Goal: Communication & Community: Connect with others

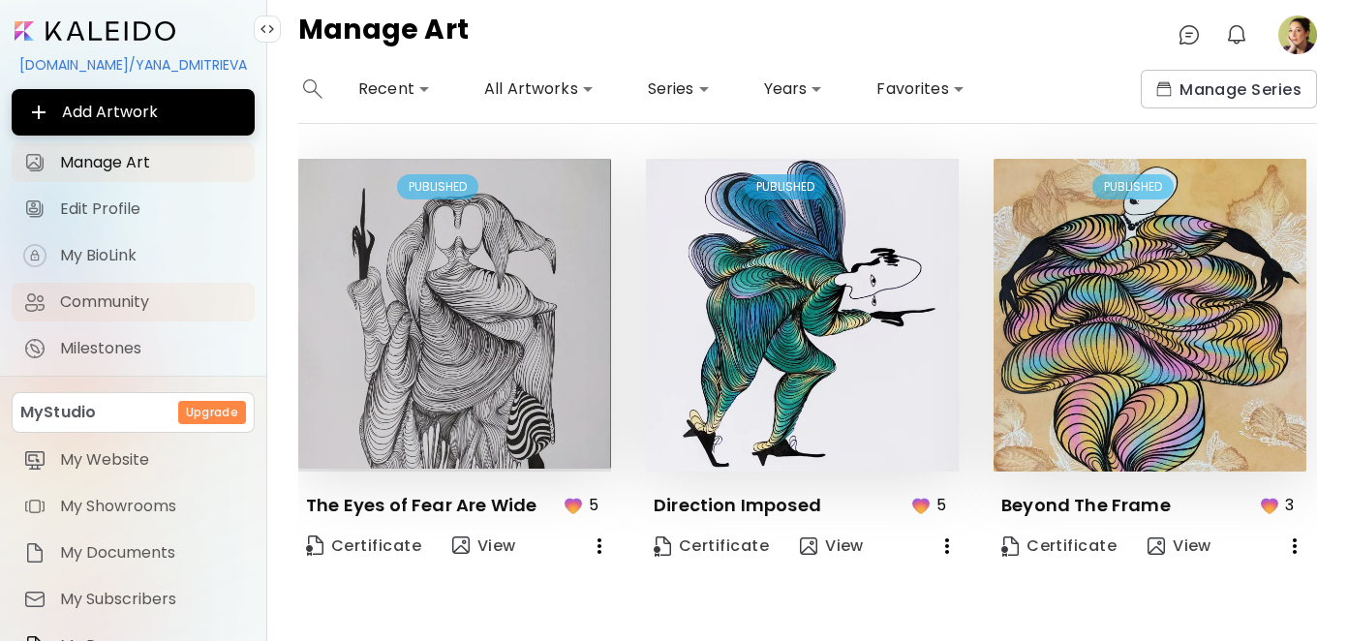
click at [101, 301] on span "Community" at bounding box center [151, 301] width 183 height 19
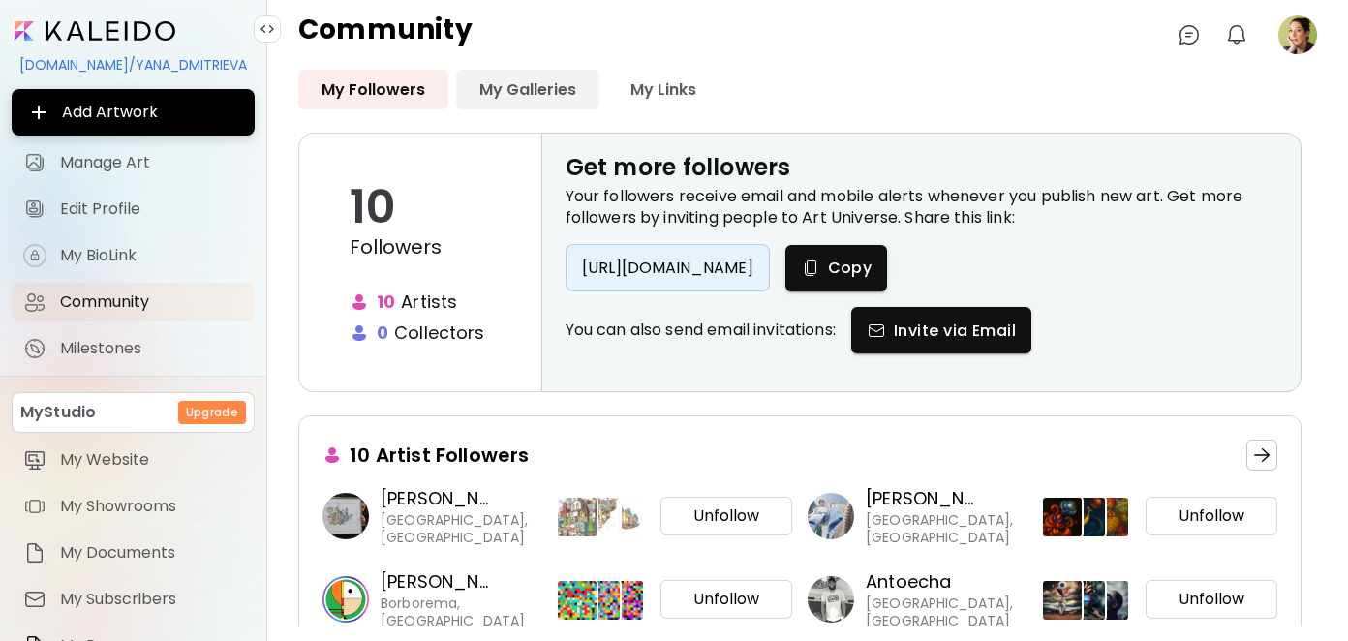
click at [522, 90] on link "My Galleries" at bounding box center [527, 90] width 143 height 40
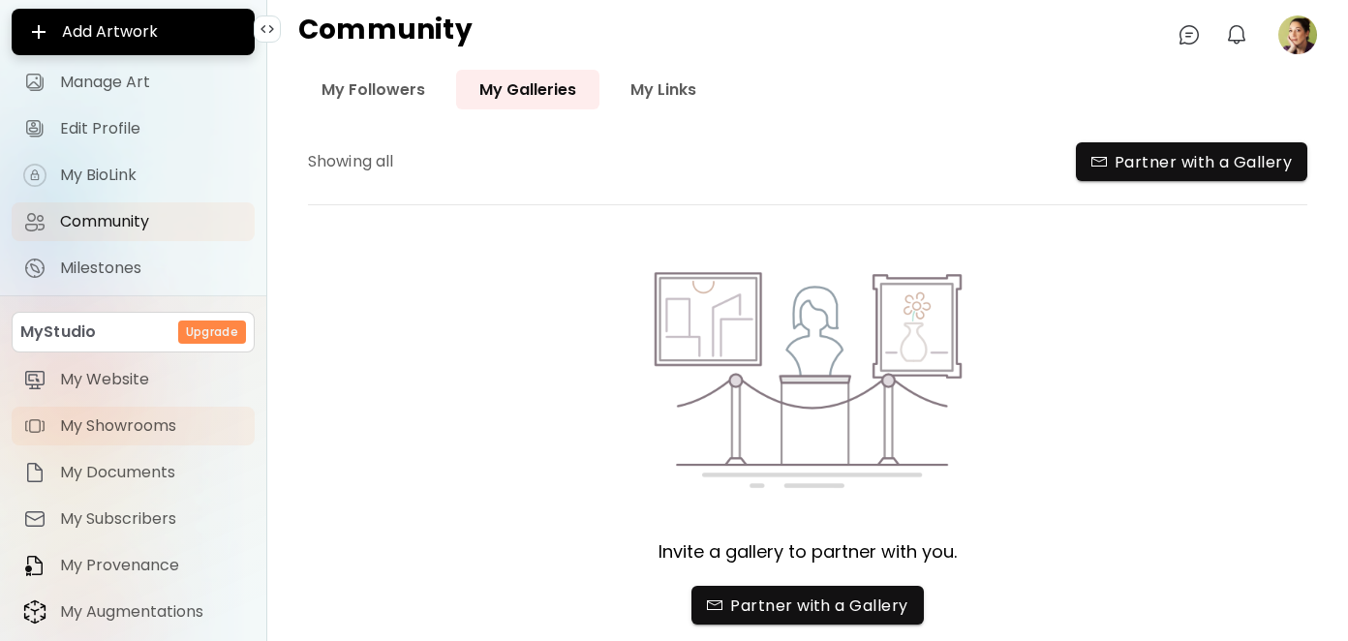
scroll to position [180, 0]
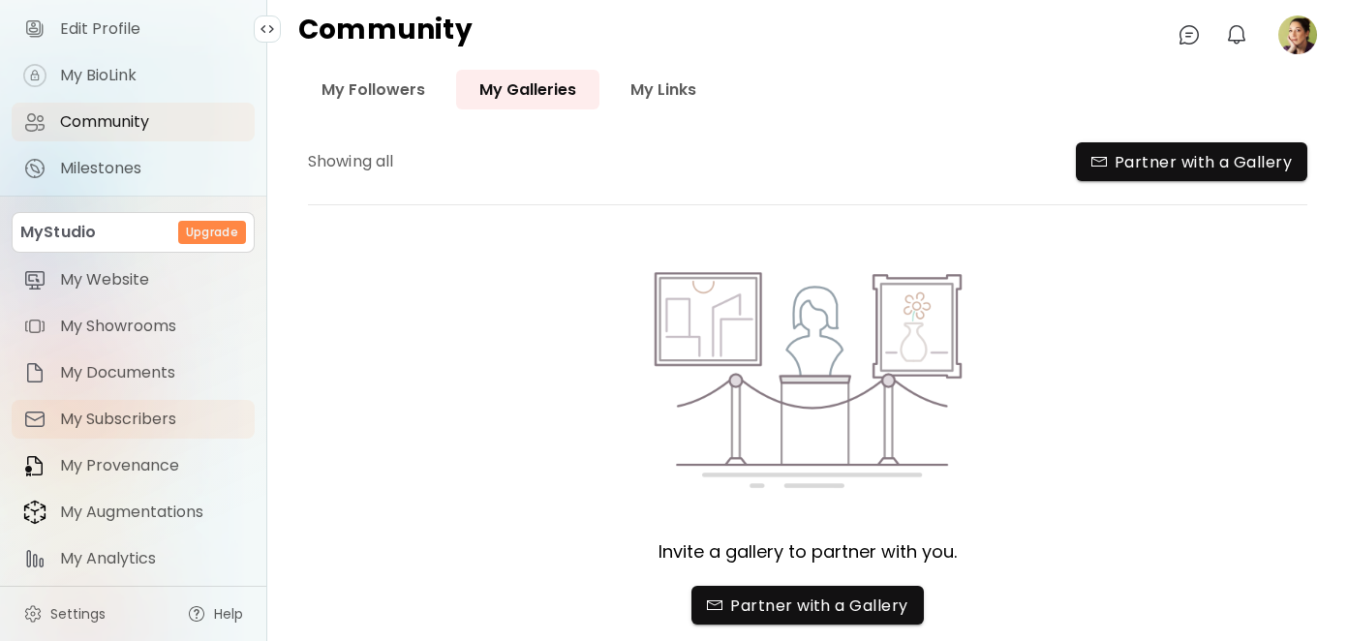
click at [125, 415] on span "My Subscribers" at bounding box center [151, 419] width 183 height 19
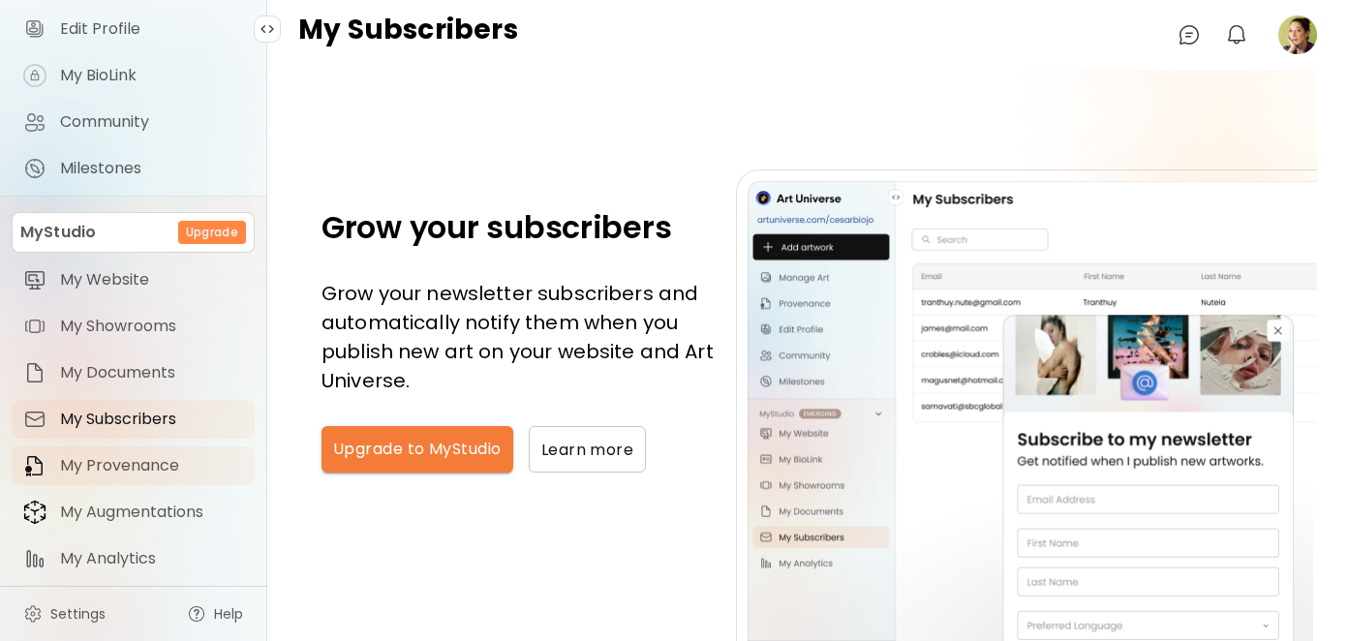
click at [141, 468] on span "My Provenance" at bounding box center [151, 465] width 183 height 19
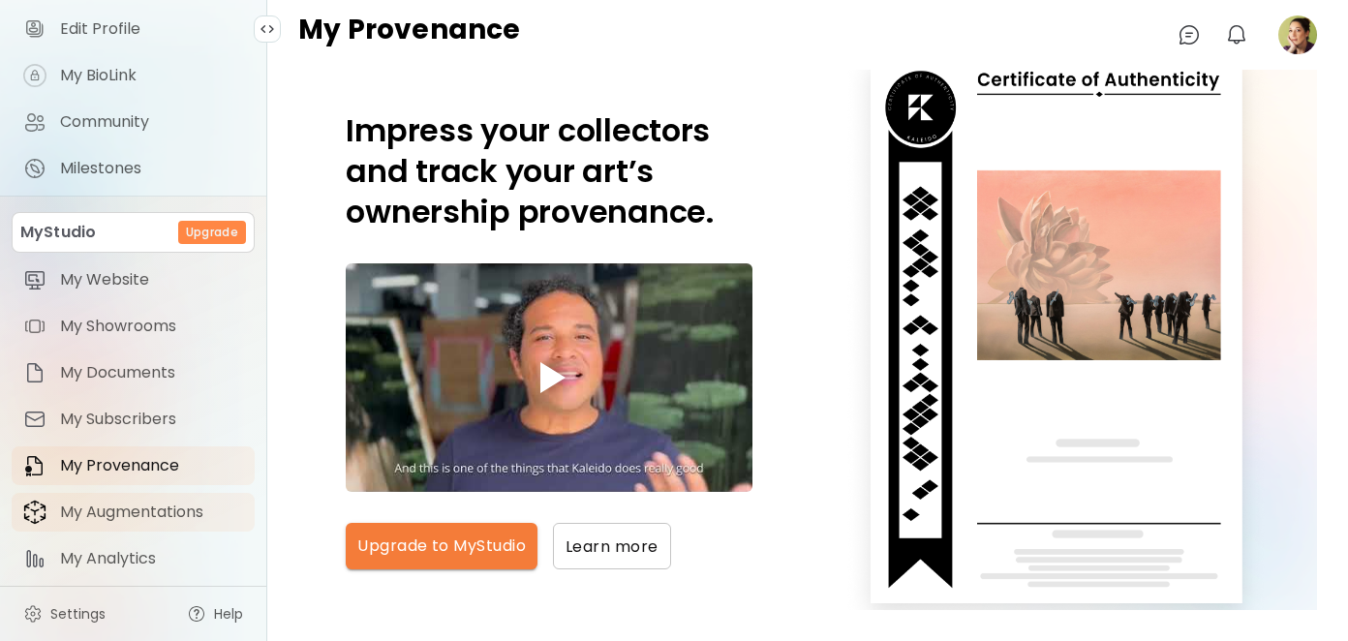
click at [97, 515] on span "My Augmentations" at bounding box center [151, 512] width 183 height 19
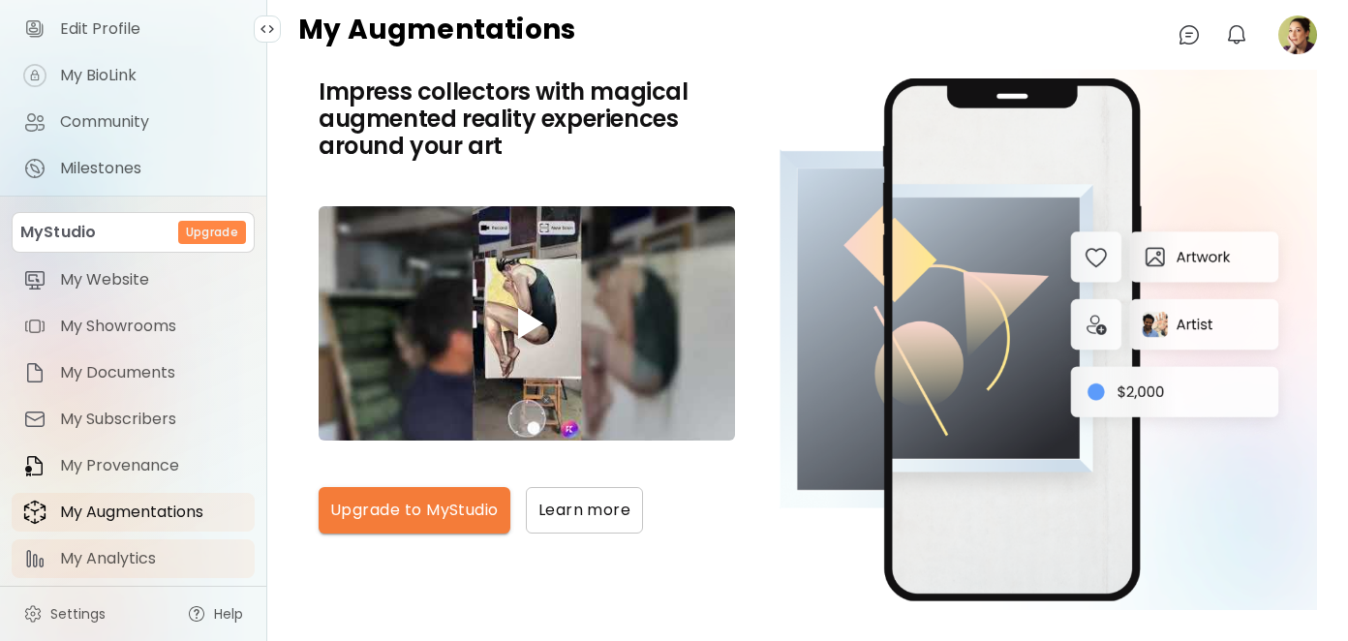
click at [105, 558] on span "My Analytics" at bounding box center [151, 558] width 183 height 19
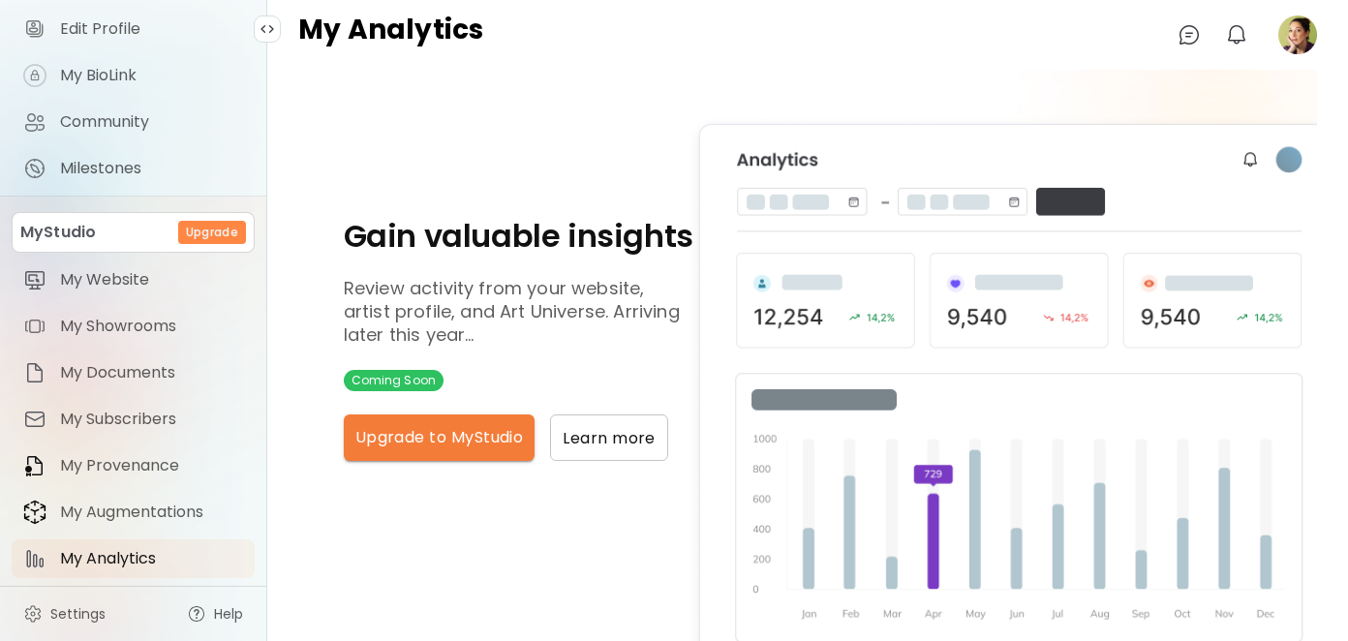
click at [66, 238] on p "MyStudio" at bounding box center [58, 232] width 76 height 23
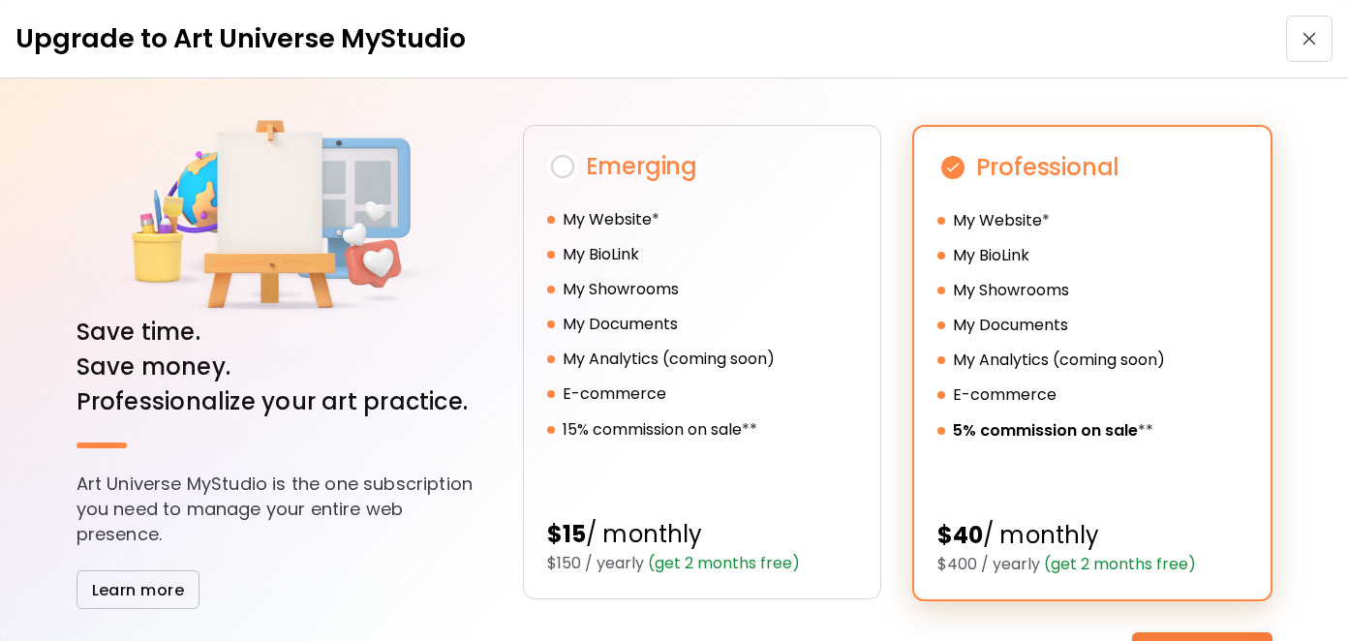
click at [1292, 38] on span "button" at bounding box center [1309, 39] width 35 height 14
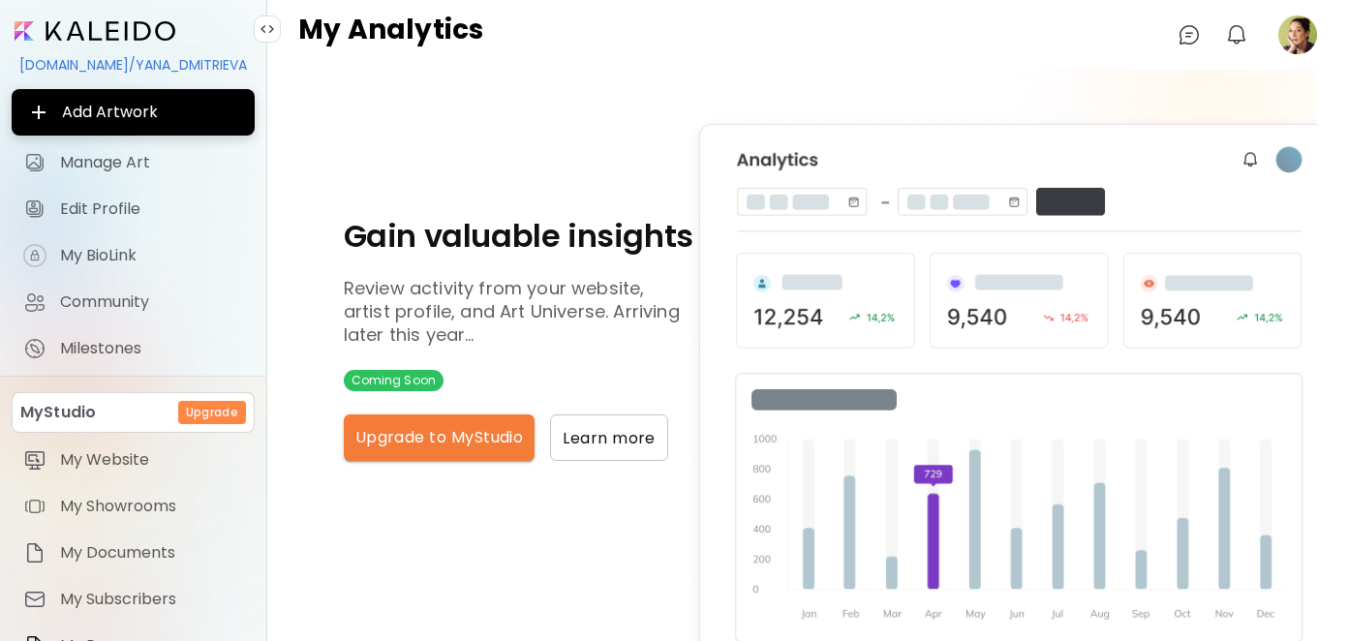
click at [54, 29] on input "image" at bounding box center [95, 30] width 161 height 19
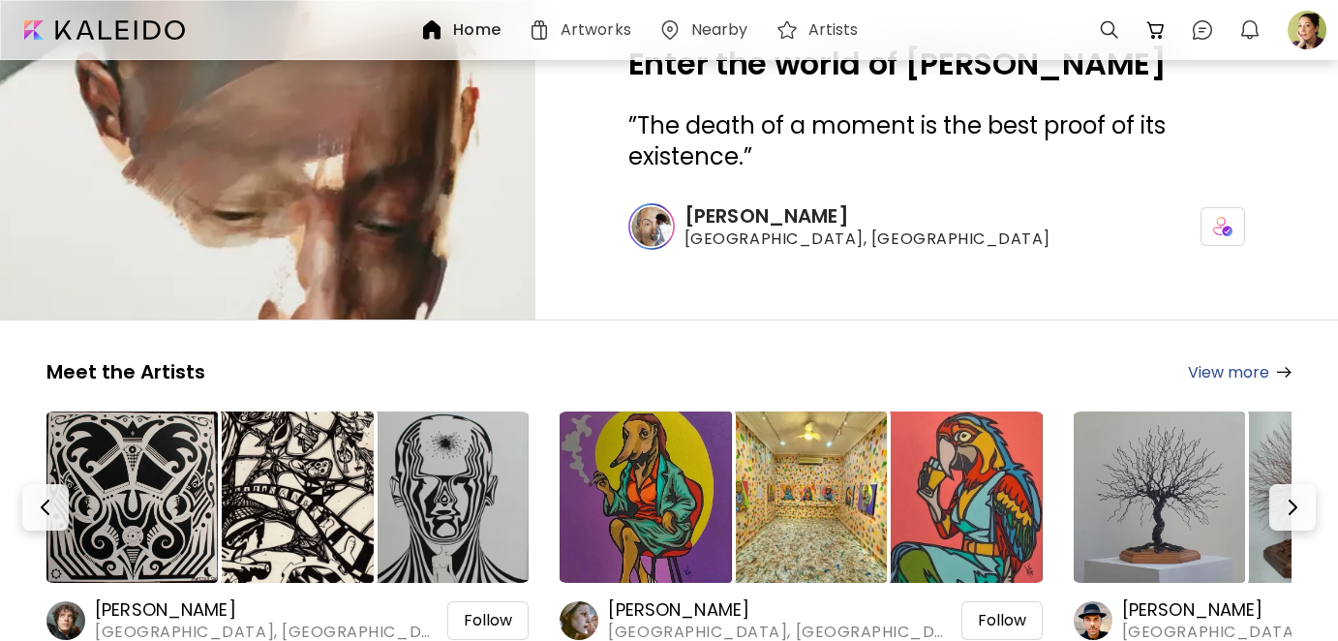
scroll to position [291, 0]
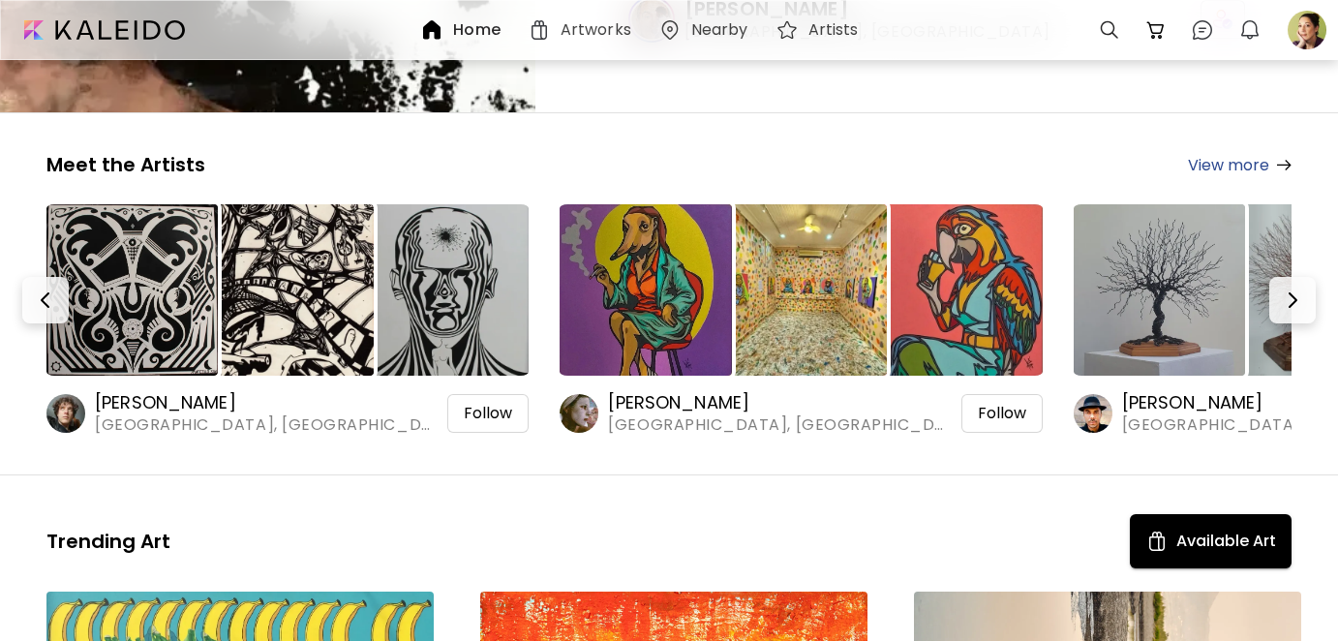
click at [660, 260] on img at bounding box center [645, 289] width 171 height 171
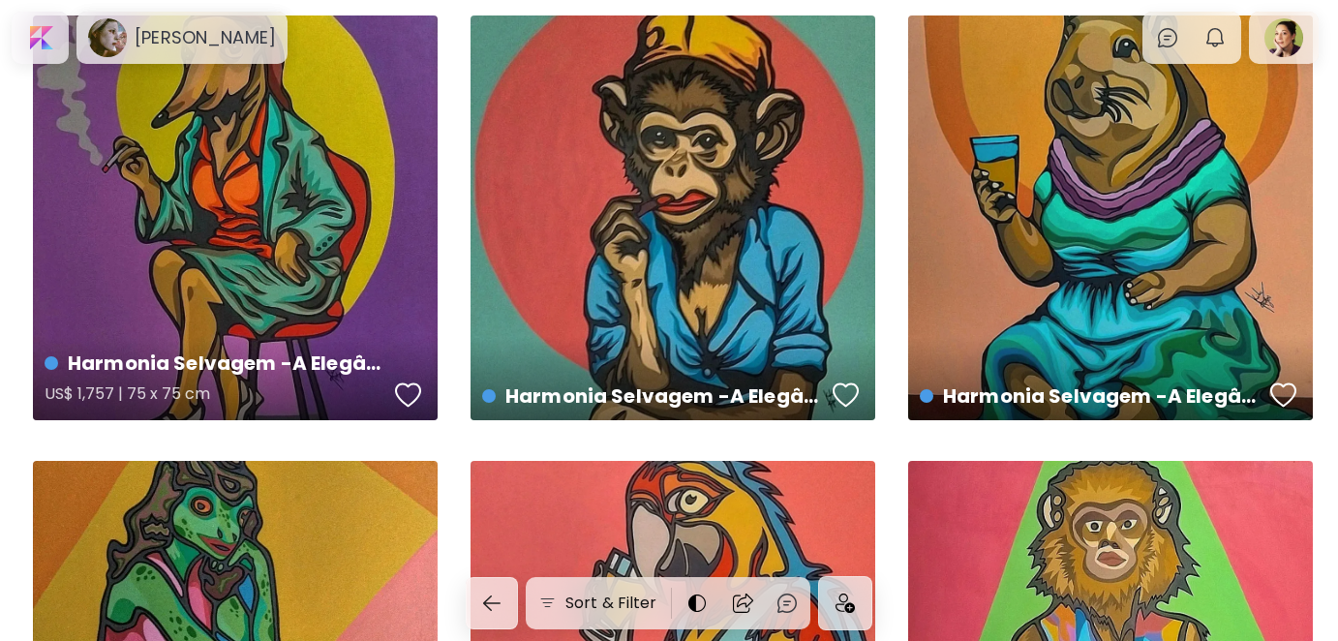
scroll to position [97, 0]
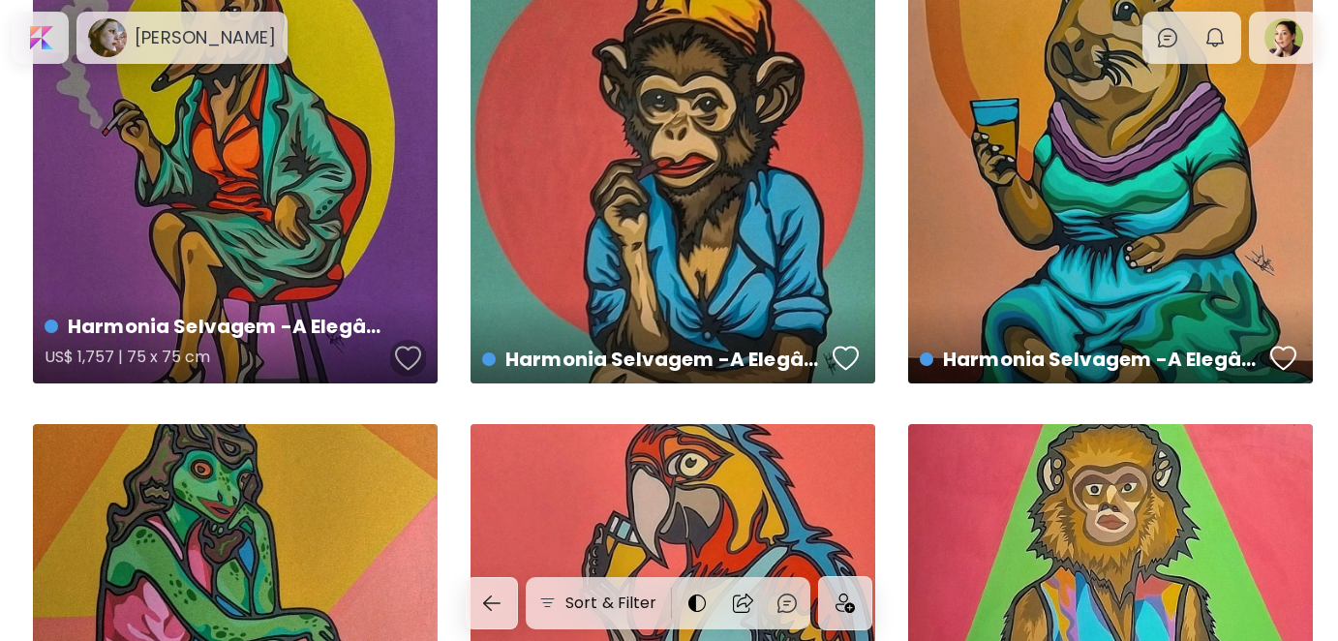
click at [409, 356] on div "button" at bounding box center [408, 358] width 27 height 29
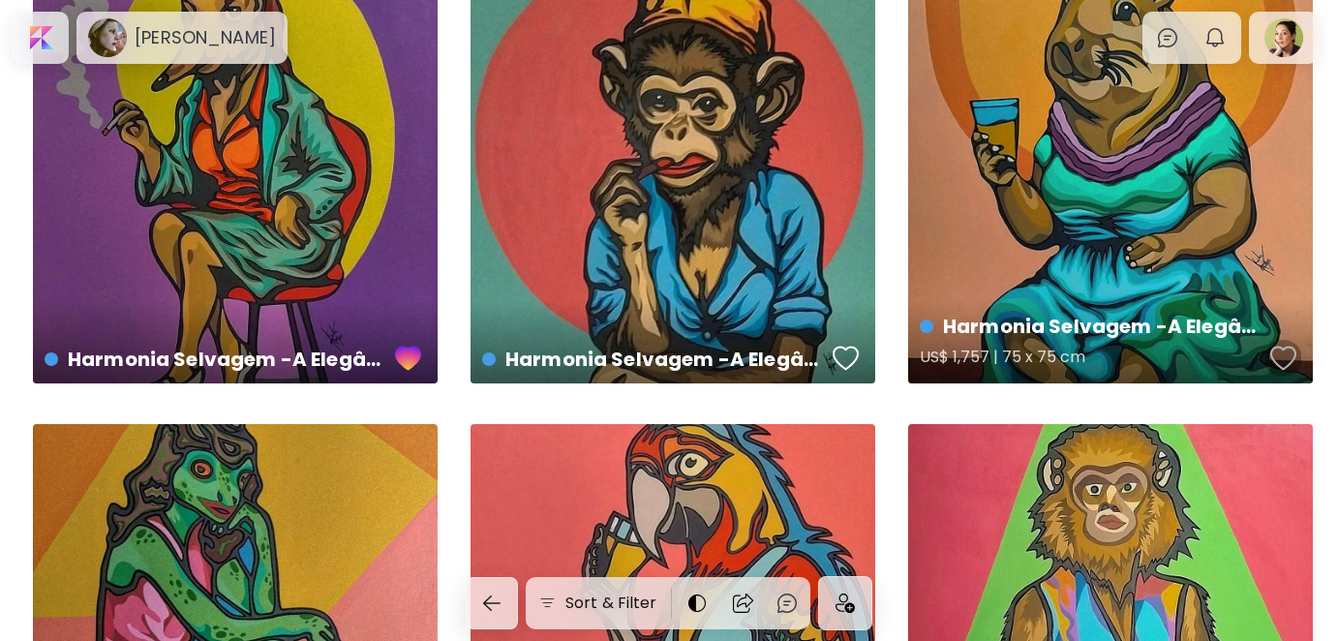
click at [1296, 355] on div "button" at bounding box center [1284, 358] width 27 height 29
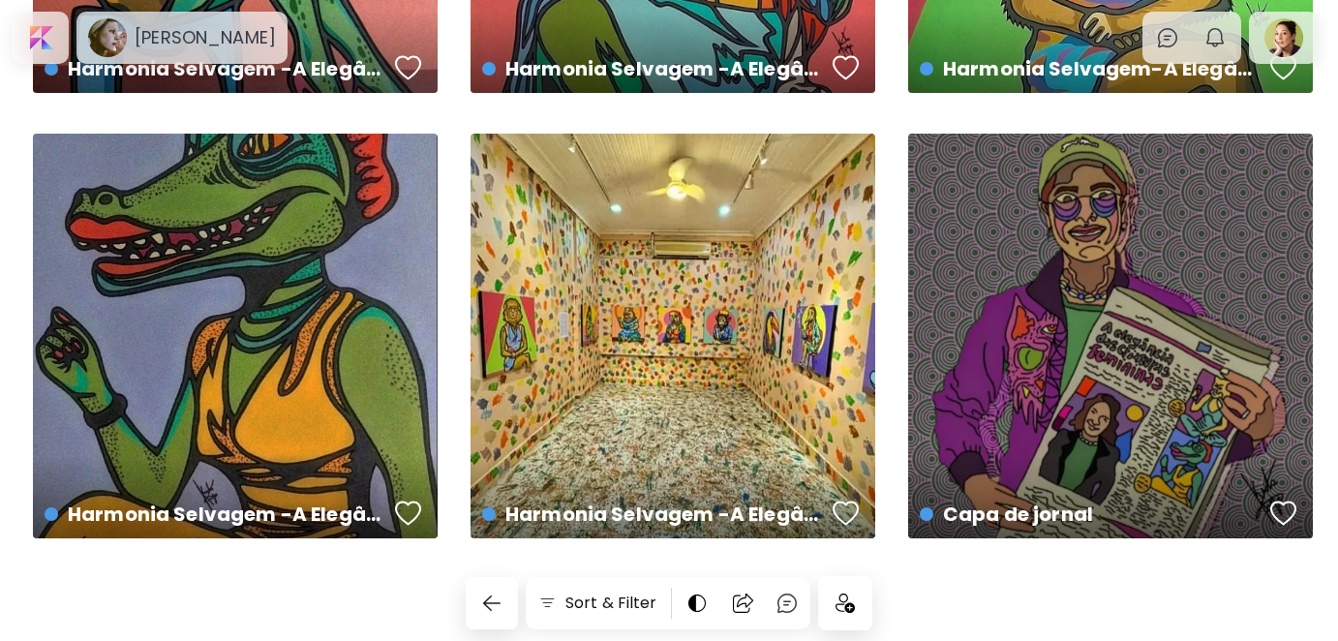
scroll to position [837, 0]
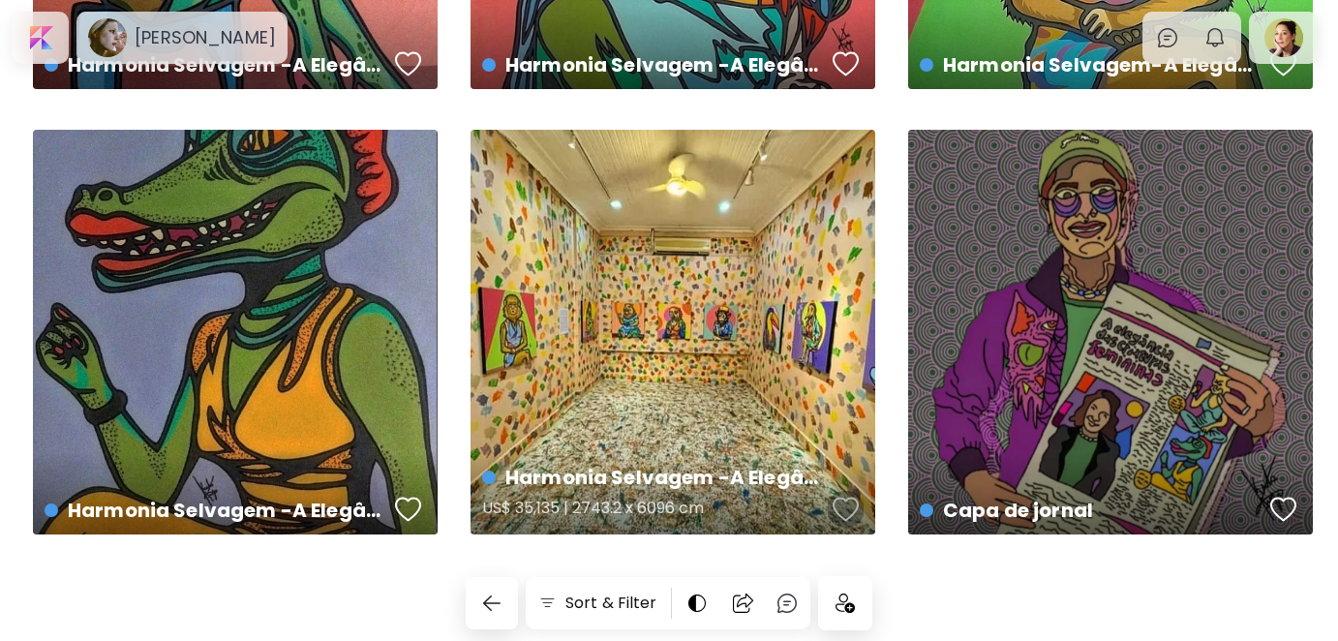
click at [849, 505] on div "button" at bounding box center [846, 509] width 27 height 29
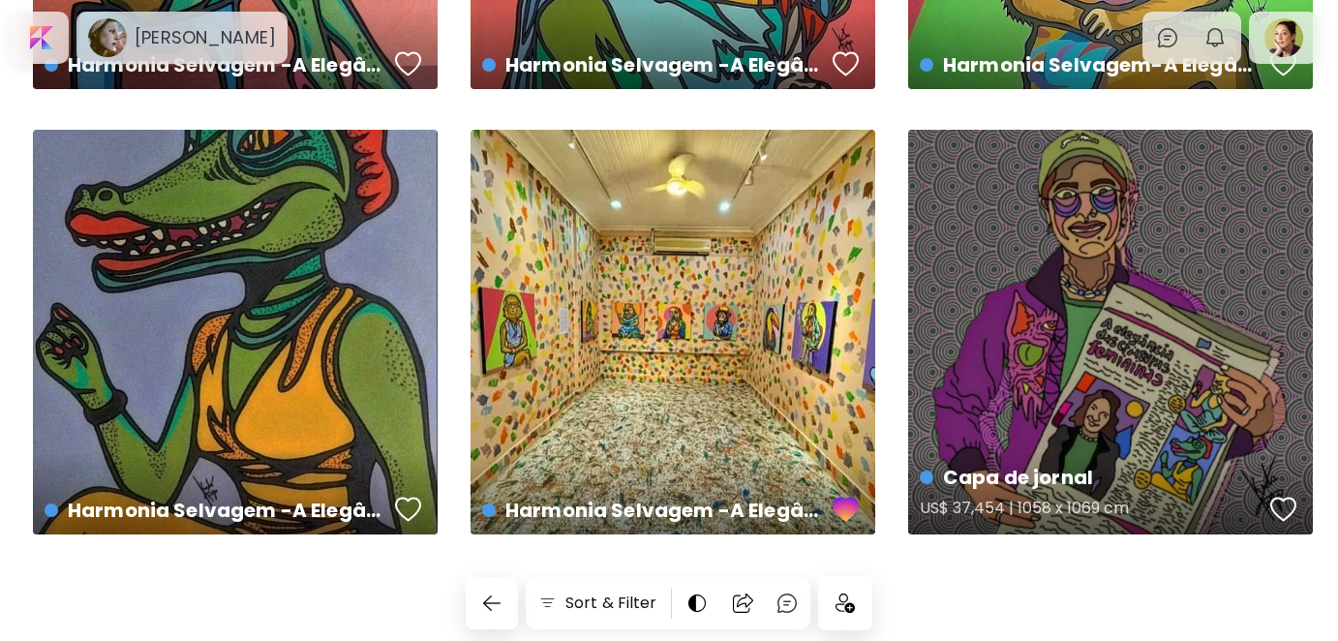
click at [1273, 504] on div "button" at bounding box center [1284, 509] width 27 height 29
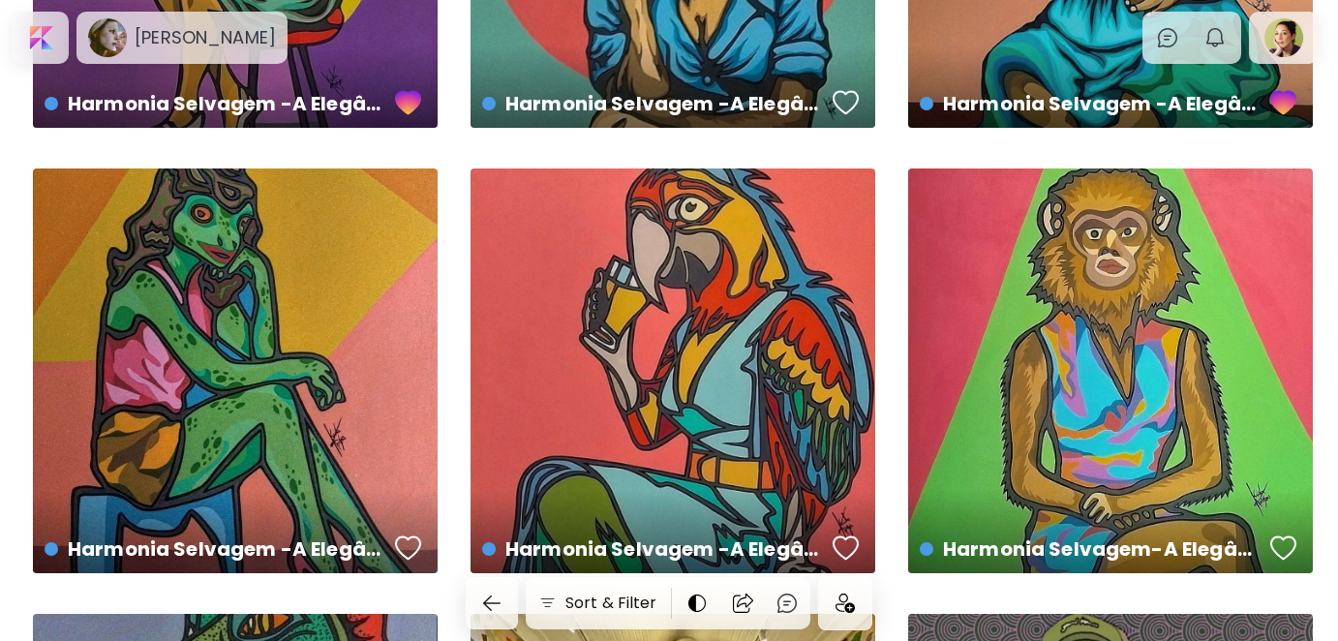
scroll to position [0, 0]
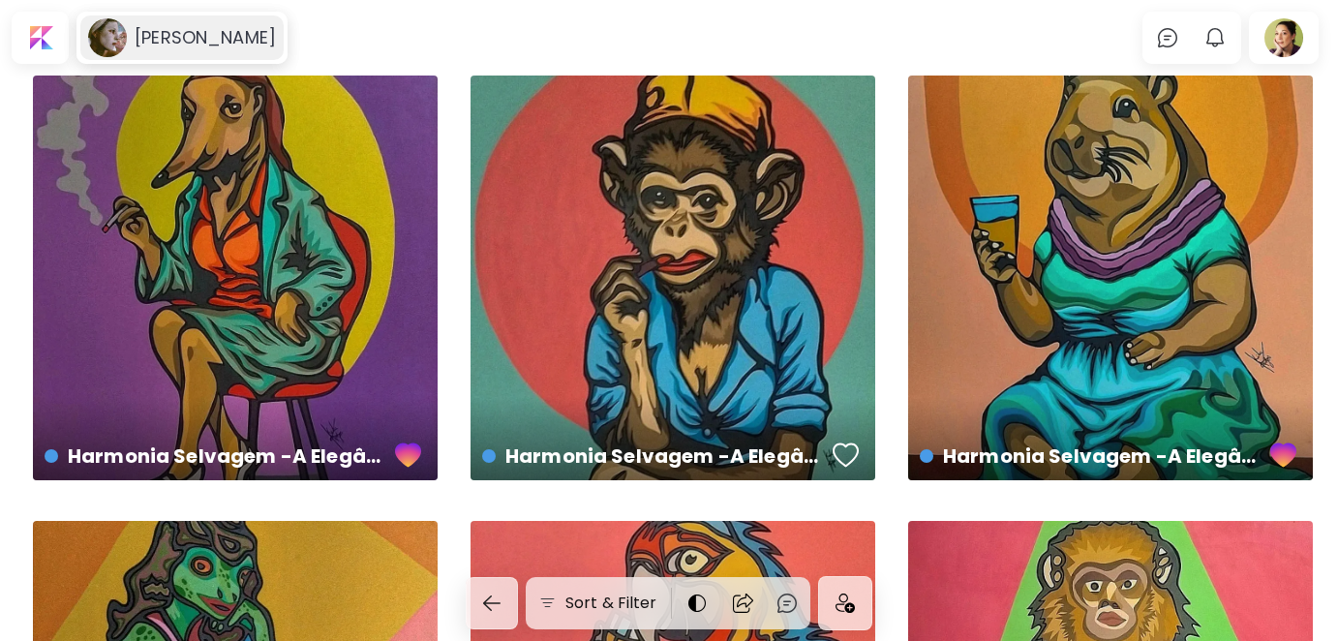
click at [181, 46] on h6 "[PERSON_NAME]" at bounding box center [205, 37] width 141 height 23
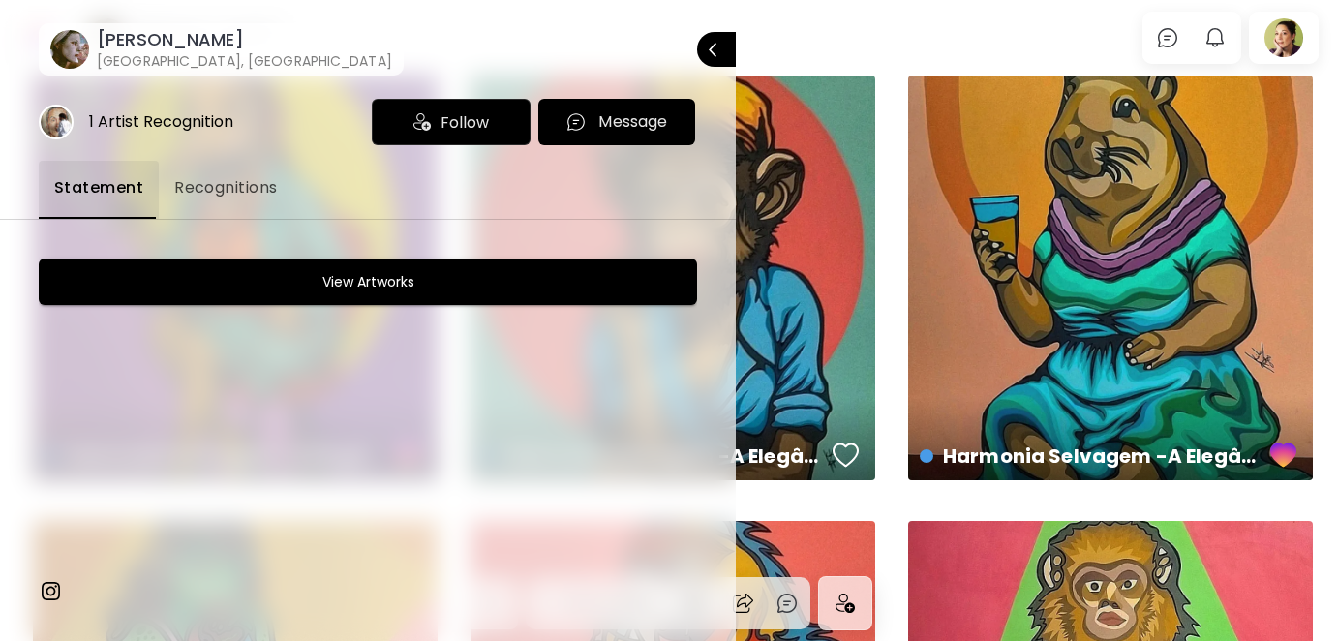
click at [457, 123] on span "Follow" at bounding box center [465, 122] width 48 height 24
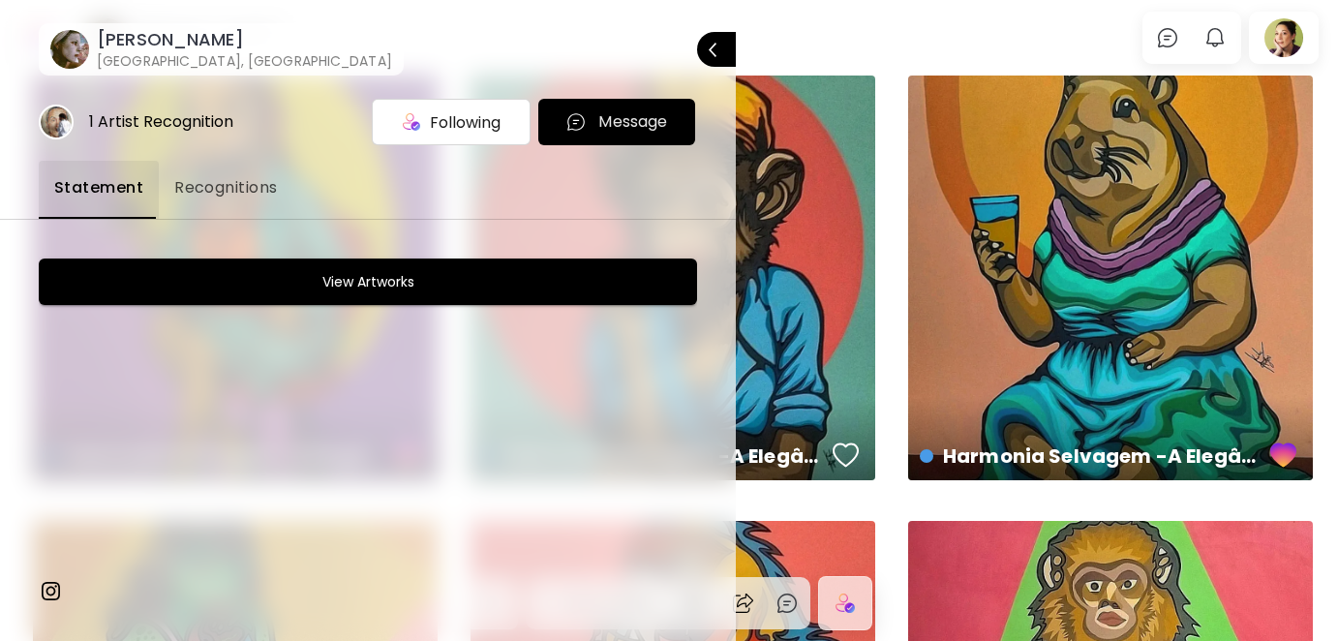
click at [236, 185] on span "Recognitions" at bounding box center [226, 187] width 104 height 23
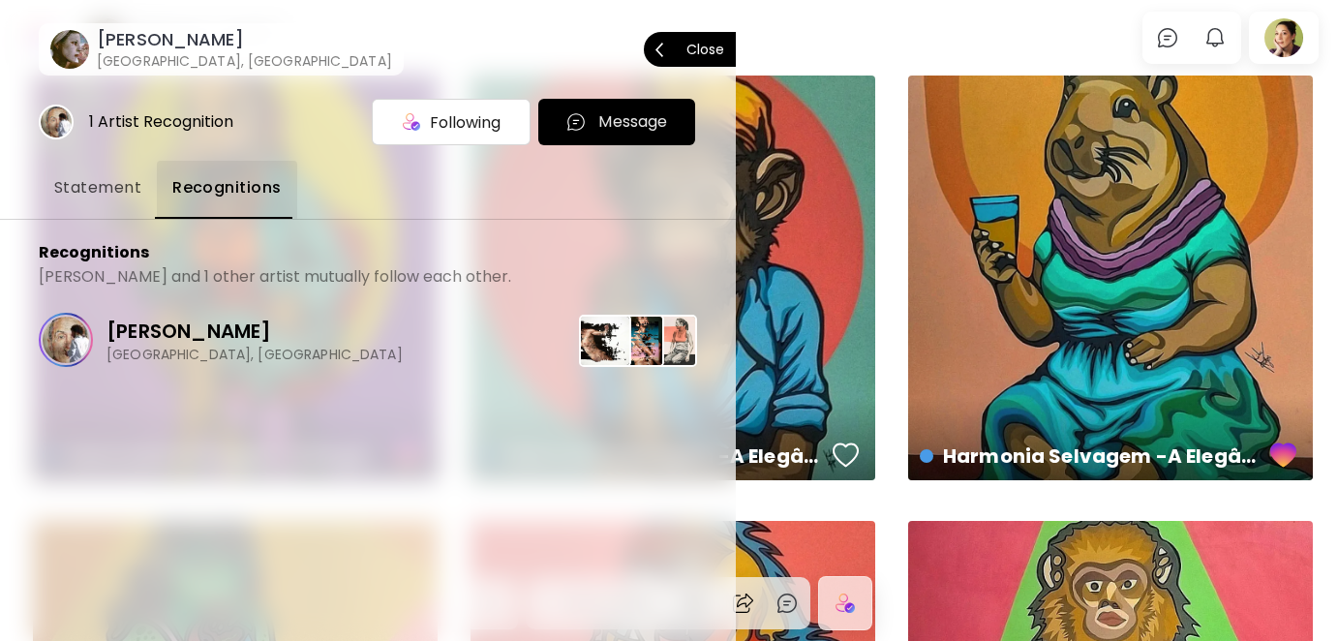
click at [703, 48] on p "Close" at bounding box center [706, 50] width 38 height 14
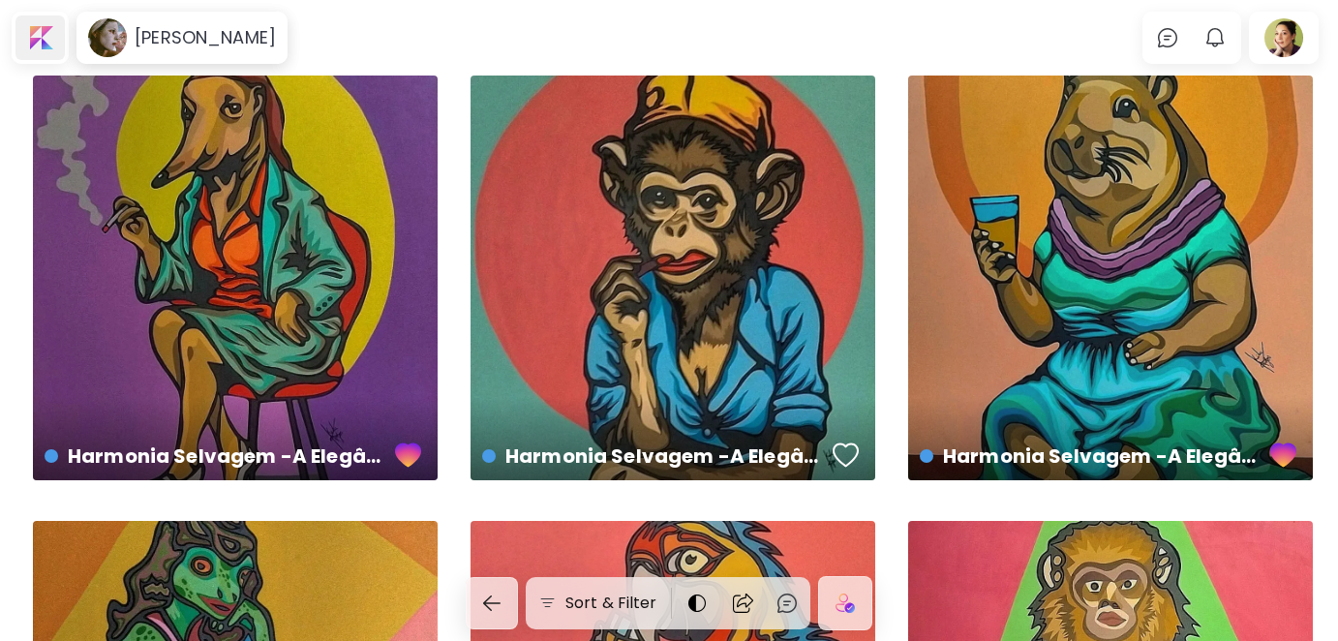
click at [34, 43] on div at bounding box center [39, 37] width 49 height 45
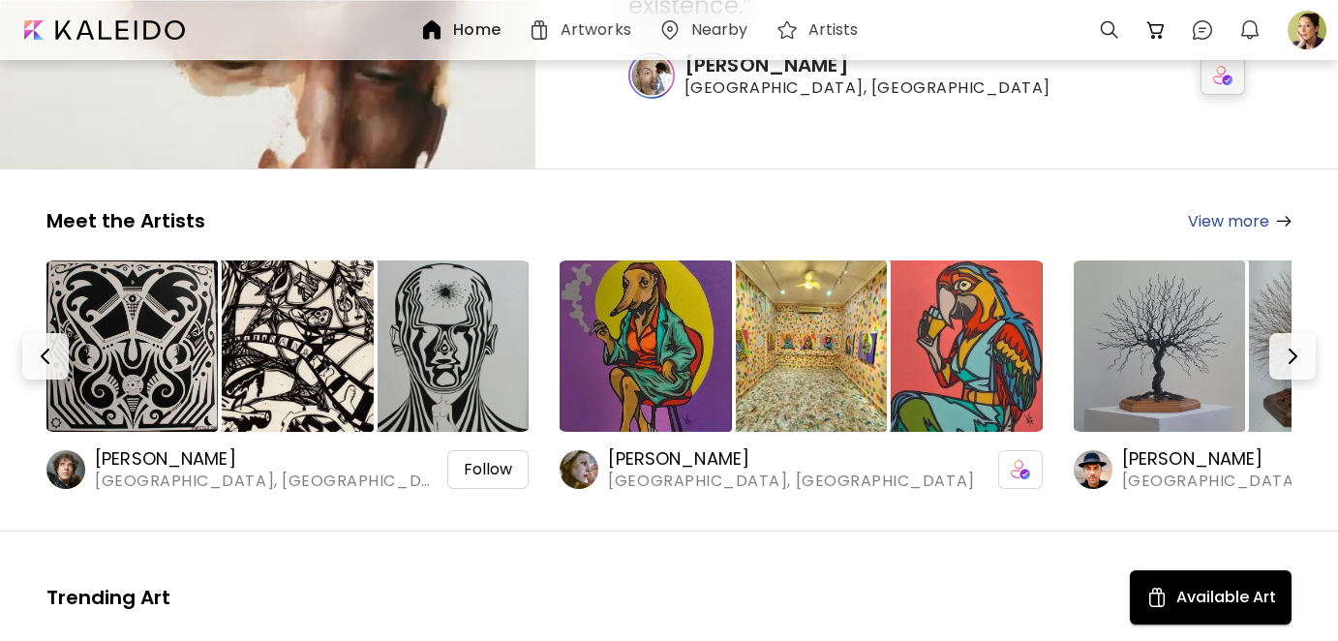
scroll to position [194, 0]
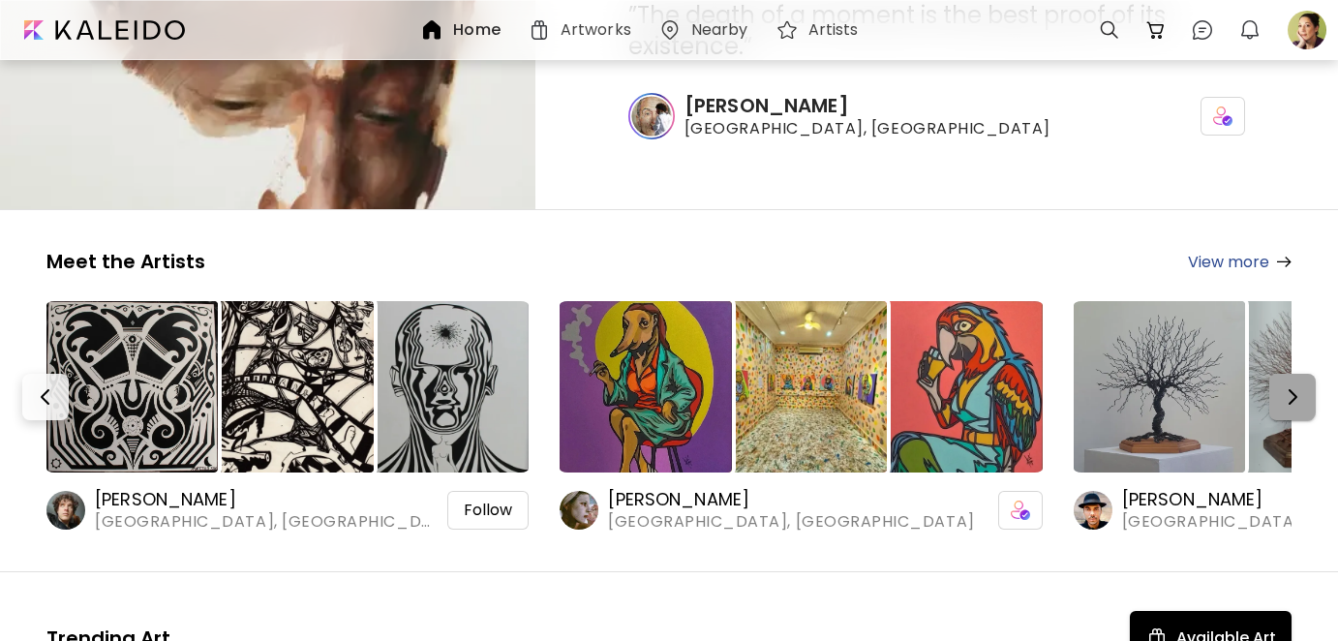
click at [1304, 401] on img "button" at bounding box center [1292, 396] width 23 height 23
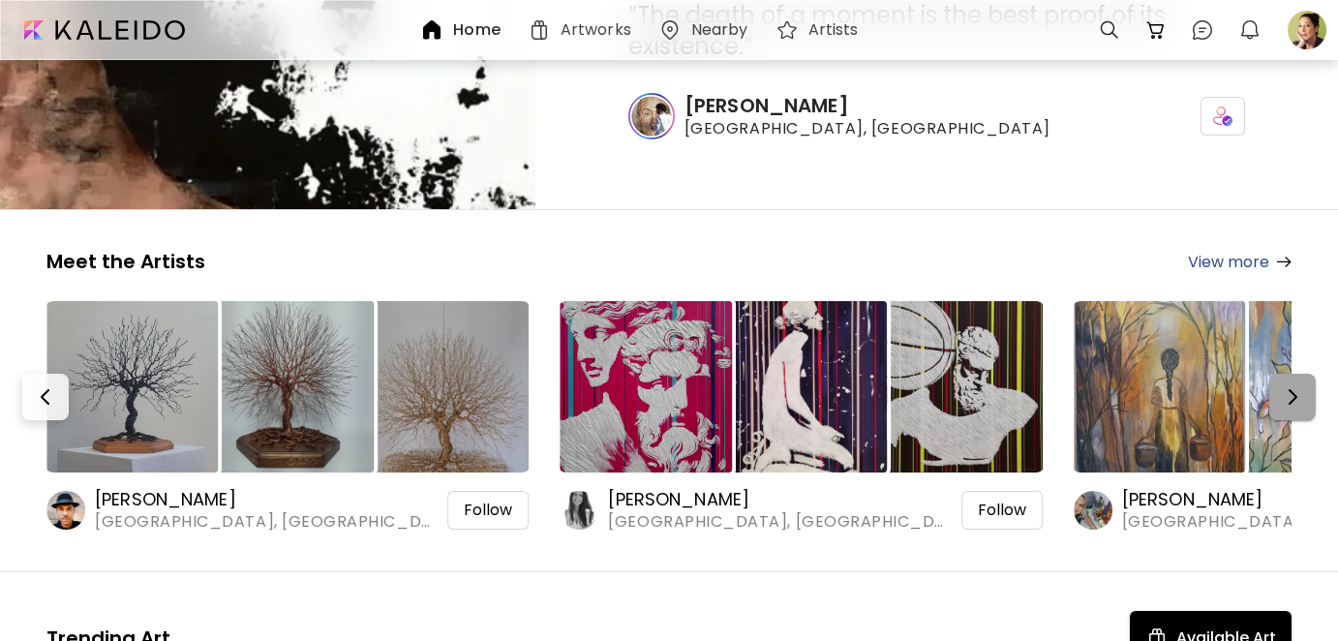
click at [1304, 392] on img "button" at bounding box center [1292, 396] width 23 height 23
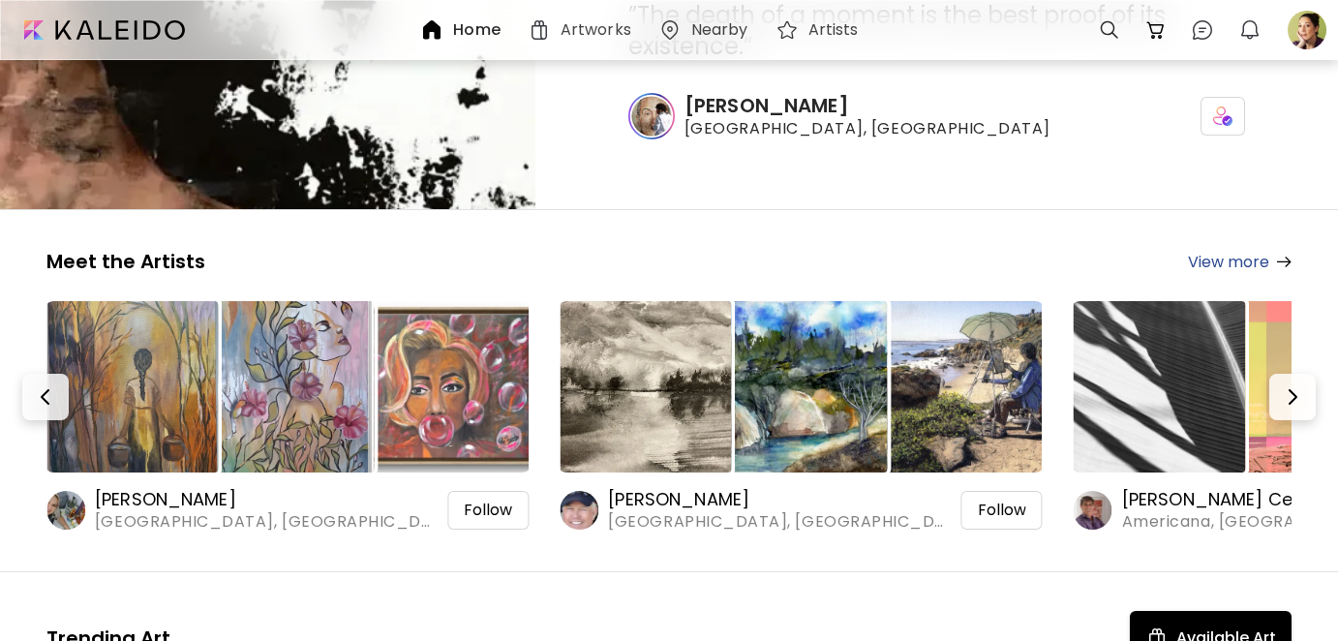
click at [143, 397] on img at bounding box center [131, 386] width 171 height 171
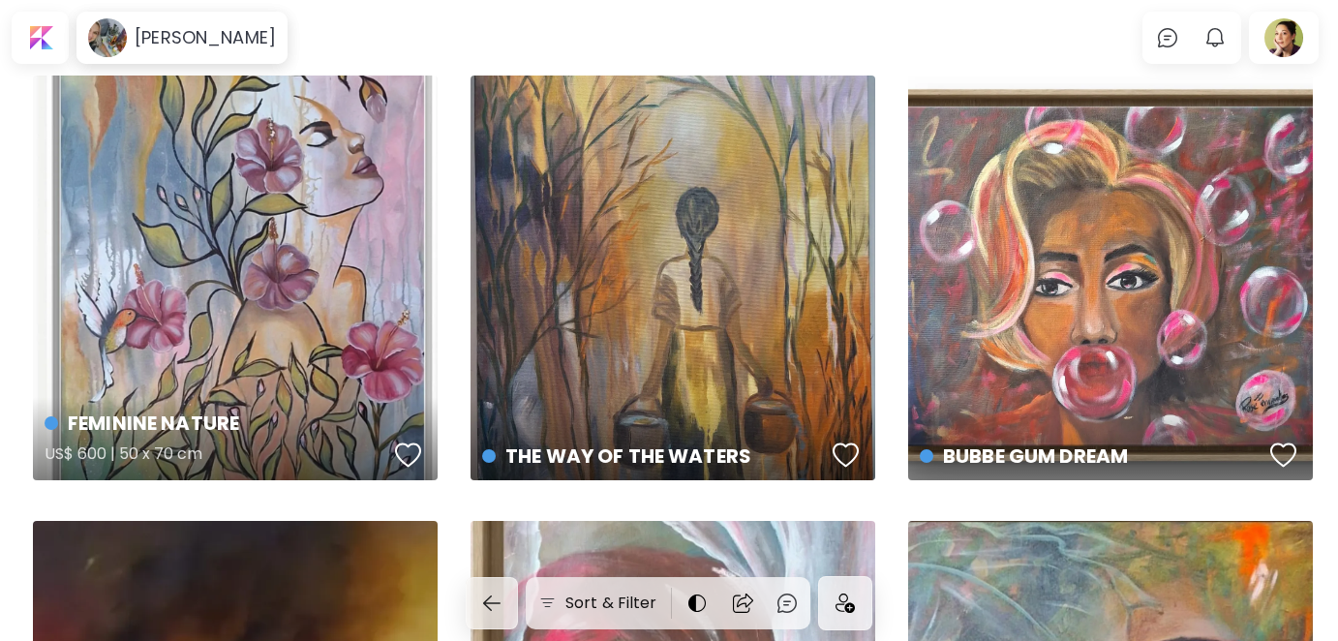
click at [405, 454] on div "button" at bounding box center [408, 455] width 27 height 29
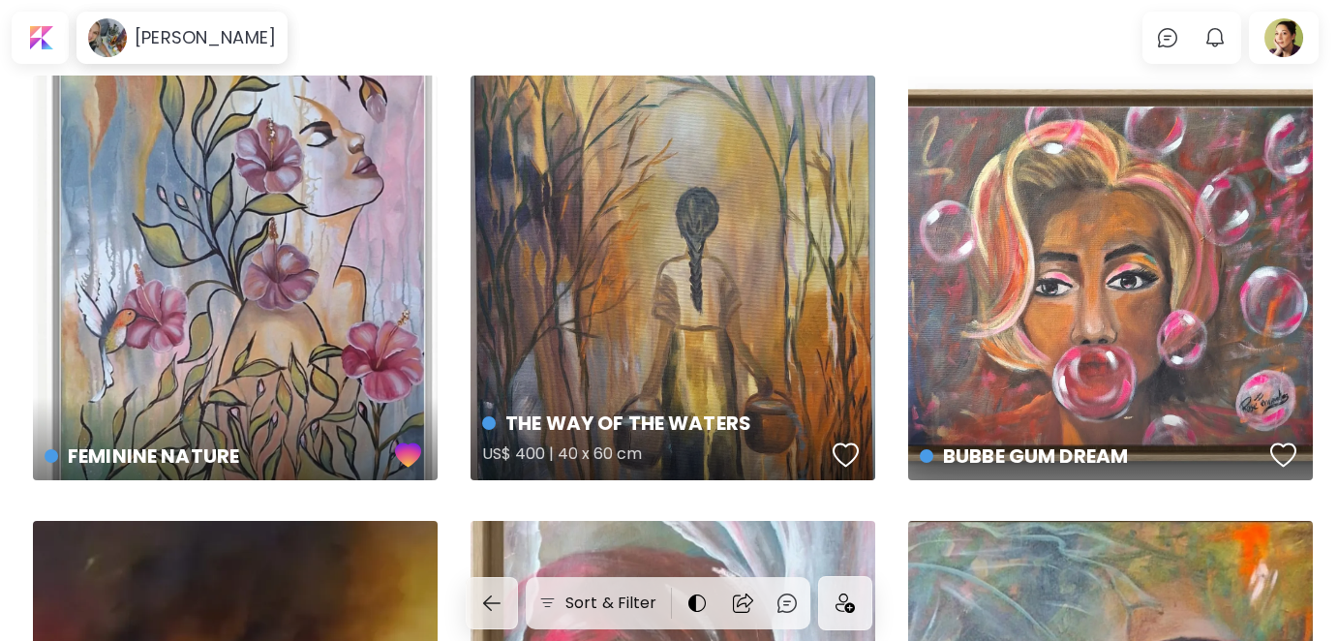
click at [843, 452] on div "button" at bounding box center [846, 455] width 27 height 29
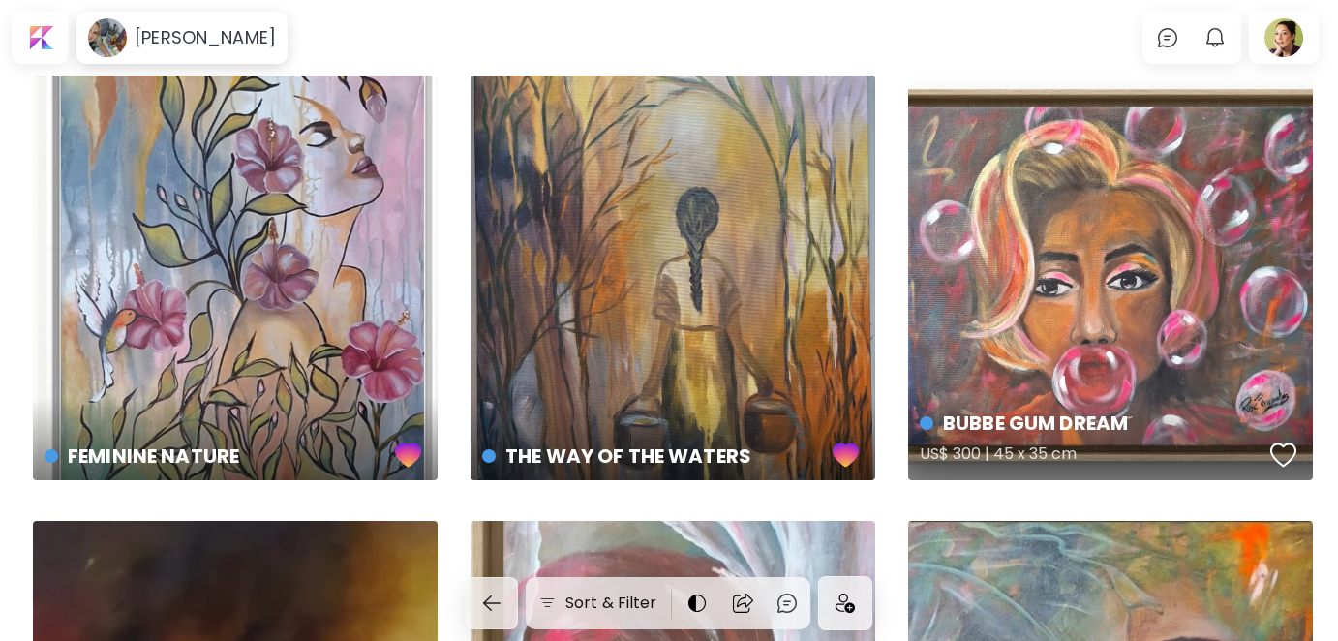
click at [1296, 450] on div "button" at bounding box center [1284, 455] width 27 height 29
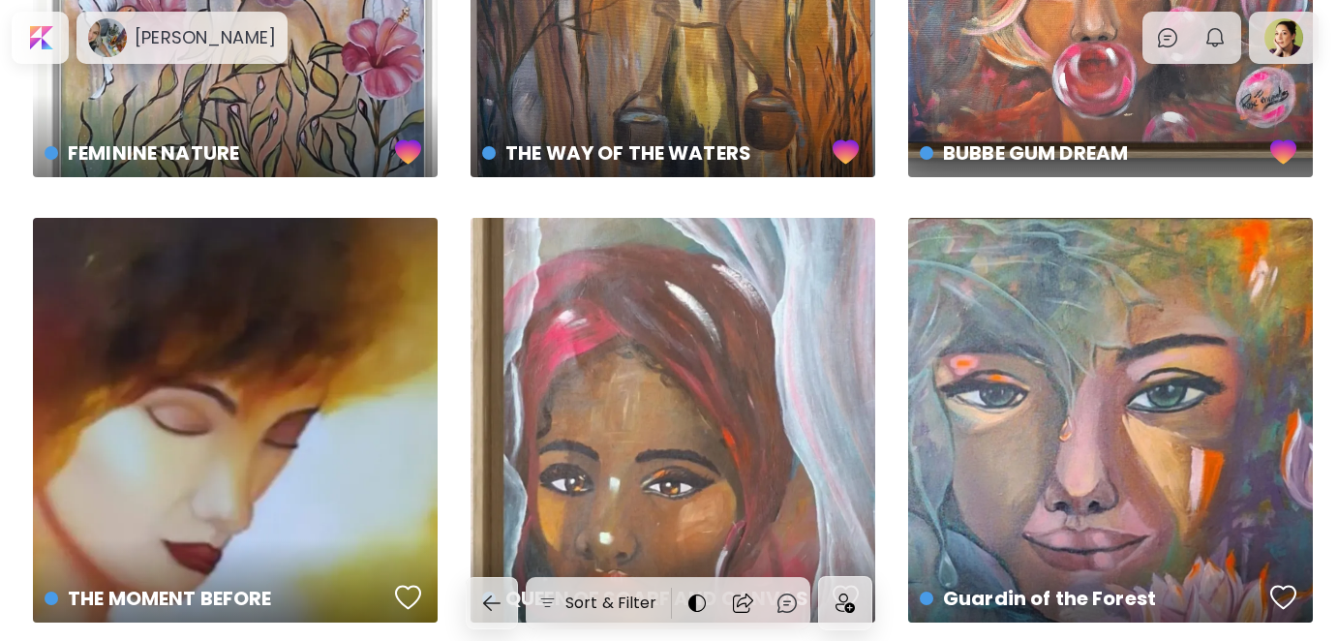
scroll to position [391, 0]
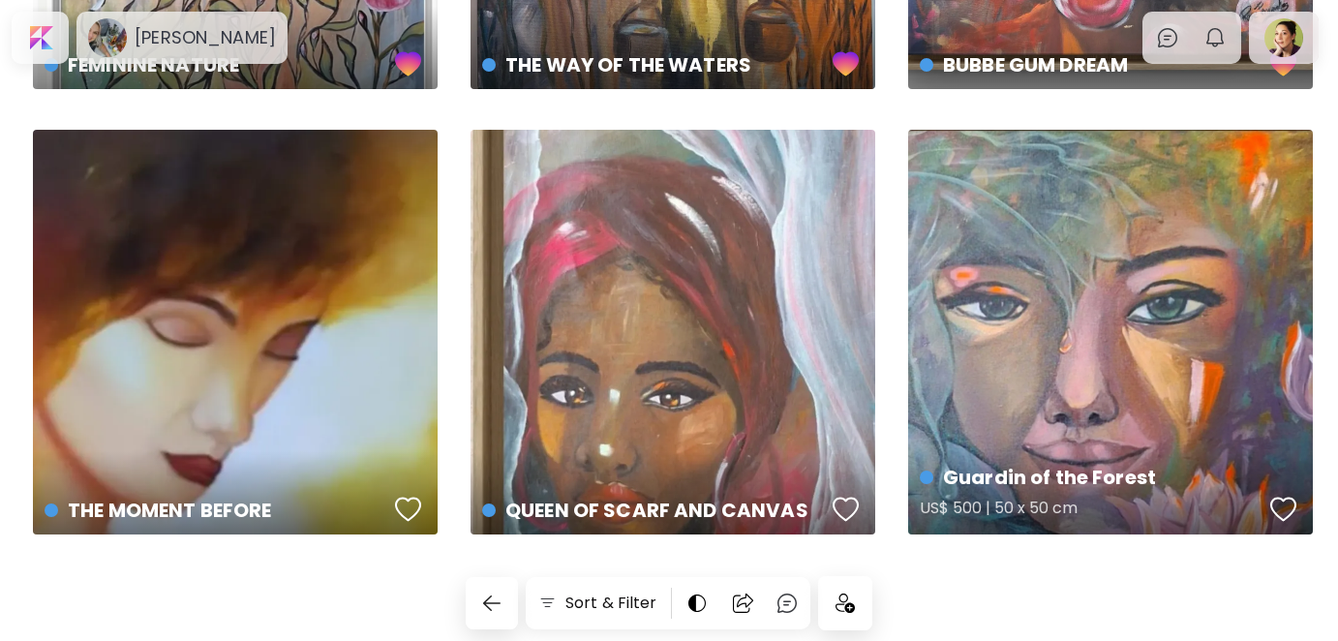
click at [1277, 506] on div "button" at bounding box center [1284, 509] width 27 height 29
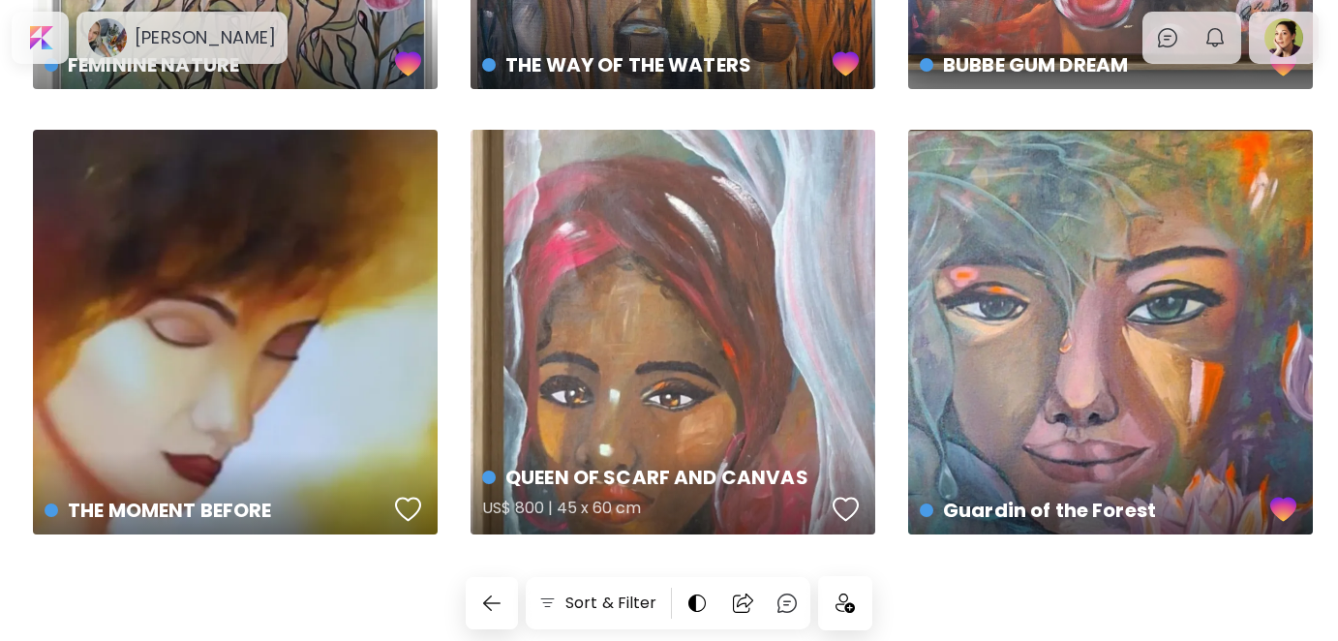
click at [852, 504] on div "button" at bounding box center [846, 509] width 27 height 29
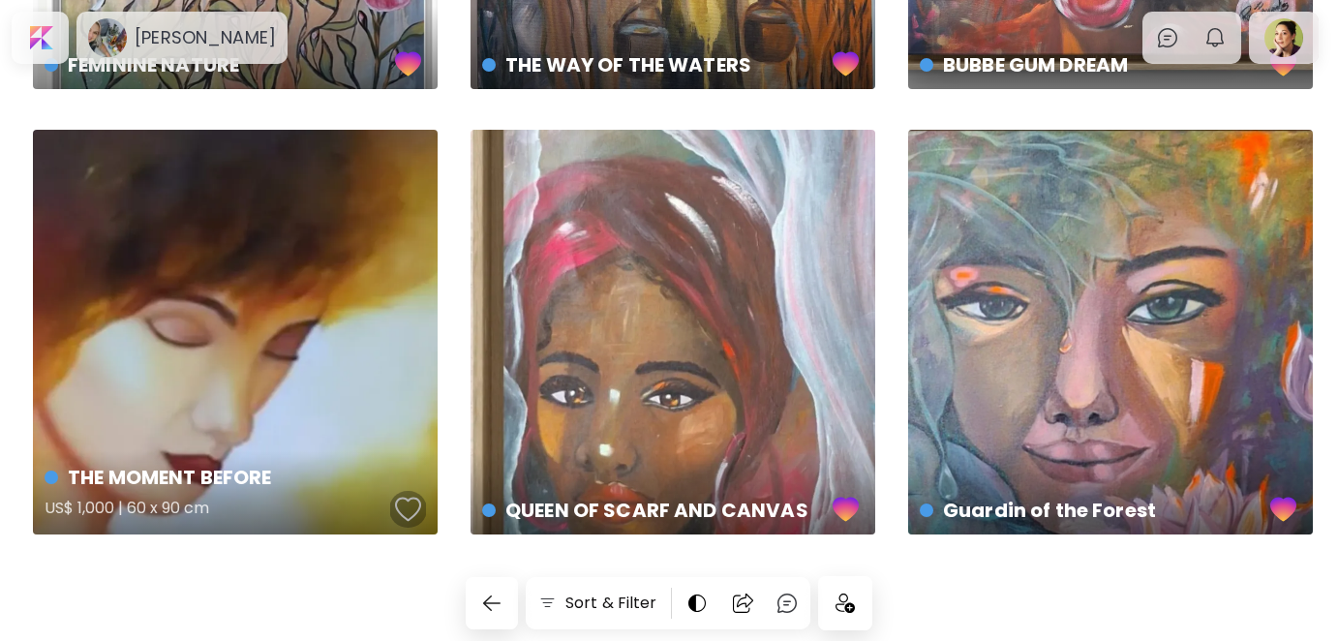
click at [410, 510] on div "button" at bounding box center [408, 509] width 27 height 29
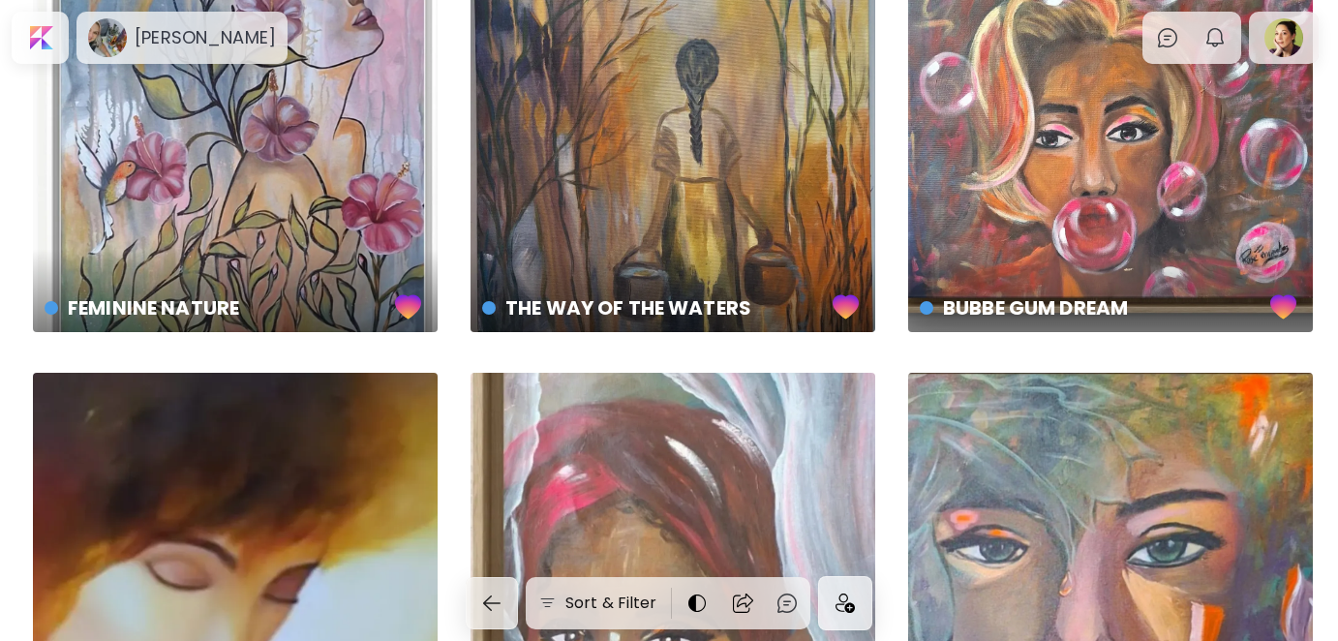
scroll to position [0, 0]
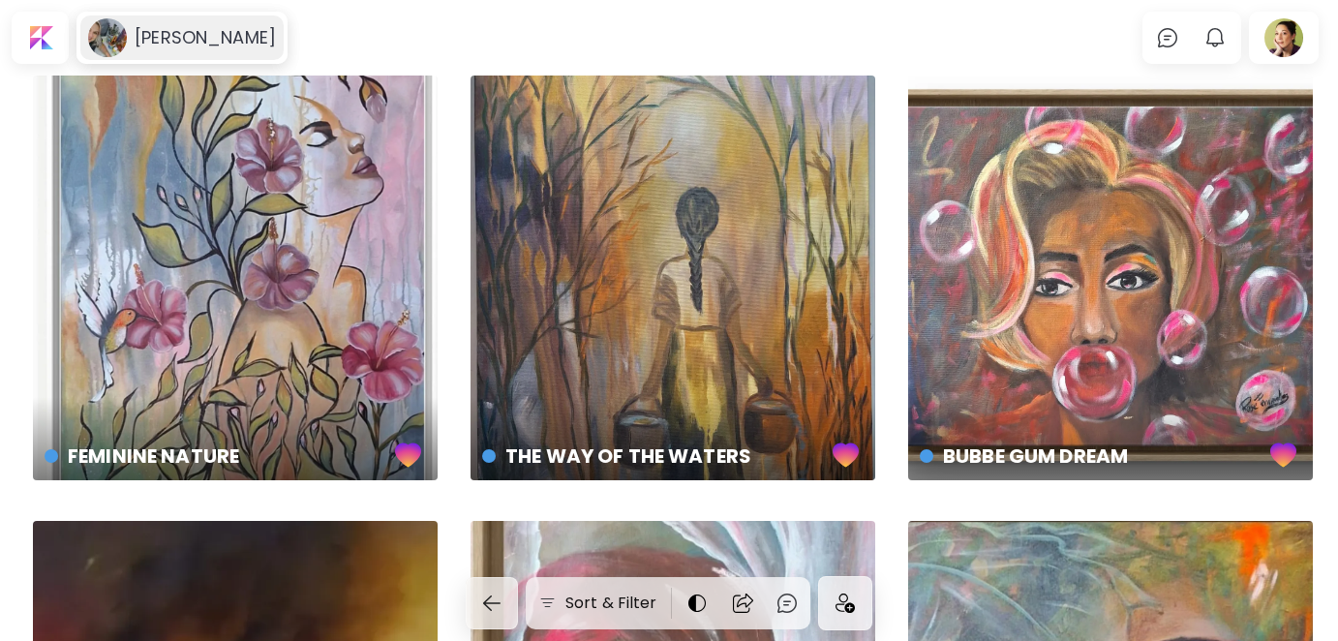
click at [177, 39] on h6 "[PERSON_NAME]" at bounding box center [205, 37] width 141 height 23
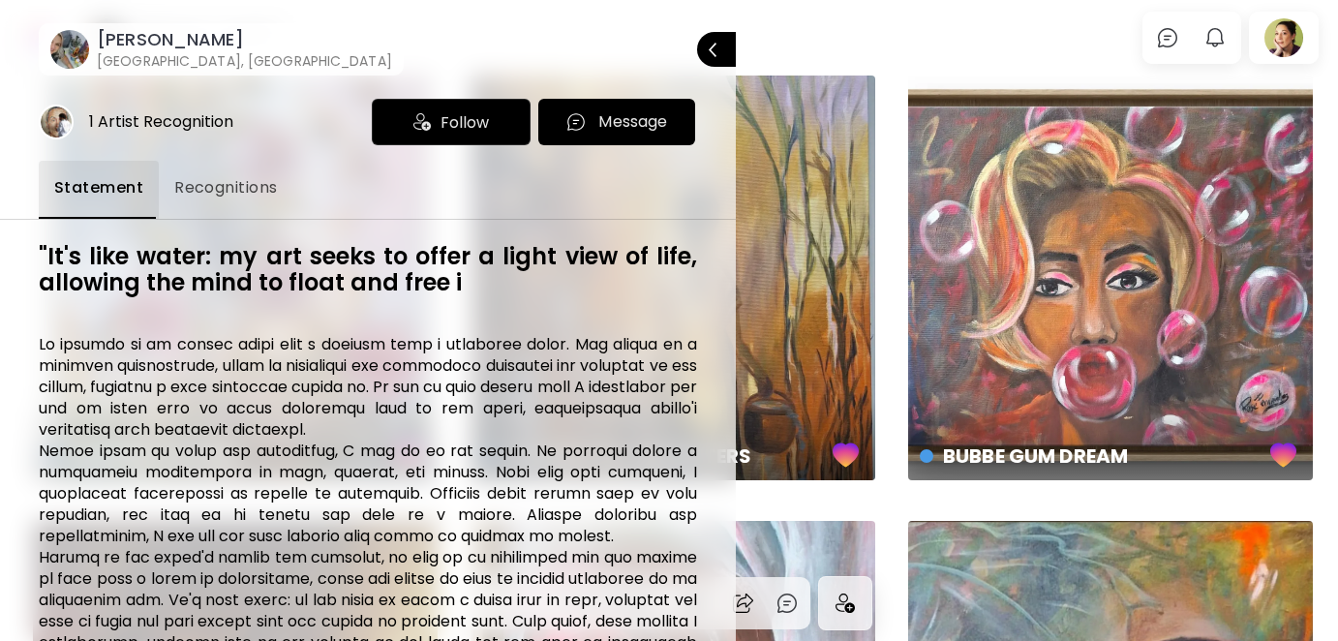
click at [467, 119] on span "Follow" at bounding box center [465, 122] width 48 height 24
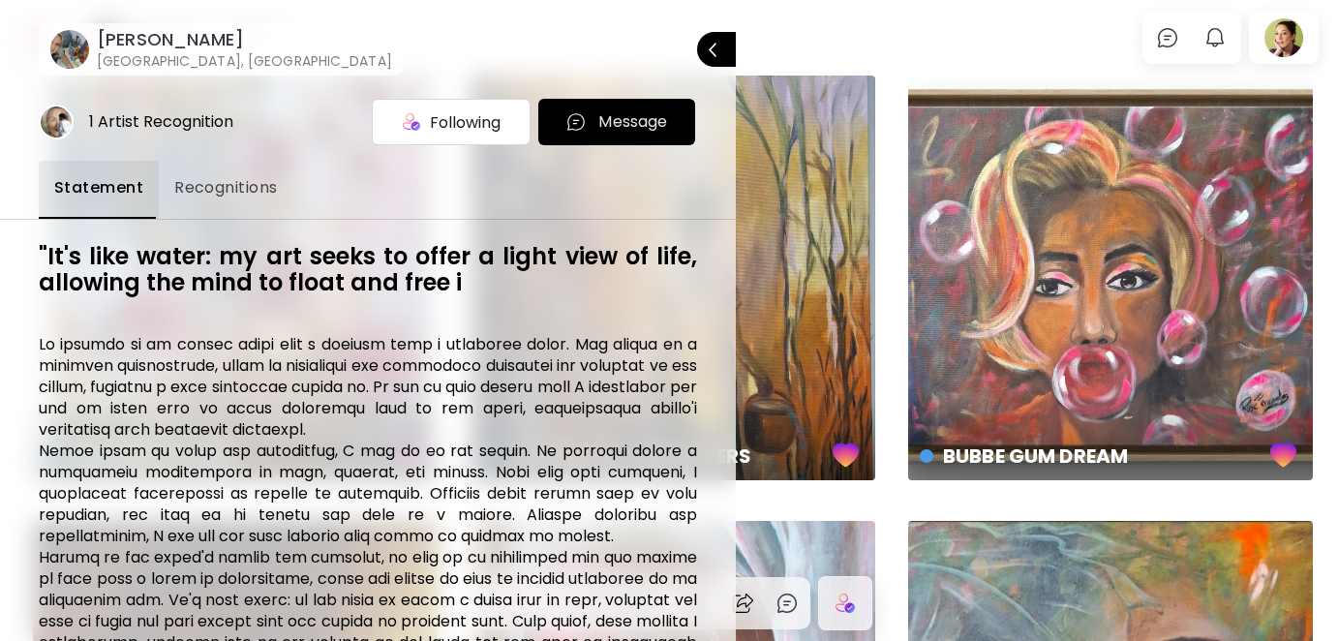
click at [196, 190] on span "Recognitions" at bounding box center [226, 187] width 104 height 23
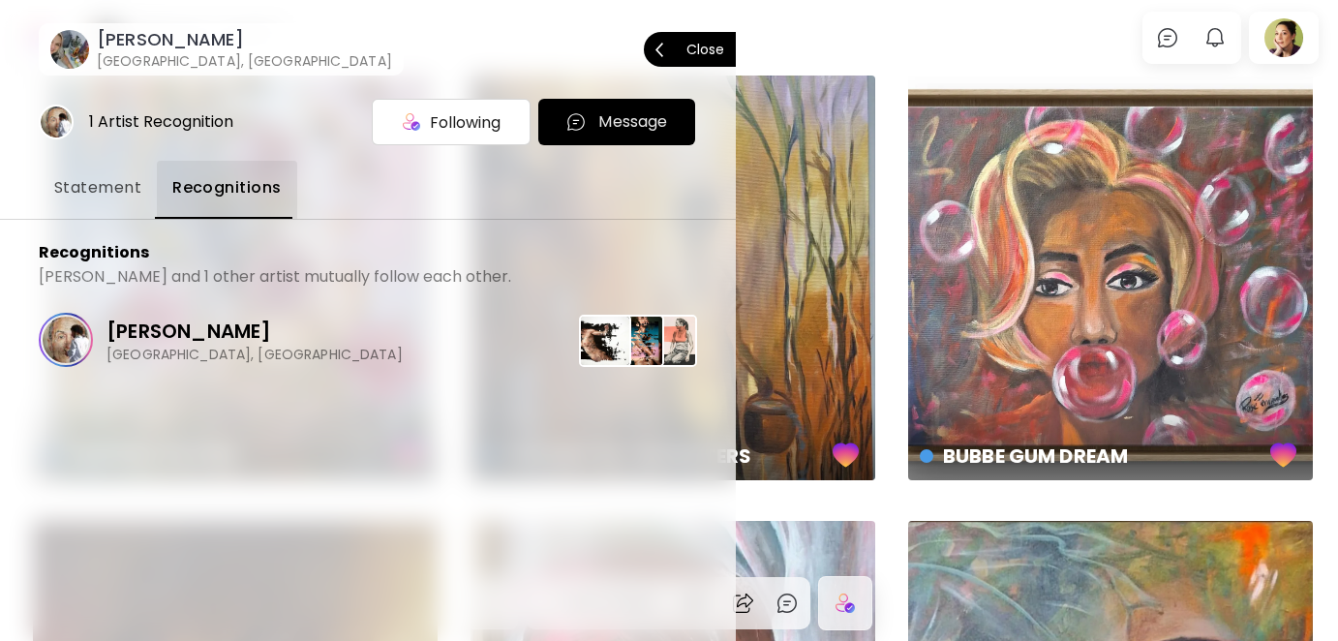
click at [719, 48] on p "Close" at bounding box center [706, 50] width 38 height 14
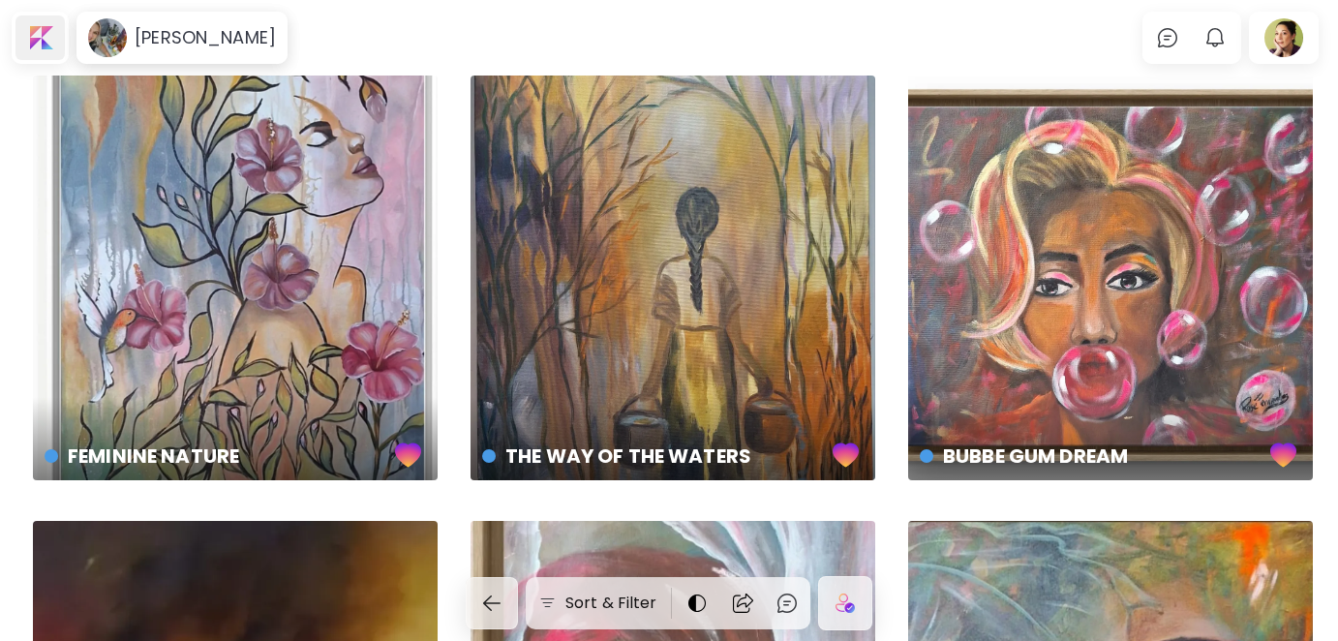
click at [42, 42] on div at bounding box center [39, 37] width 49 height 45
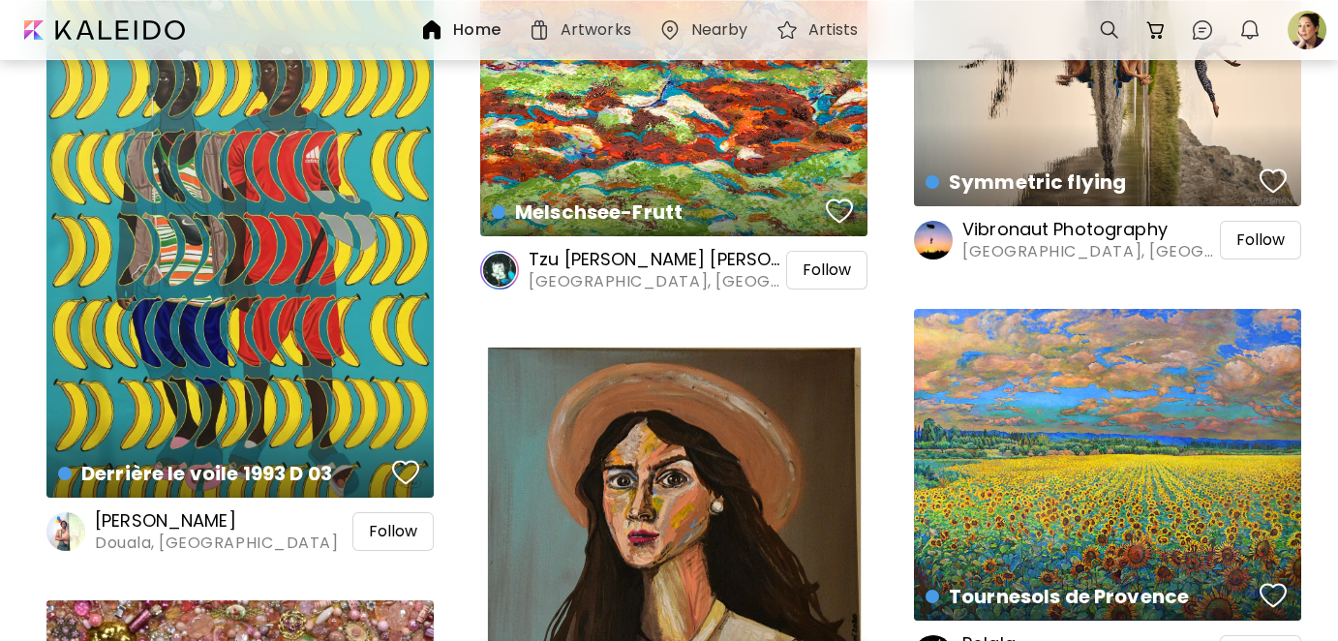
scroll to position [968, 0]
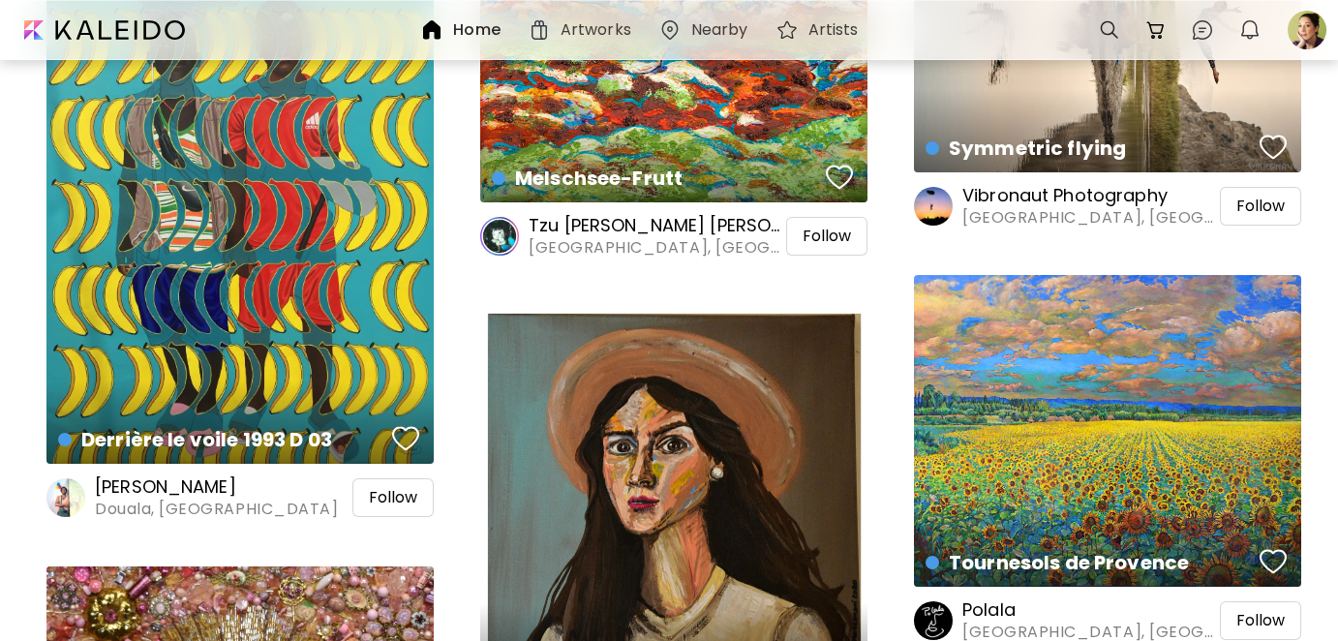
click at [197, 496] on h6 "[PERSON_NAME]" at bounding box center [216, 486] width 243 height 23
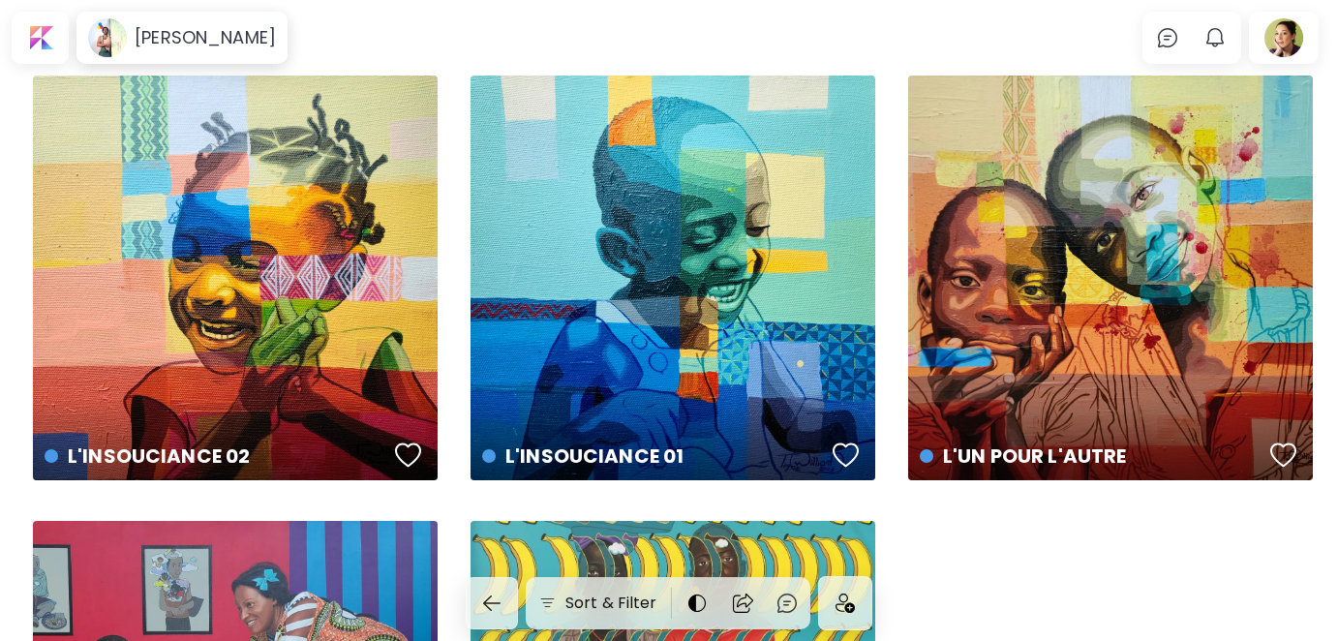
scroll to position [97, 0]
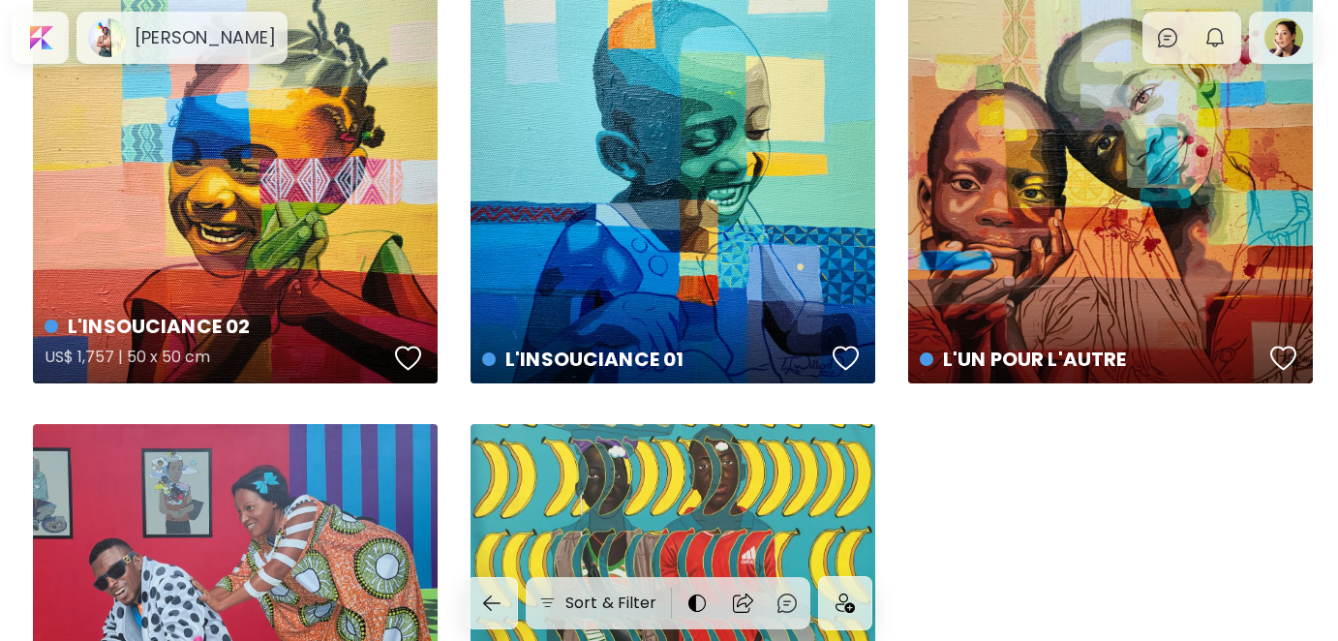
click at [410, 361] on div "button" at bounding box center [408, 358] width 27 height 29
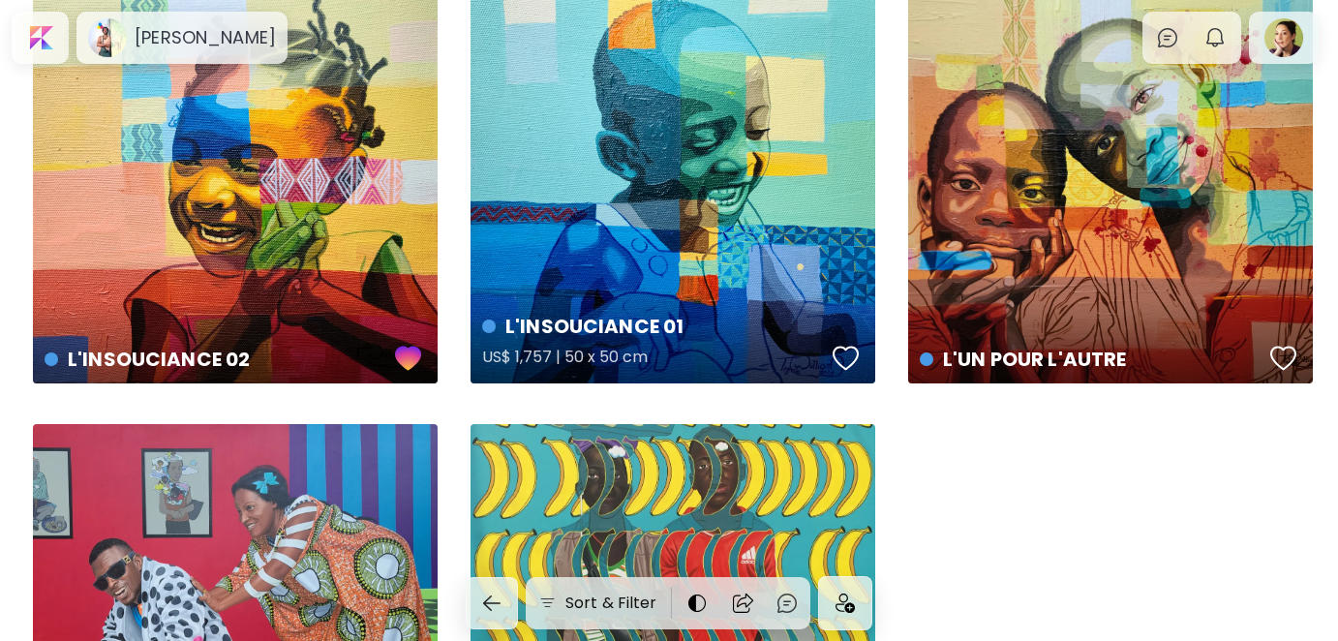
click at [848, 355] on div "button" at bounding box center [846, 358] width 27 height 29
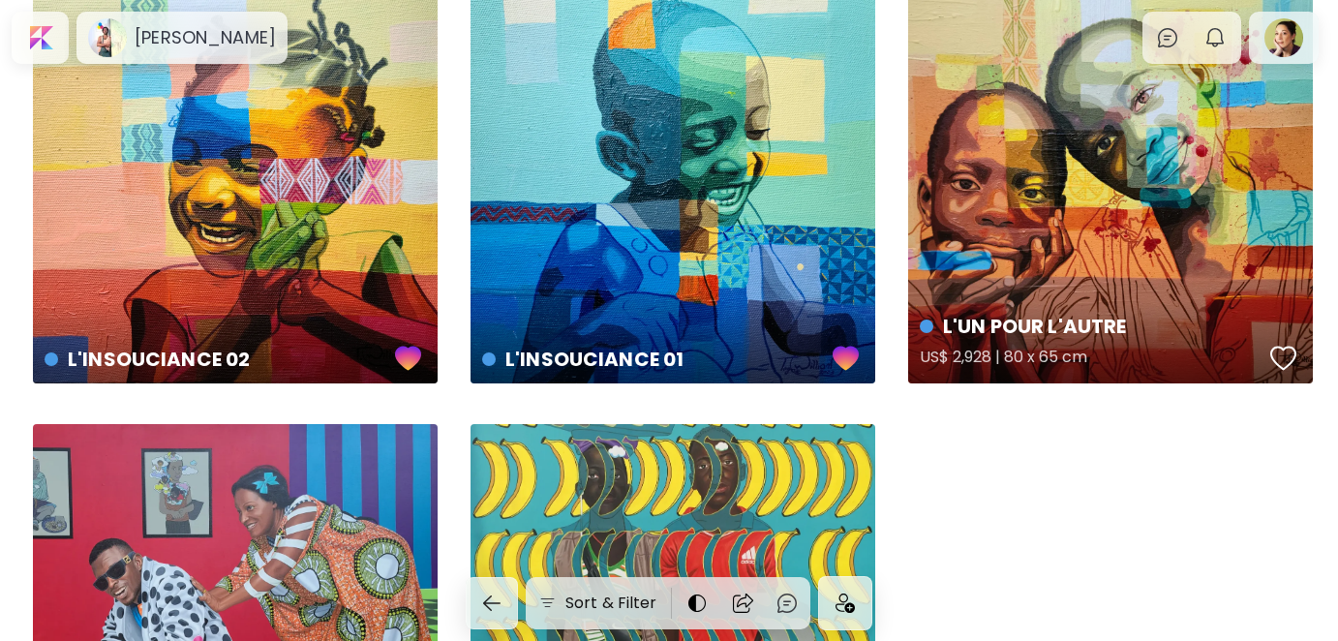
click at [1276, 362] on div "button" at bounding box center [1284, 358] width 27 height 29
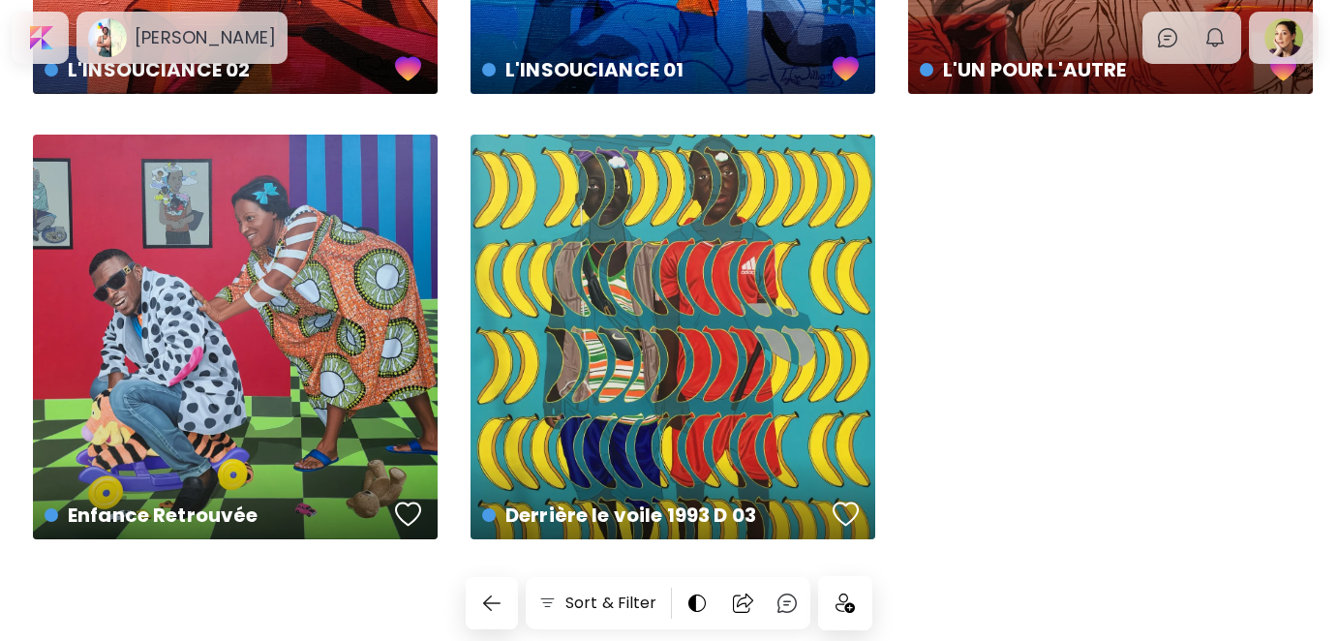
scroll to position [391, 0]
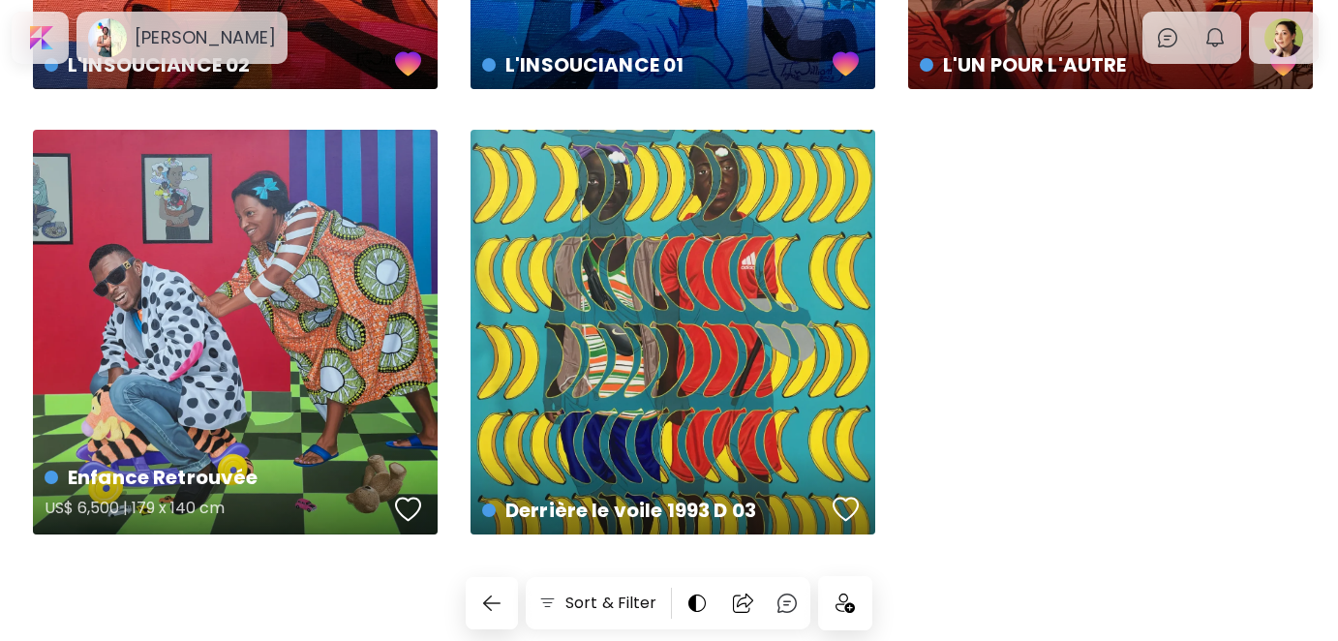
click at [401, 503] on div "button" at bounding box center [408, 509] width 27 height 29
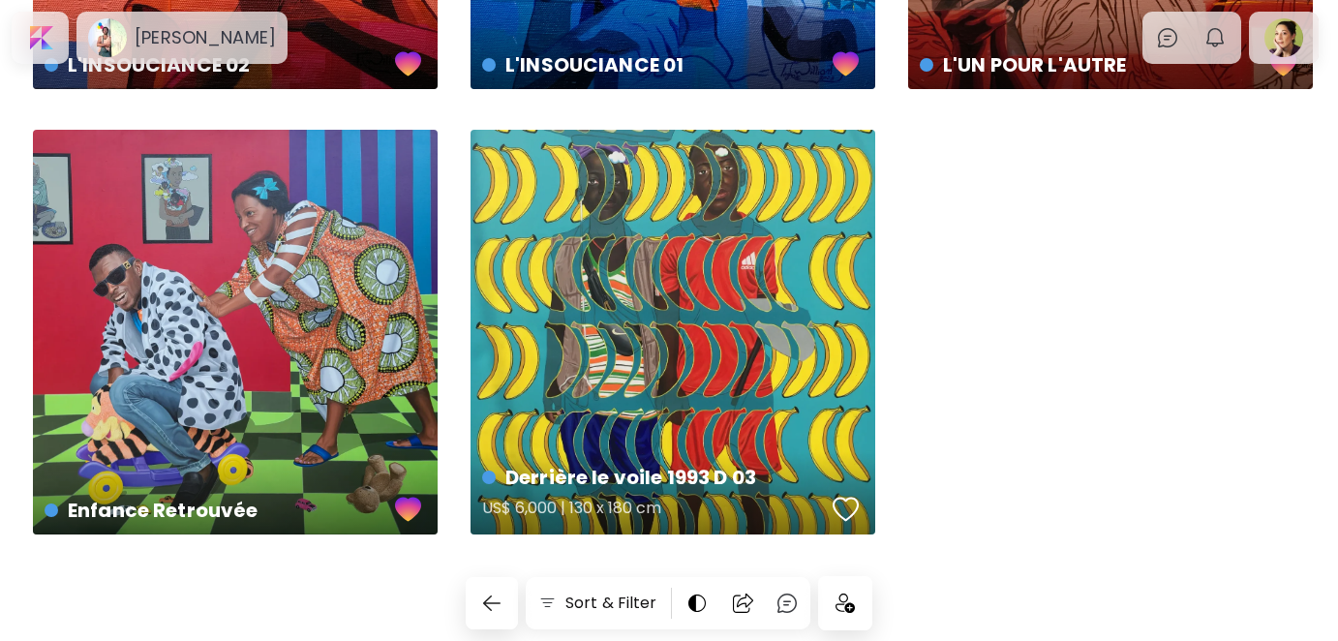
click at [851, 507] on div "button" at bounding box center [846, 509] width 27 height 29
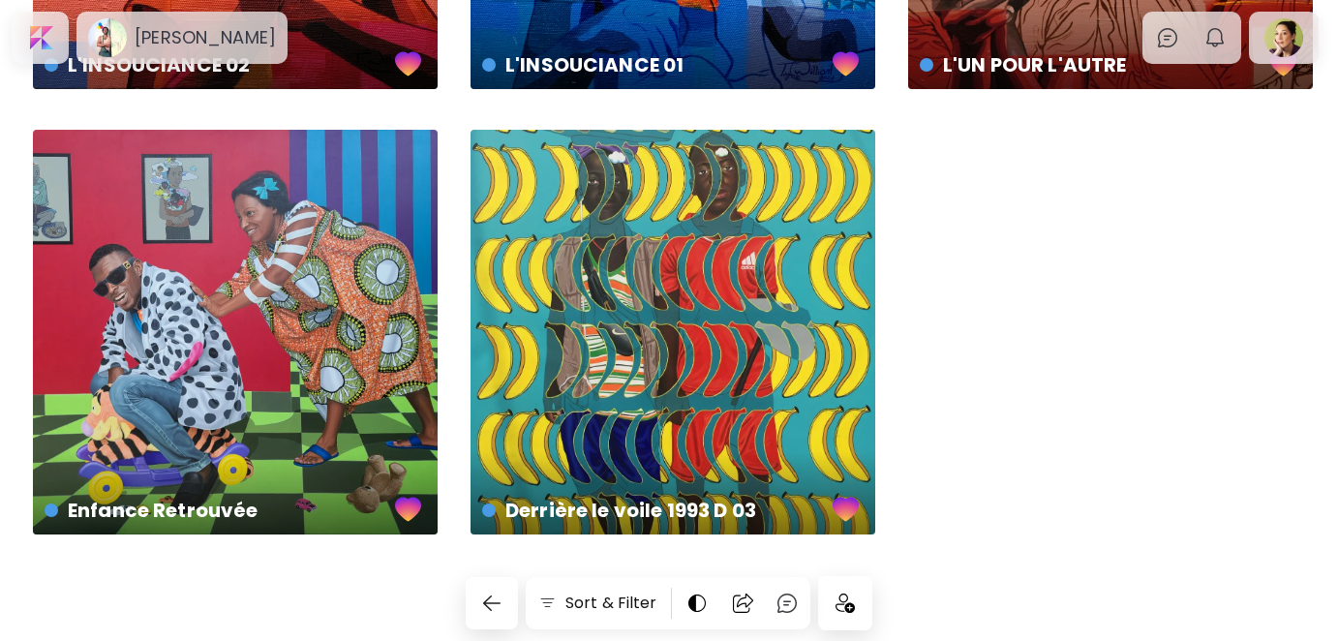
click at [852, 595] on img at bounding box center [845, 603] width 19 height 19
click at [55, 54] on div at bounding box center [39, 37] width 49 height 45
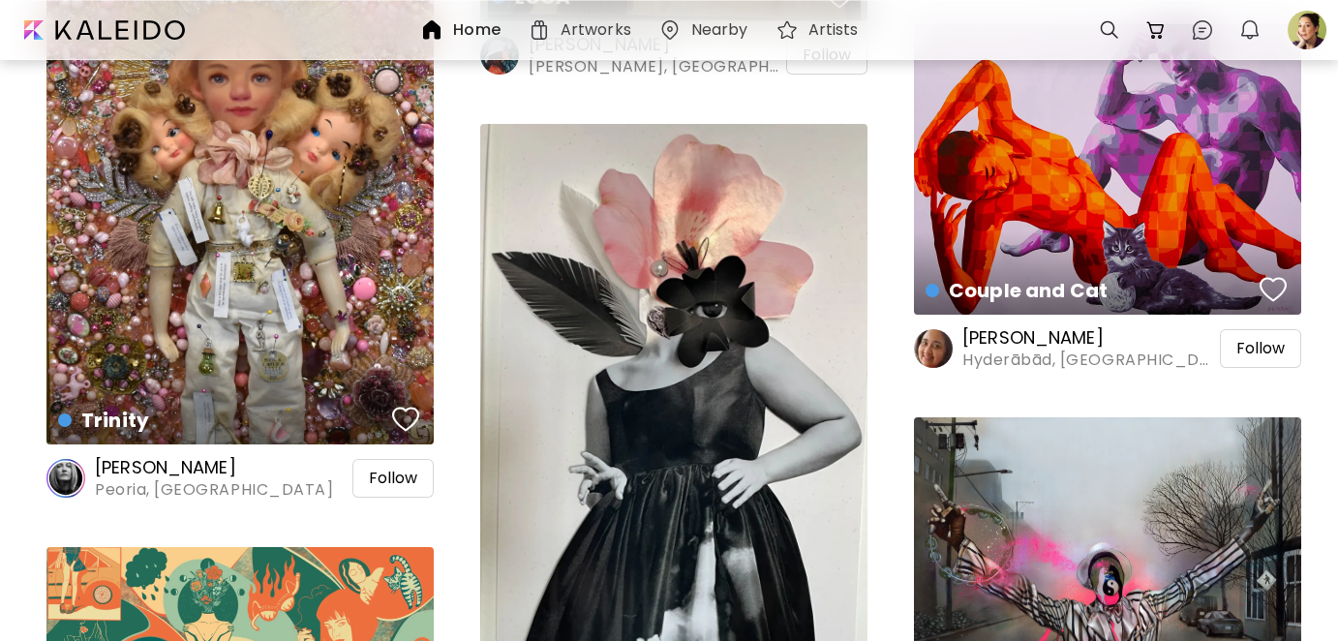
scroll to position [1646, 0]
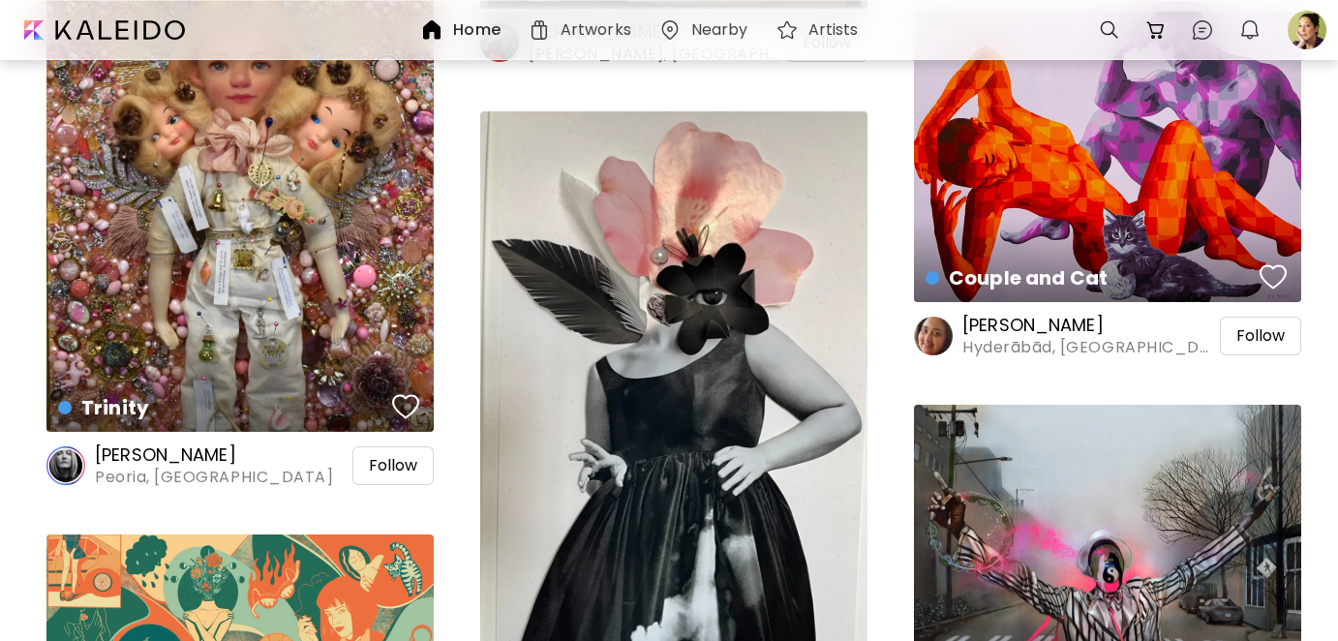
click at [126, 459] on h6 "[PERSON_NAME]" at bounding box center [214, 455] width 238 height 23
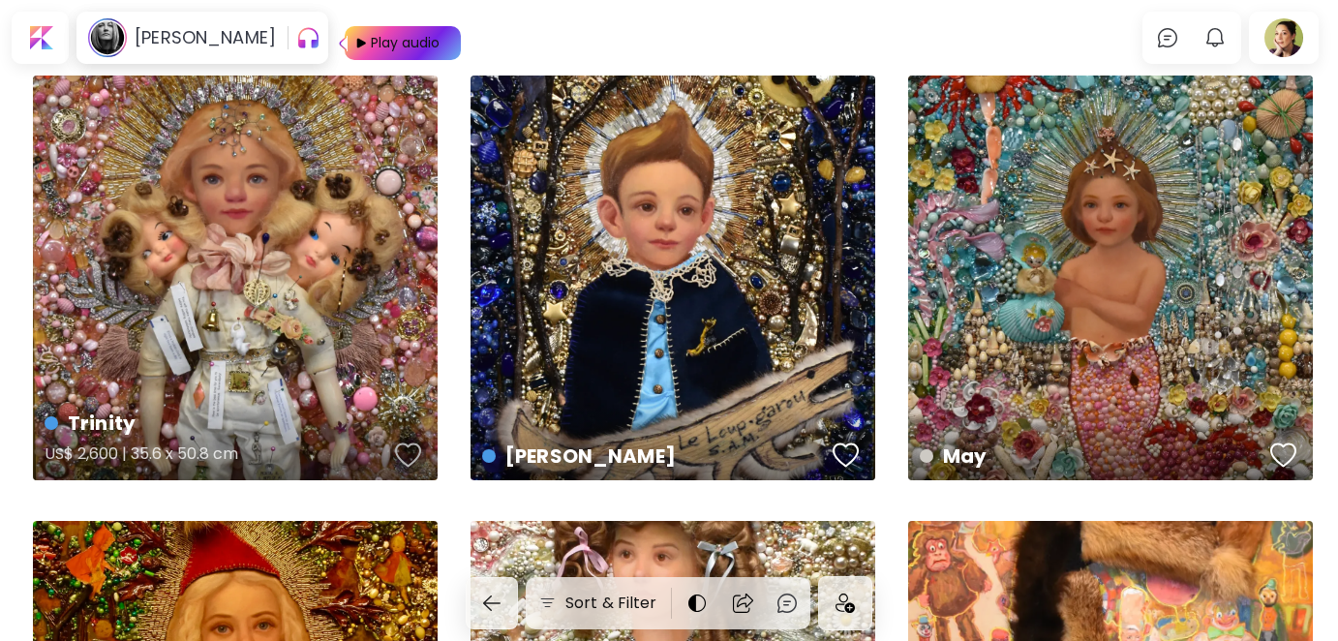
click at [412, 451] on div "button" at bounding box center [408, 455] width 27 height 29
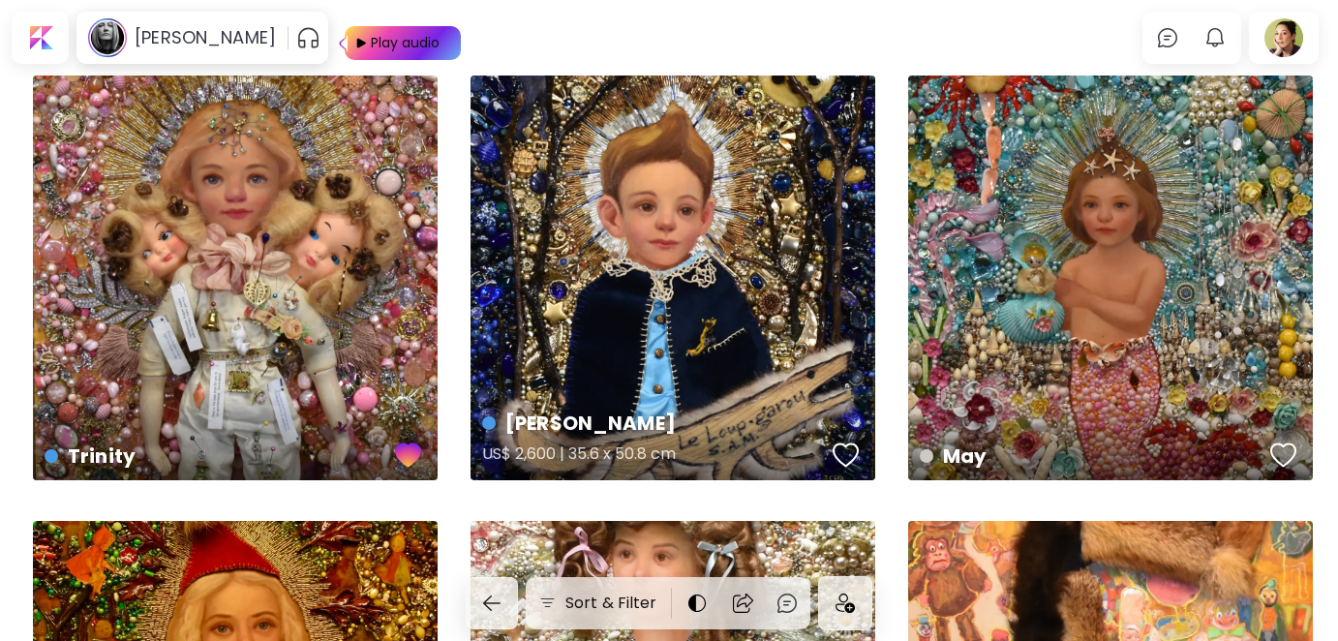
click at [847, 451] on div "button" at bounding box center [846, 455] width 27 height 29
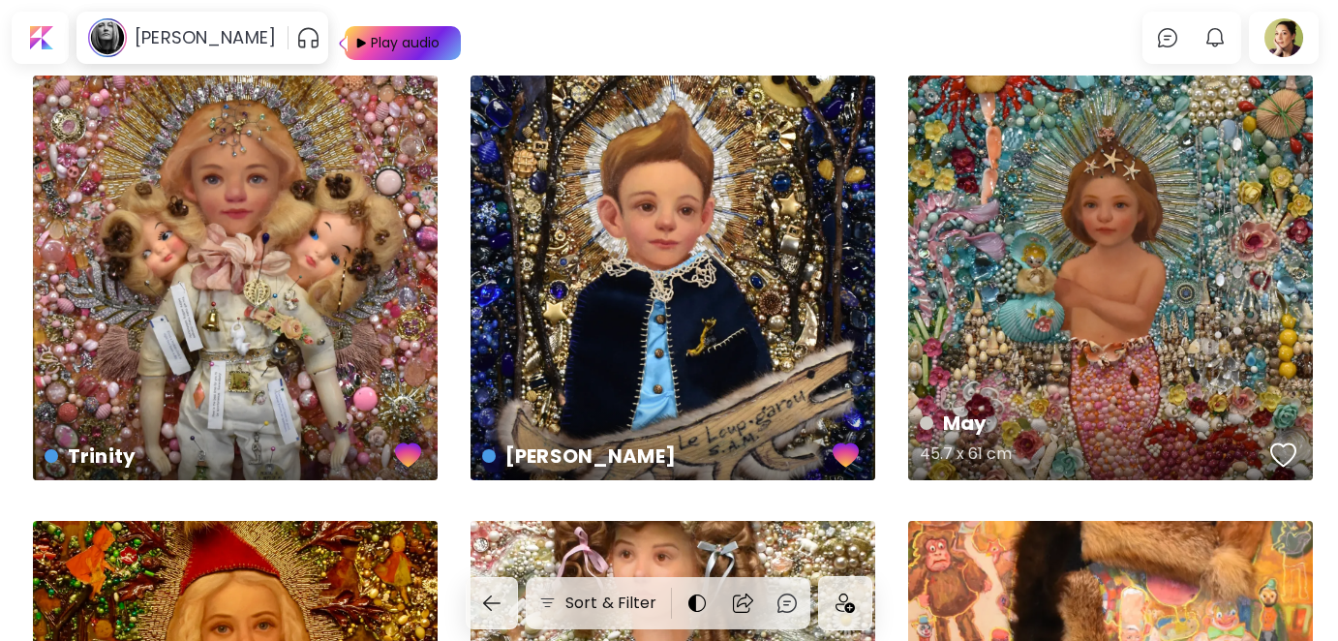
click at [1284, 452] on div "button" at bounding box center [1284, 455] width 27 height 29
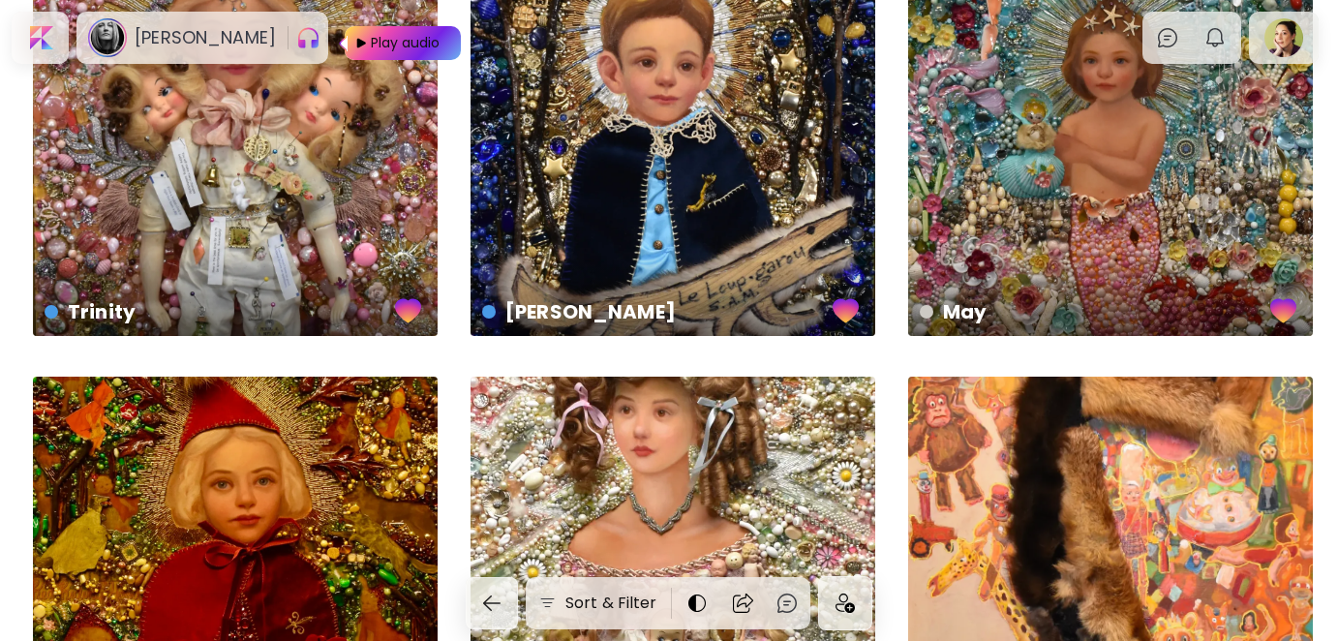
scroll to position [484, 0]
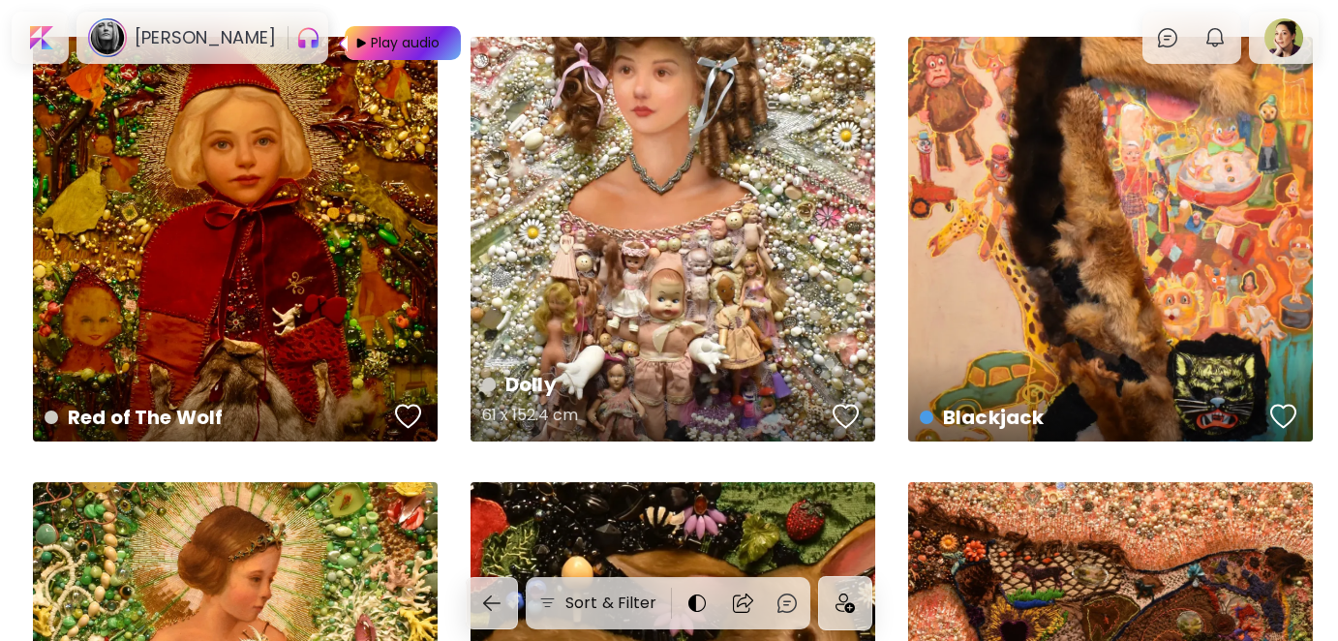
click at [844, 417] on div "button" at bounding box center [846, 416] width 27 height 29
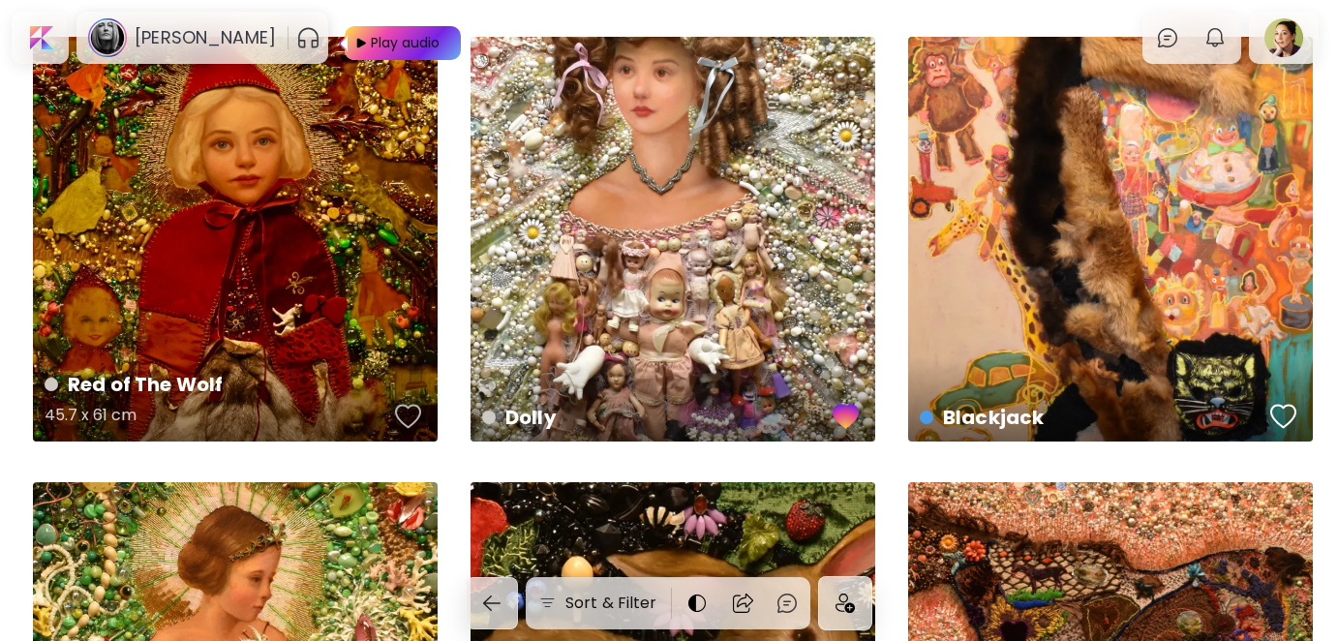
click at [408, 418] on div "button" at bounding box center [408, 416] width 27 height 29
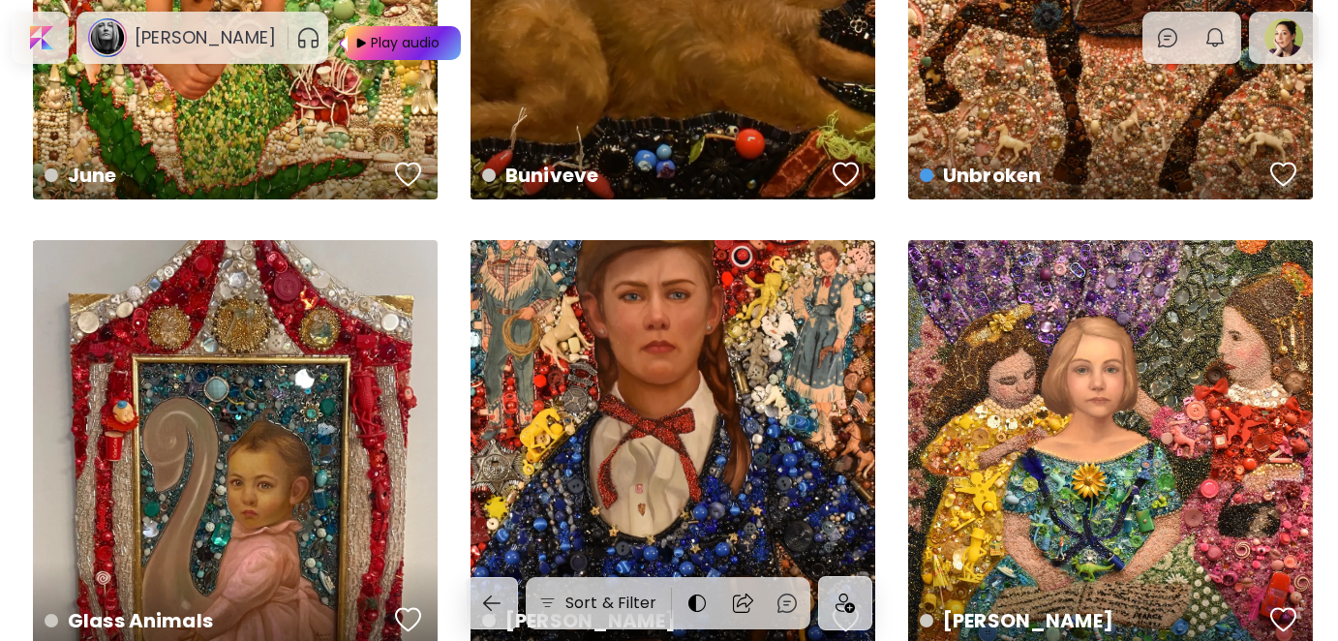
scroll to position [1453, 0]
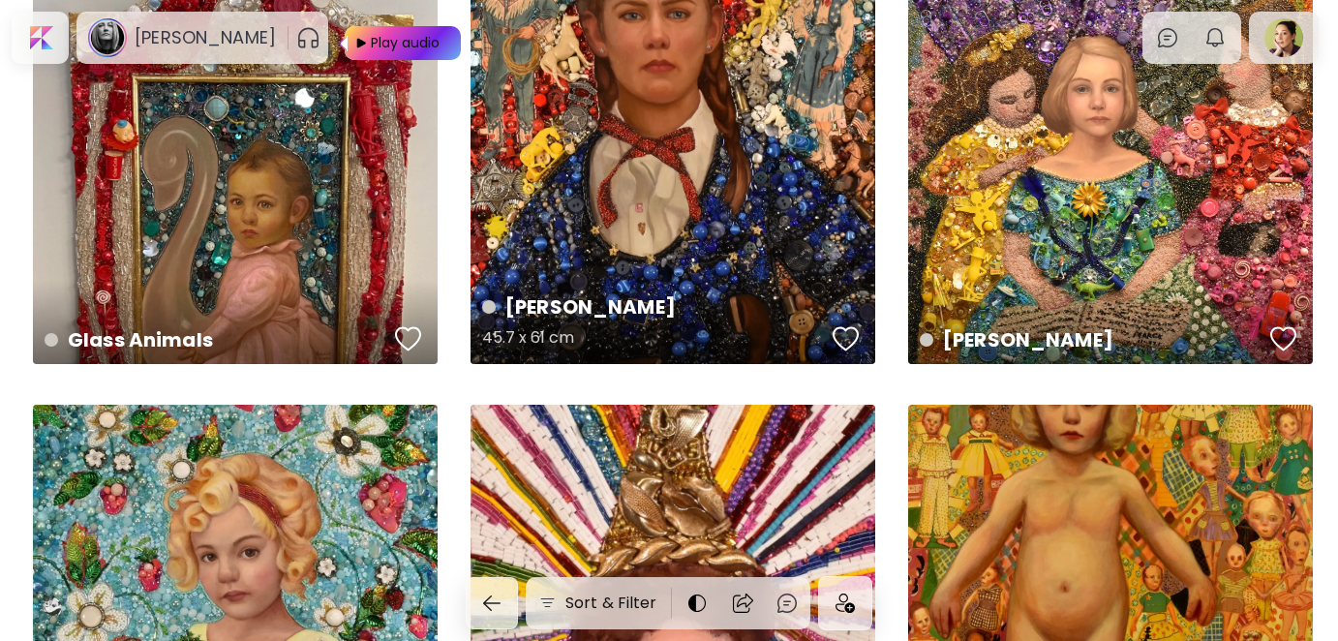
click at [840, 334] on div "button" at bounding box center [846, 338] width 27 height 29
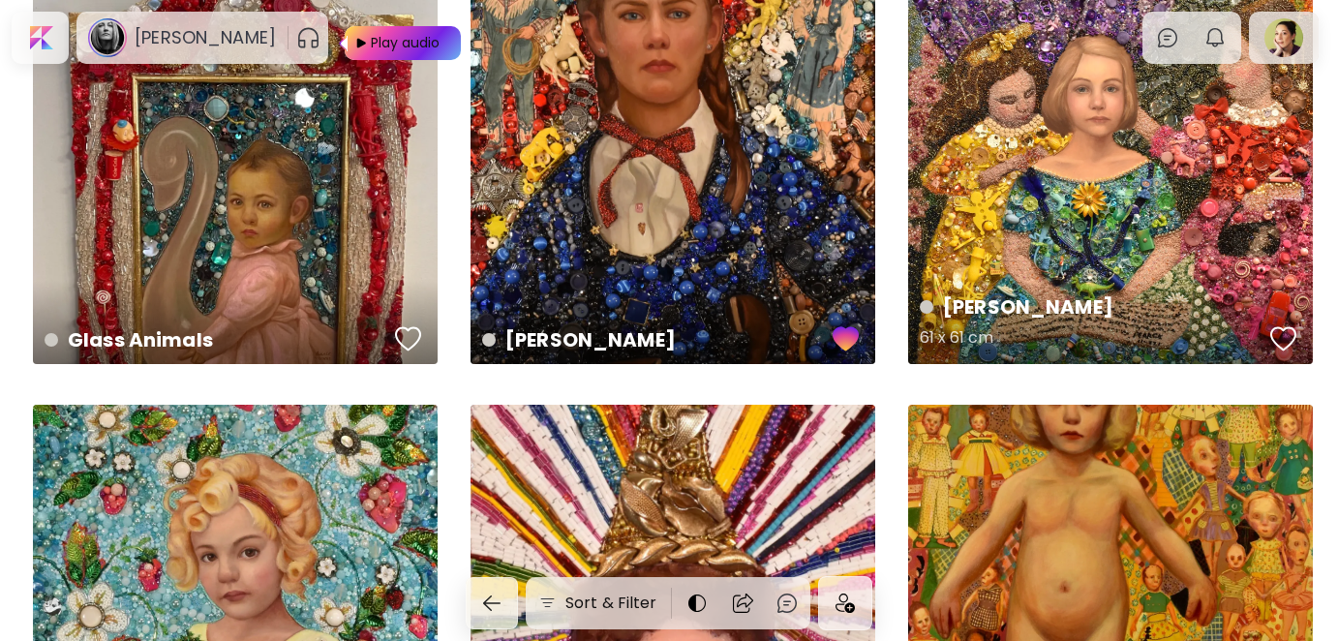
click at [1286, 339] on div "button" at bounding box center [1284, 338] width 27 height 29
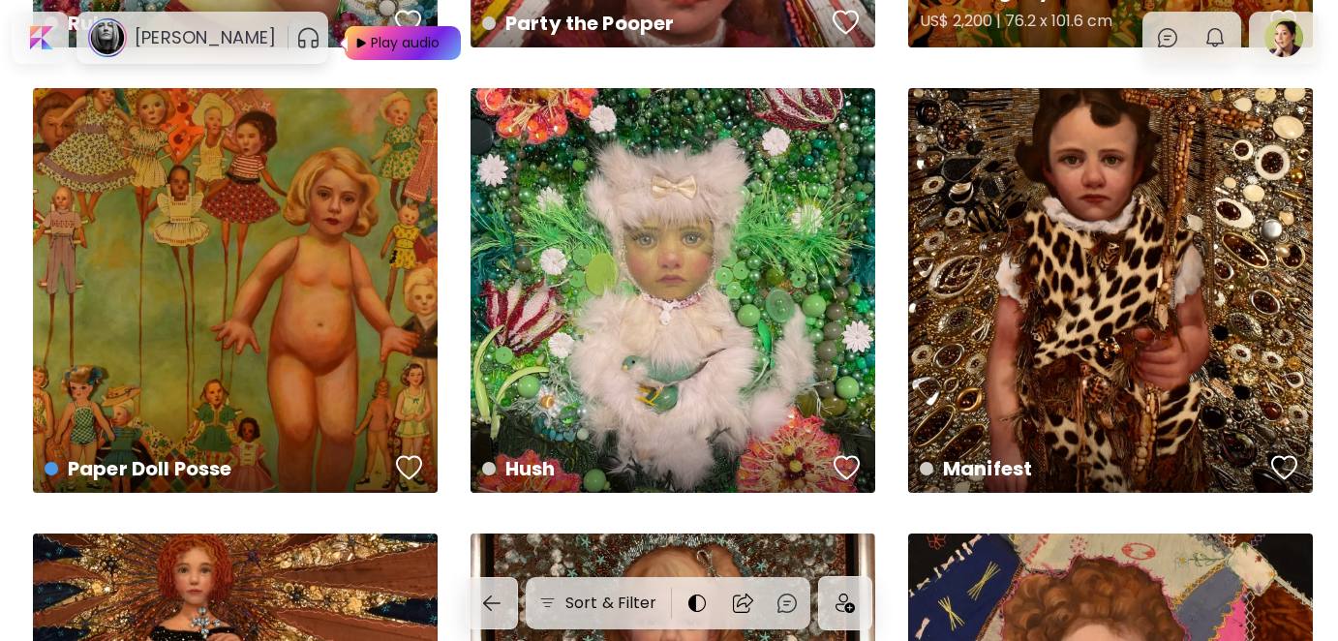
scroll to position [2227, 0]
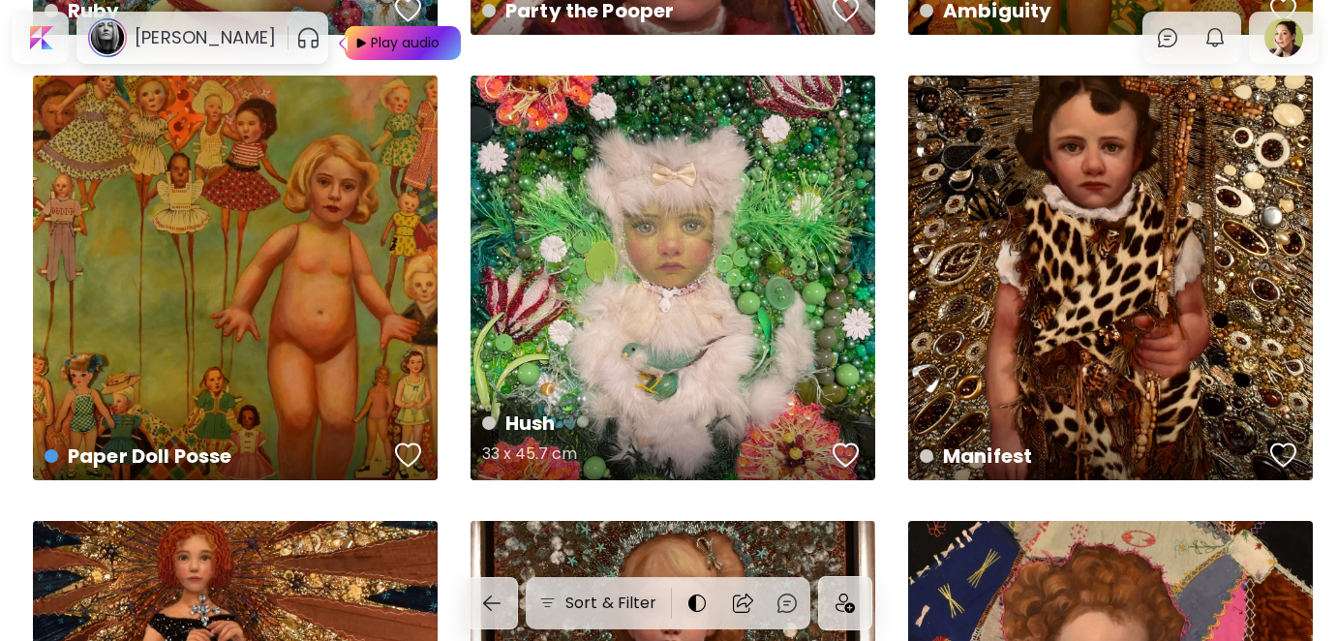
click at [845, 452] on div "button" at bounding box center [846, 455] width 27 height 29
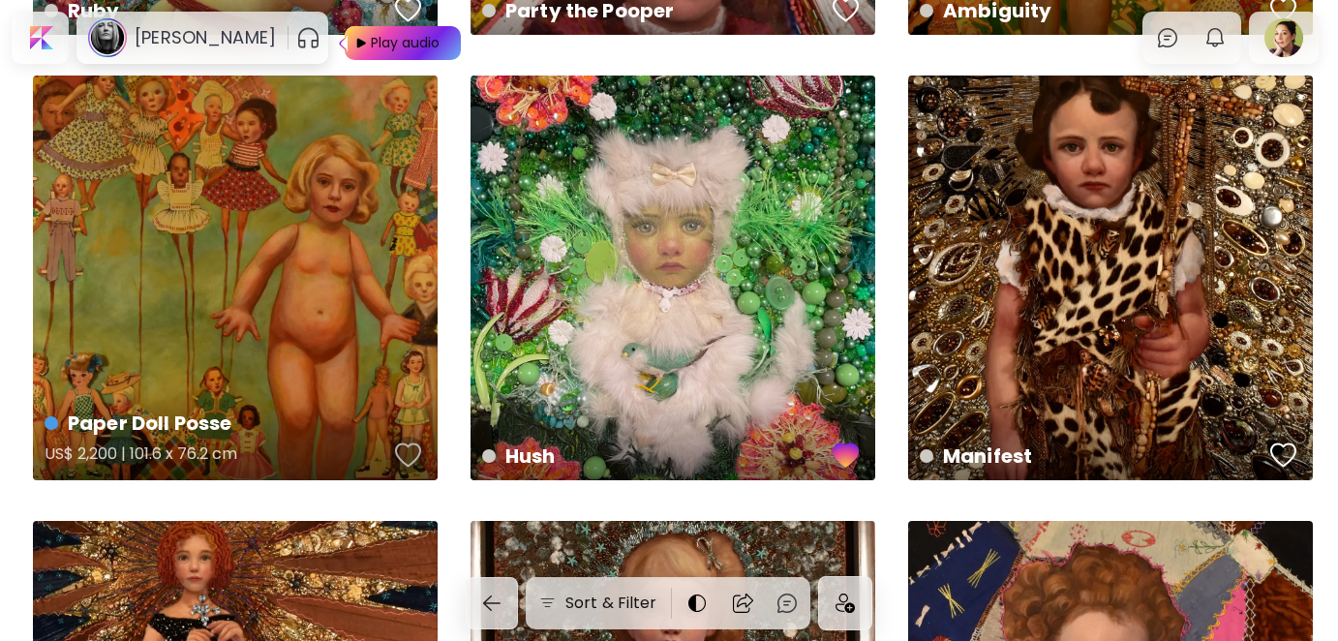
click at [410, 453] on div "button" at bounding box center [408, 455] width 27 height 29
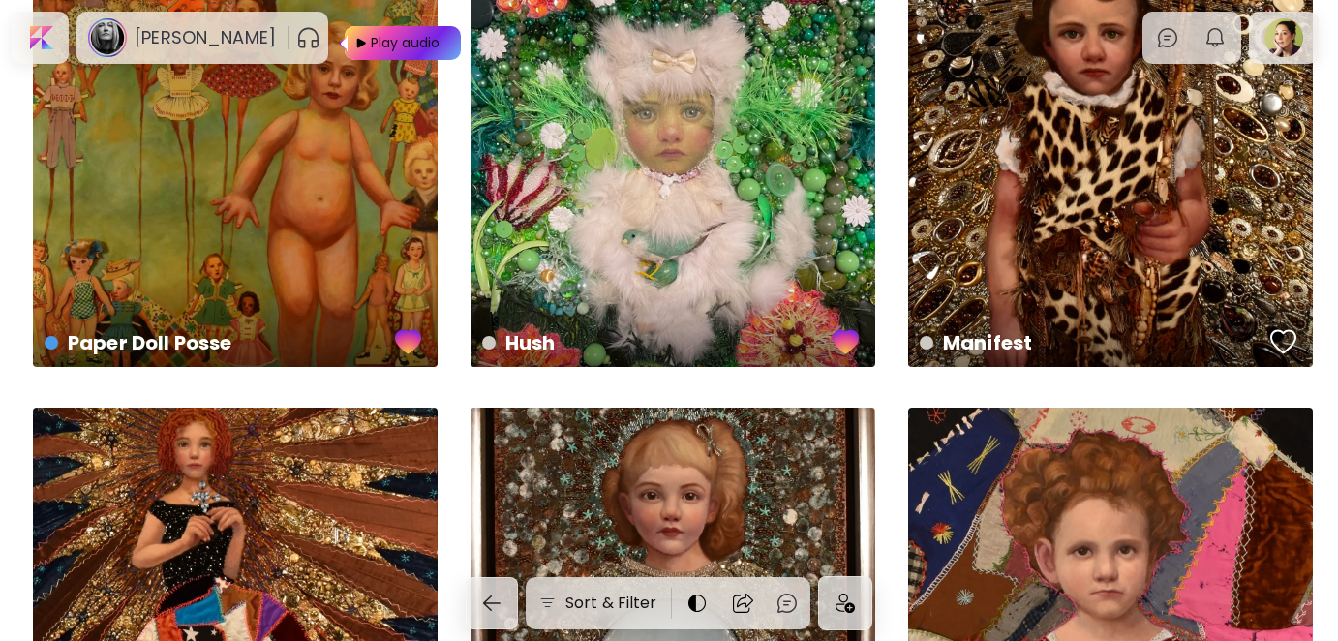
scroll to position [2808, 0]
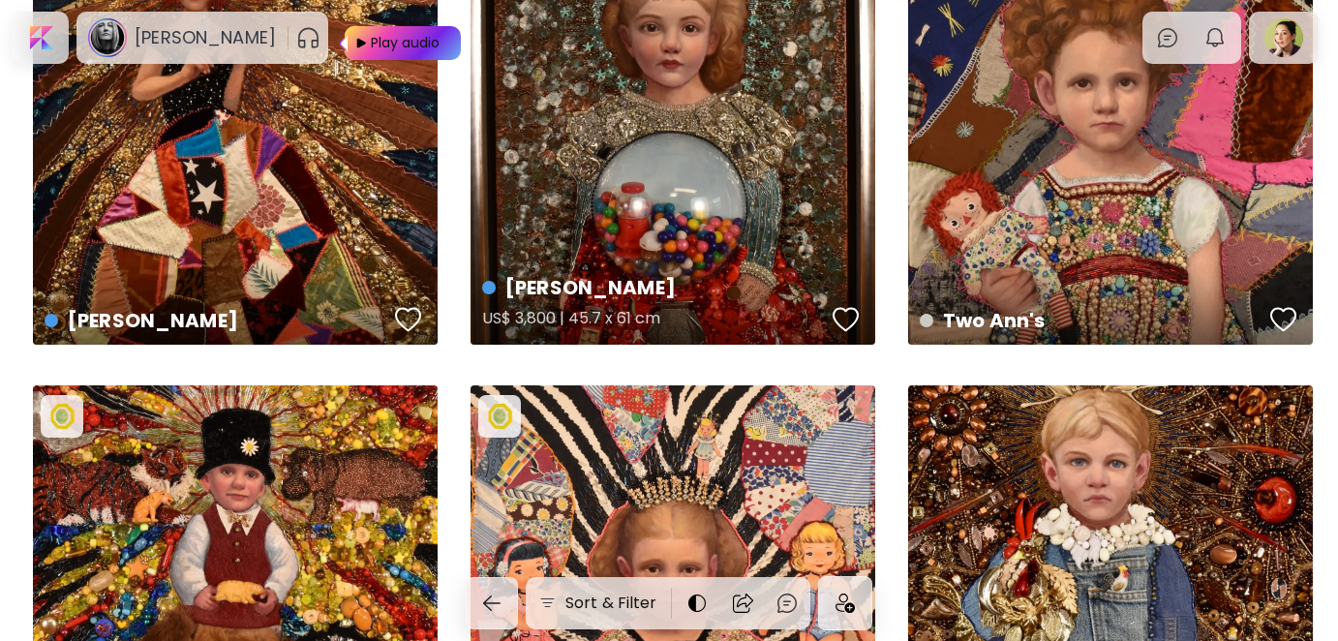
click at [844, 319] on div "button" at bounding box center [846, 319] width 27 height 29
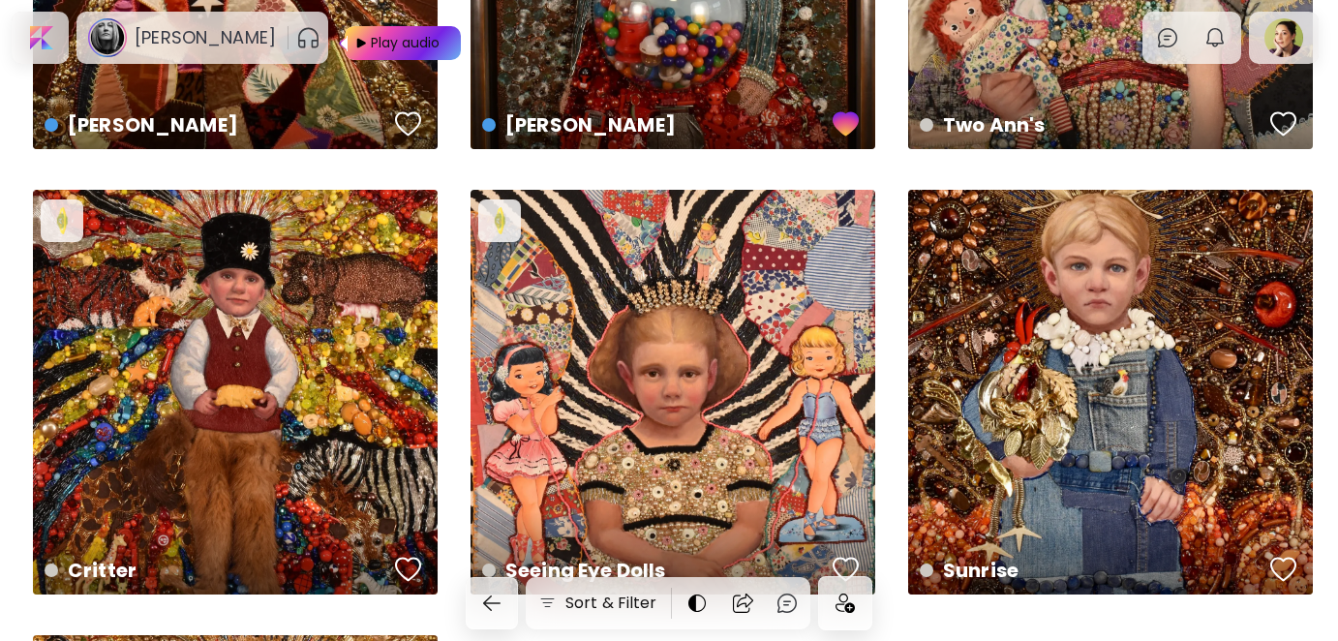
scroll to position [3196, 0]
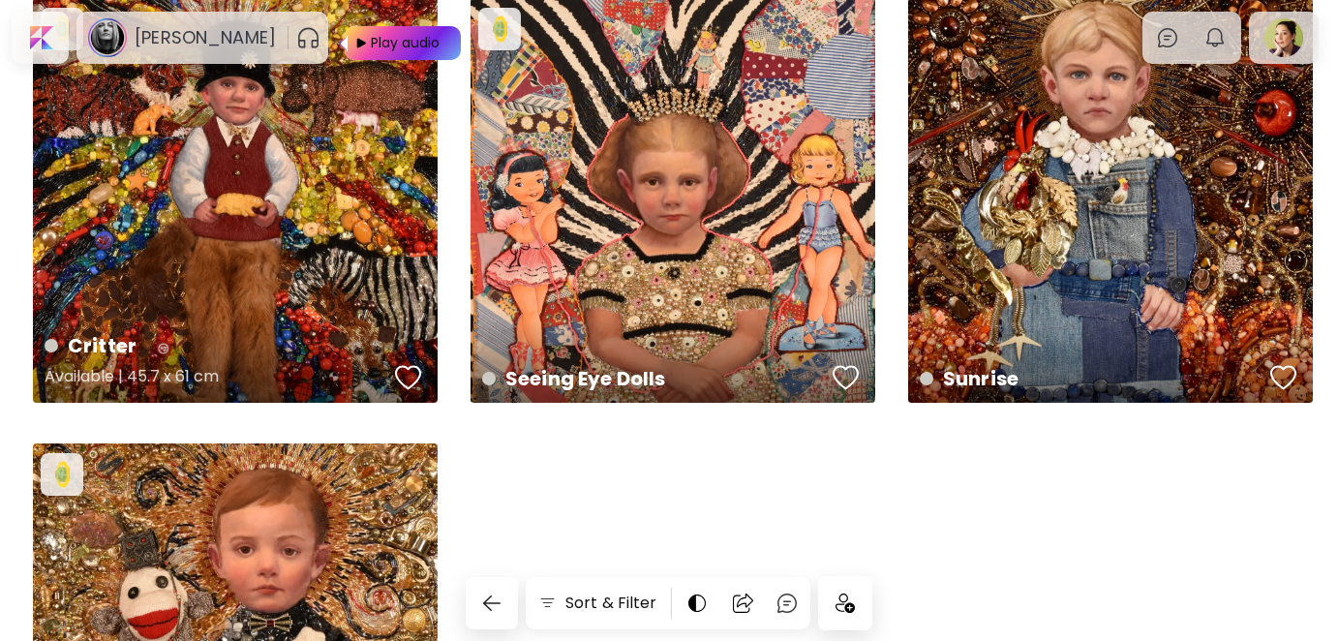
click at [409, 380] on div "button" at bounding box center [408, 377] width 27 height 29
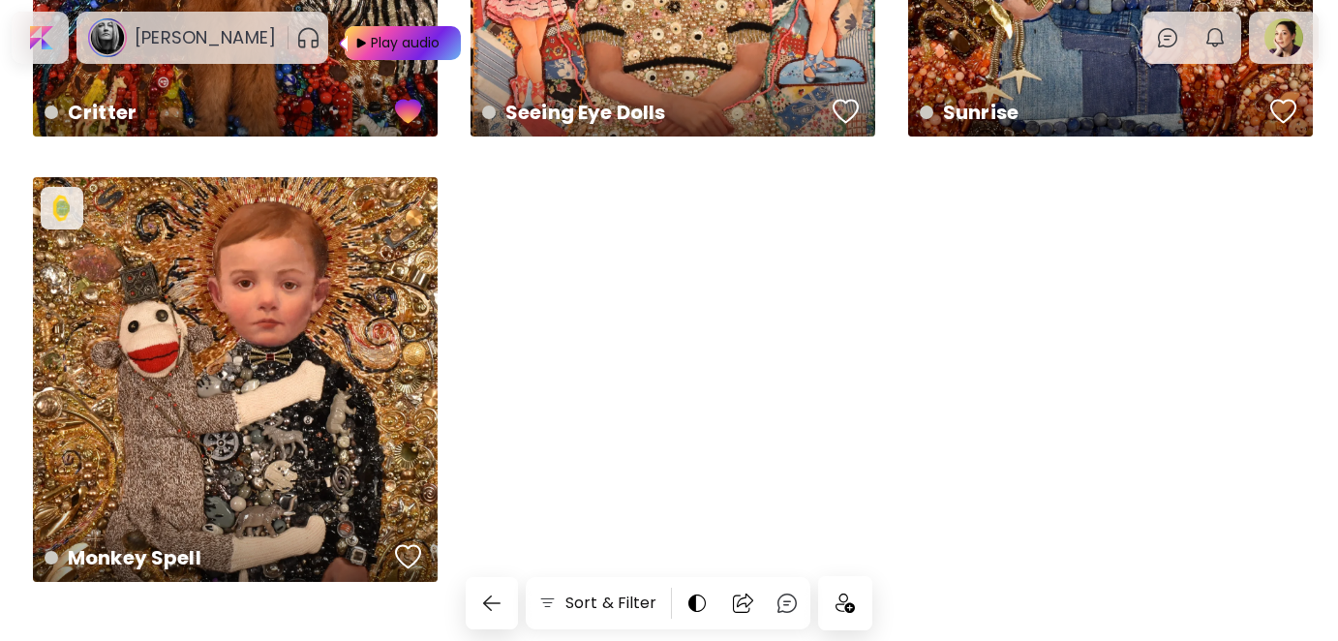
scroll to position [3509, 0]
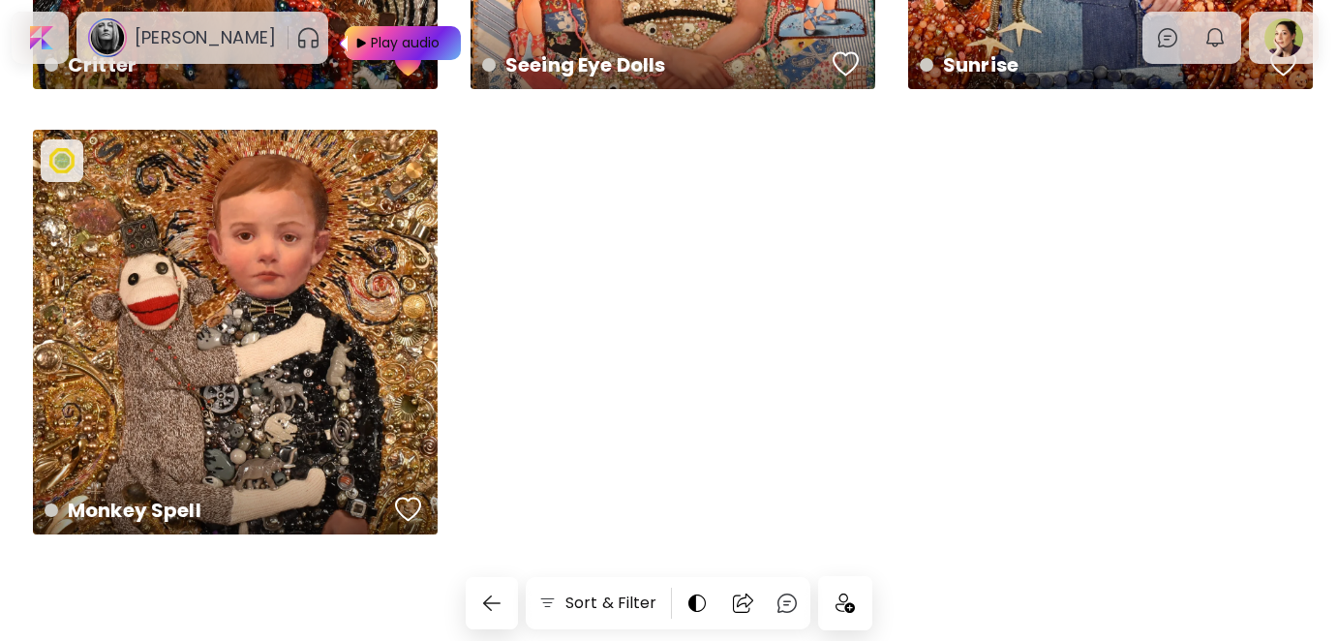
click at [843, 606] on img at bounding box center [845, 603] width 19 height 19
click at [58, 43] on div at bounding box center [39, 37] width 49 height 45
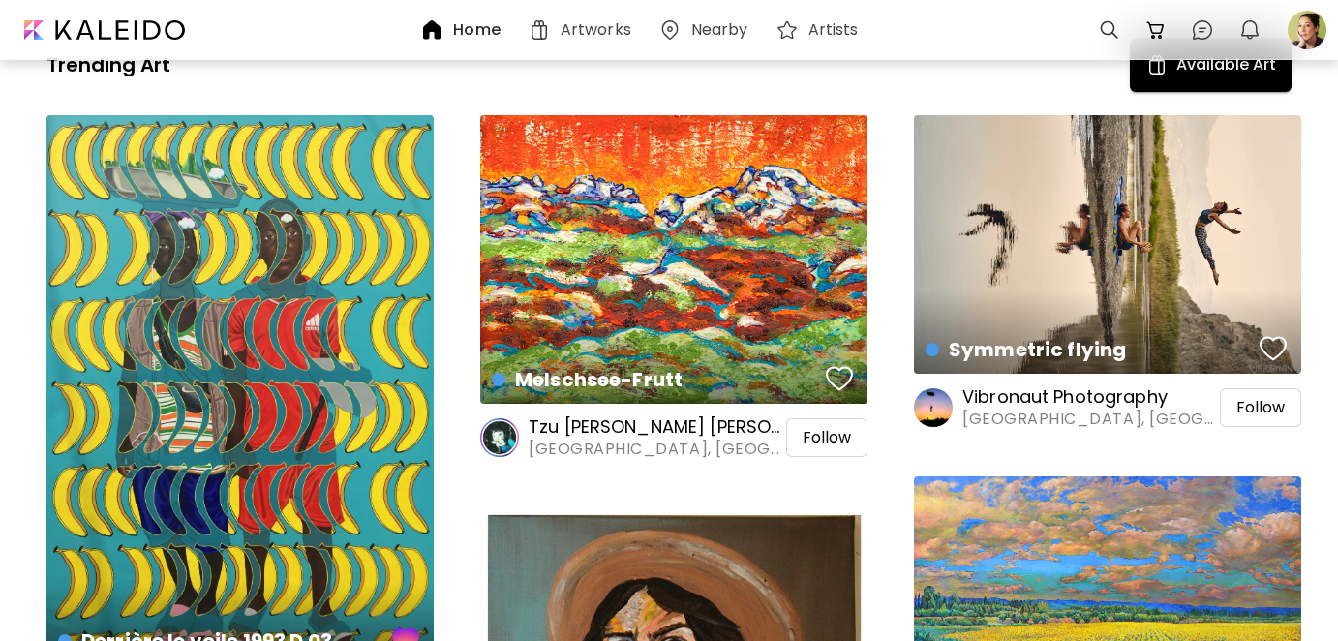
scroll to position [1065, 0]
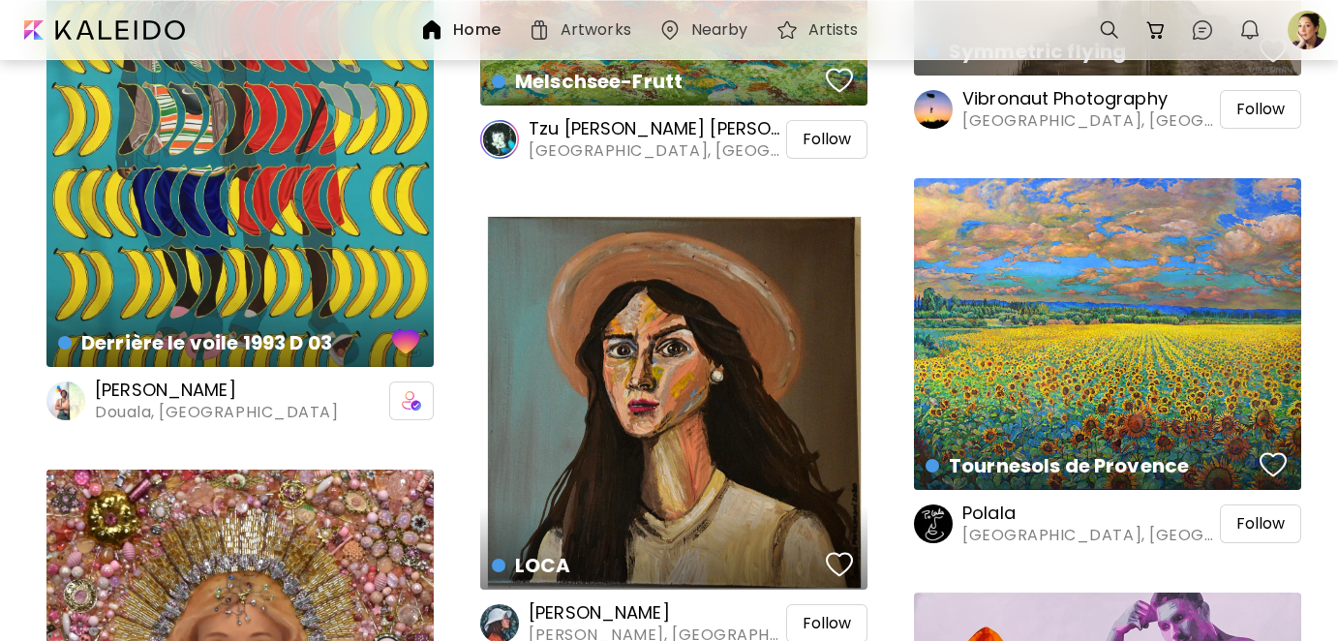
click at [559, 130] on h6 "Tzu [PERSON_NAME] [PERSON_NAME]" at bounding box center [656, 128] width 254 height 23
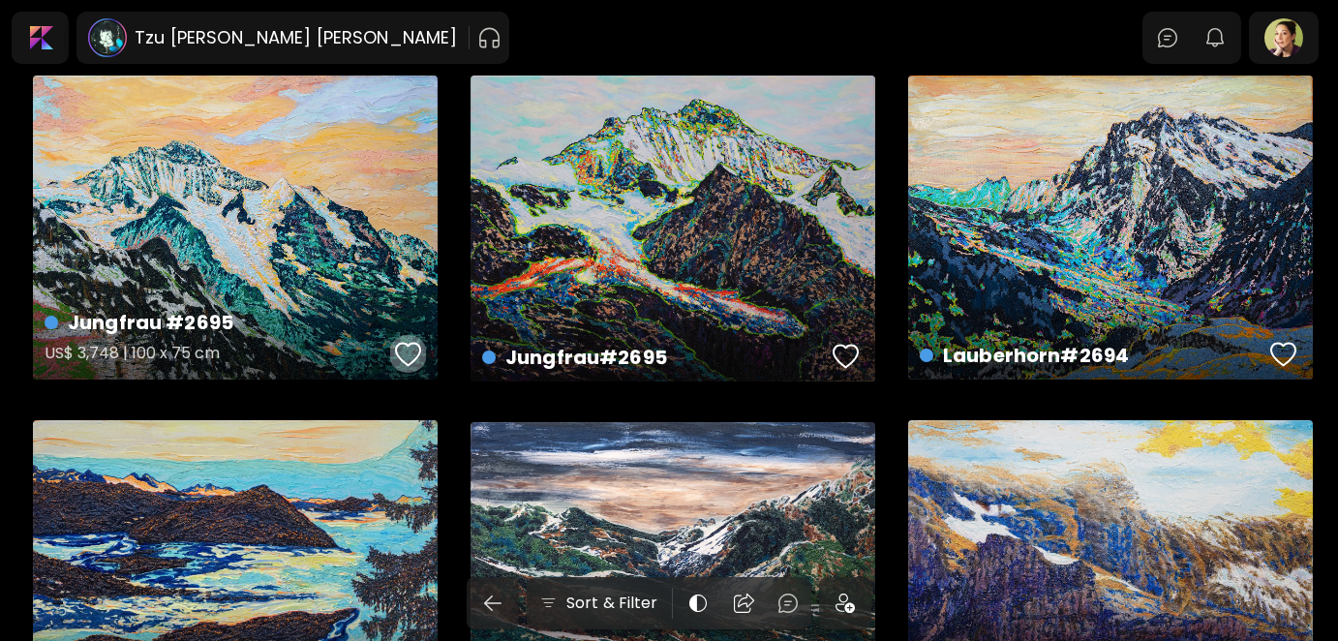
click at [411, 354] on div "button" at bounding box center [408, 354] width 27 height 29
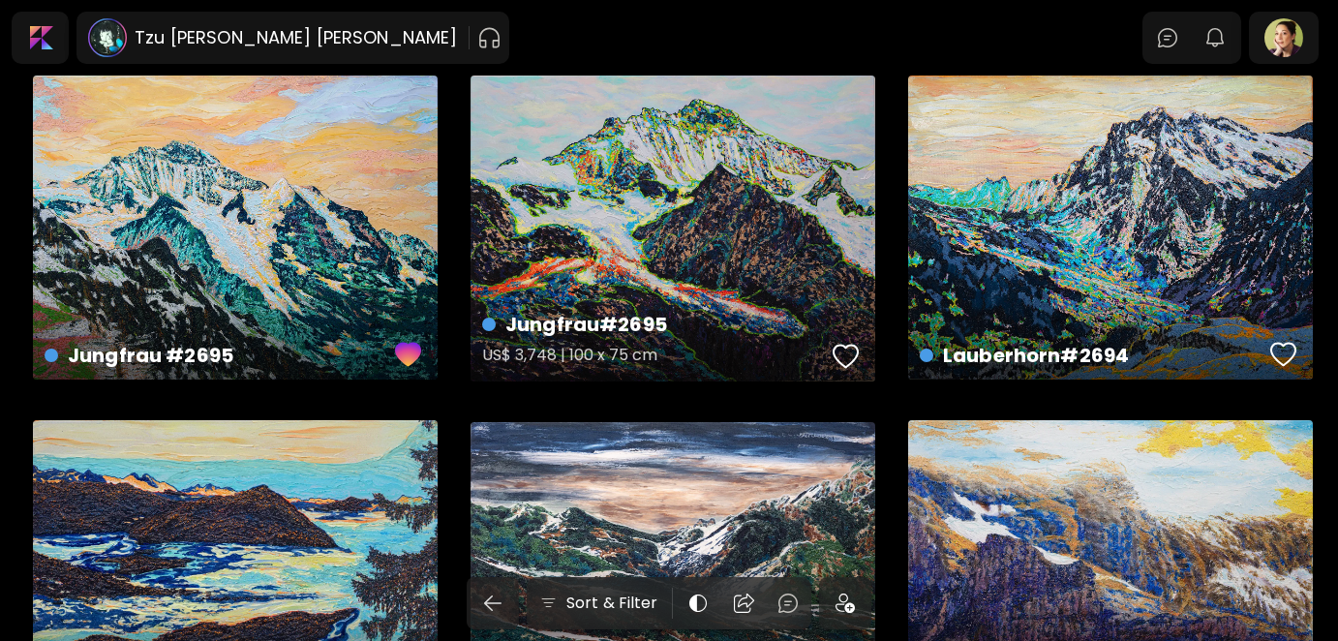
click at [843, 355] on div "button" at bounding box center [846, 356] width 27 height 29
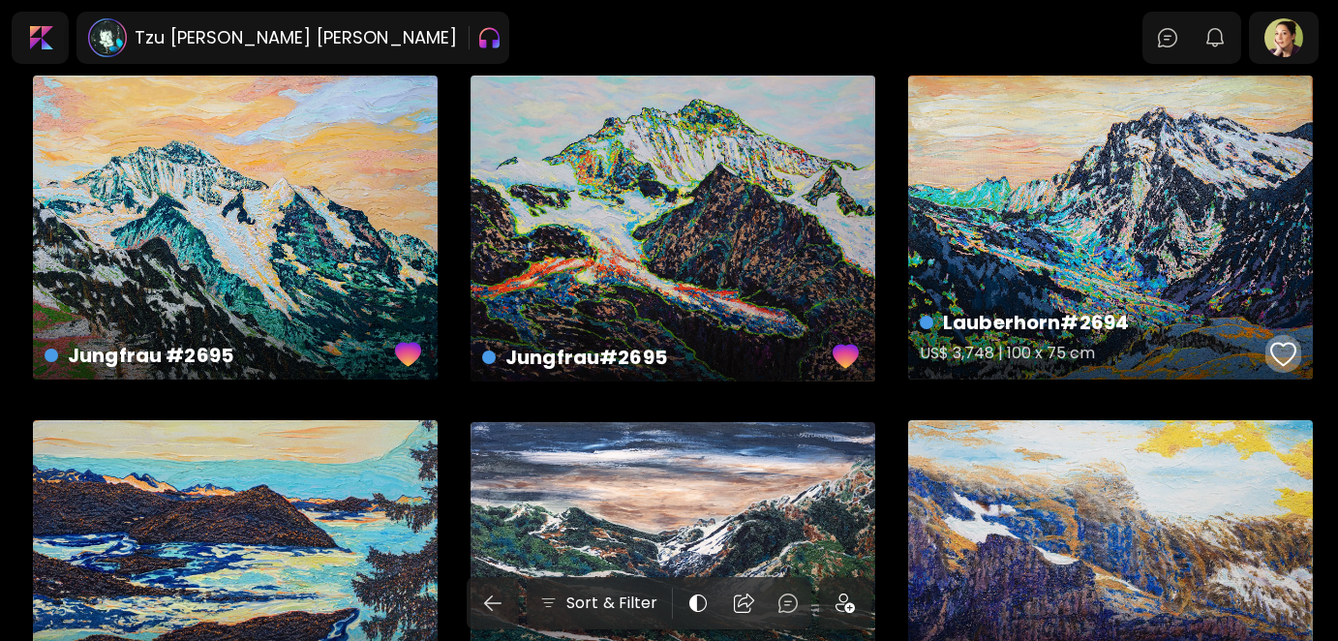
click at [1280, 357] on div "button" at bounding box center [1284, 354] width 27 height 29
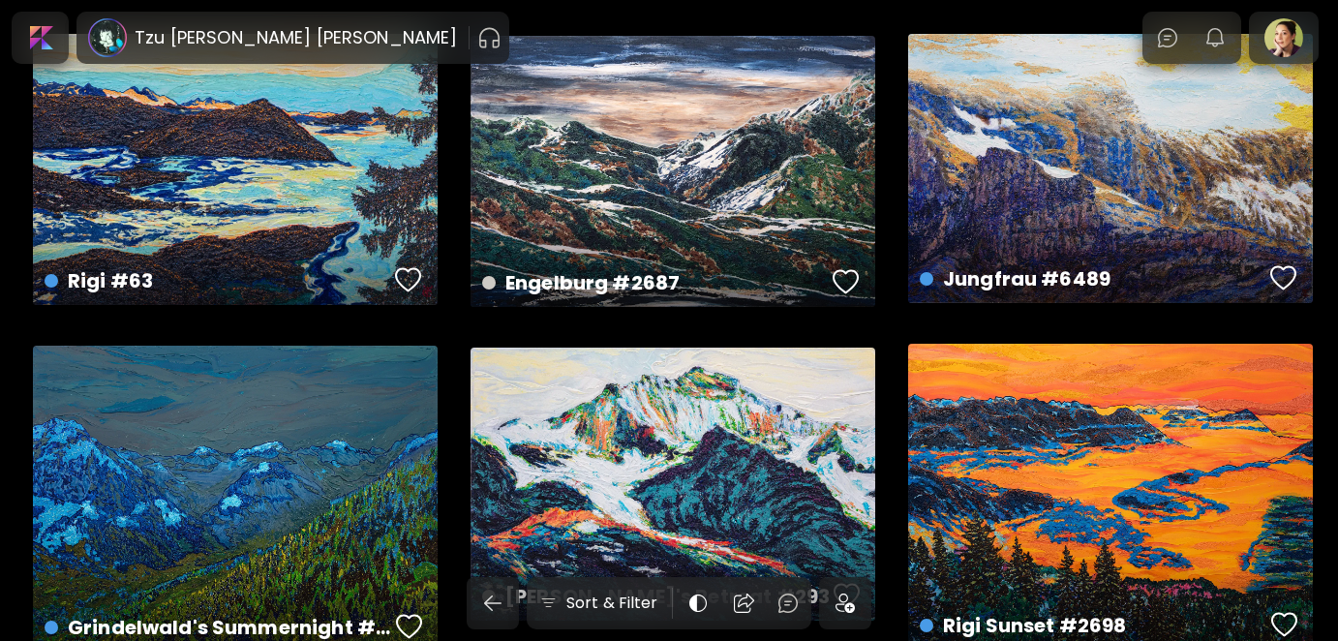
scroll to position [387, 0]
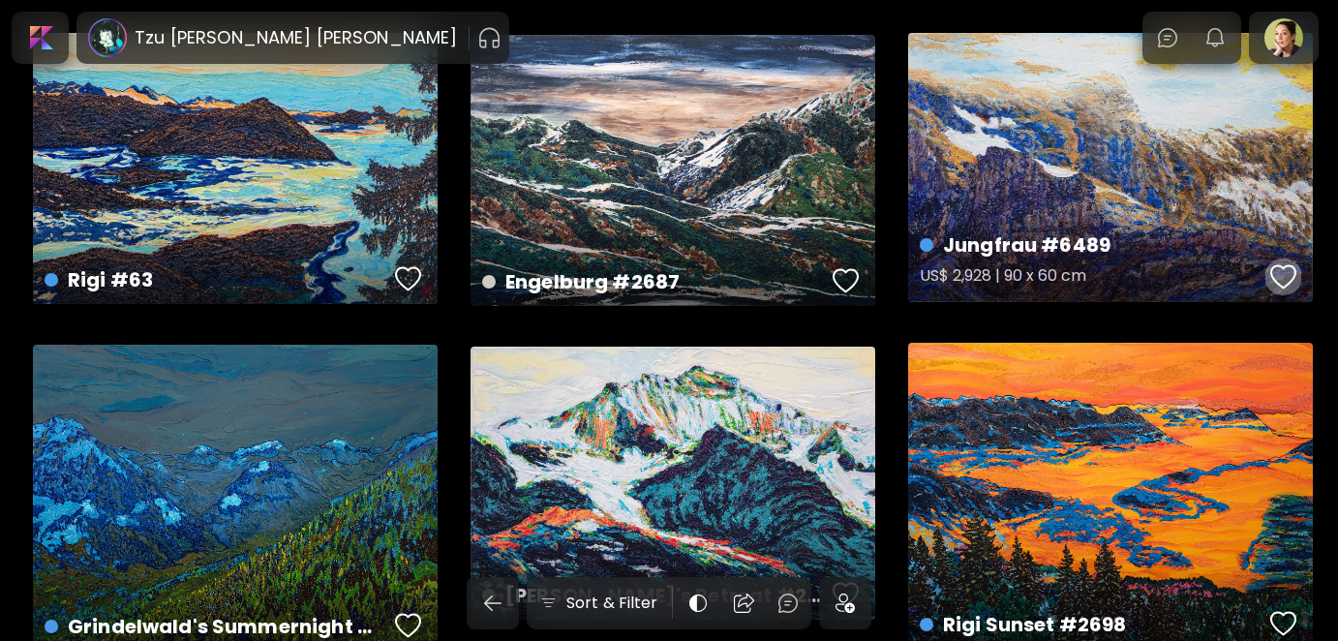
click at [1284, 278] on div "button" at bounding box center [1284, 276] width 27 height 29
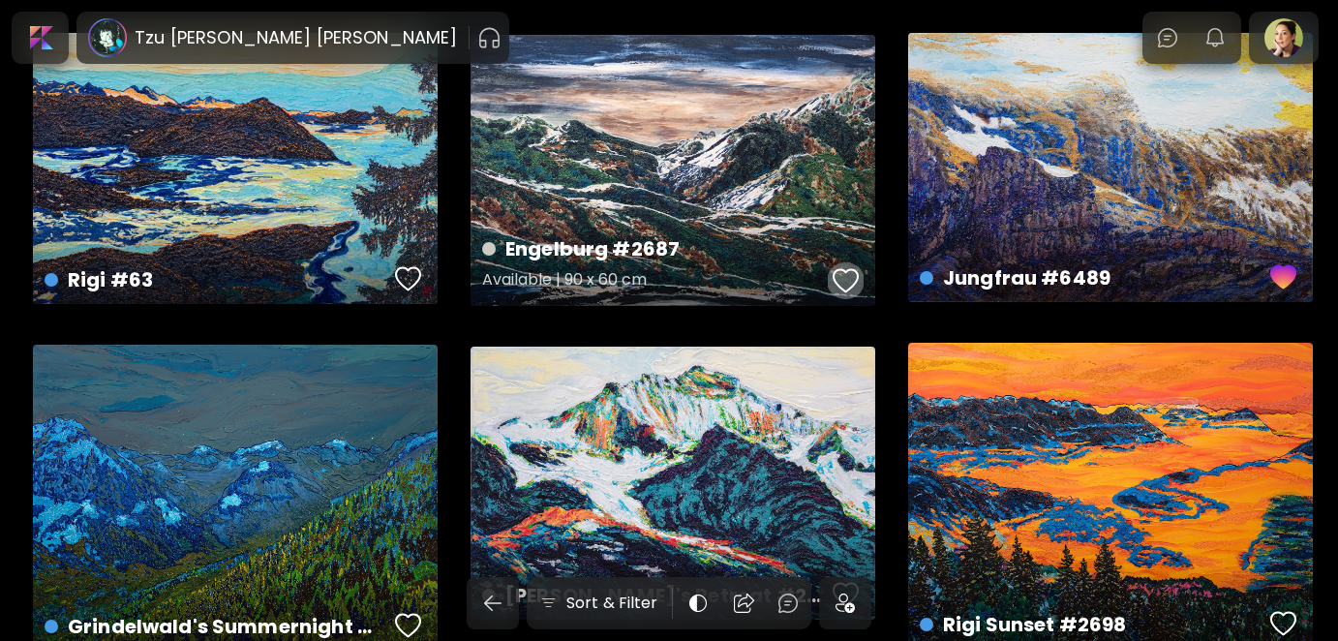
click at [850, 278] on div "button" at bounding box center [846, 280] width 27 height 29
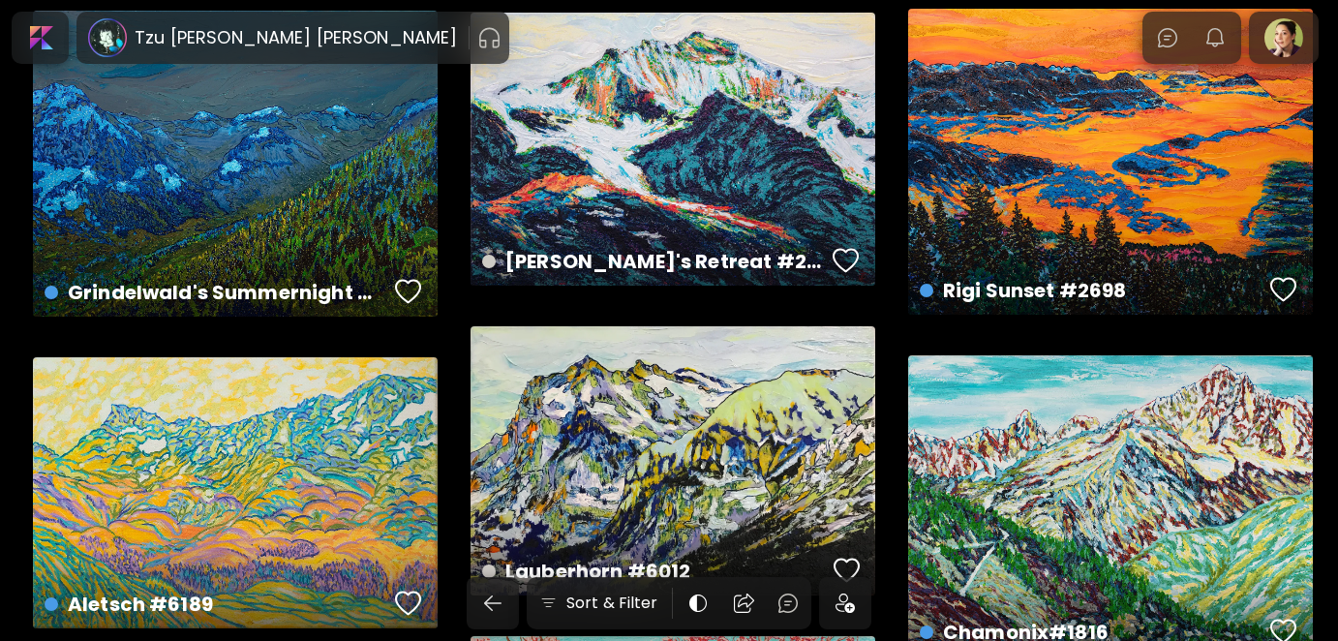
scroll to position [775, 0]
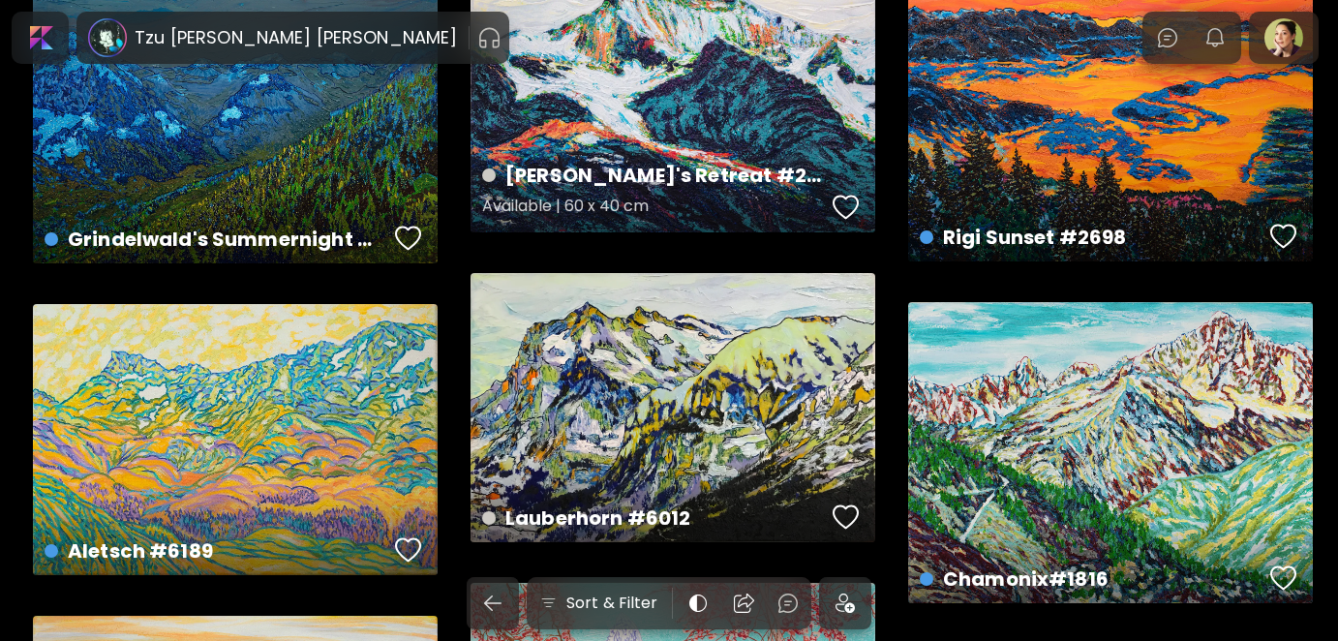
click at [855, 210] on div "button" at bounding box center [846, 207] width 27 height 29
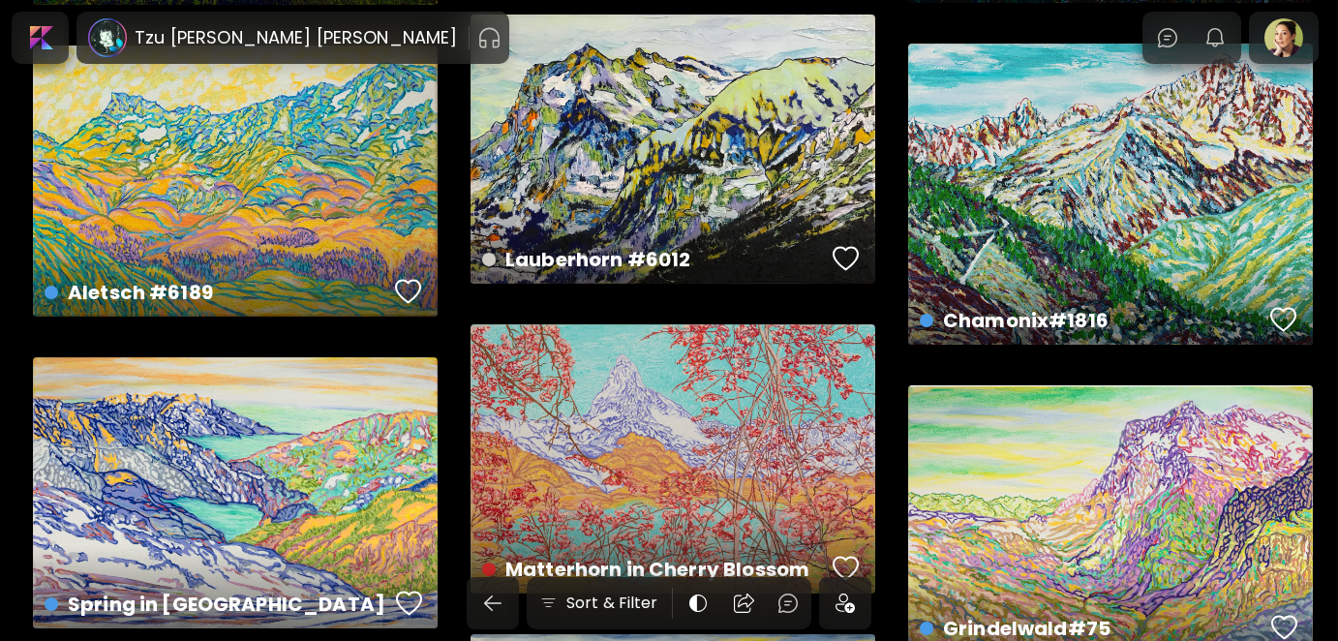
scroll to position [1065, 0]
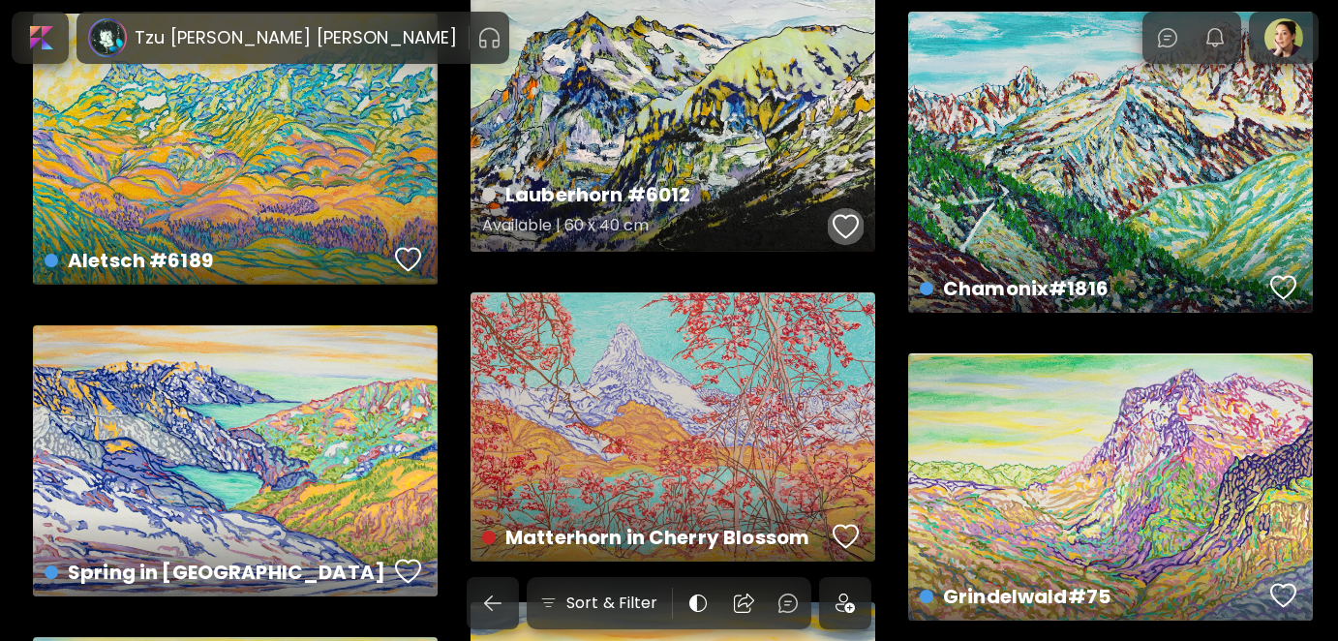
click at [835, 227] on div "button" at bounding box center [846, 226] width 27 height 29
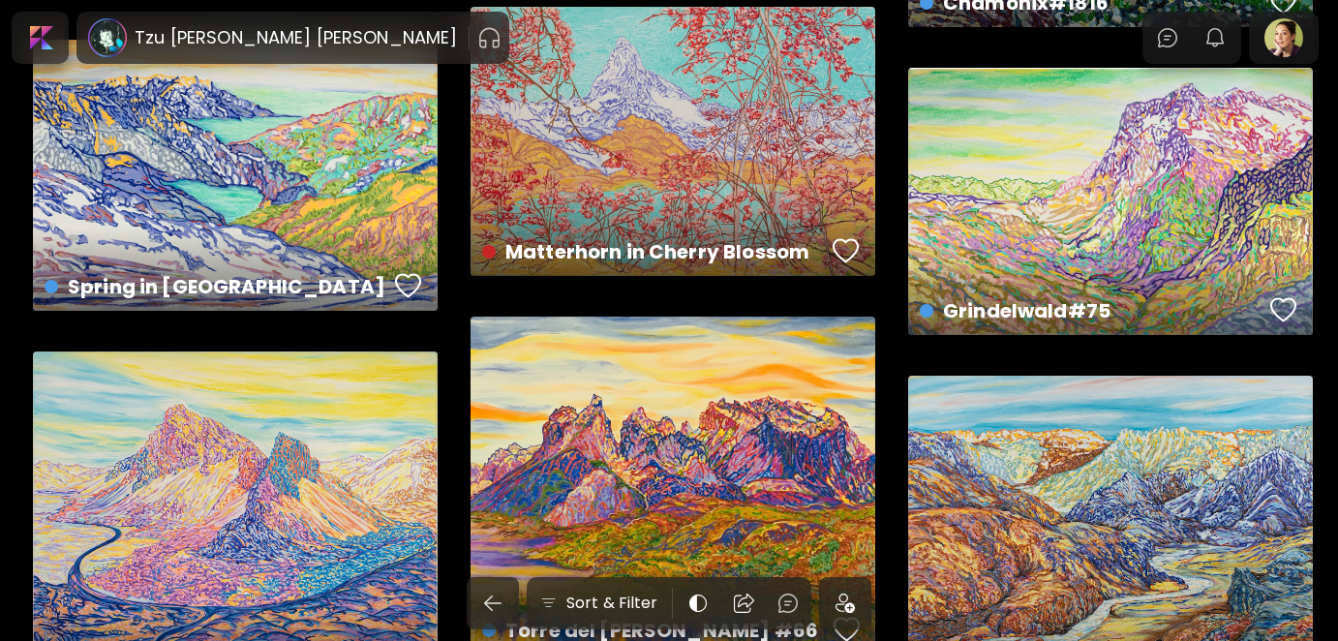
scroll to position [1356, 0]
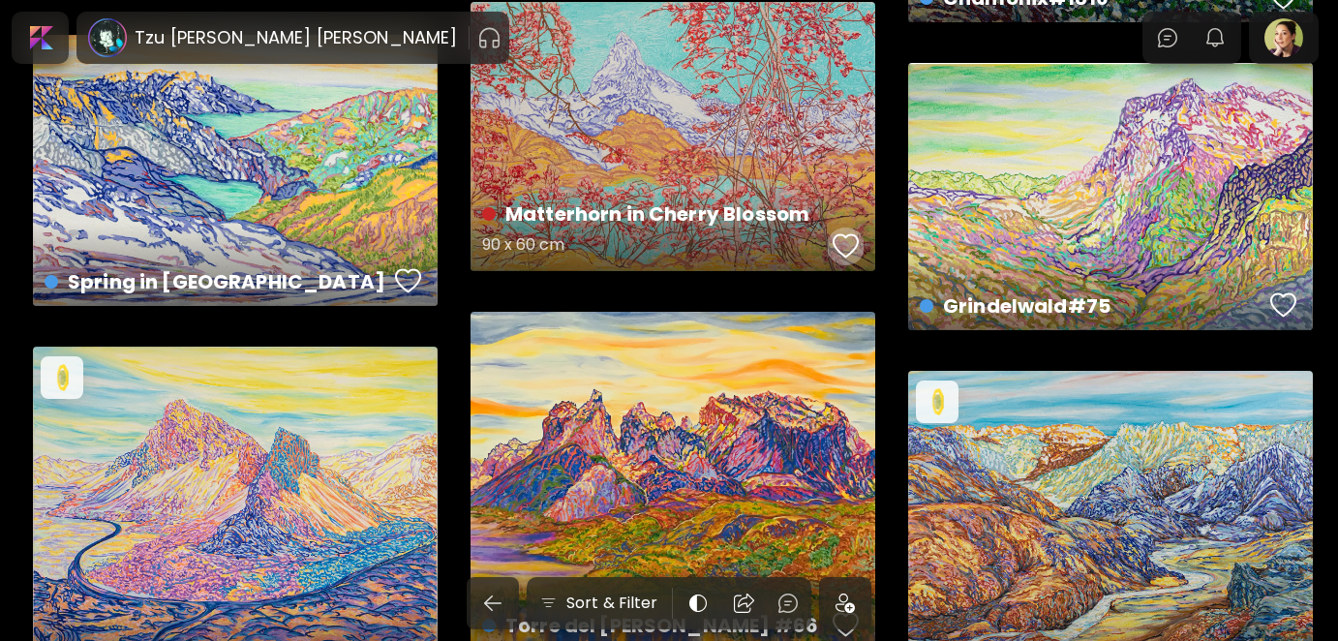
click at [846, 241] on div "button" at bounding box center [846, 245] width 27 height 29
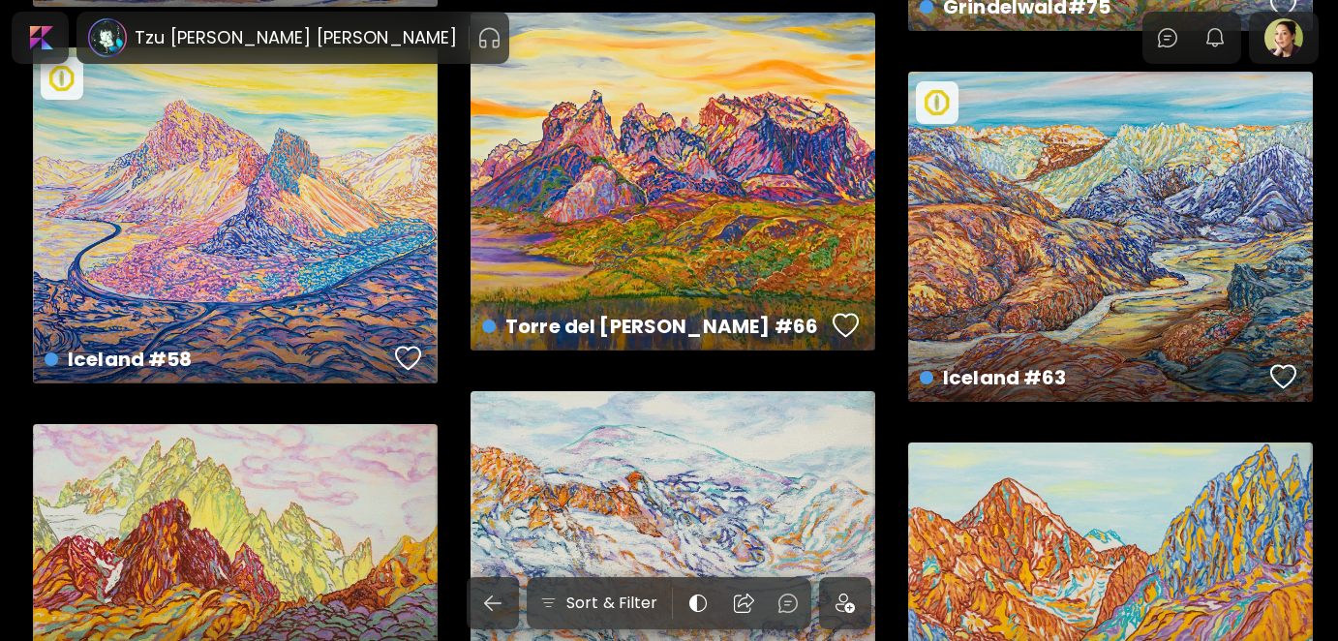
scroll to position [1743, 0]
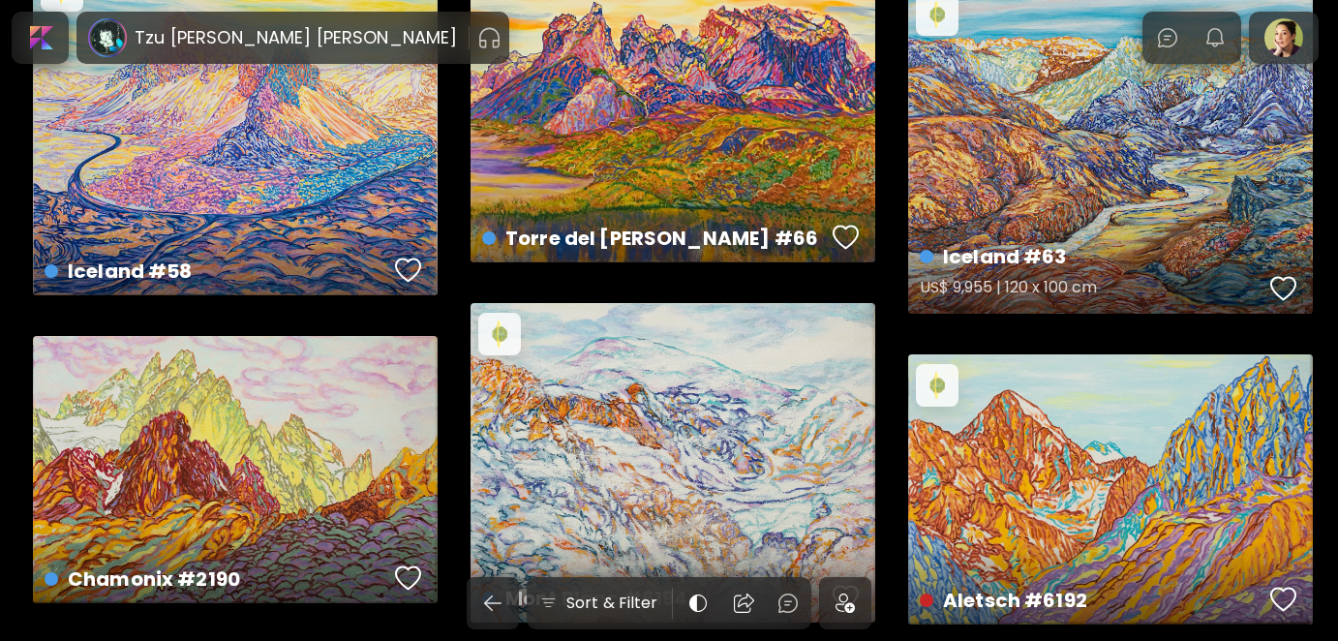
click at [1284, 288] on div "button" at bounding box center [1284, 288] width 27 height 29
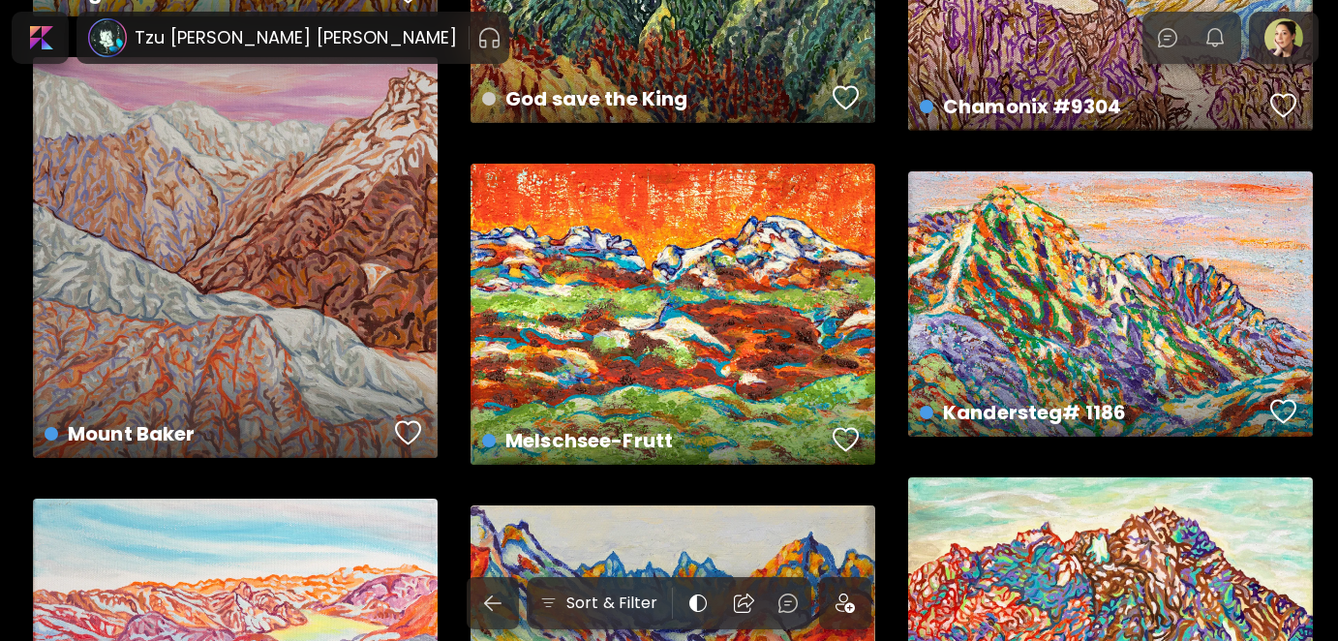
scroll to position [2712, 0]
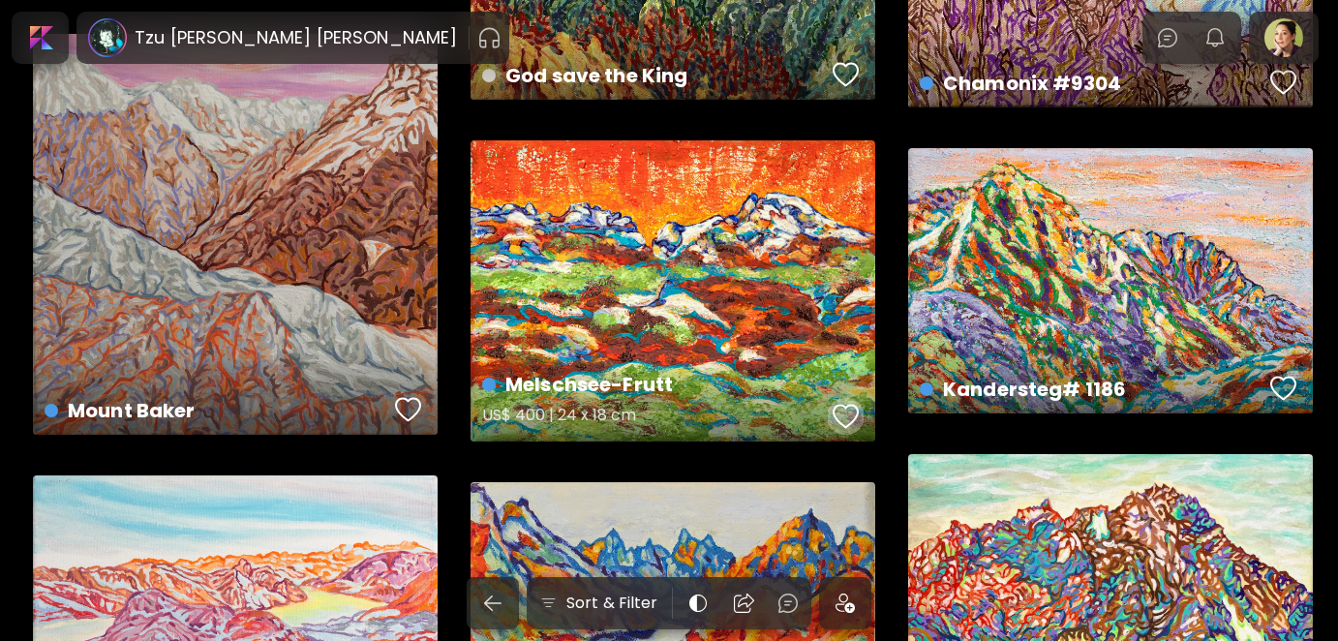
click at [847, 410] on div "button" at bounding box center [846, 416] width 27 height 29
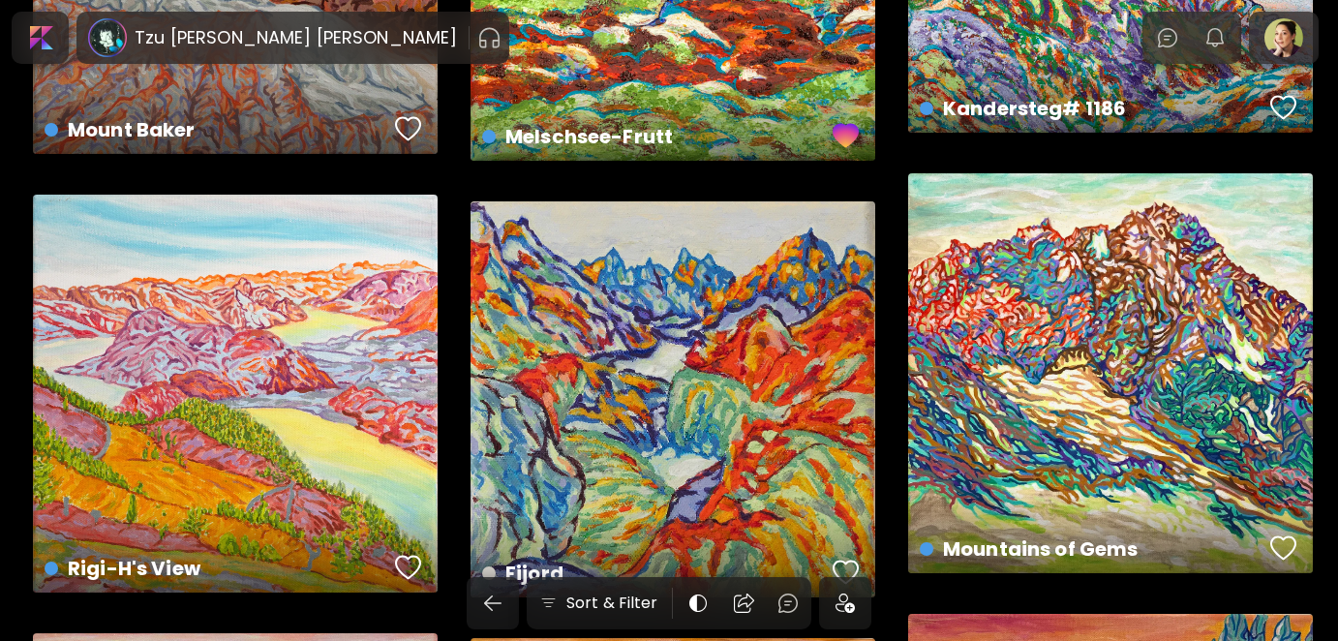
scroll to position [3099, 0]
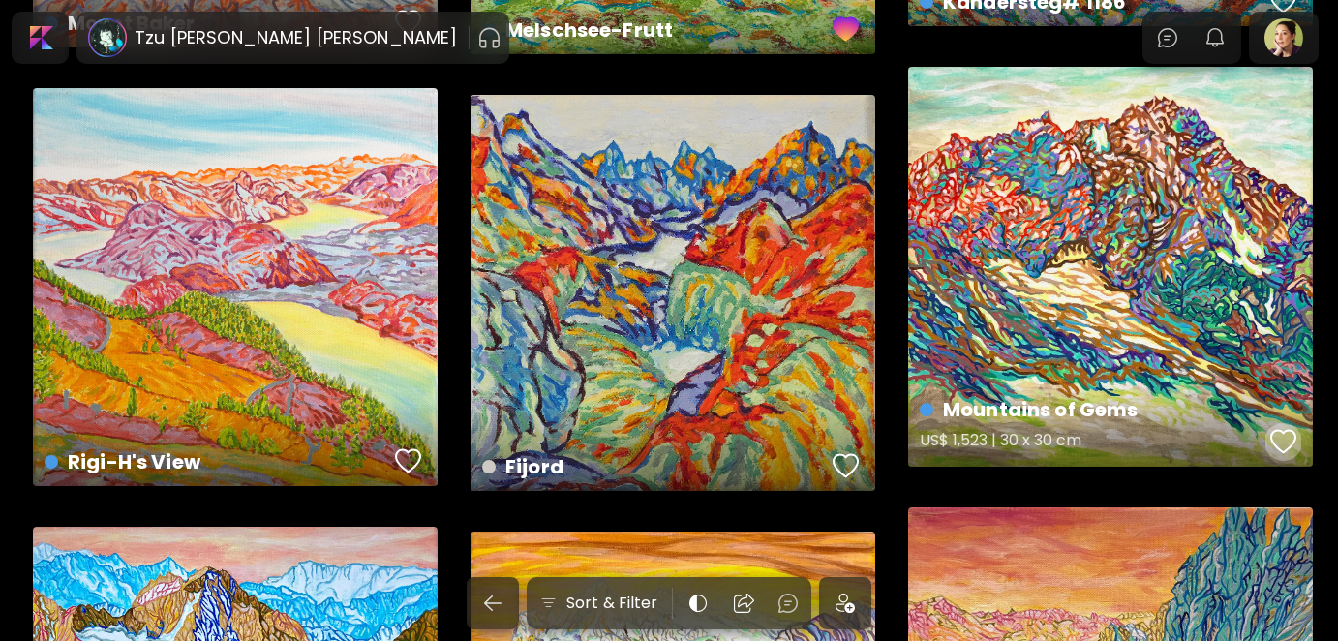
click at [1282, 436] on div "button" at bounding box center [1284, 441] width 27 height 29
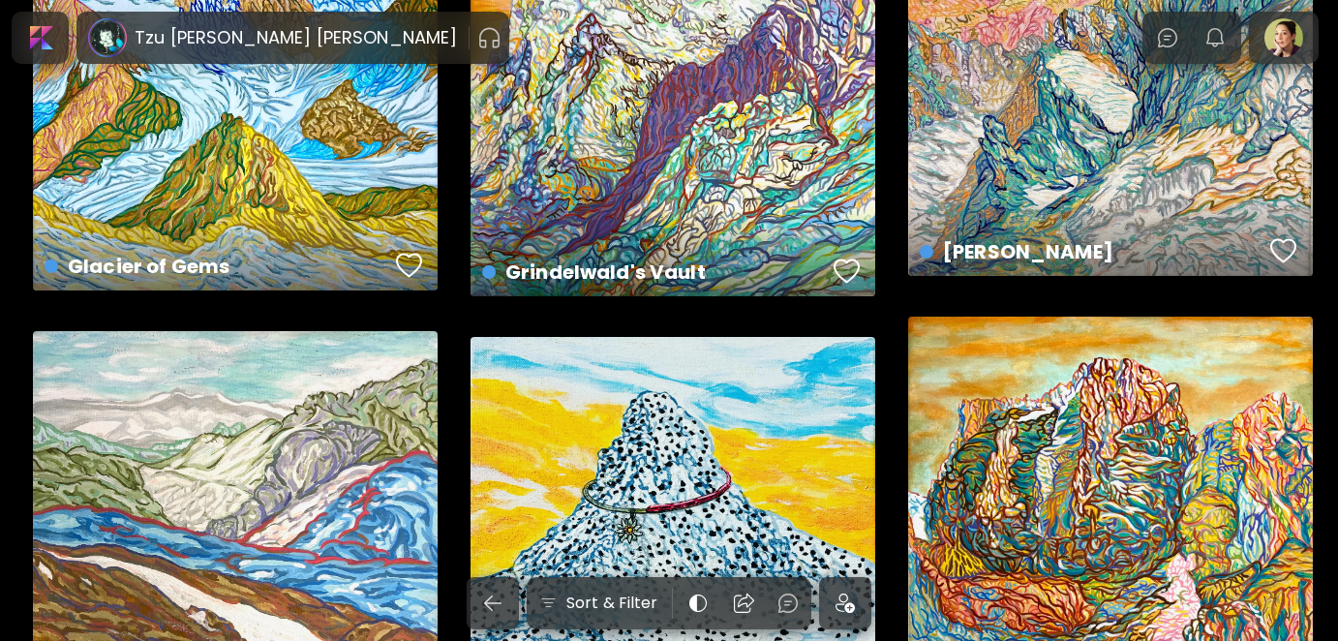
scroll to position [3777, 0]
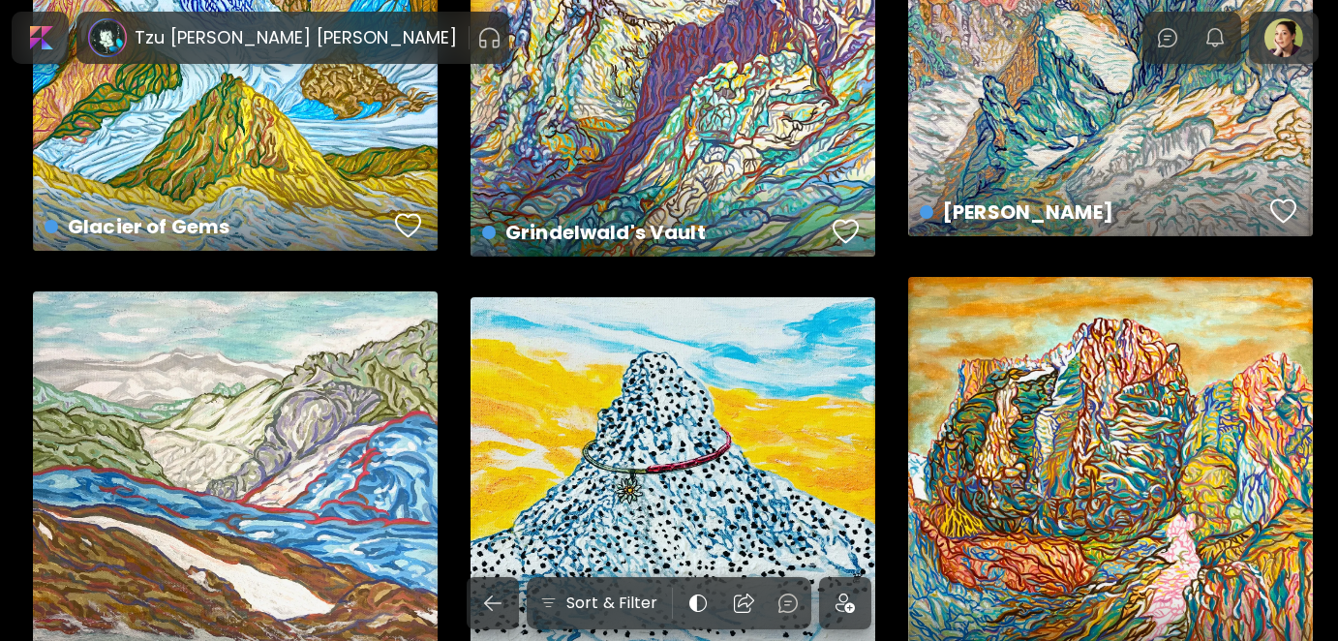
click at [839, 608] on img at bounding box center [845, 603] width 19 height 19
click at [46, 41] on div at bounding box center [39, 37] width 49 height 45
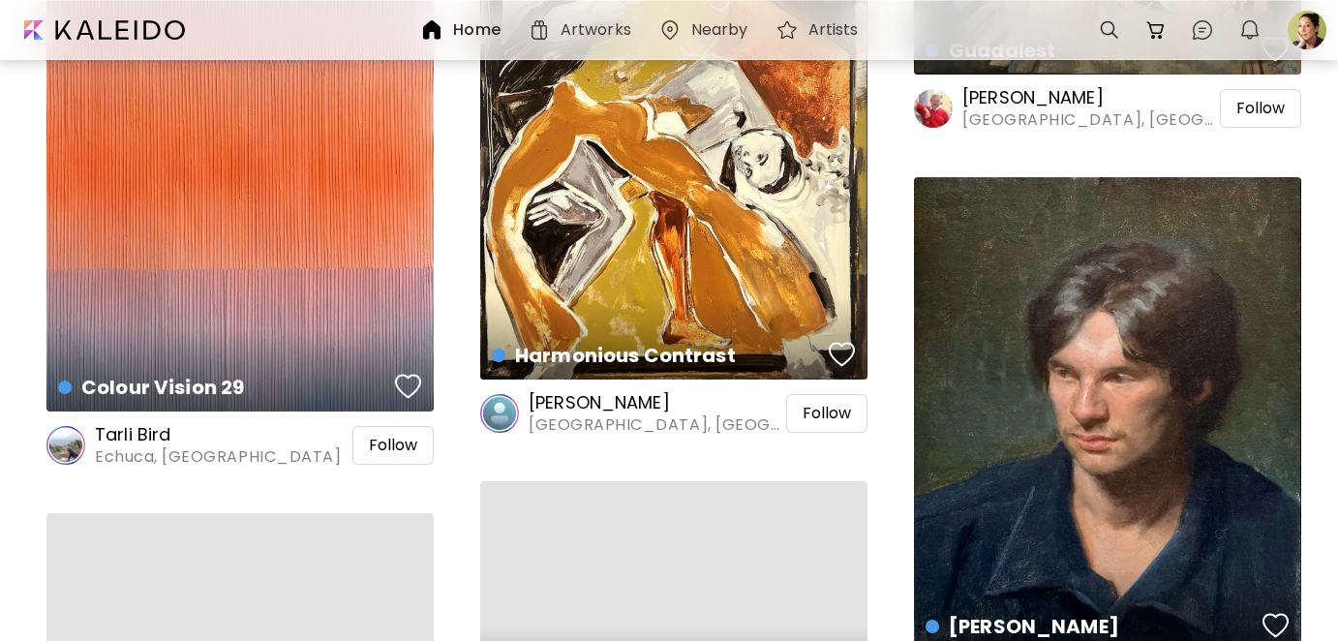
scroll to position [2808, 0]
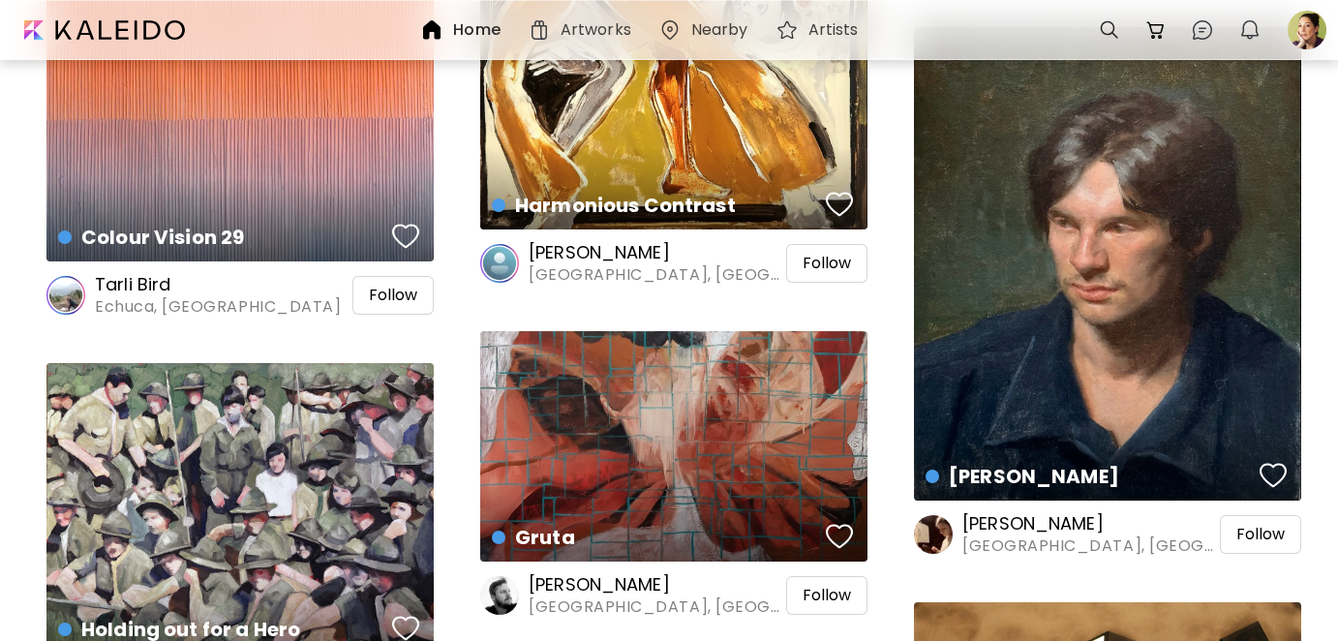
click at [143, 286] on h6 "Tarli Bird" at bounding box center [218, 284] width 246 height 23
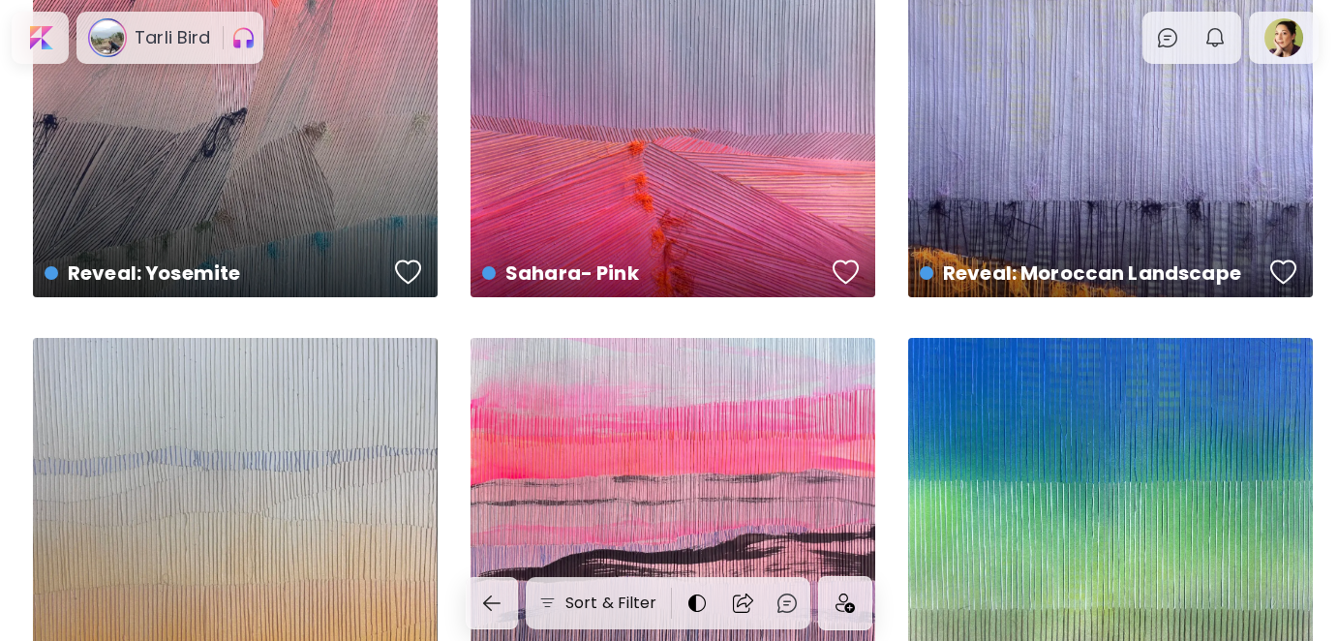
scroll to position [194, 0]
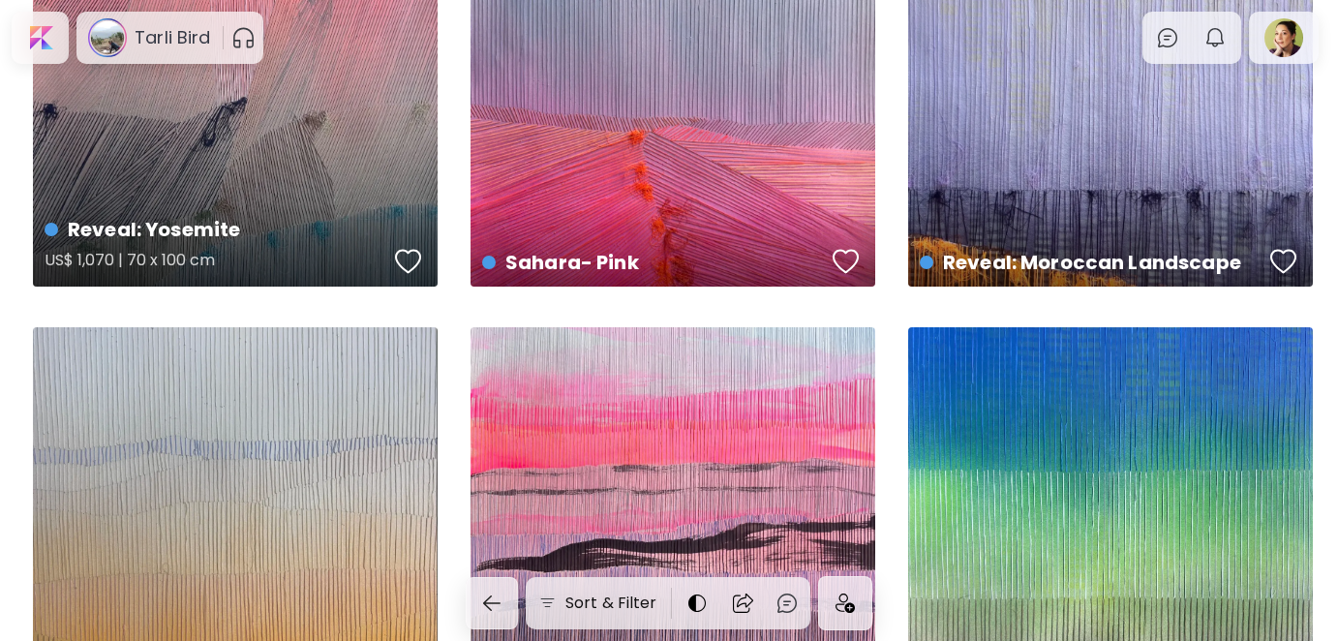
click at [411, 257] on div "button" at bounding box center [408, 261] width 27 height 29
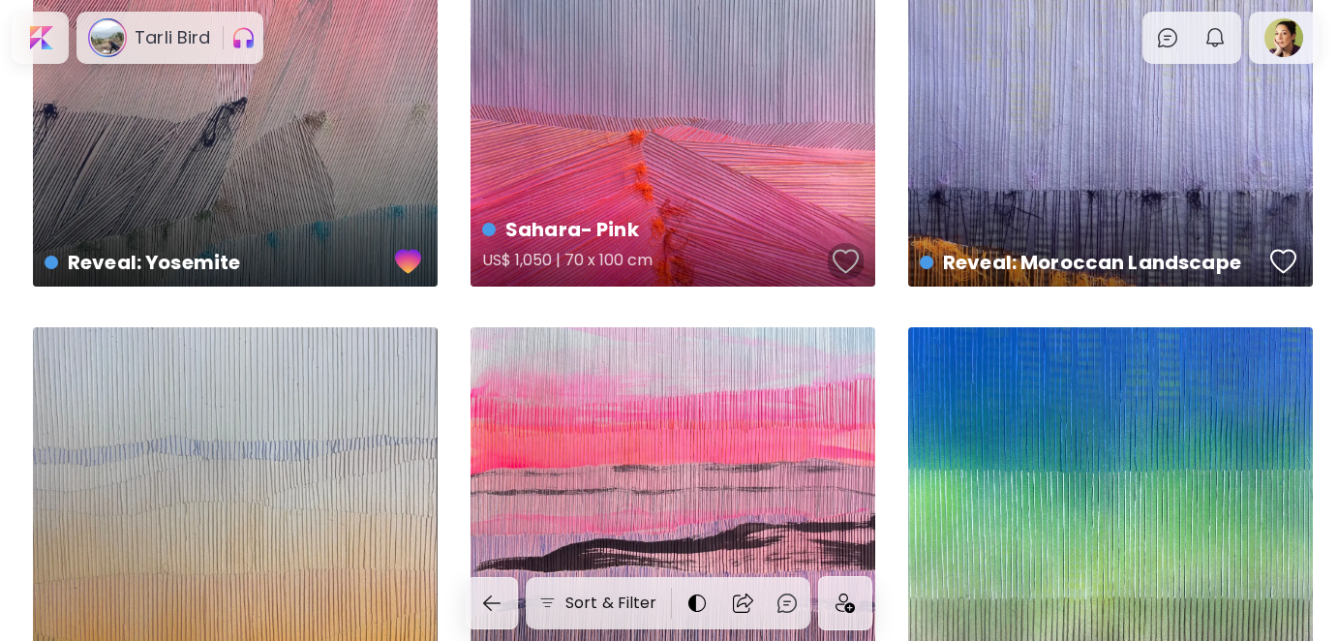
click at [838, 260] on div "button" at bounding box center [846, 261] width 27 height 29
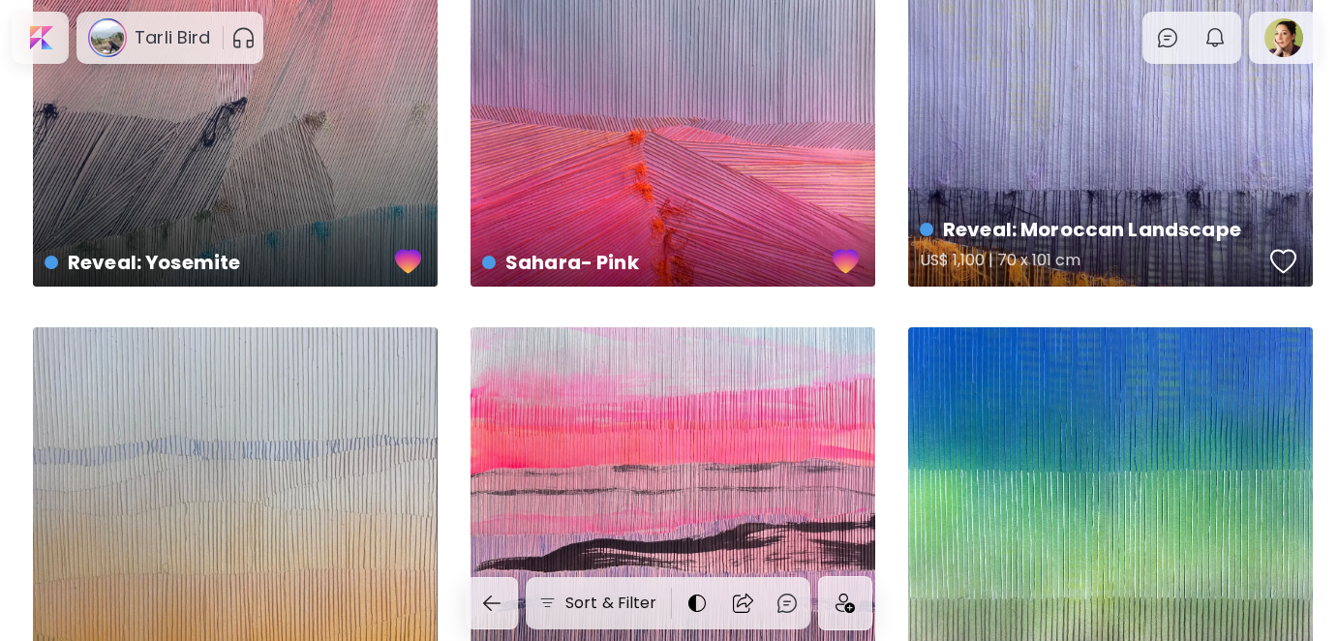
click at [1301, 260] on button "button" at bounding box center [1284, 261] width 37 height 39
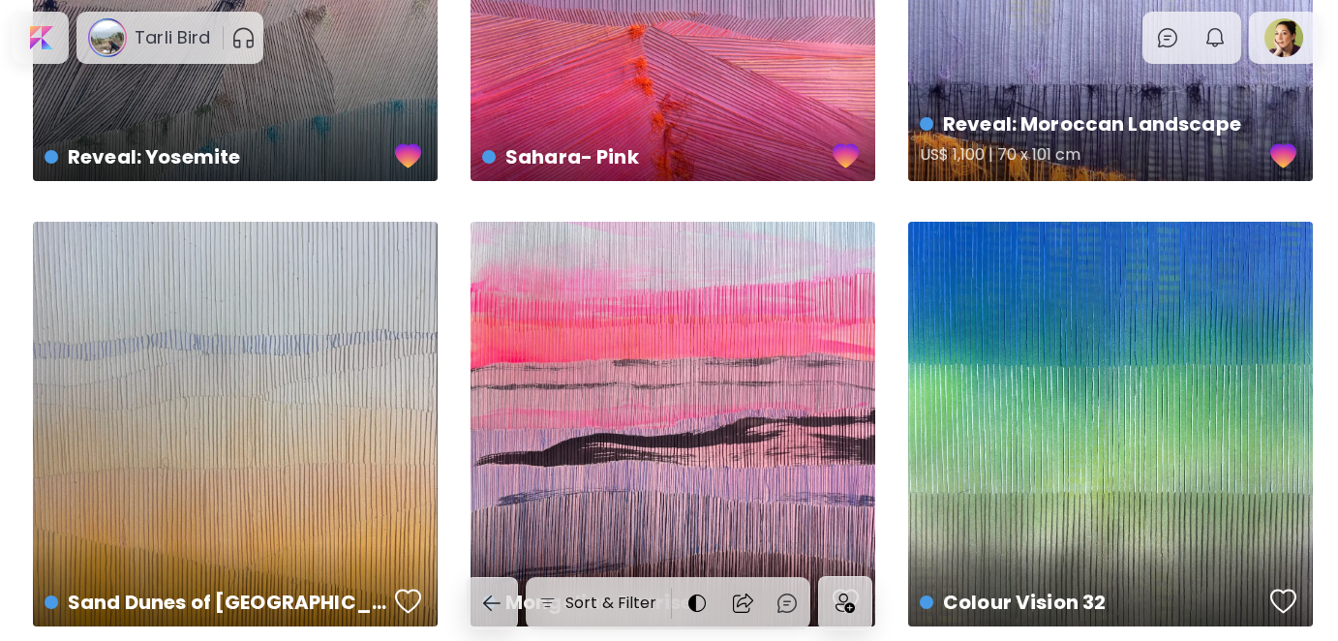
scroll to position [484, 0]
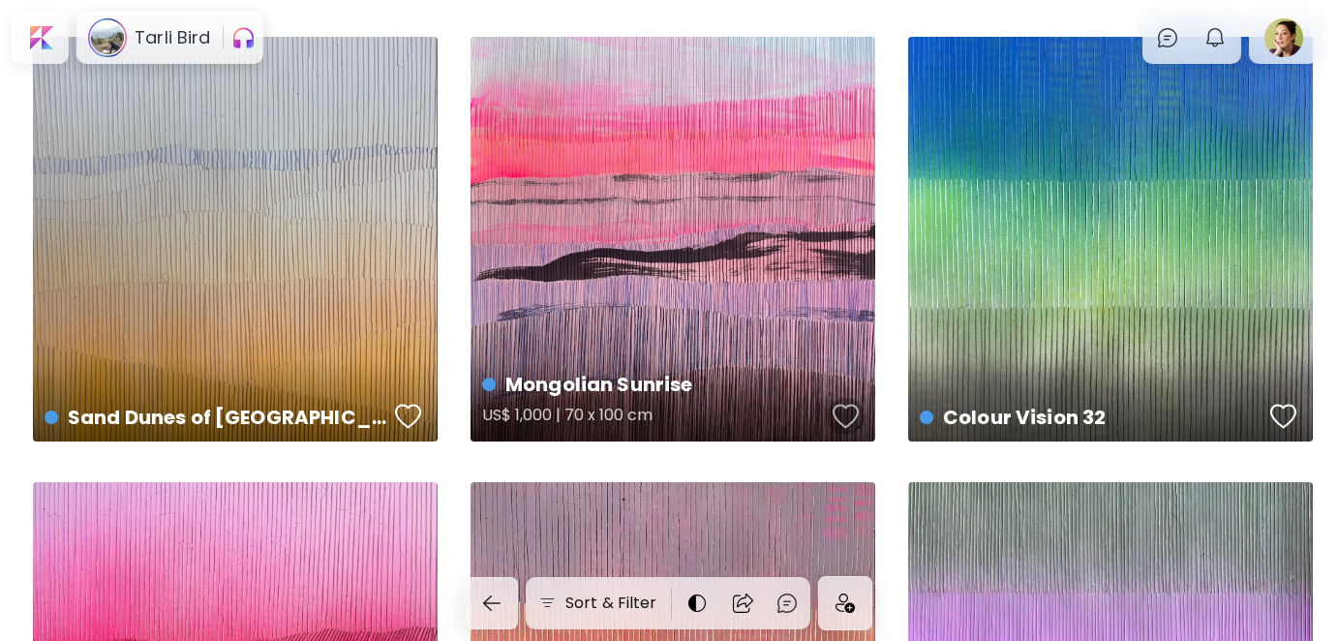
click at [841, 409] on div "button" at bounding box center [846, 416] width 27 height 29
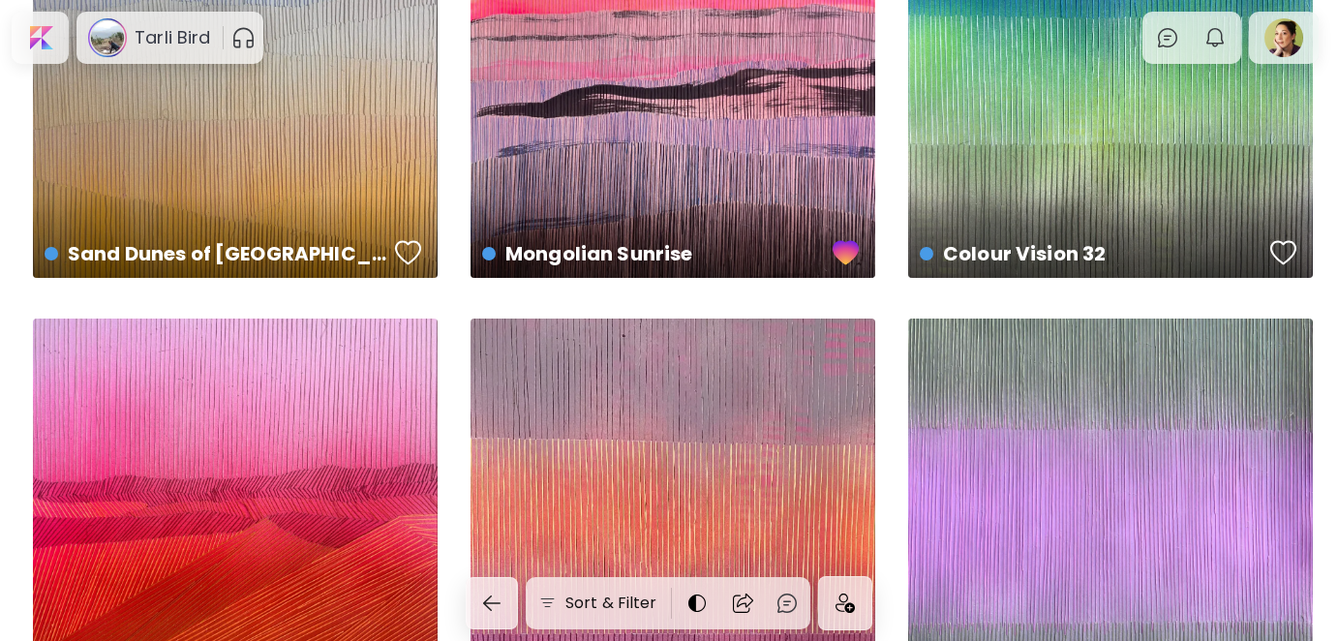
scroll to position [678, 0]
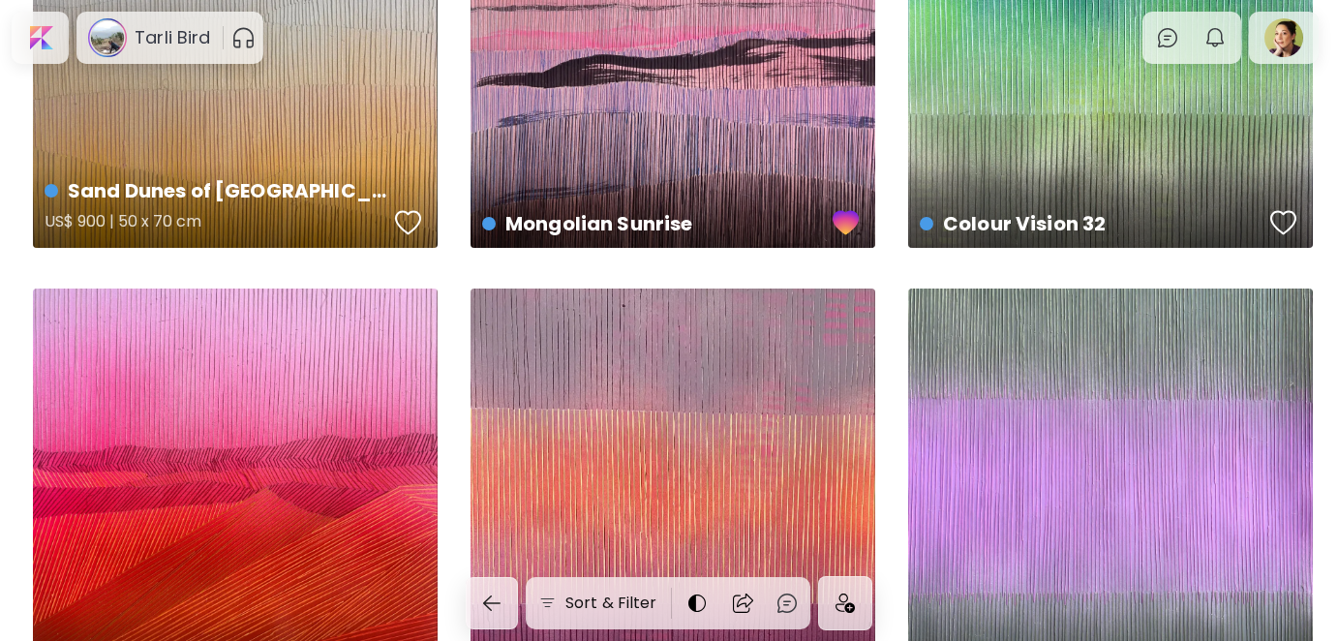
click at [400, 222] on div "button" at bounding box center [408, 222] width 27 height 29
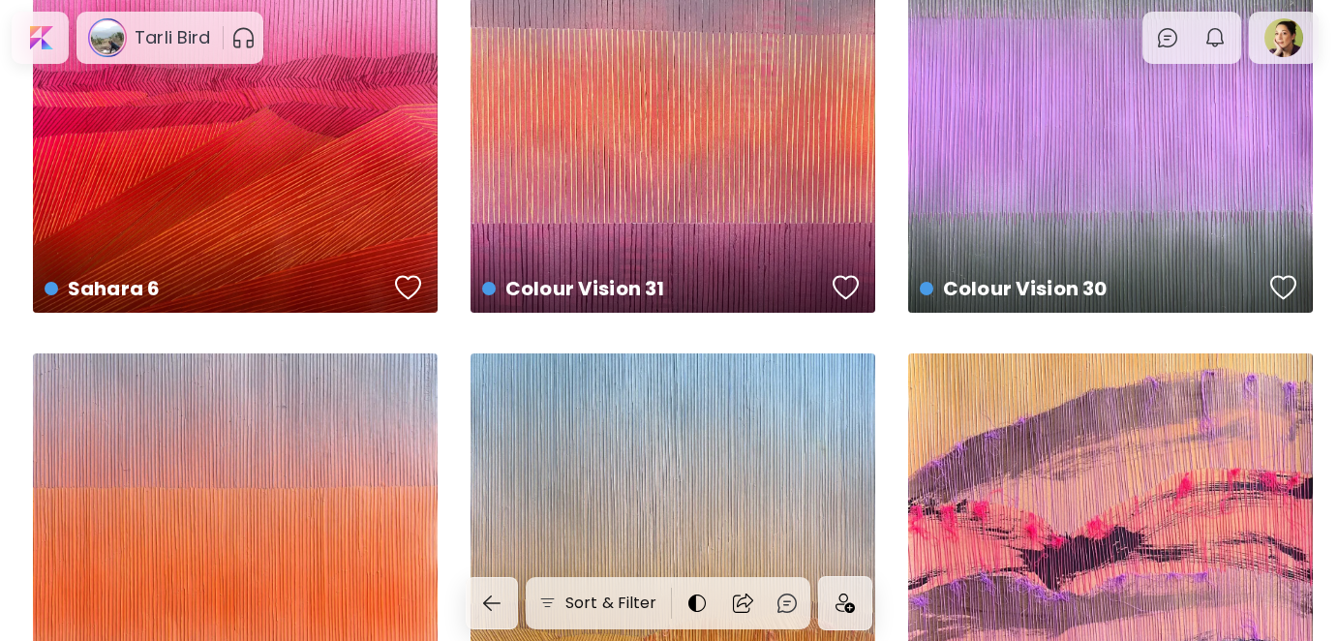
scroll to position [1065, 0]
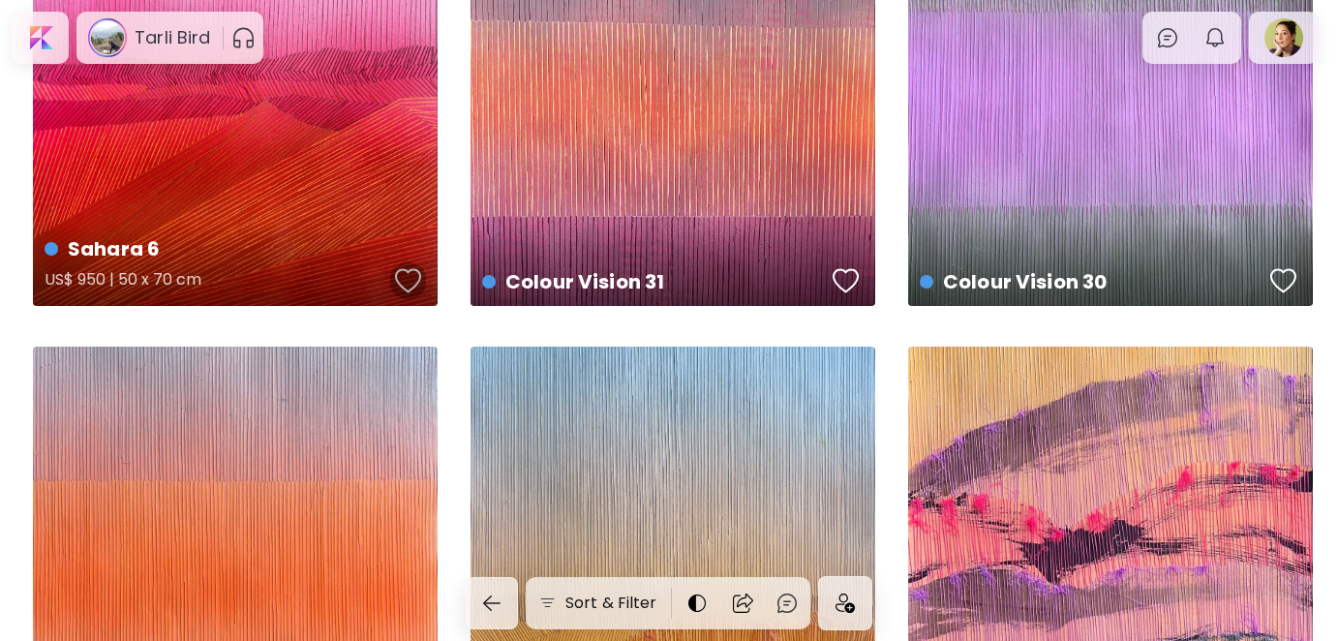
click at [404, 282] on div "button" at bounding box center [408, 280] width 27 height 29
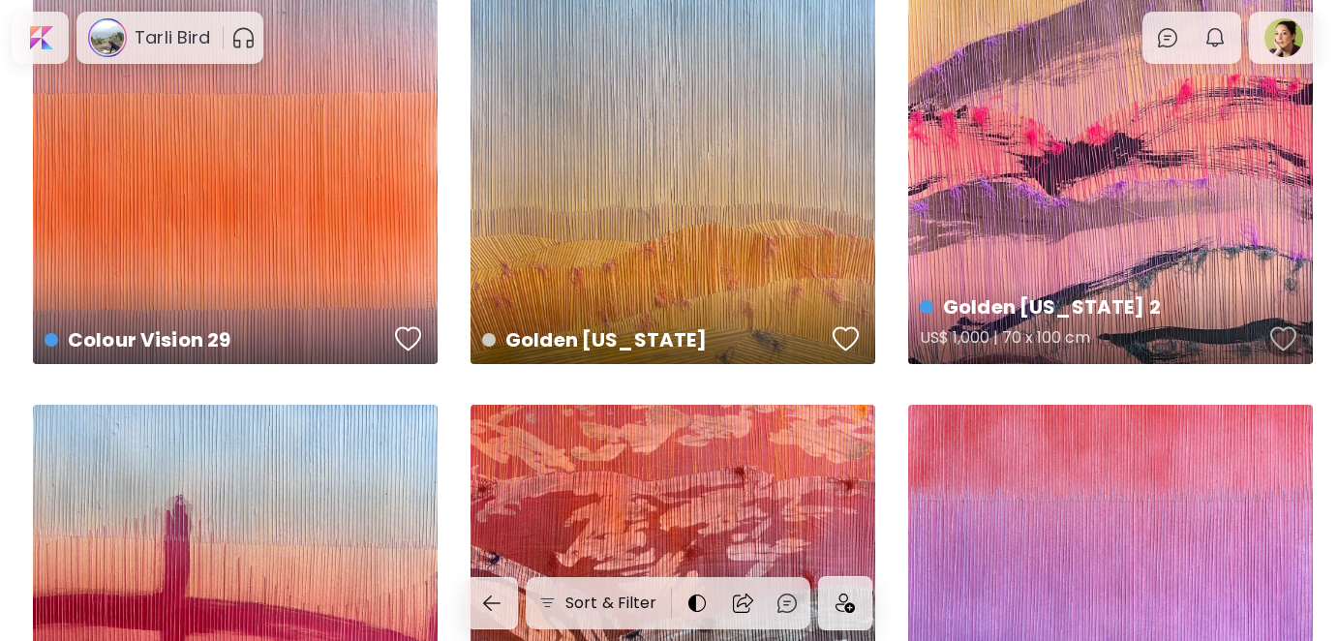
click at [1286, 337] on div "button" at bounding box center [1284, 338] width 27 height 29
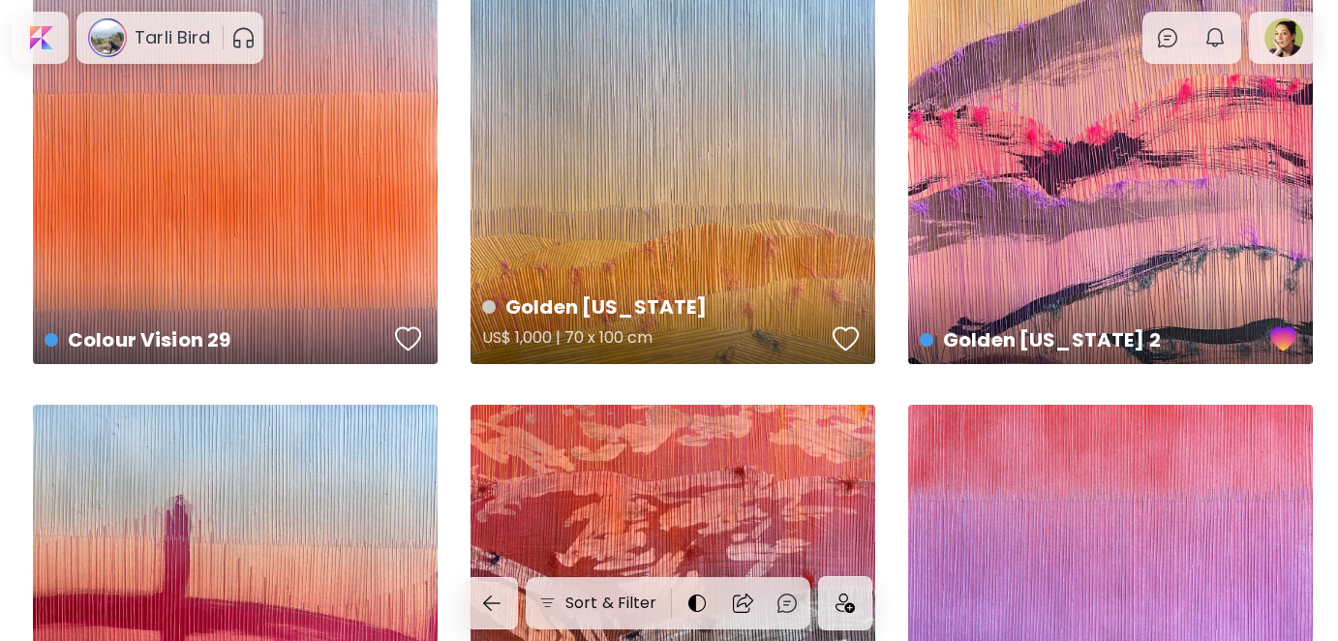
click at [843, 330] on div "button" at bounding box center [846, 338] width 27 height 29
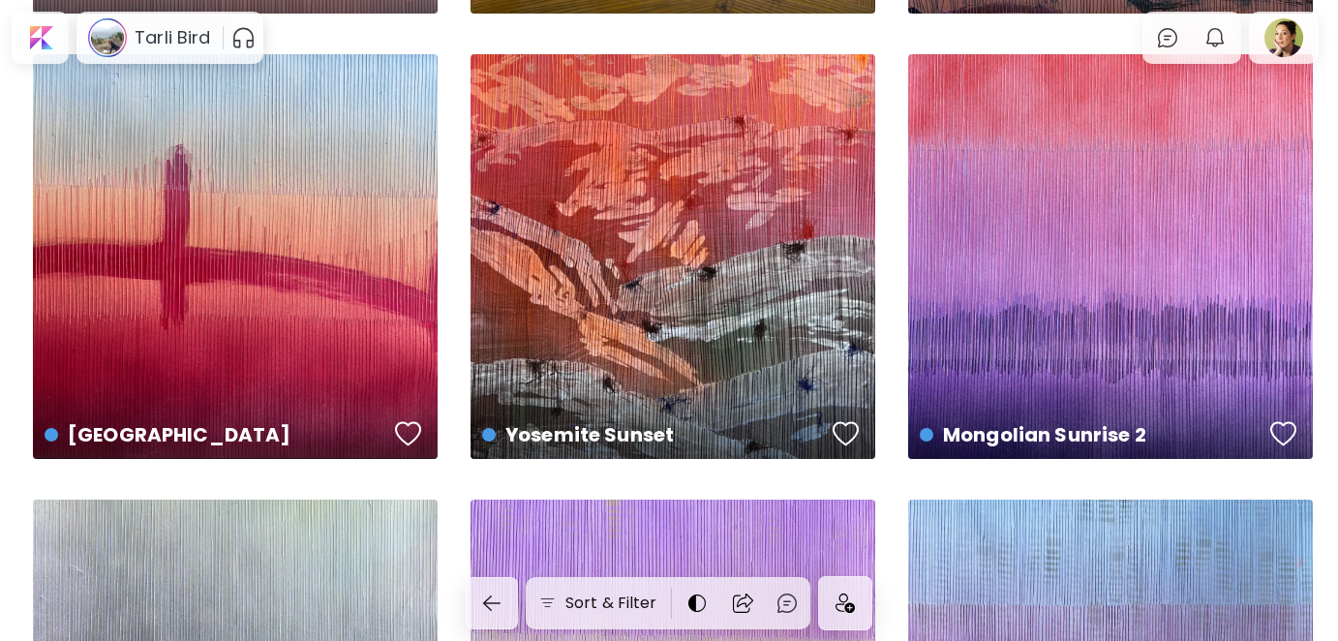
scroll to position [1840, 0]
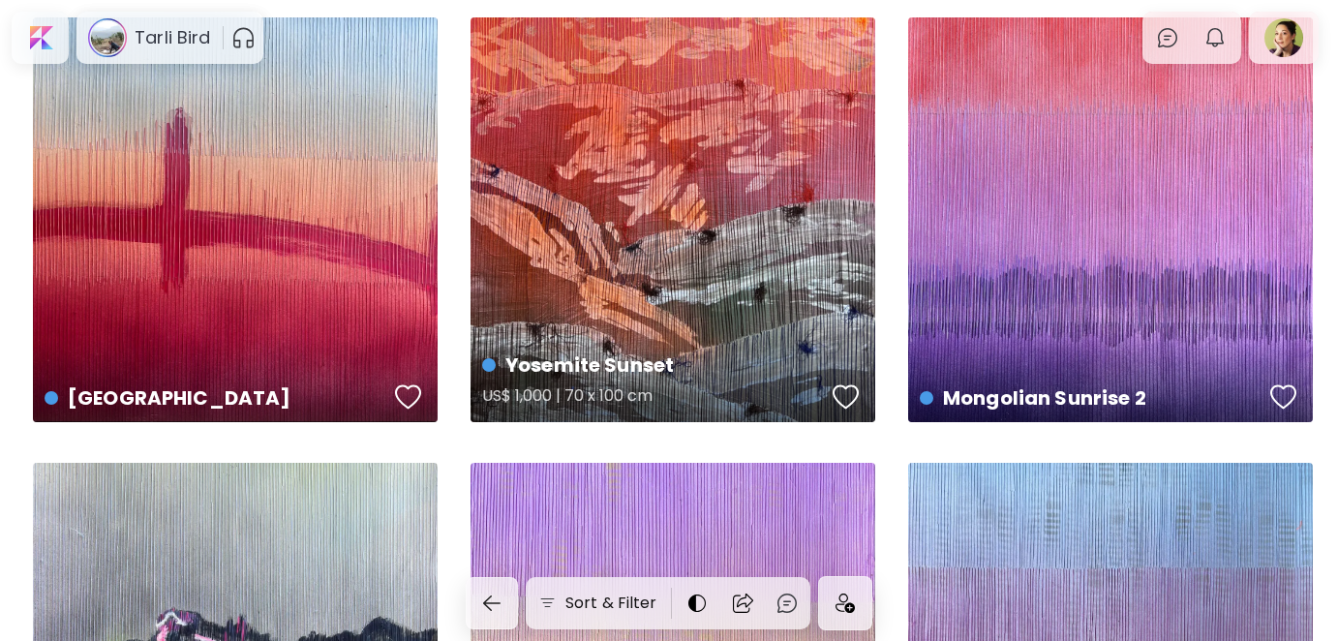
click at [846, 388] on div "button" at bounding box center [846, 397] width 27 height 29
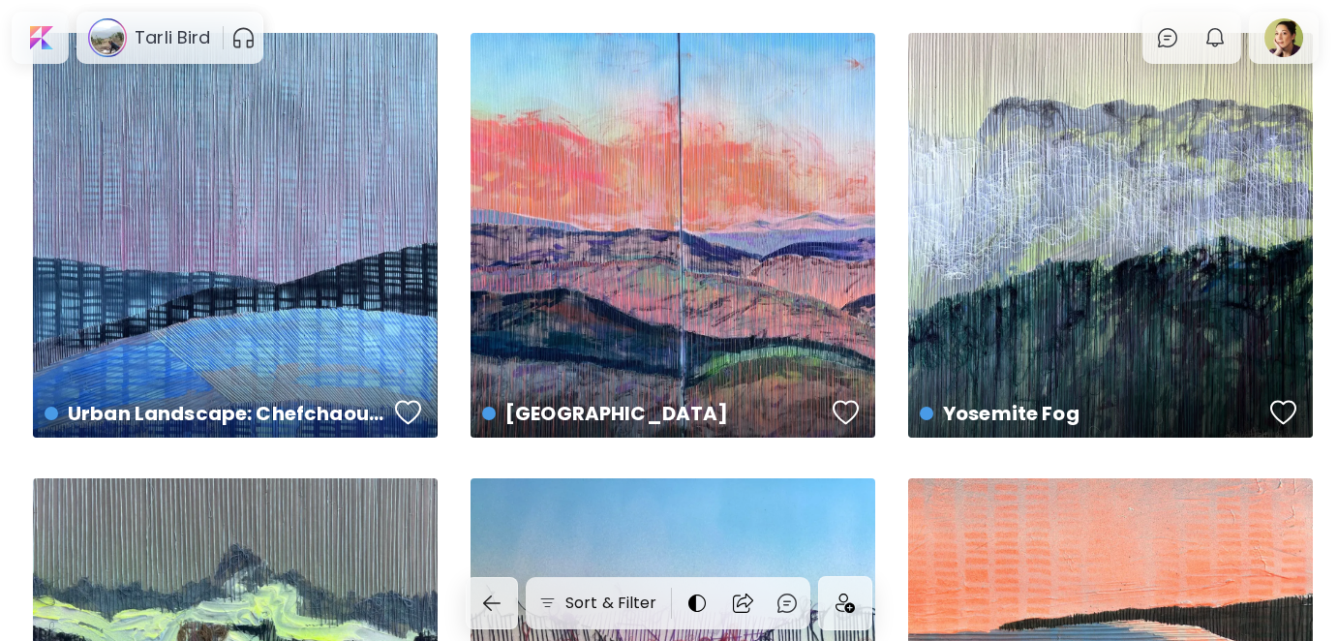
scroll to position [2808, 0]
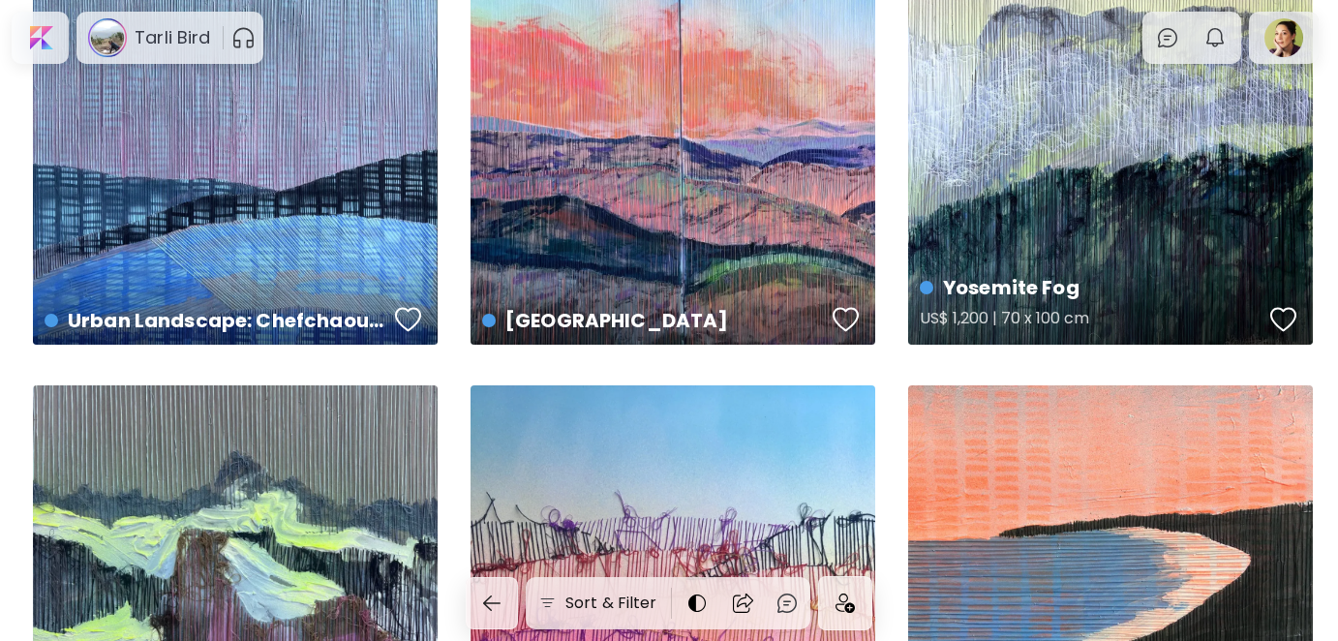
click at [1284, 318] on div "button" at bounding box center [1284, 319] width 27 height 29
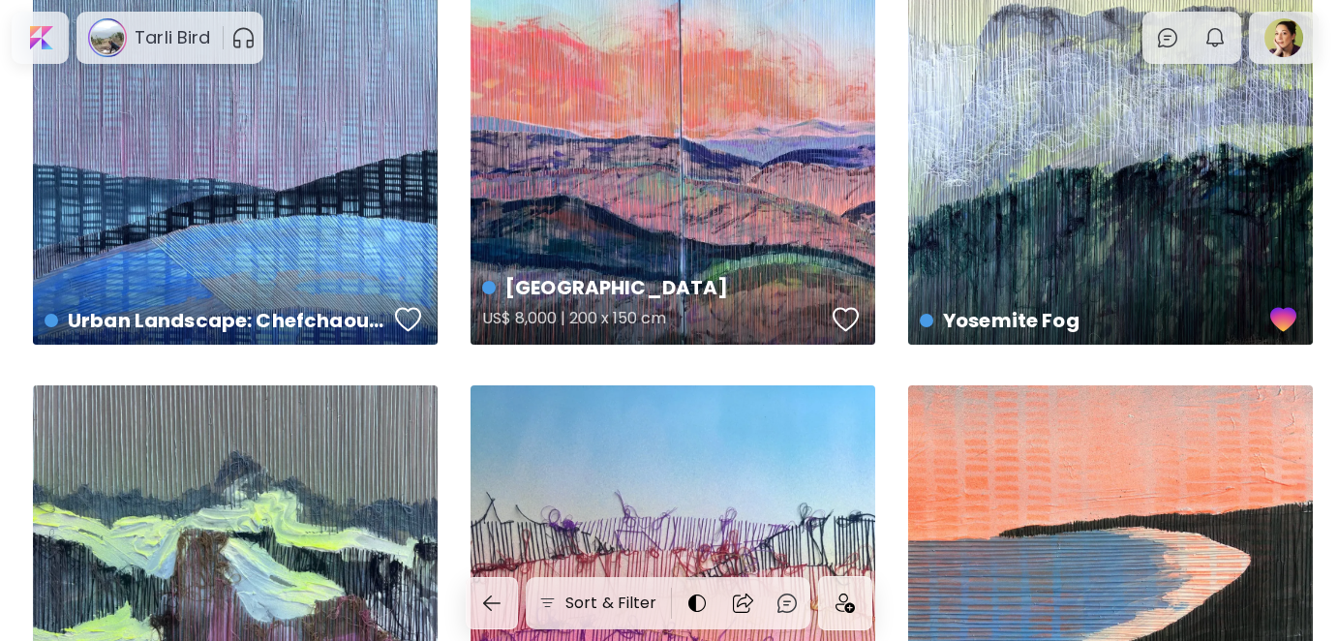
click at [846, 318] on div "button" at bounding box center [846, 319] width 27 height 29
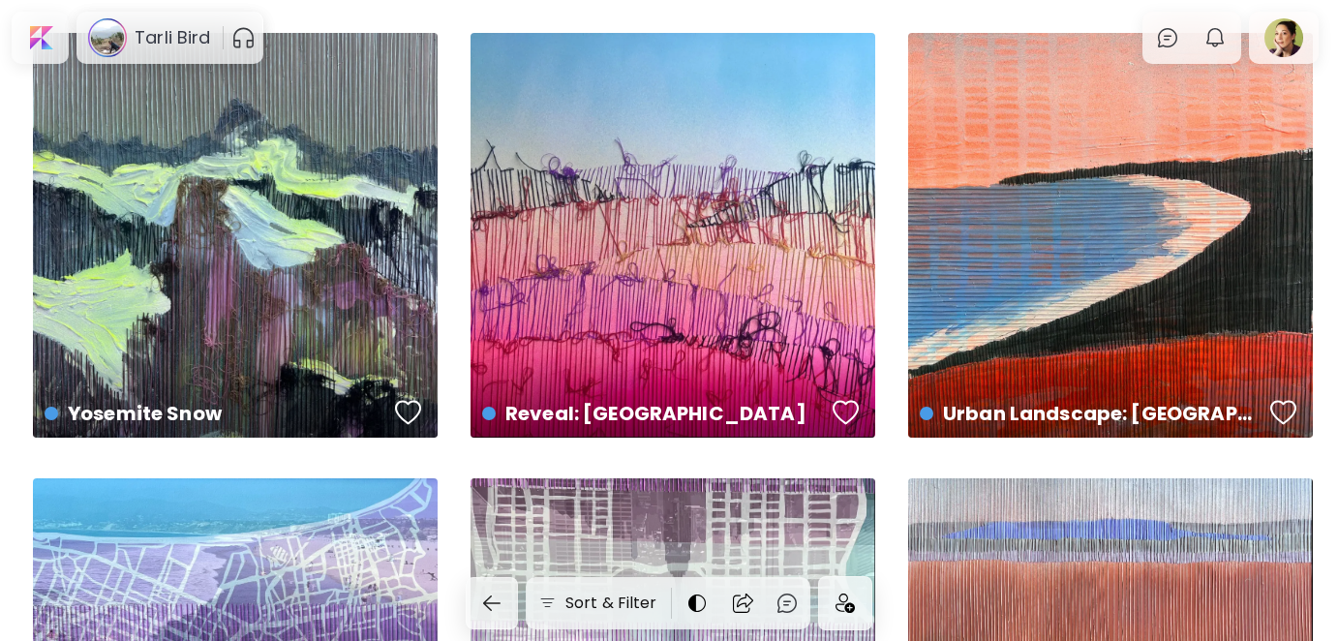
scroll to position [3293, 0]
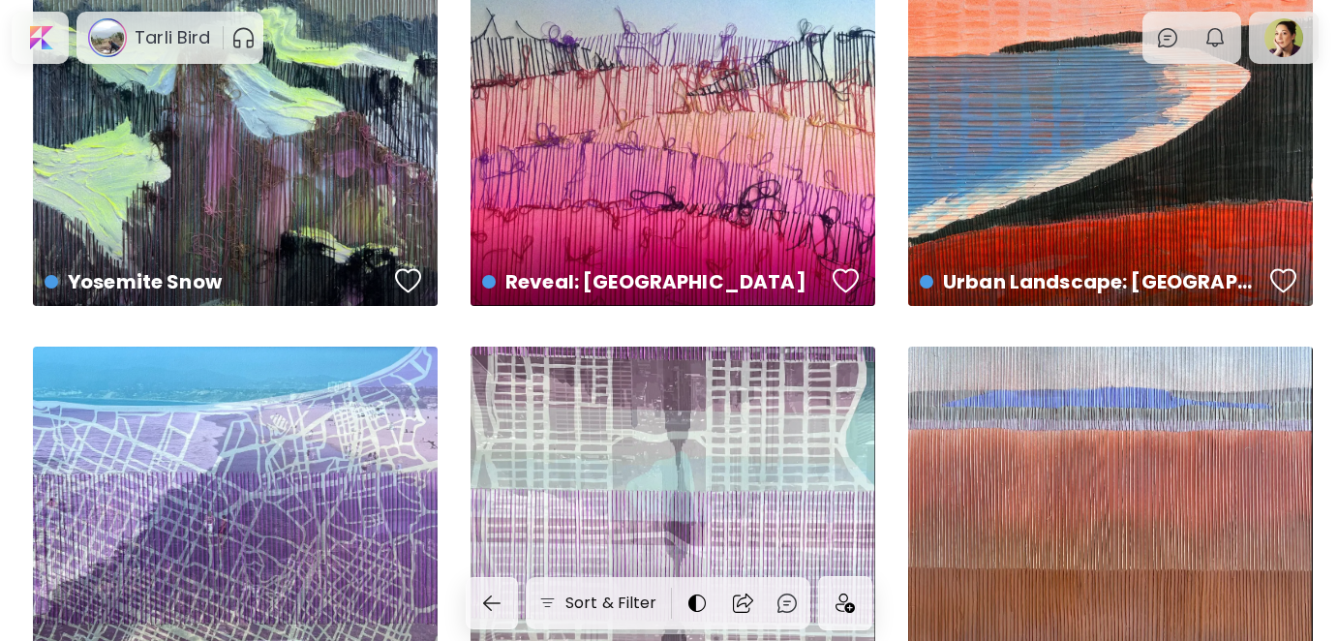
click at [848, 601] on img at bounding box center [845, 603] width 19 height 19
click at [164, 34] on h6 "Tarli Bird" at bounding box center [173, 37] width 76 height 23
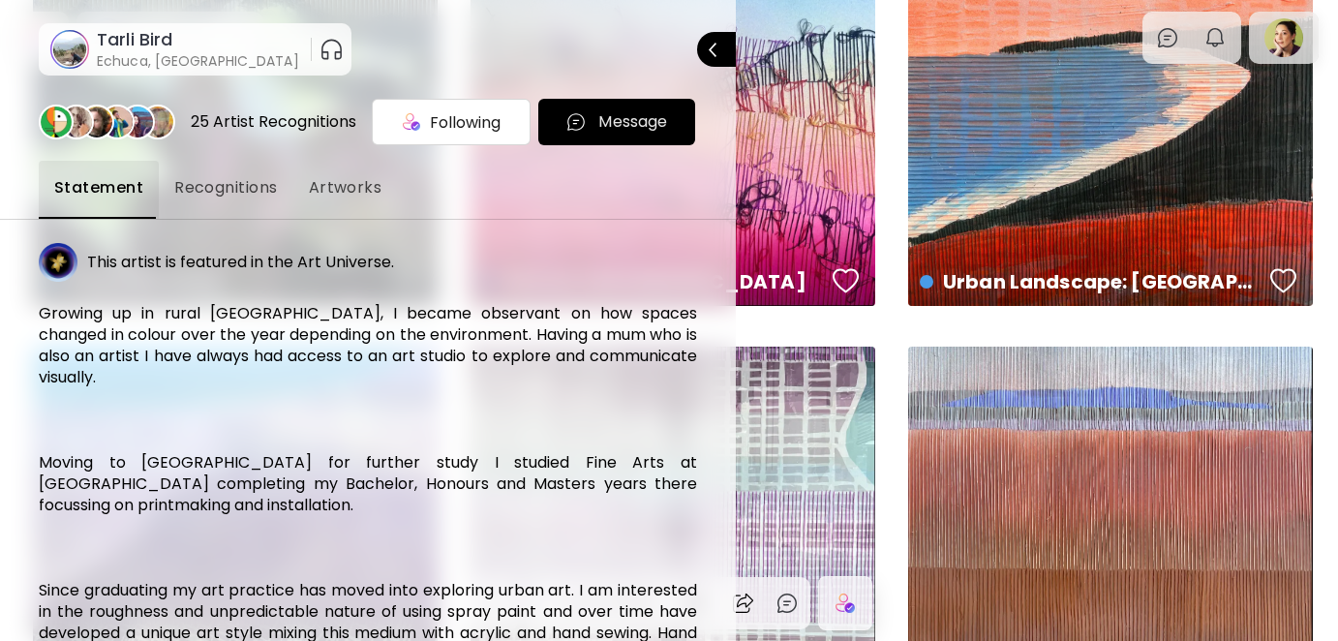
click at [230, 191] on span "Recognitions" at bounding box center [226, 187] width 104 height 23
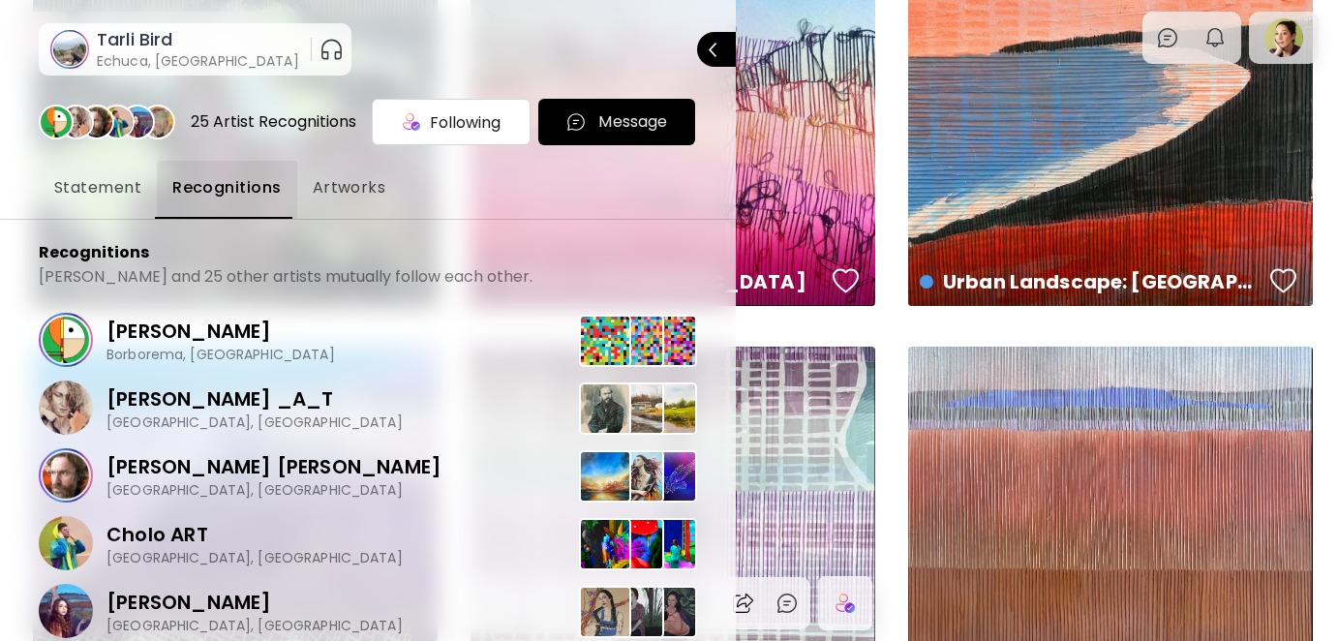
click at [337, 189] on span "Artworks" at bounding box center [350, 187] width 74 height 23
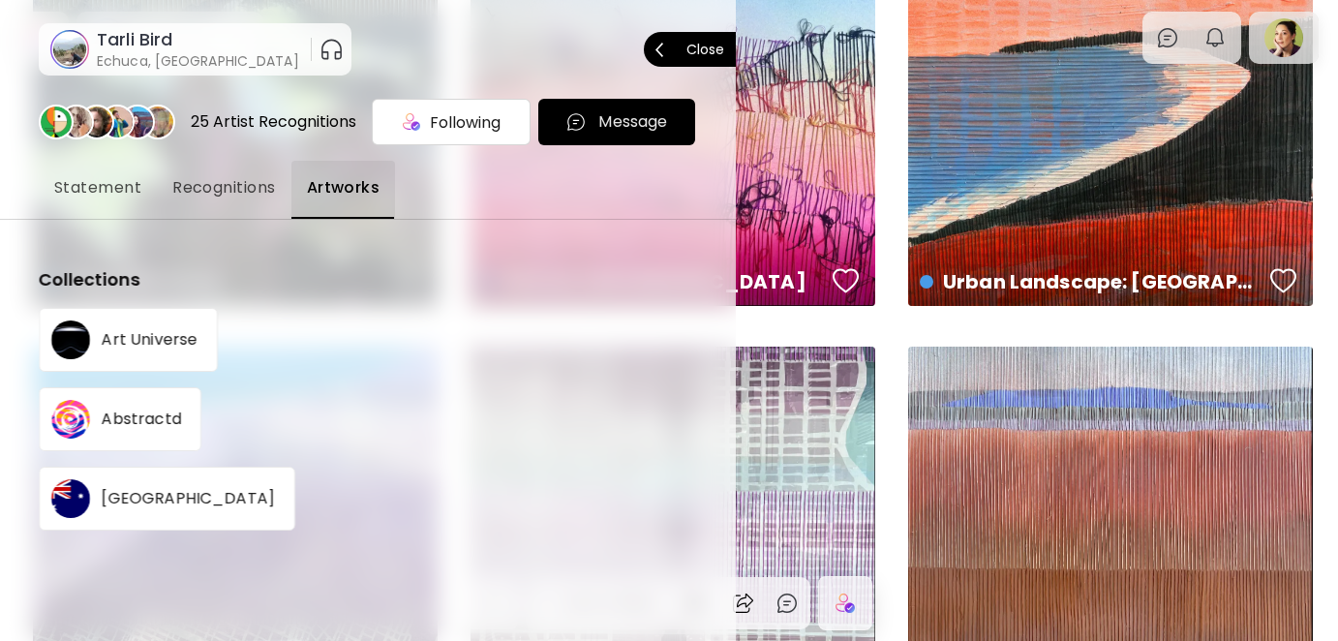
click at [698, 52] on p "Close" at bounding box center [706, 50] width 38 height 14
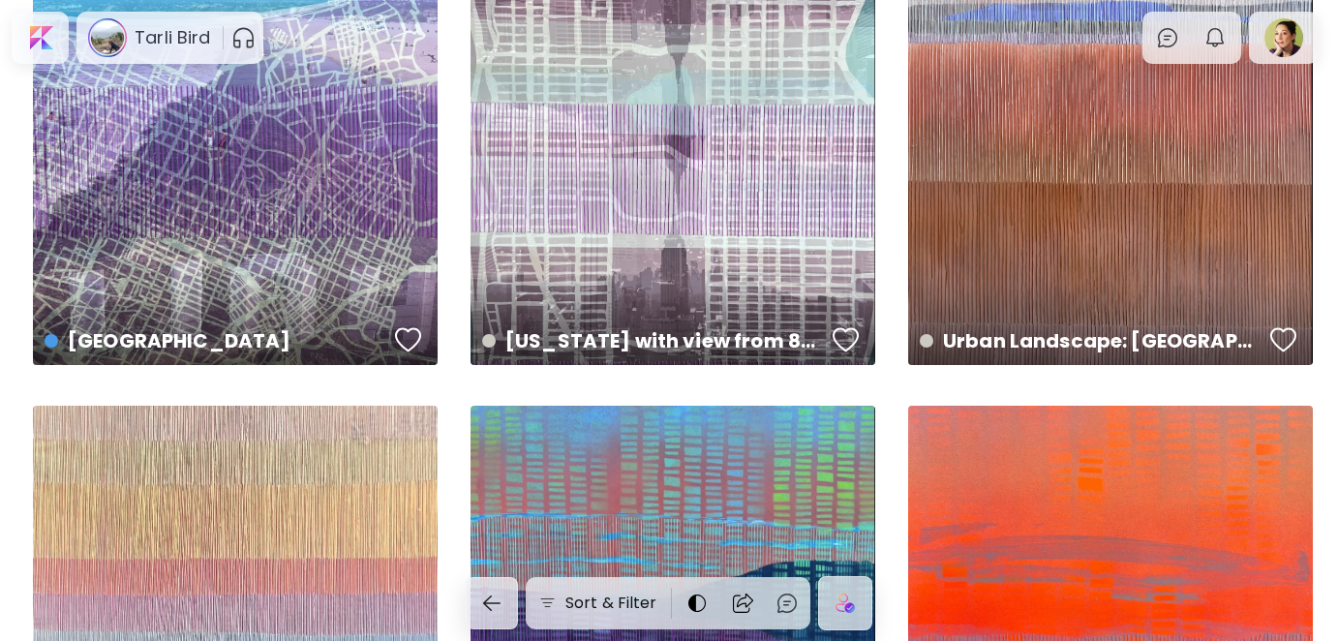
scroll to position [3680, 0]
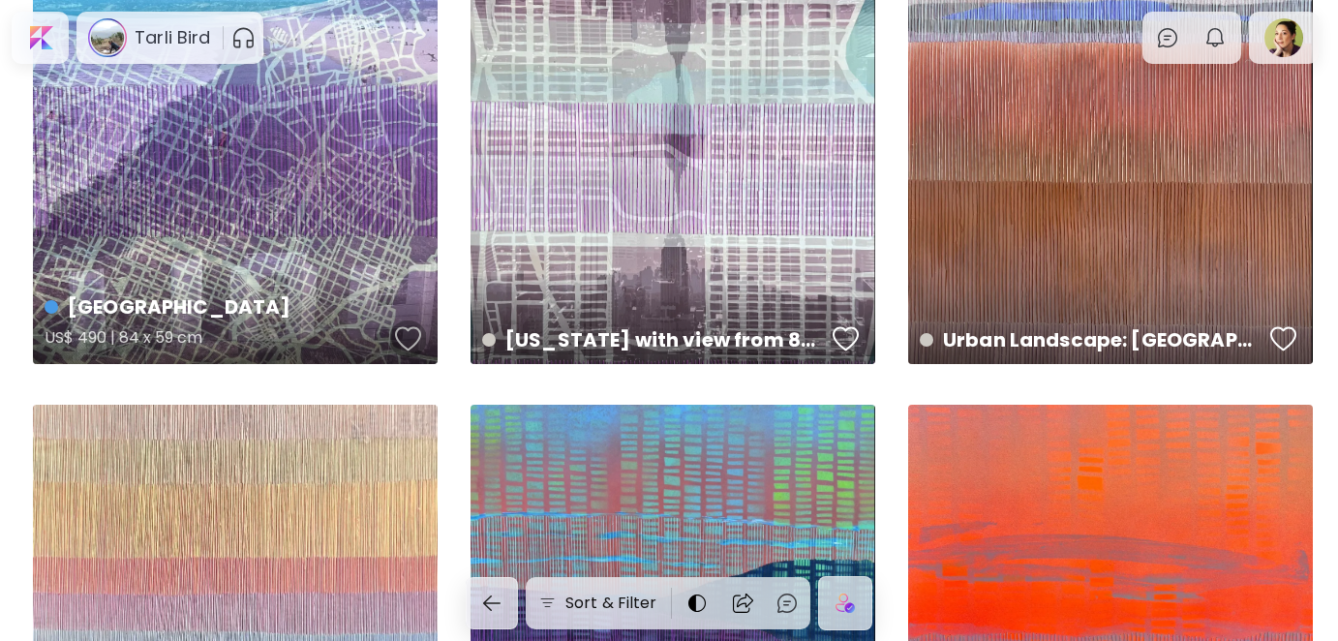
click at [412, 347] on div "button" at bounding box center [408, 338] width 27 height 29
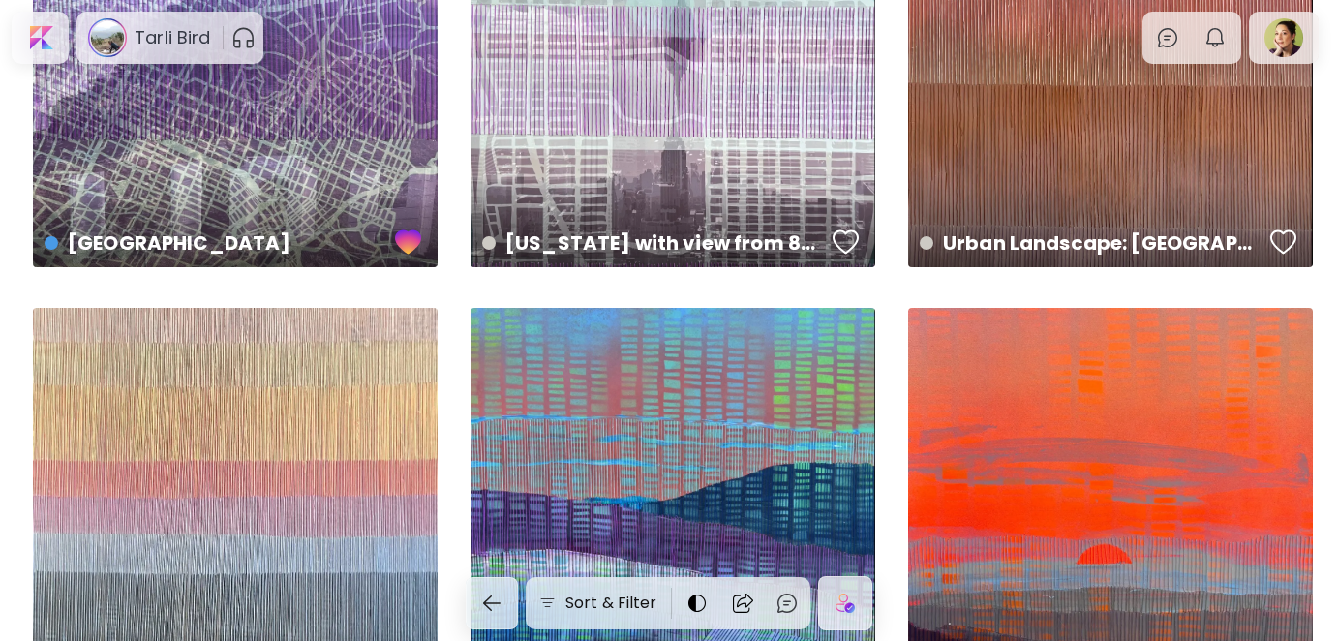
scroll to position [3970, 0]
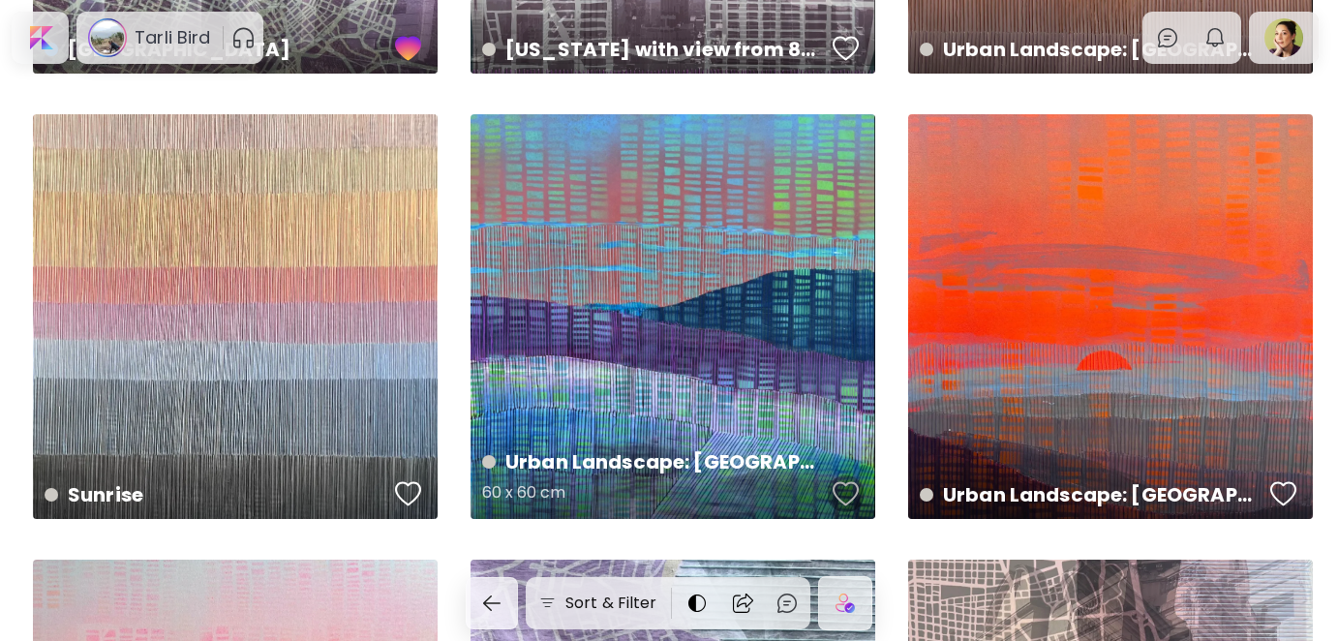
click at [835, 490] on div "button" at bounding box center [846, 493] width 27 height 29
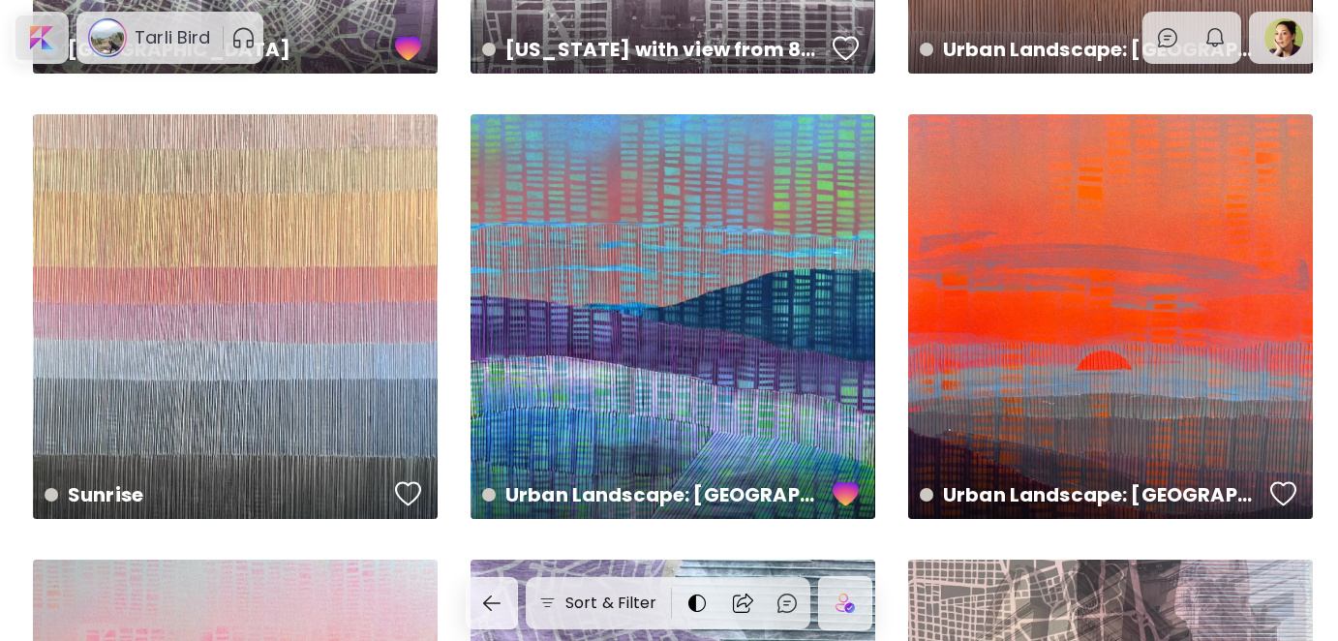
click at [42, 34] on div at bounding box center [39, 37] width 49 height 45
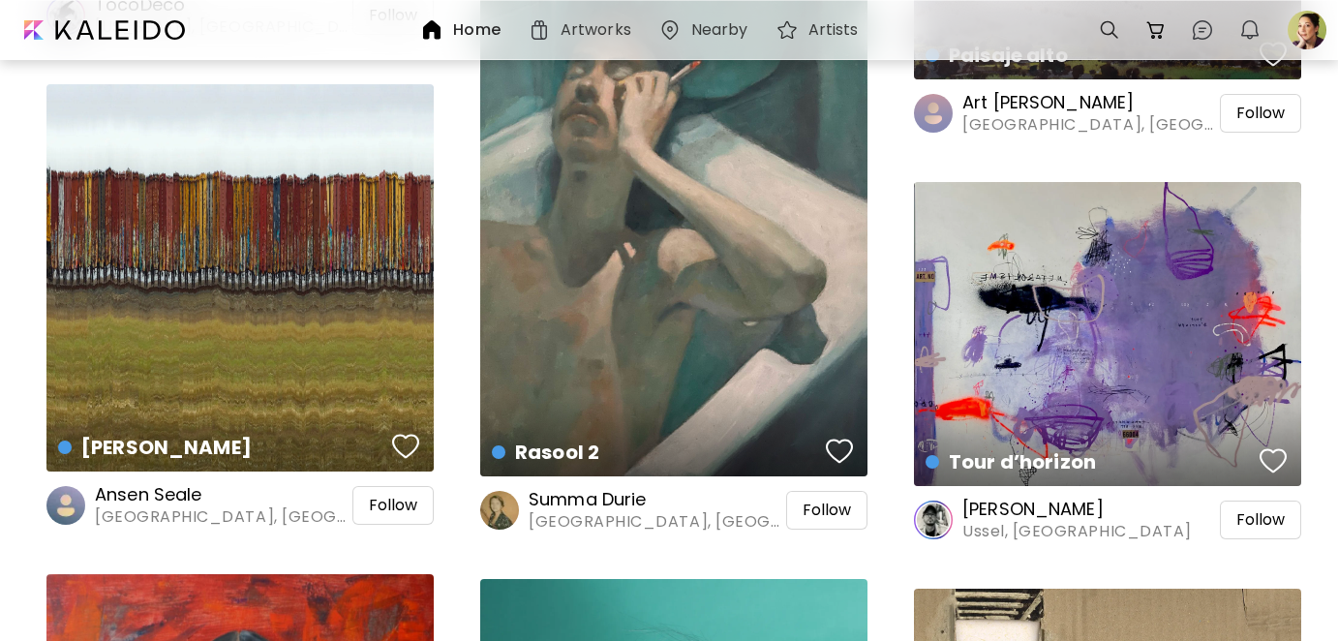
scroll to position [4164, 0]
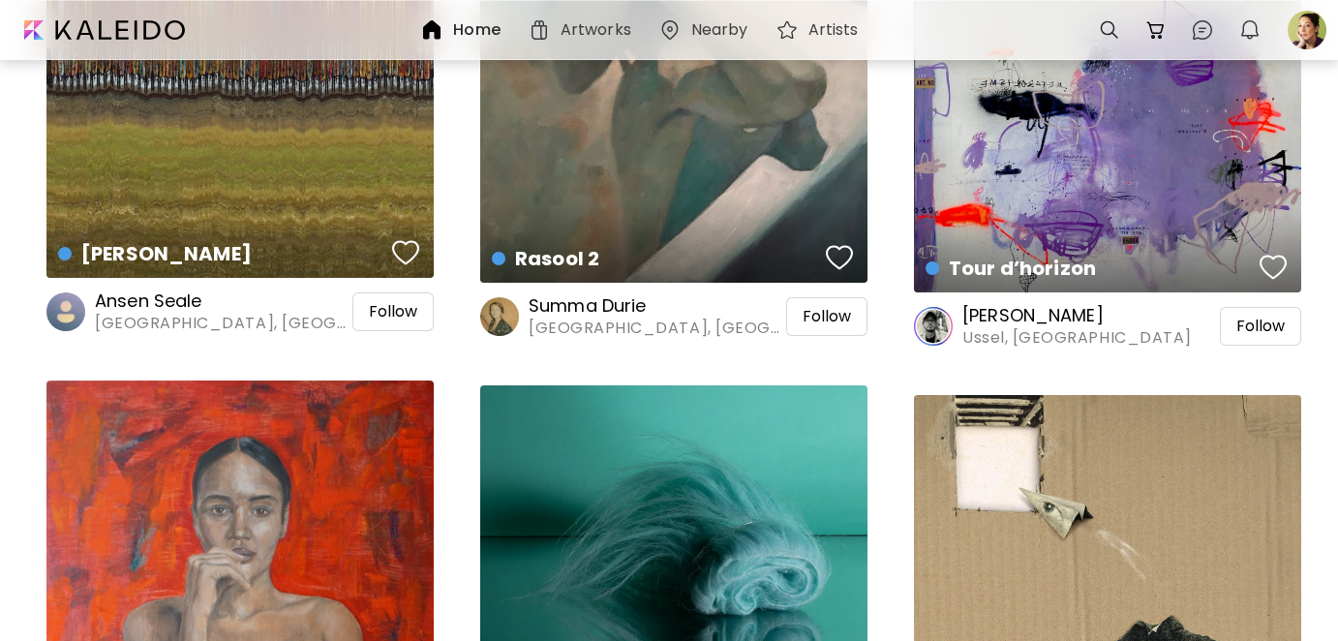
click at [1063, 322] on h6 "[PERSON_NAME]" at bounding box center [1078, 315] width 230 height 23
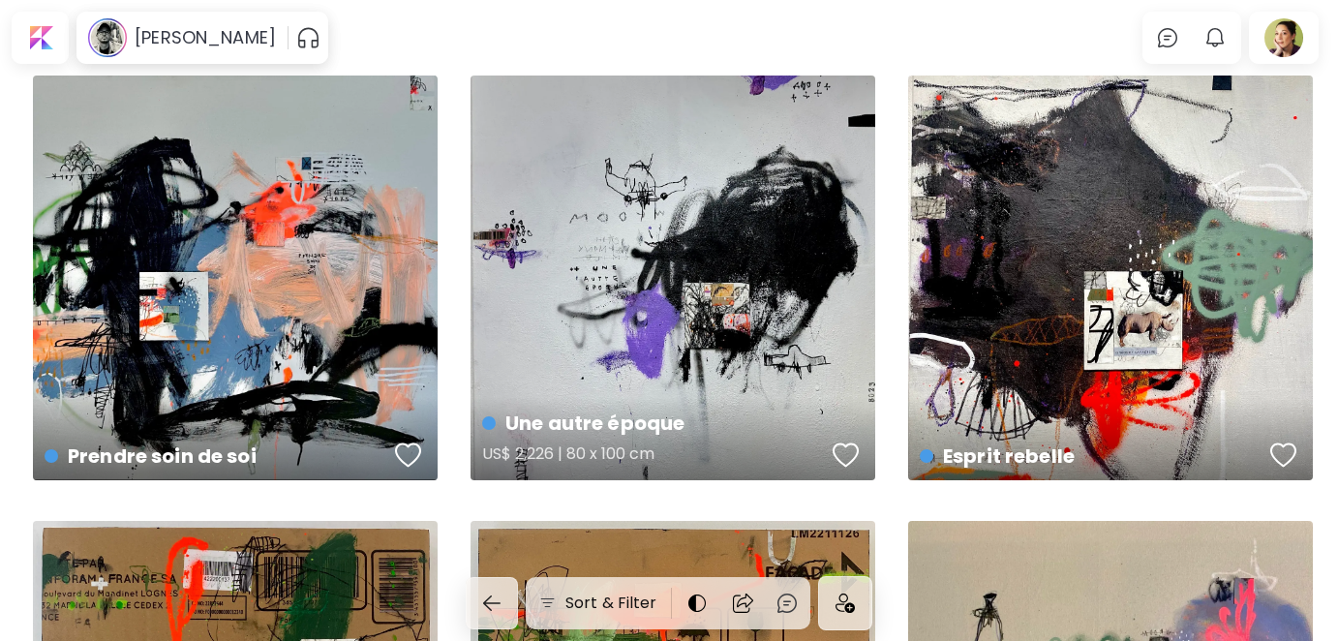
scroll to position [97, 0]
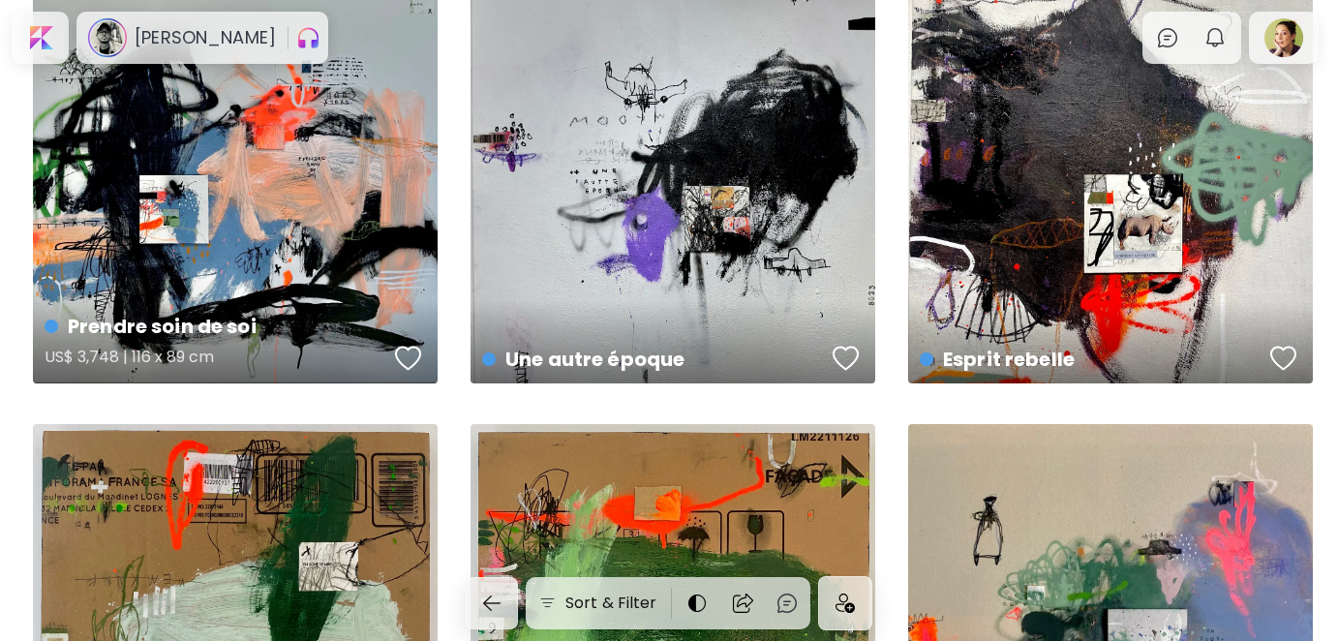
click at [406, 351] on div "button" at bounding box center [408, 358] width 27 height 29
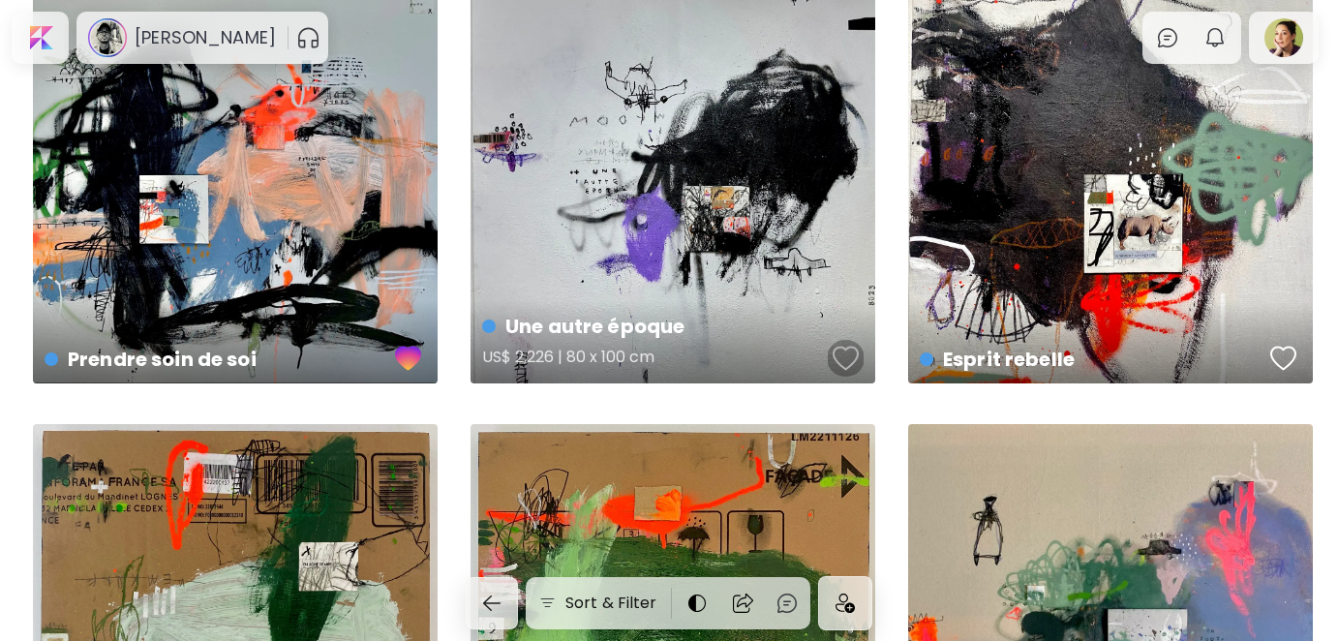
click at [857, 352] on div "button" at bounding box center [846, 358] width 27 height 29
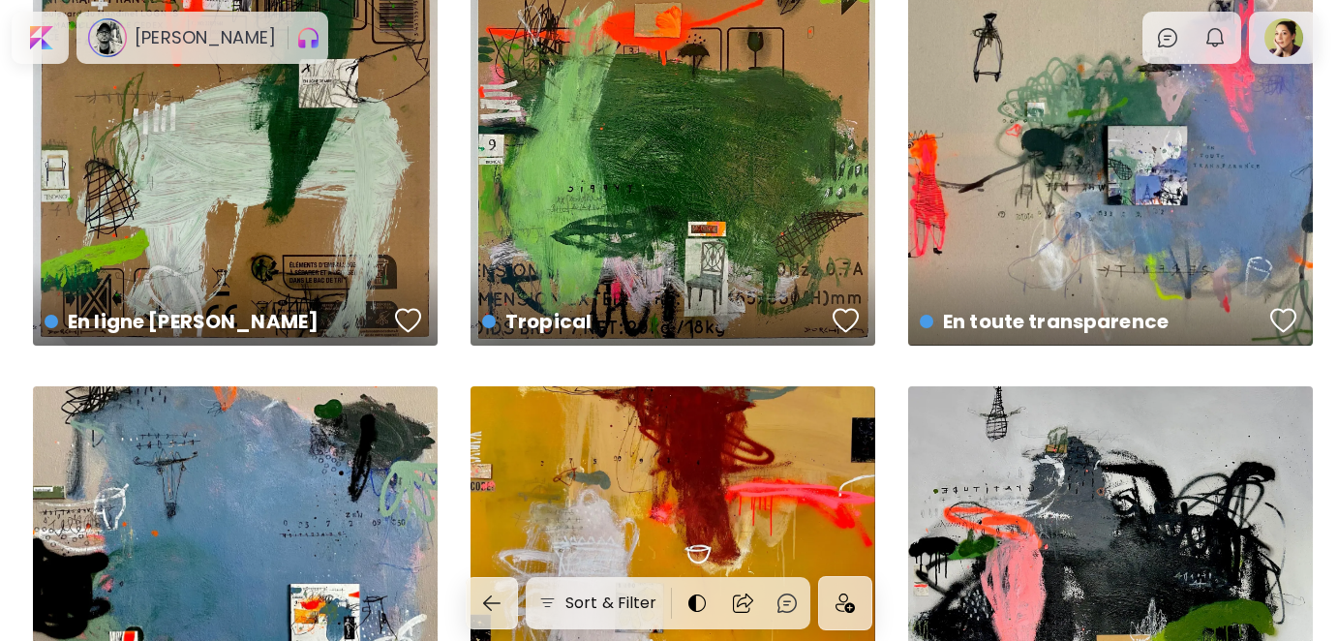
scroll to position [581, 0]
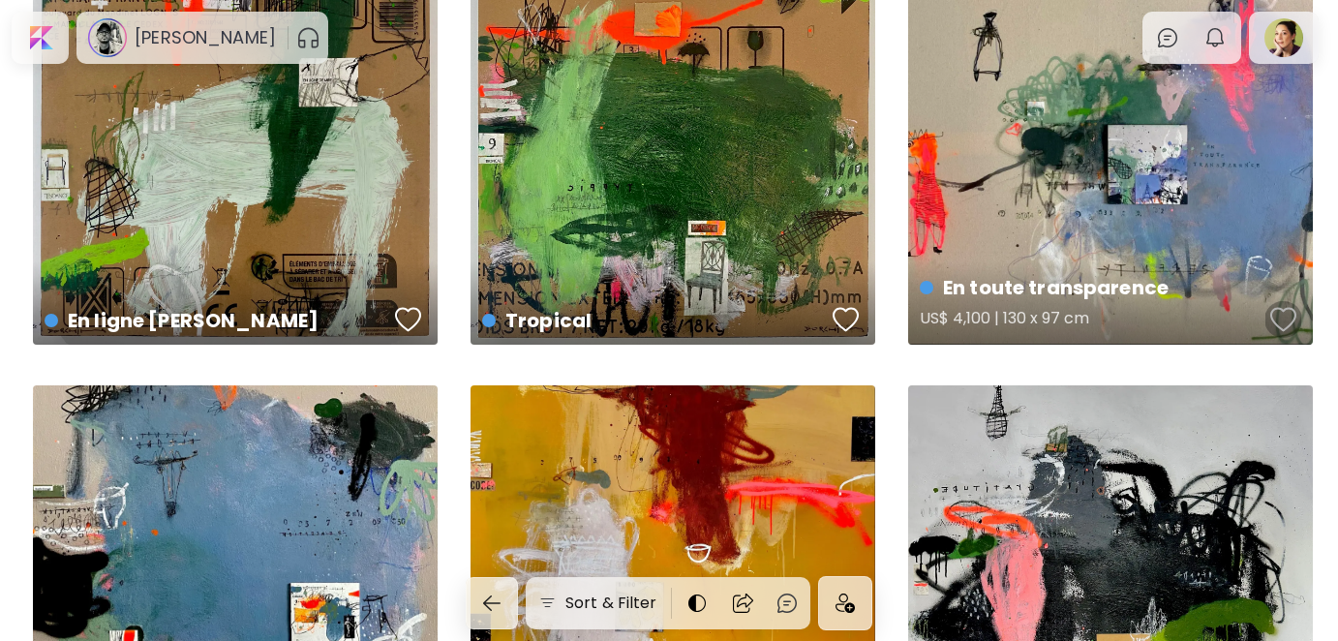
click at [1279, 318] on div "button" at bounding box center [1284, 319] width 27 height 29
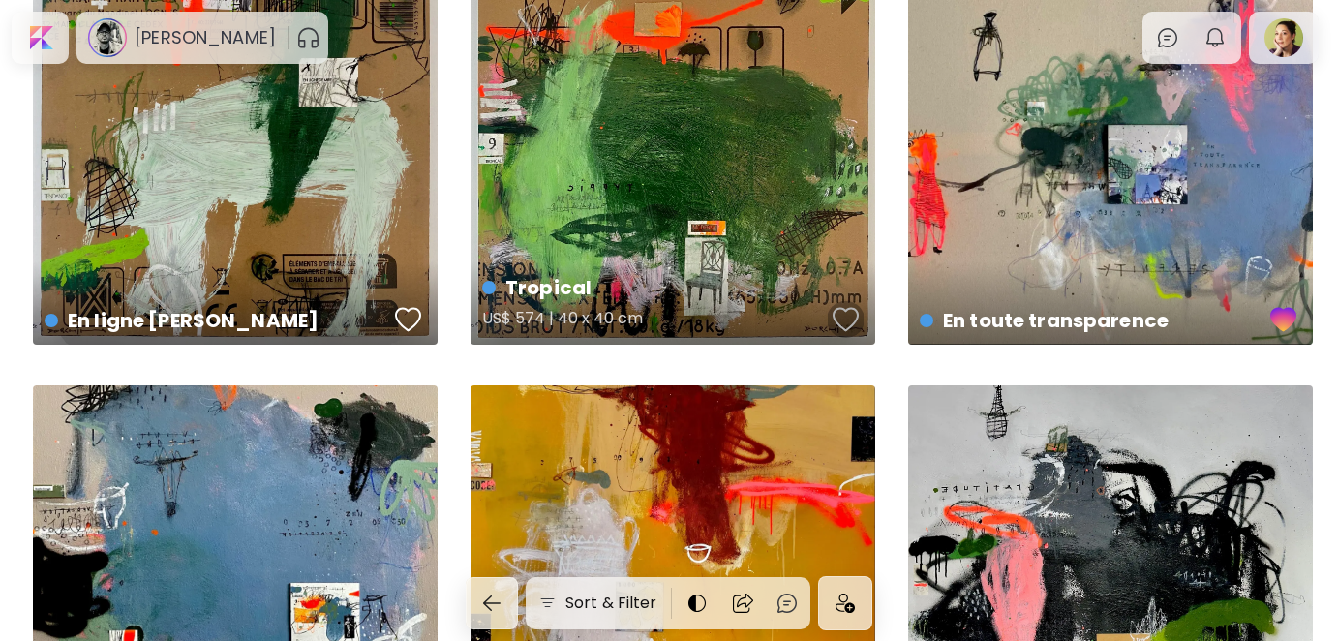
click at [845, 319] on div "button" at bounding box center [846, 319] width 27 height 29
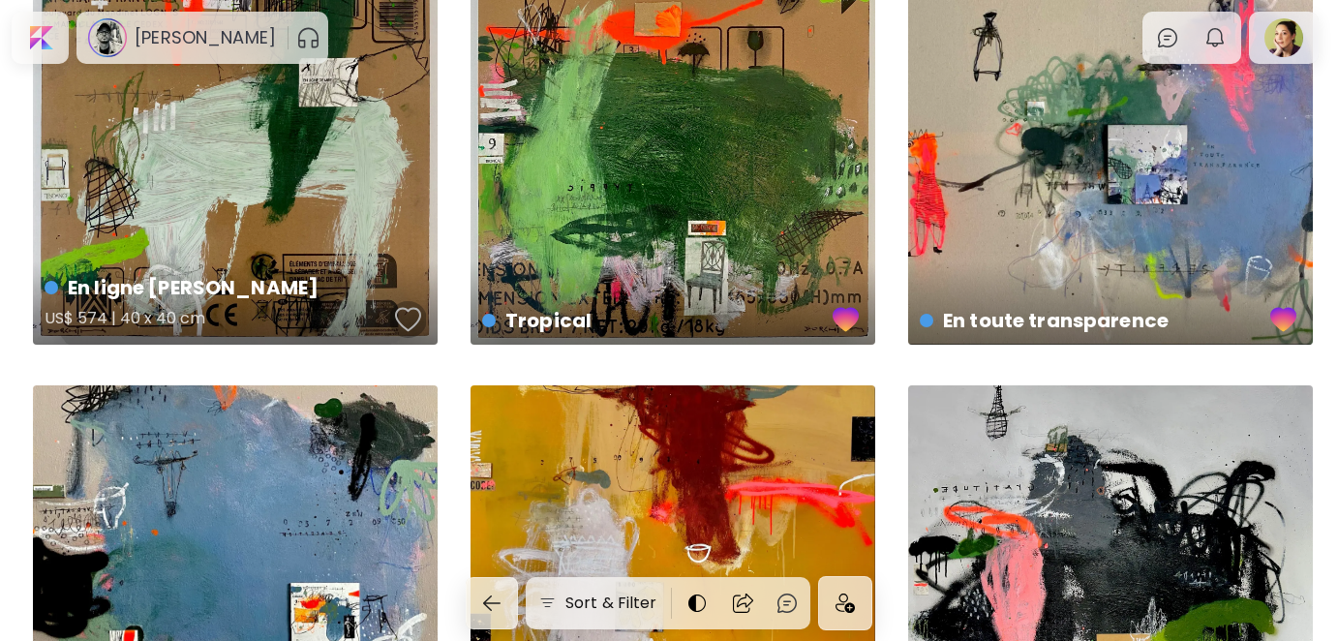
click at [404, 321] on div "button" at bounding box center [408, 319] width 27 height 29
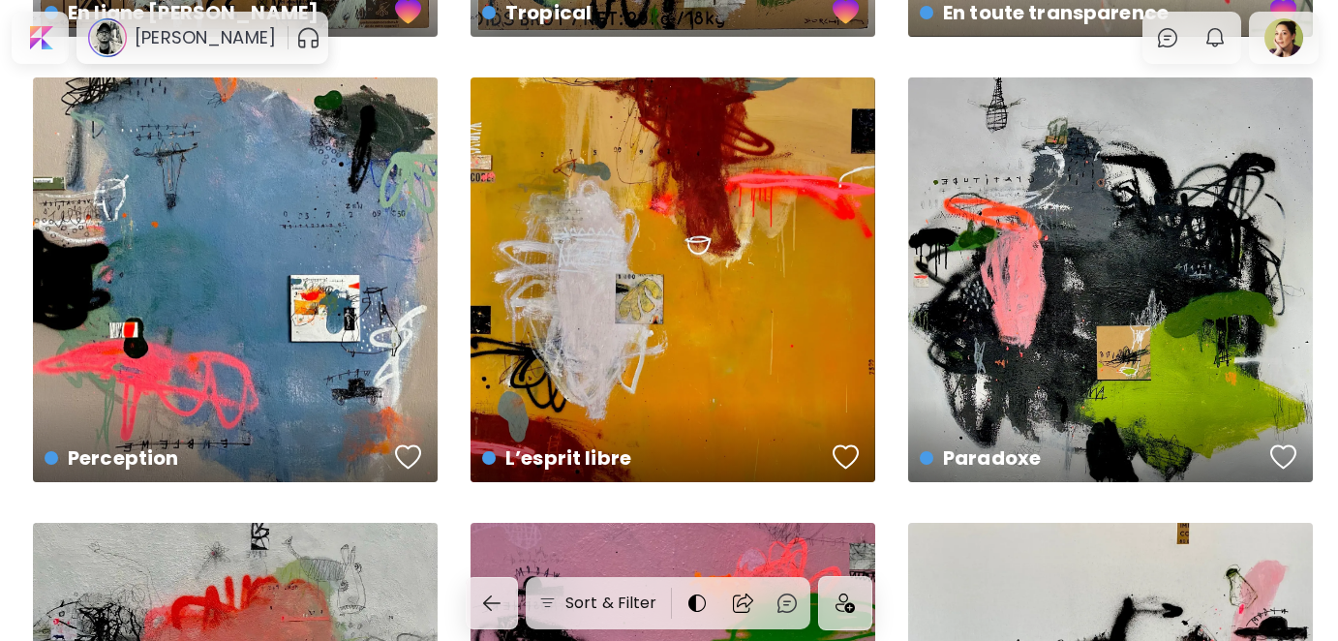
scroll to position [968, 0]
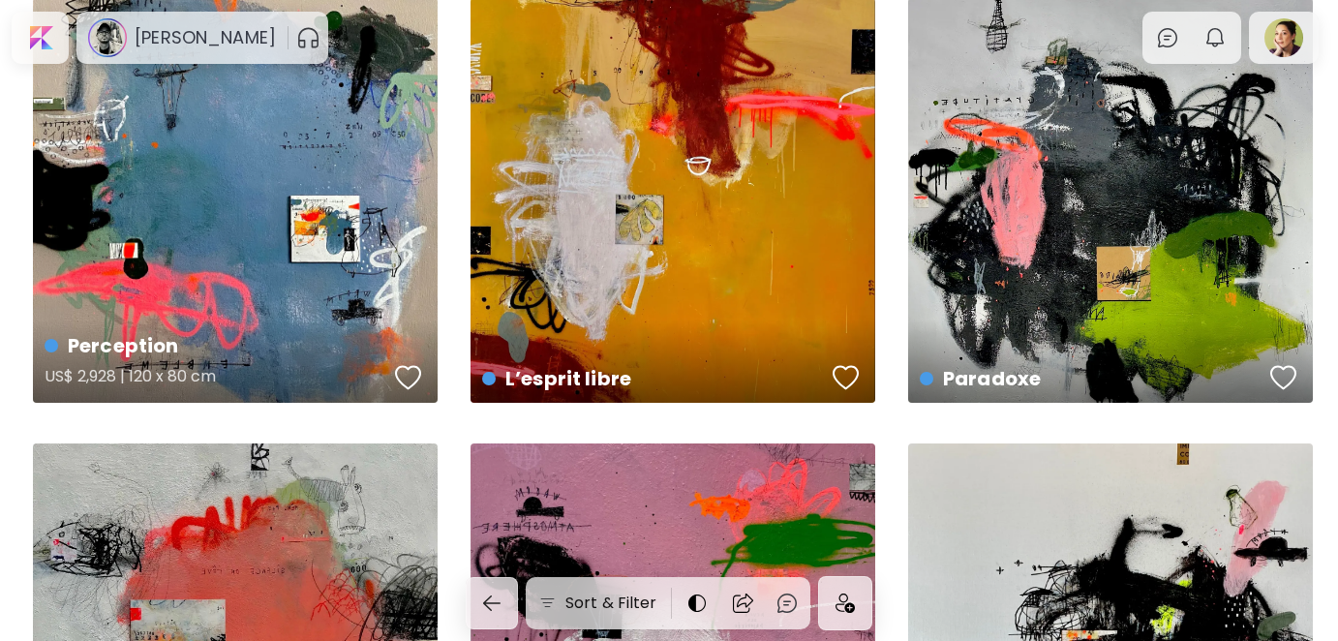
click at [405, 374] on div "button" at bounding box center [408, 377] width 27 height 29
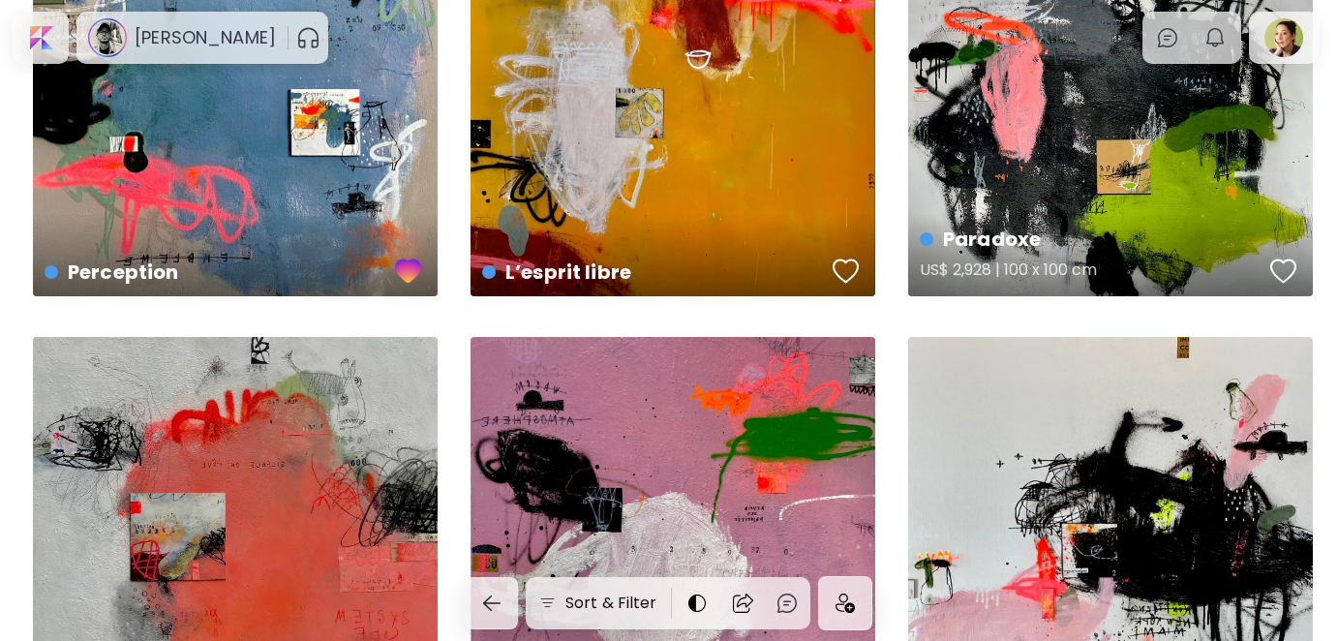
scroll to position [1162, 0]
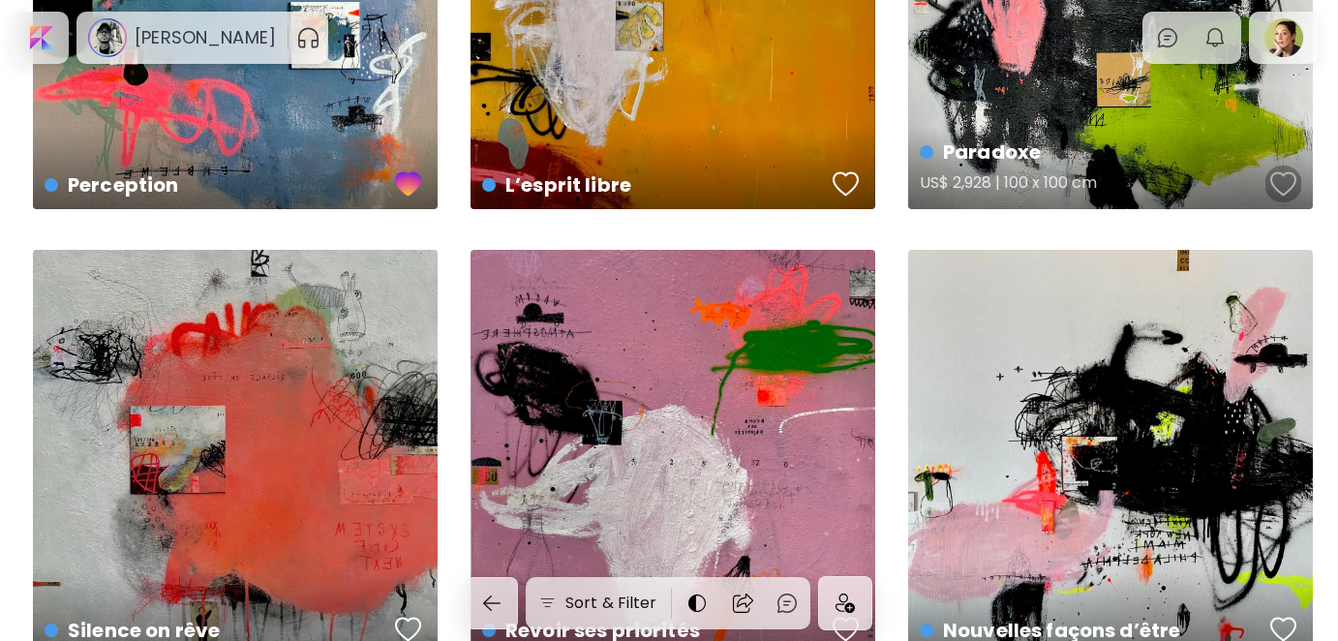
click at [1287, 180] on div "button" at bounding box center [1284, 183] width 27 height 29
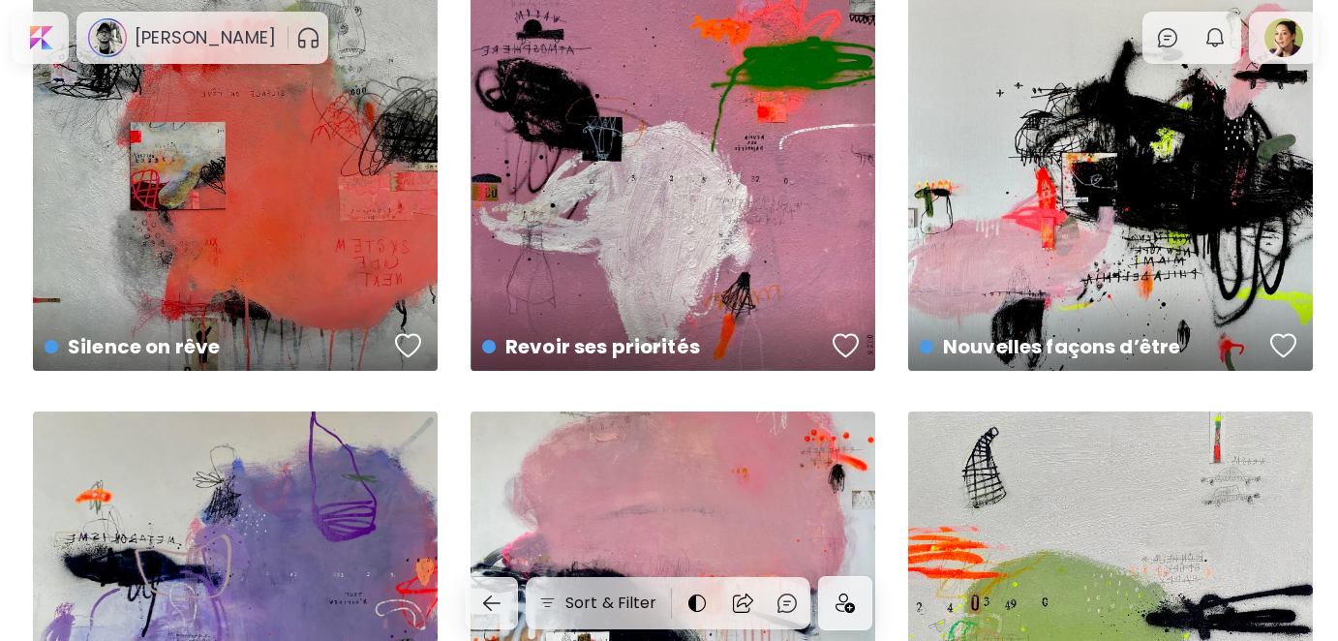
scroll to position [1453, 0]
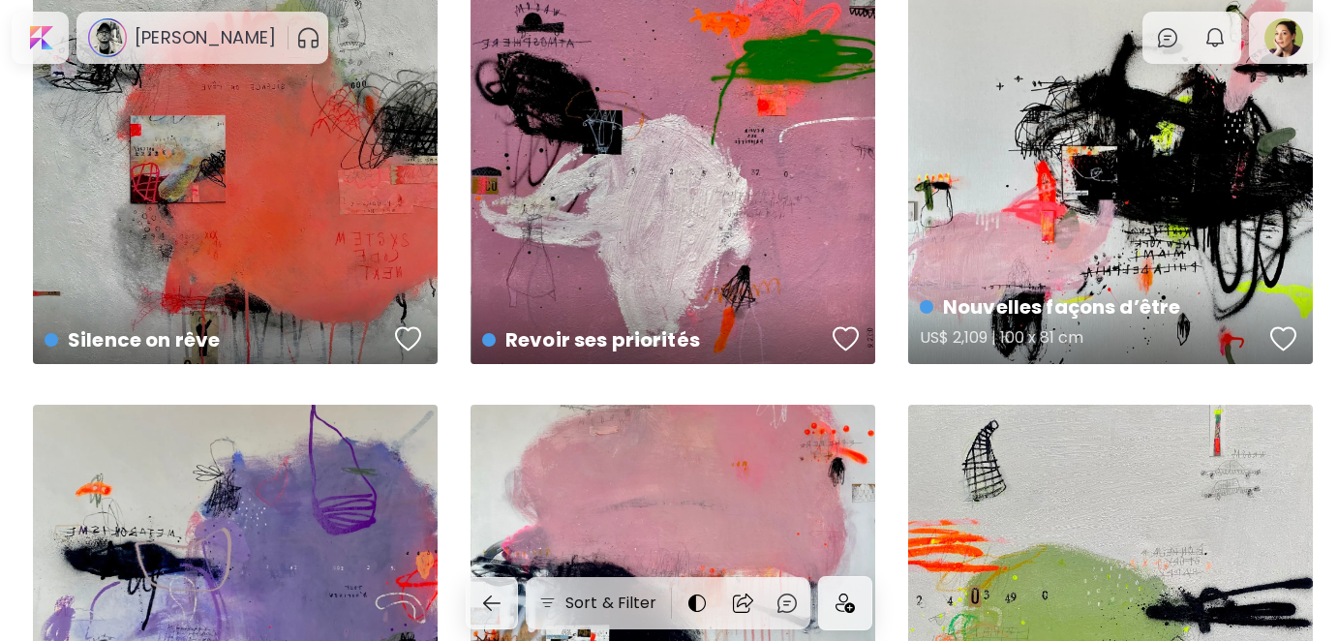
click at [1275, 333] on div "button" at bounding box center [1284, 338] width 27 height 29
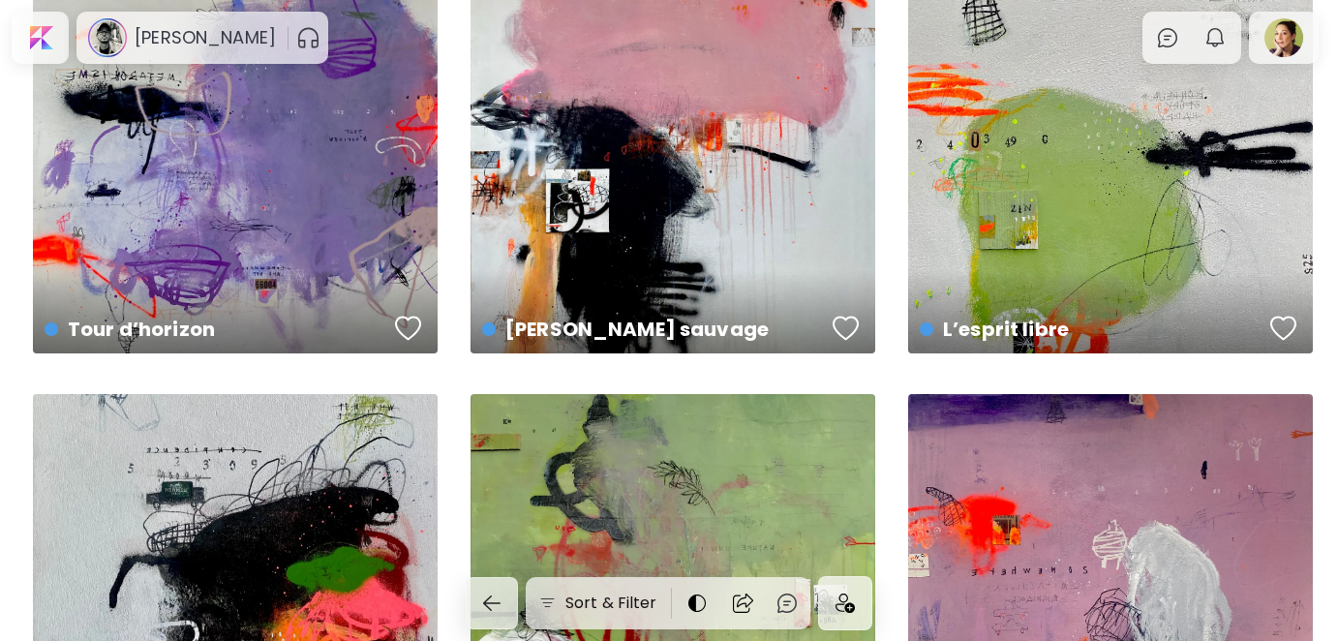
scroll to position [1937, 0]
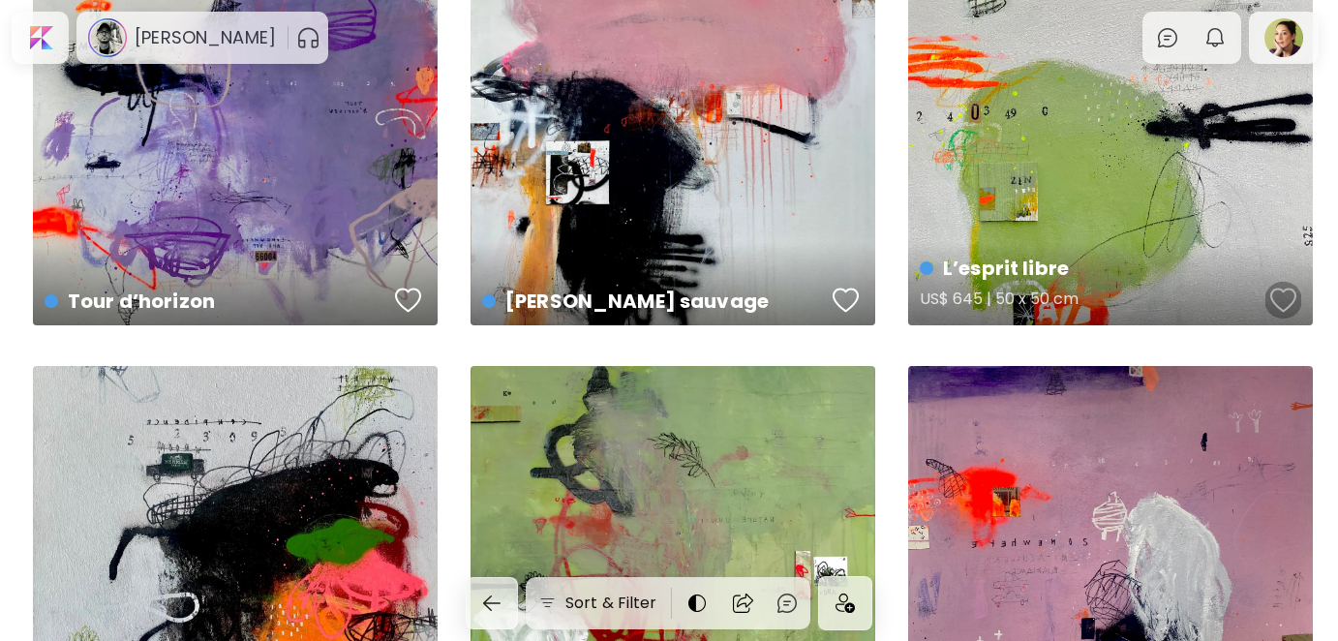
click at [1279, 300] on div "button" at bounding box center [1284, 300] width 27 height 29
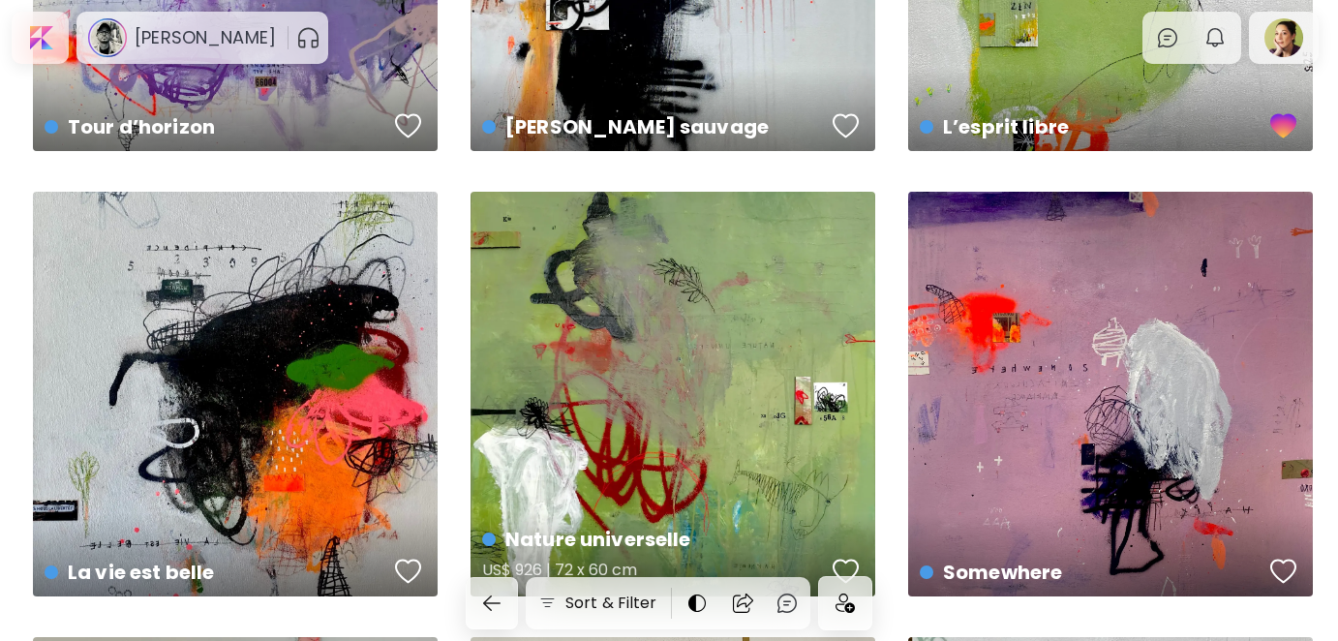
scroll to position [2130, 0]
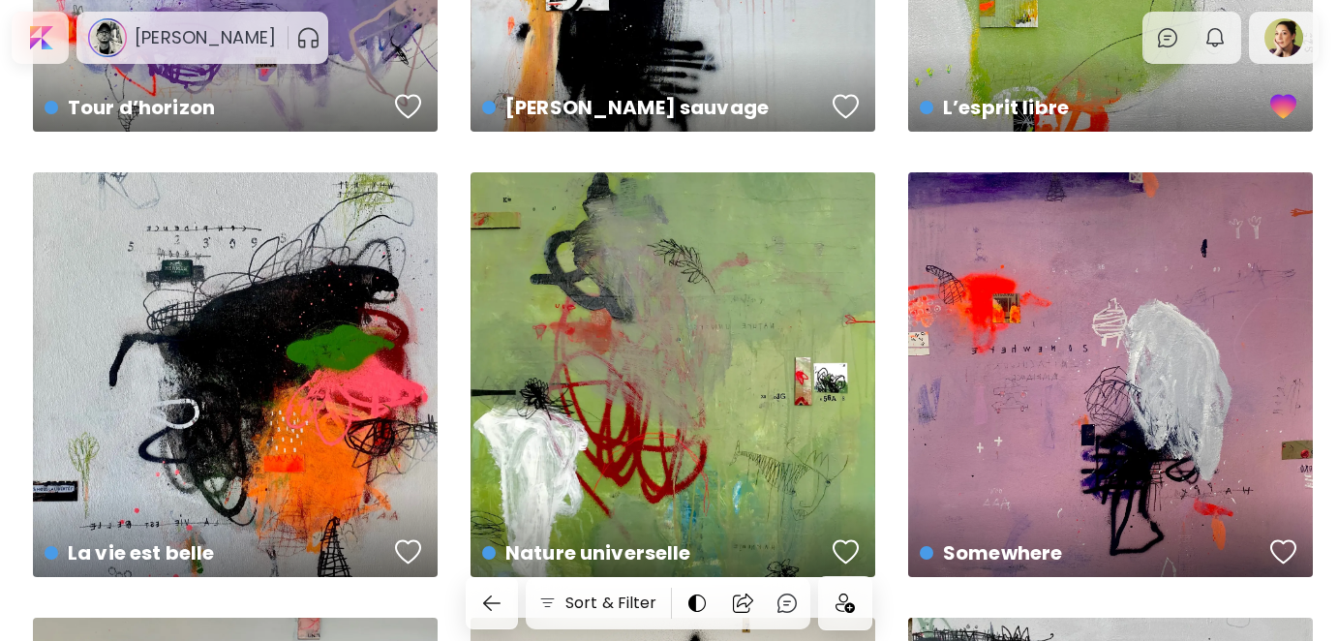
click at [845, 116] on div "button" at bounding box center [846, 106] width 27 height 29
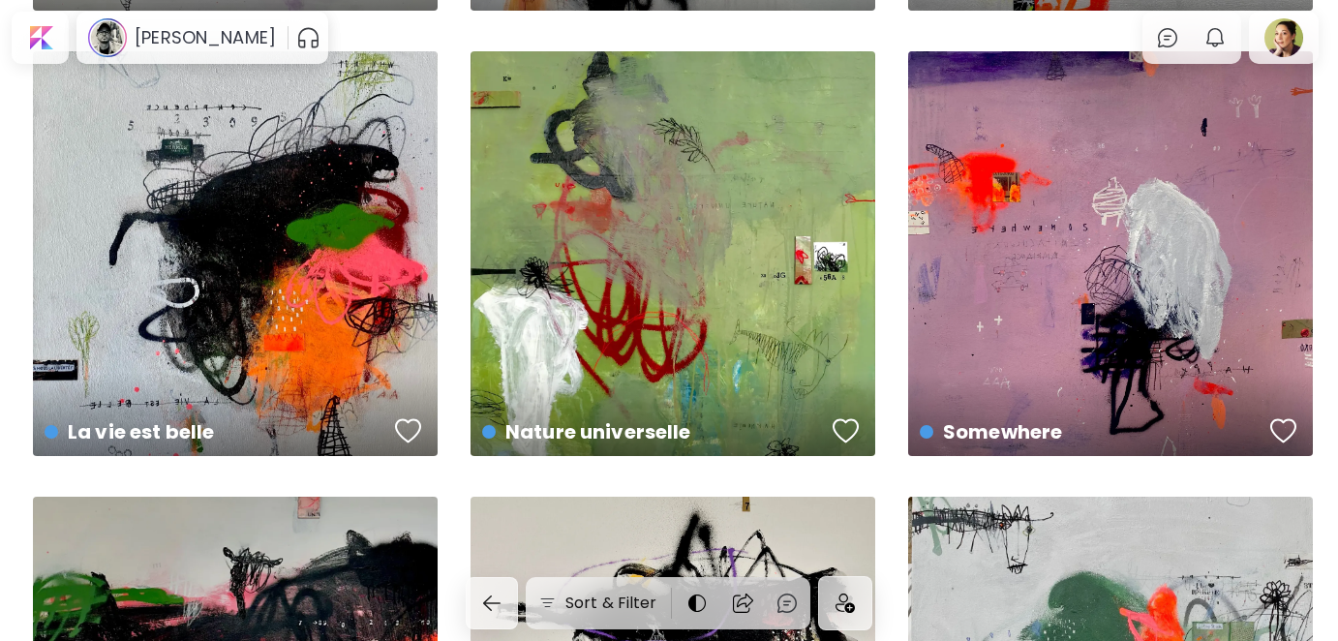
scroll to position [2324, 0]
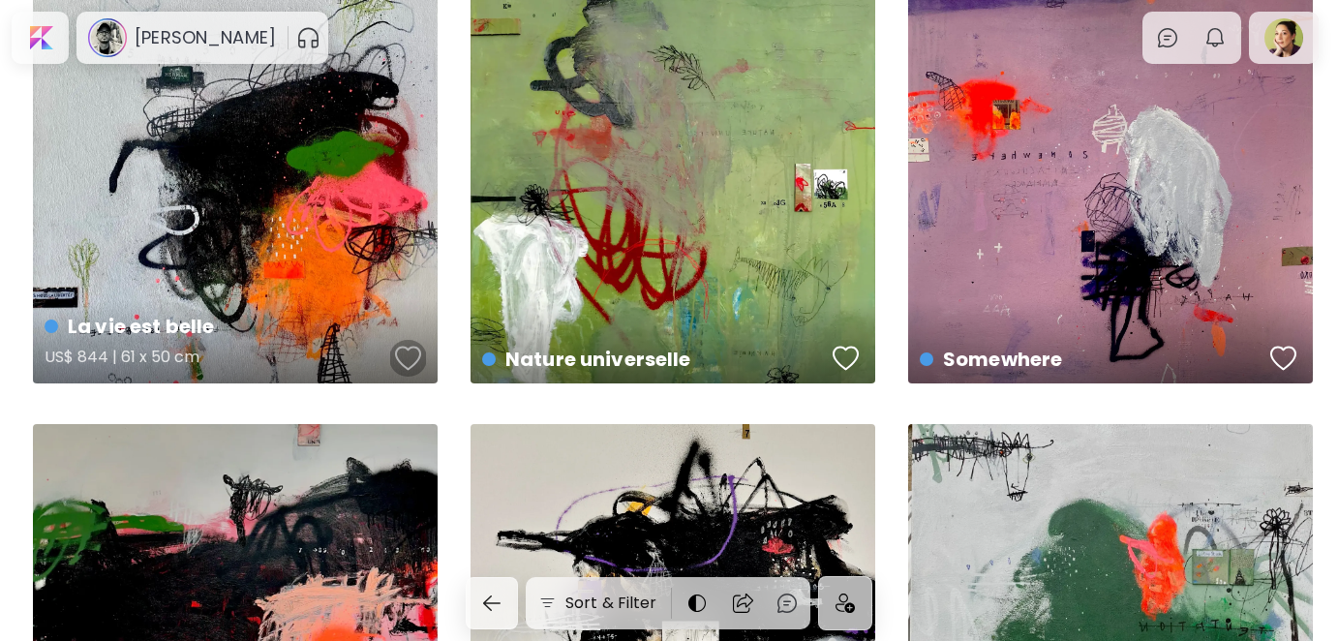
click at [413, 355] on div "button" at bounding box center [408, 358] width 27 height 29
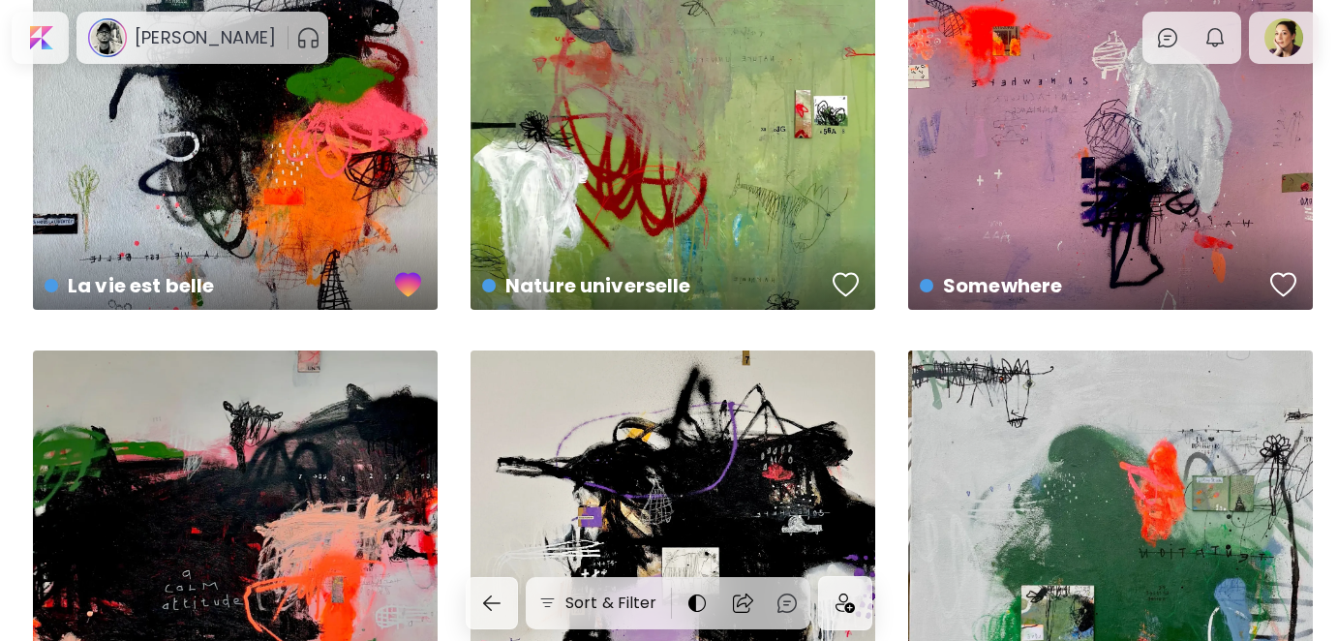
scroll to position [2421, 0]
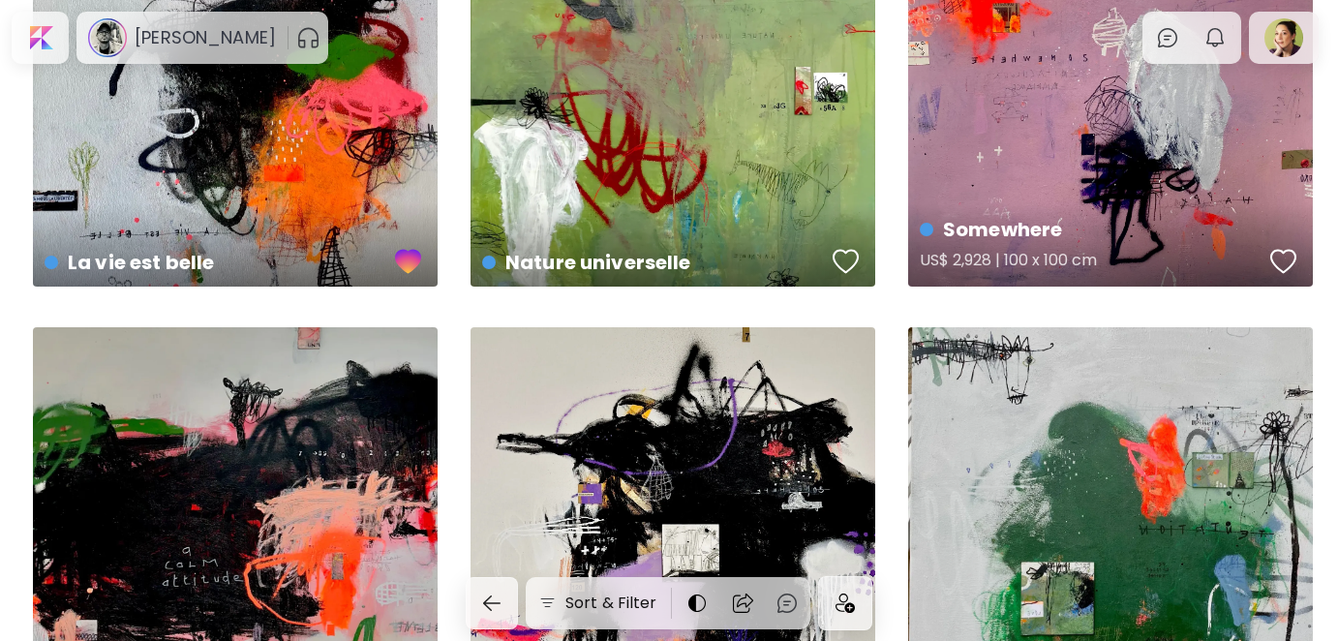
click at [1285, 266] on div "button" at bounding box center [1284, 261] width 27 height 29
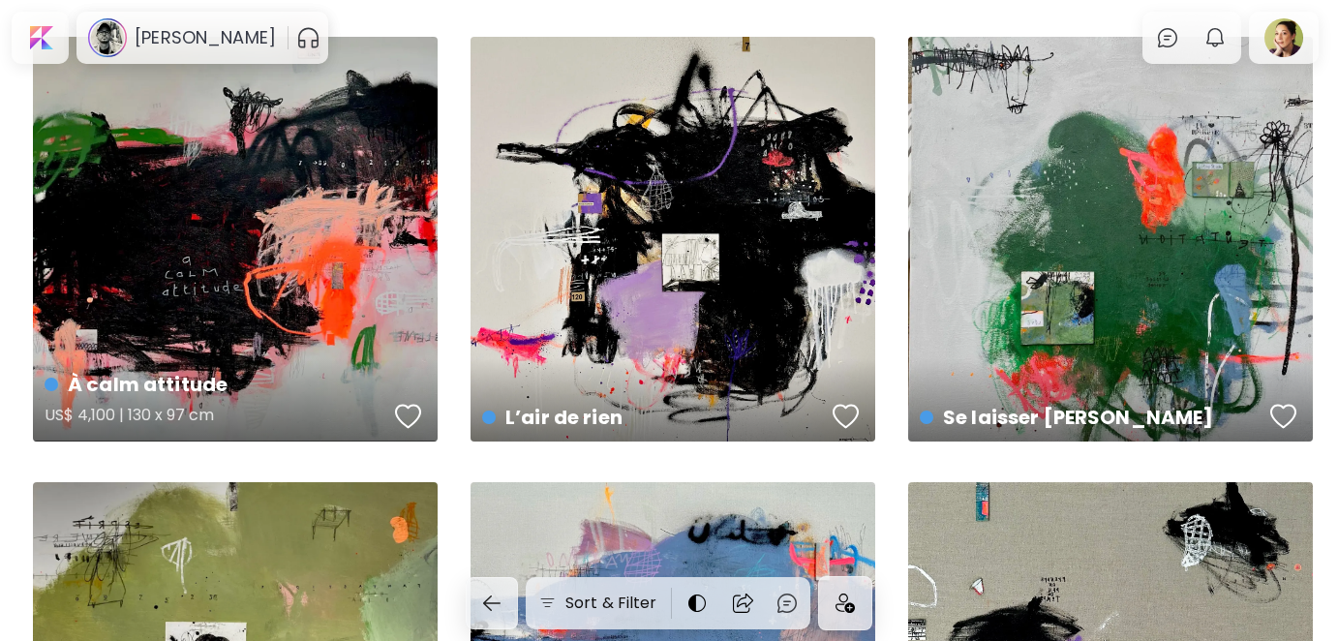
click at [410, 414] on div "button" at bounding box center [408, 416] width 27 height 29
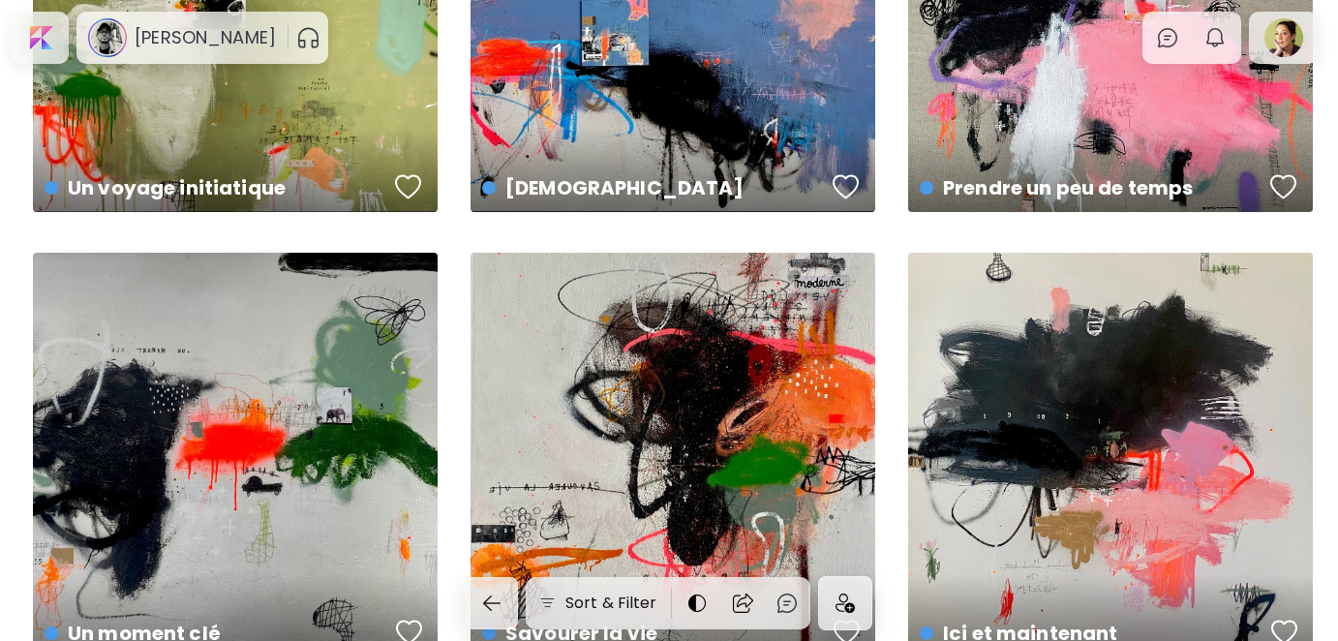
scroll to position [3389, 0]
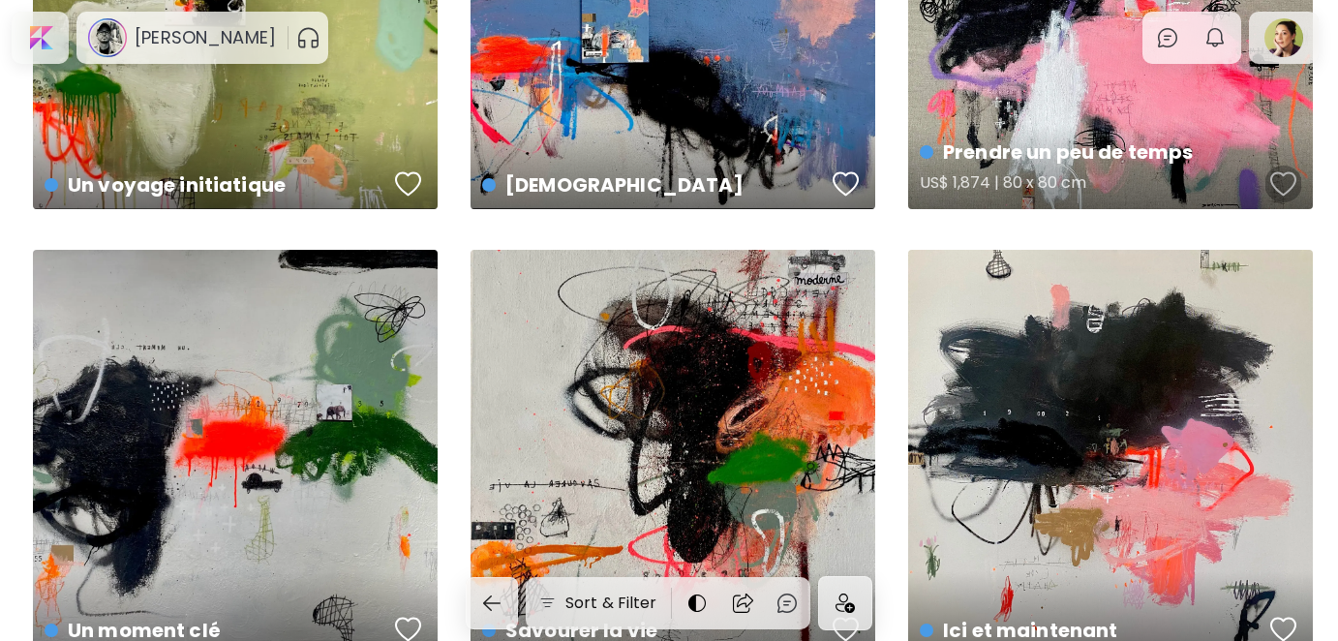
click at [1290, 187] on div "button" at bounding box center [1284, 183] width 27 height 29
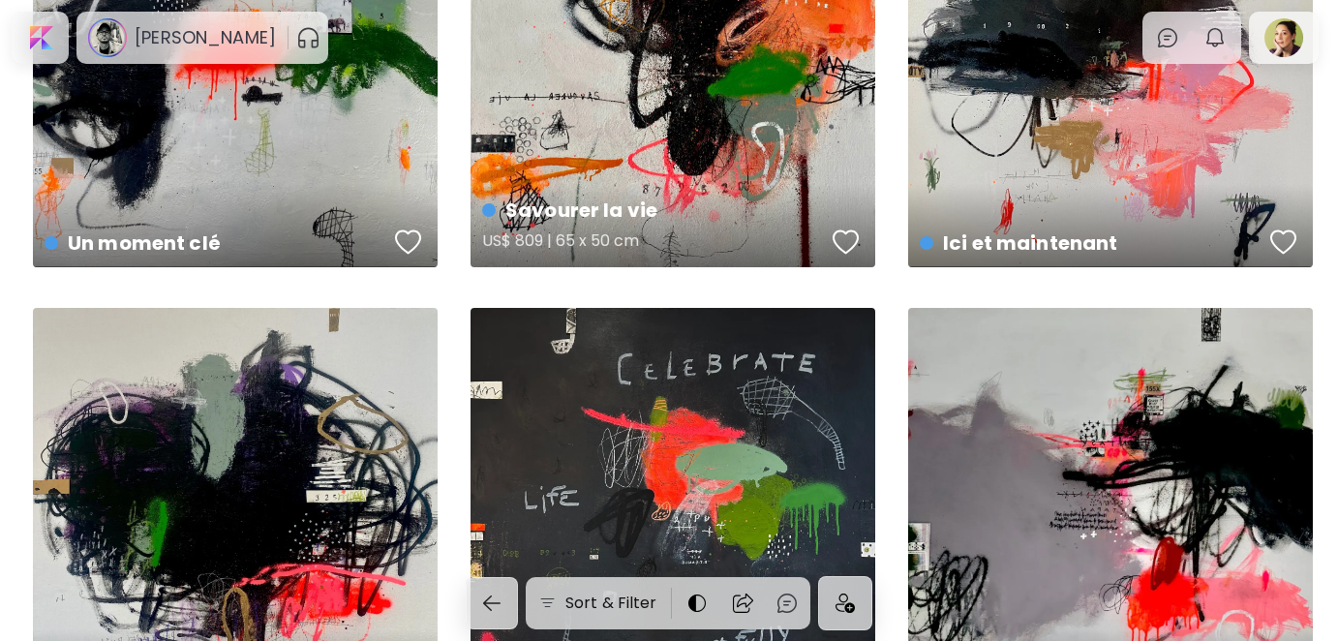
scroll to position [4067, 0]
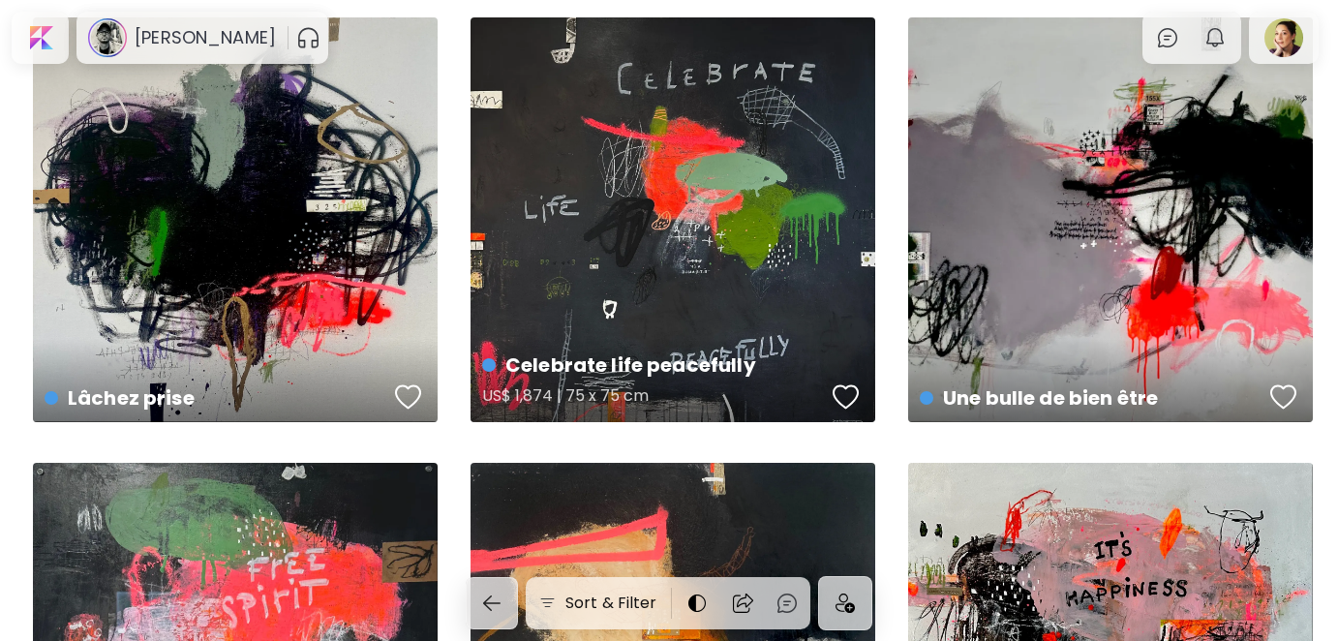
click at [847, 390] on div "button" at bounding box center [846, 397] width 27 height 29
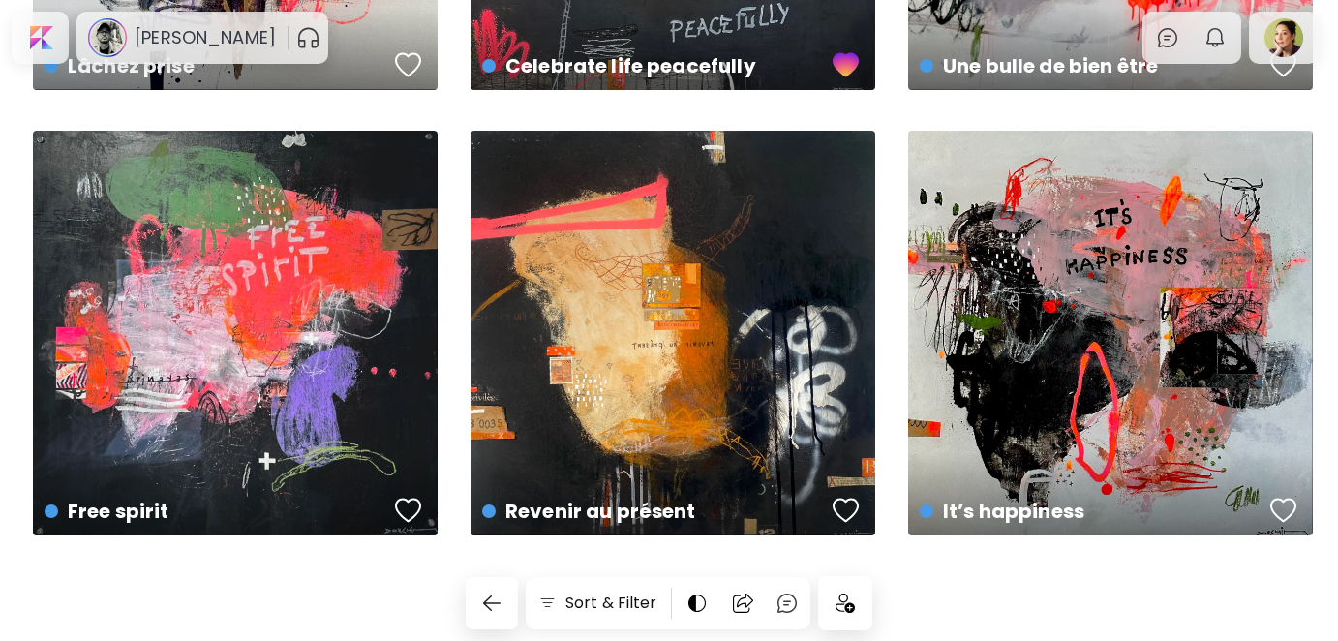
scroll to position [4400, 0]
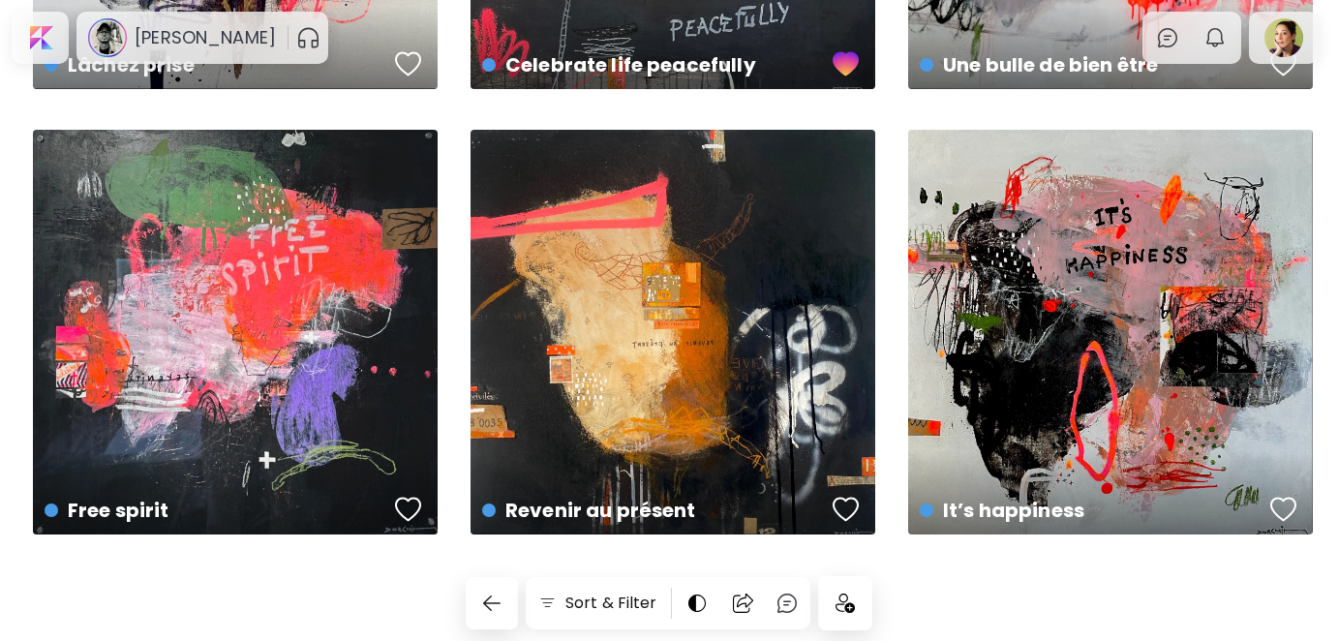
click at [846, 602] on img at bounding box center [845, 603] width 19 height 19
click at [49, 38] on div at bounding box center [39, 37] width 49 height 45
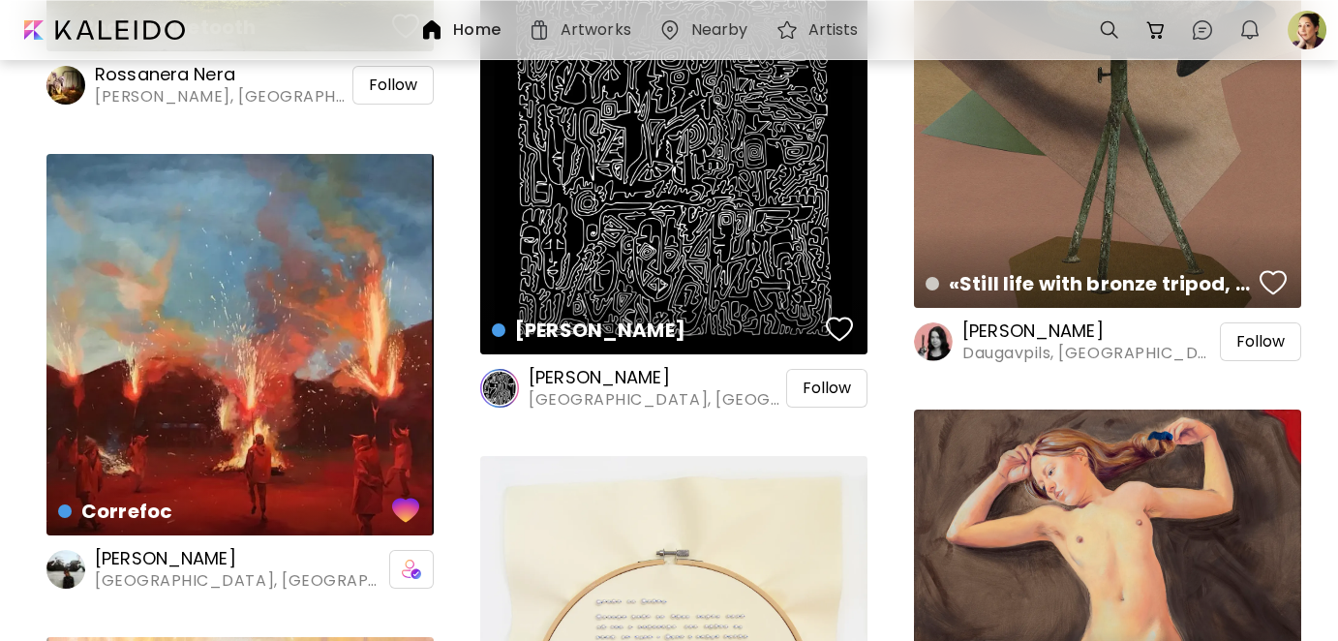
scroll to position [9294, 0]
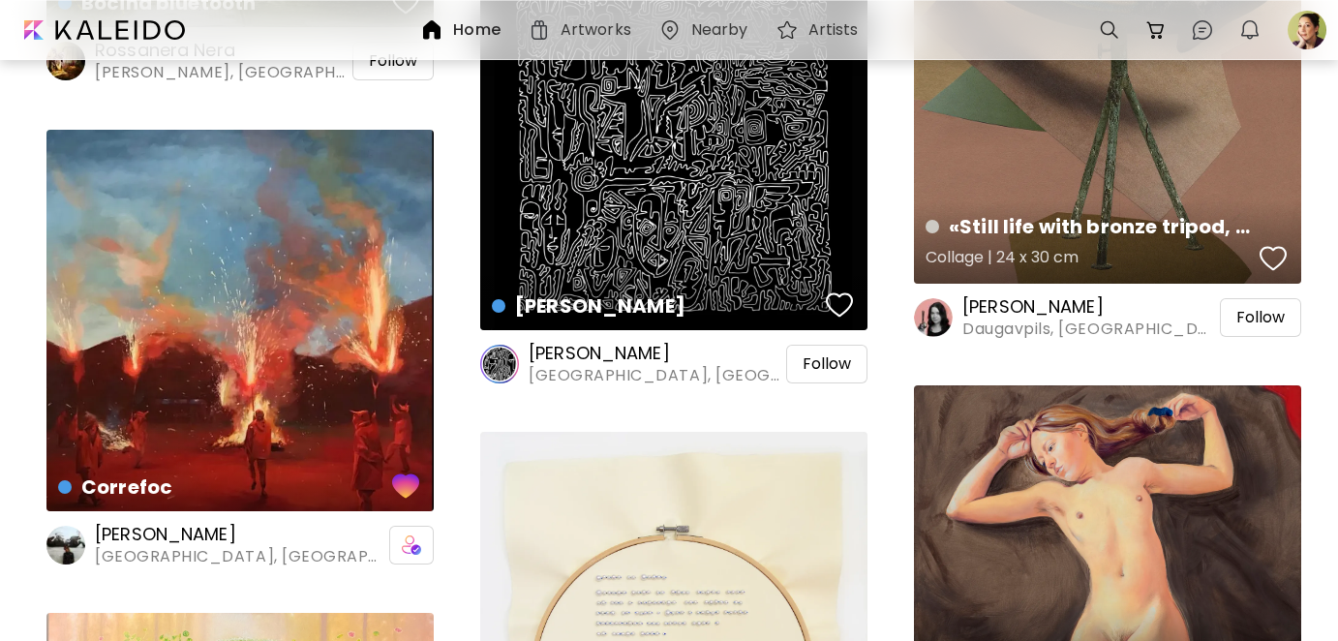
click at [1272, 258] on div "button" at bounding box center [1273, 258] width 27 height 29
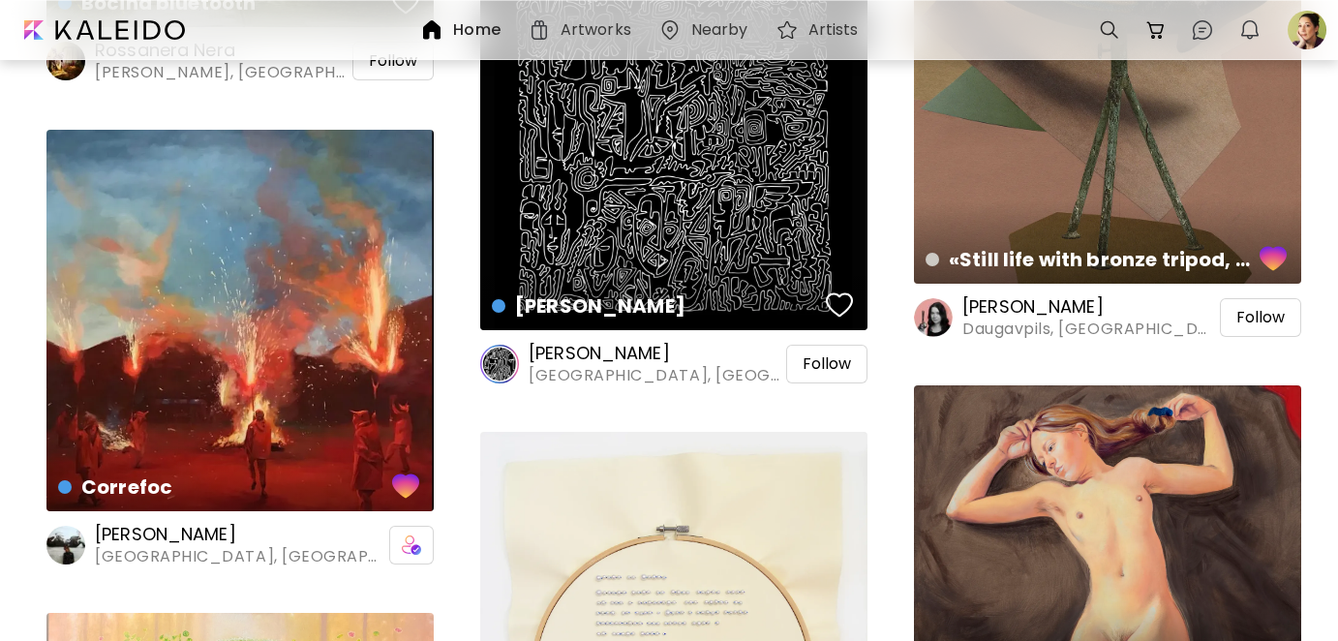
click at [1027, 304] on h6 "[PERSON_NAME]" at bounding box center [1090, 306] width 254 height 23
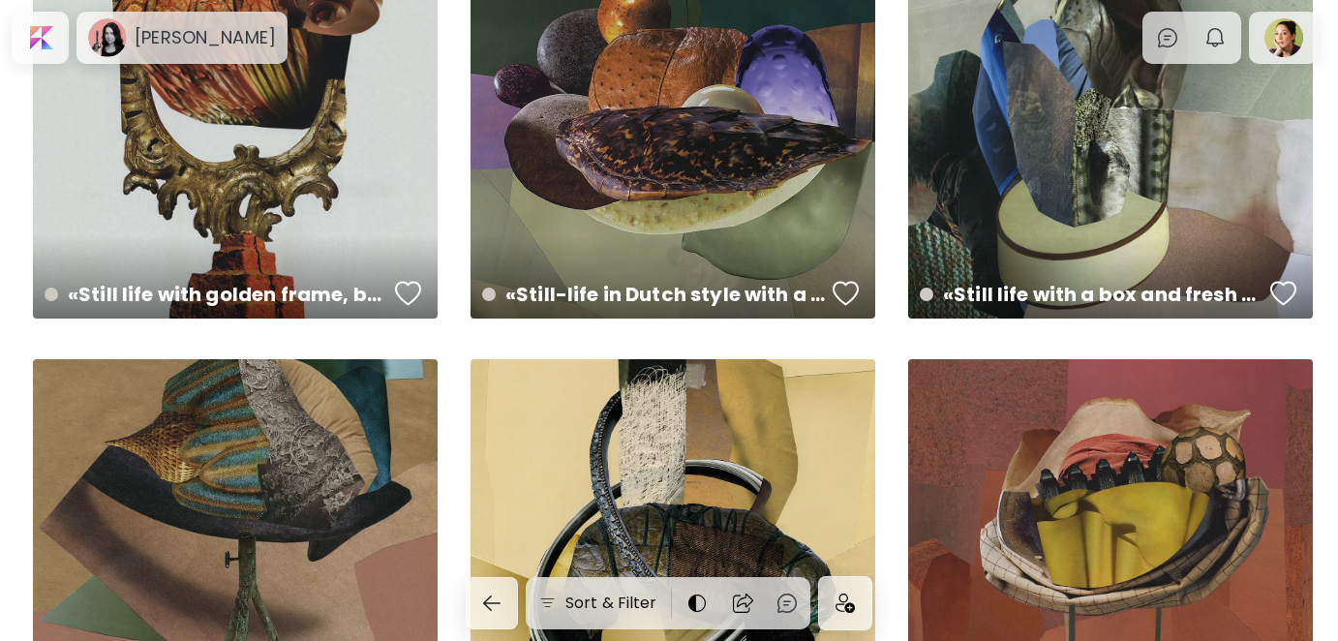
scroll to position [194, 0]
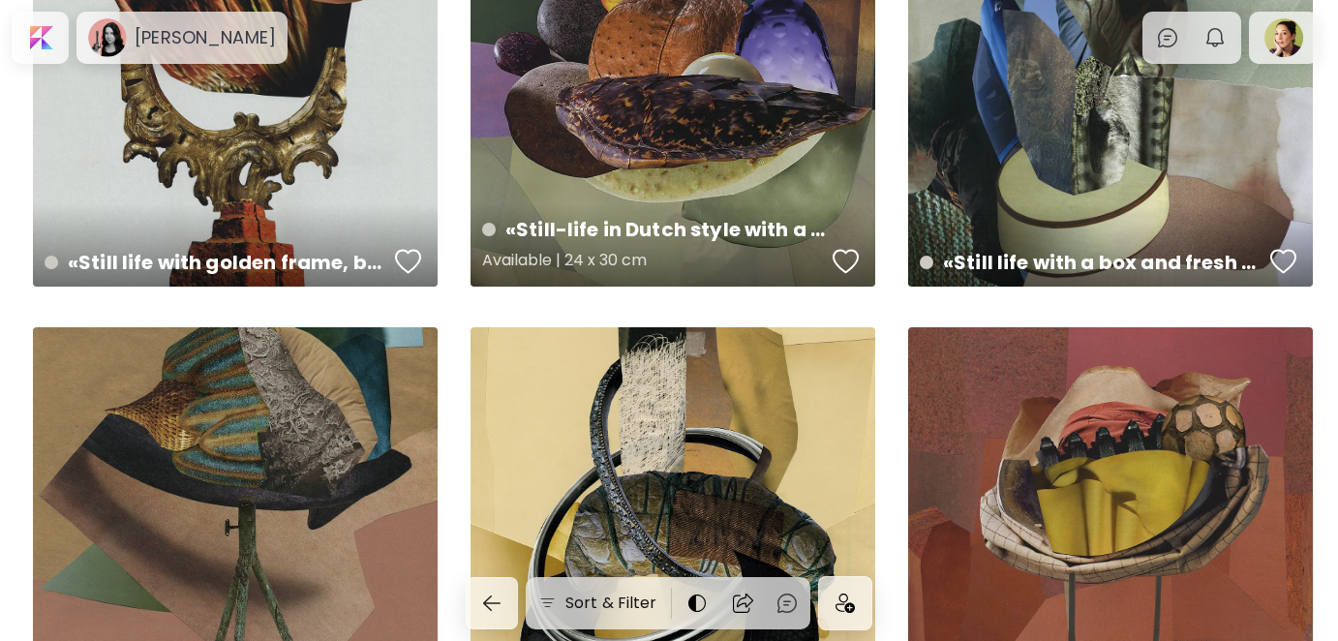
click at [848, 260] on div "button" at bounding box center [846, 261] width 27 height 29
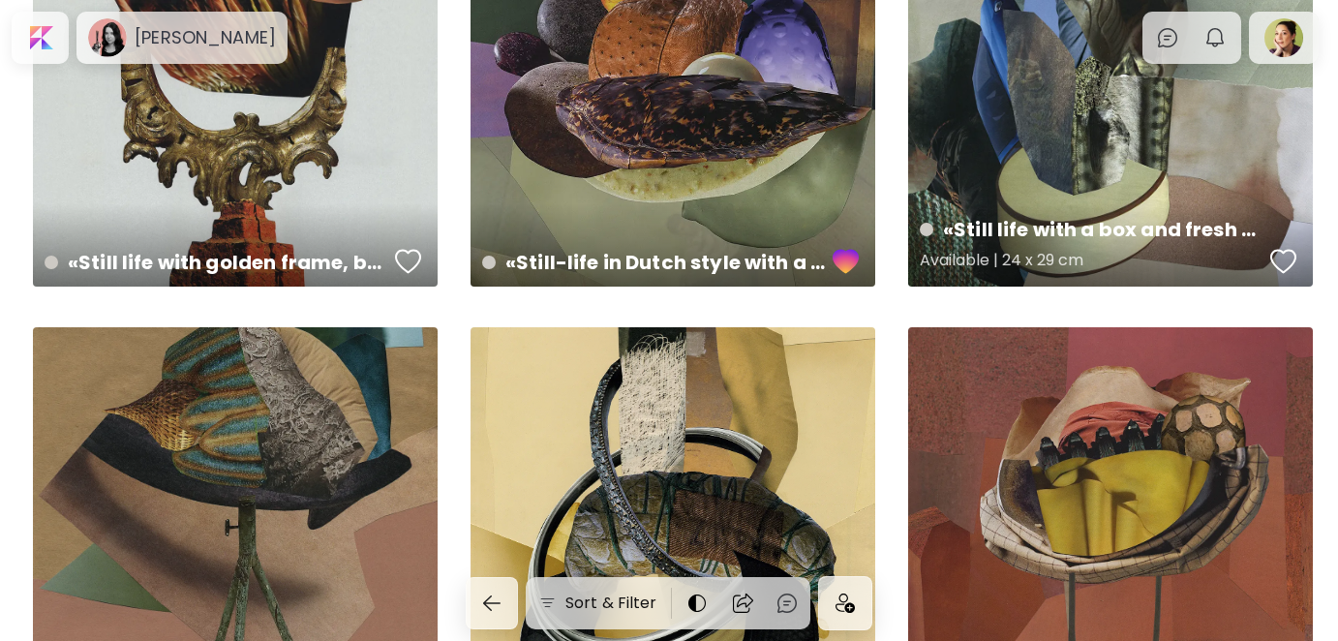
scroll to position [291, 0]
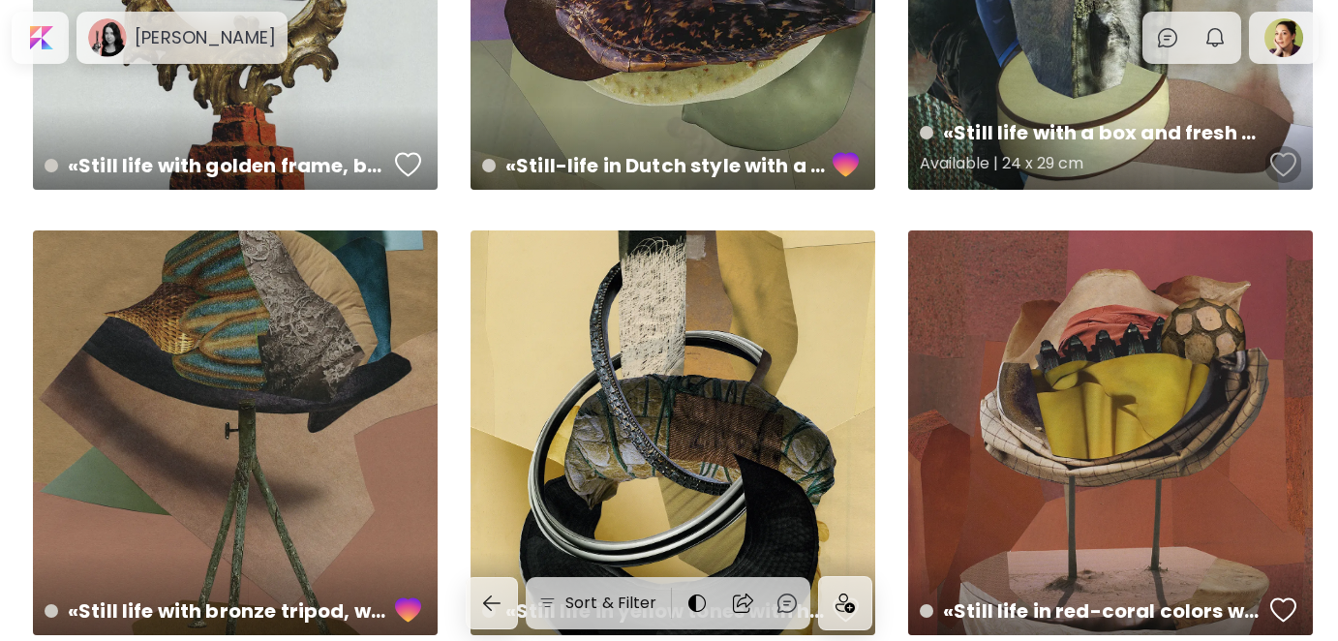
click at [1289, 168] on div "button" at bounding box center [1284, 164] width 27 height 29
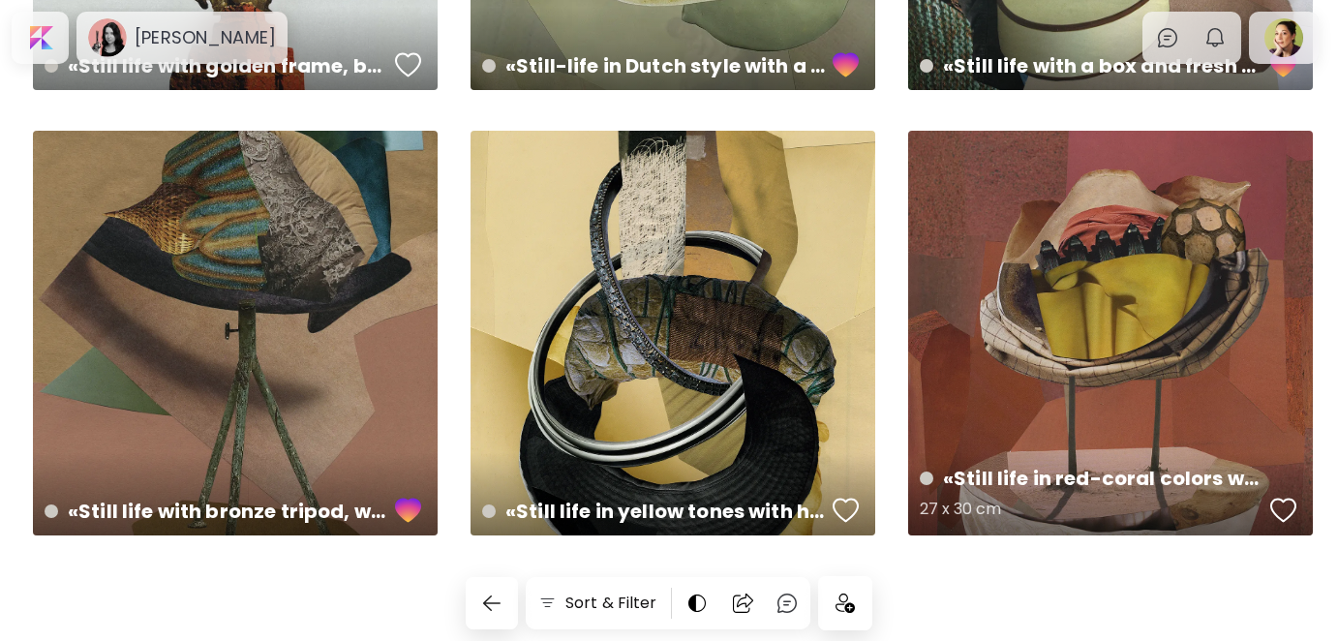
scroll to position [391, 0]
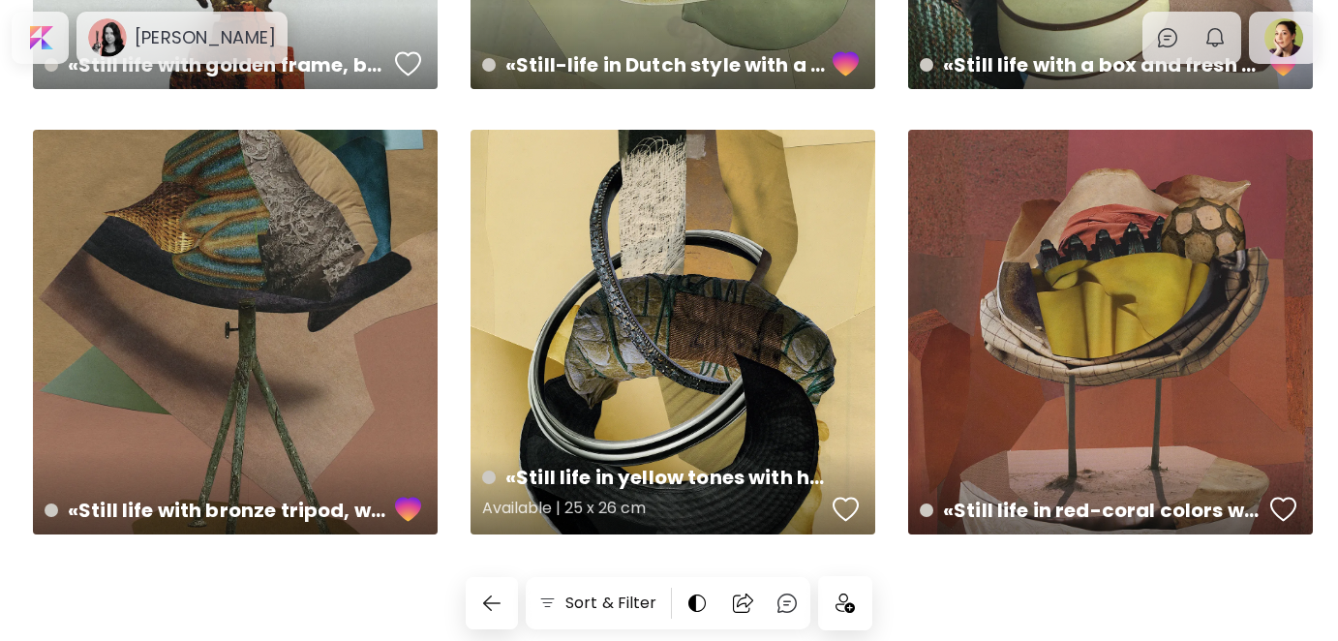
click at [843, 504] on div "button" at bounding box center [846, 509] width 27 height 29
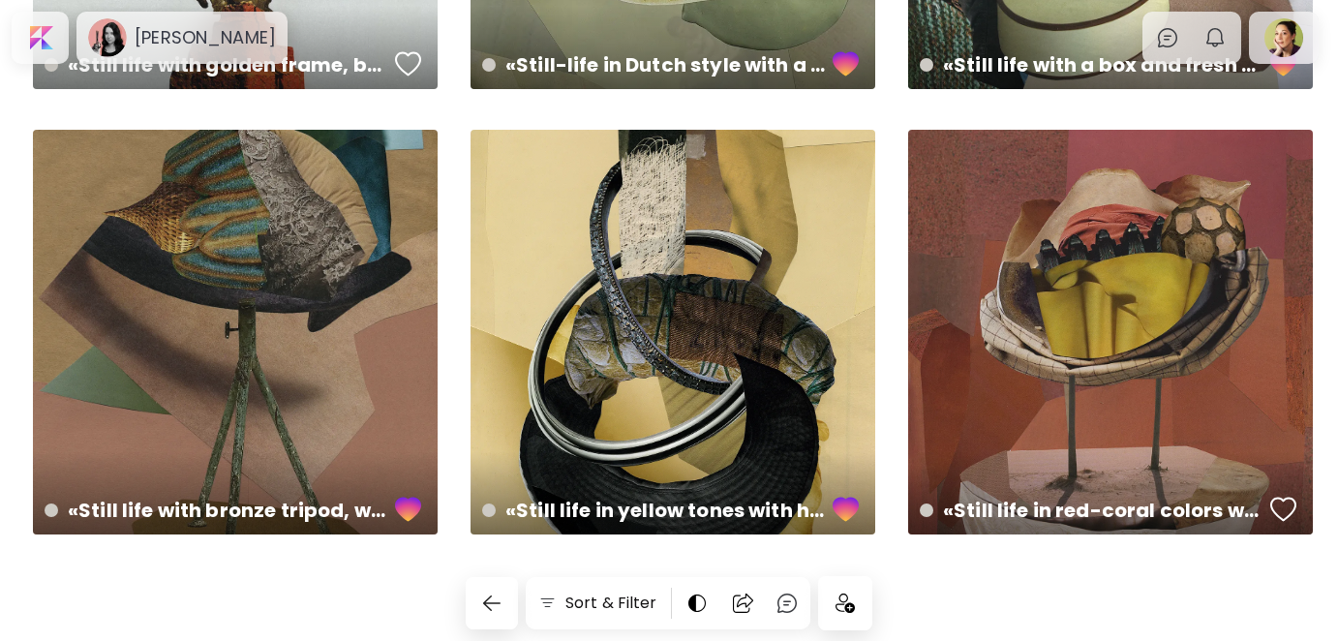
click at [850, 602] on img at bounding box center [845, 603] width 19 height 19
click at [42, 32] on div at bounding box center [39, 37] width 49 height 45
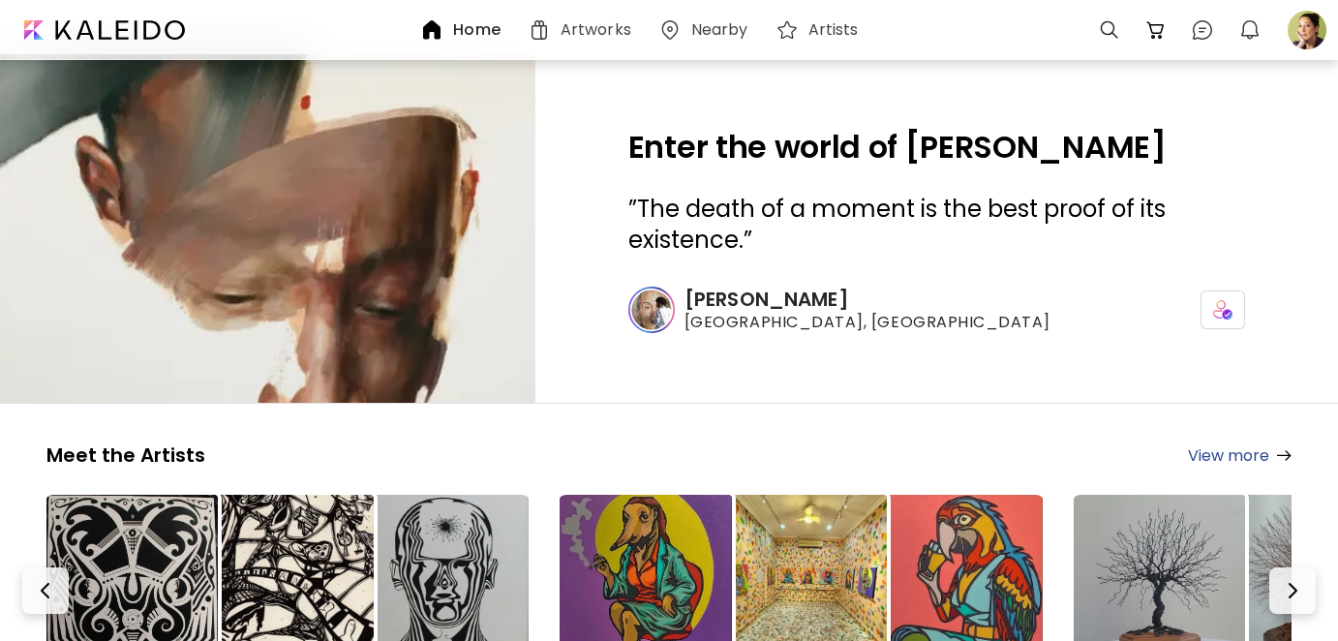
click at [608, 38] on h6 "Artworks" at bounding box center [596, 29] width 71 height 15
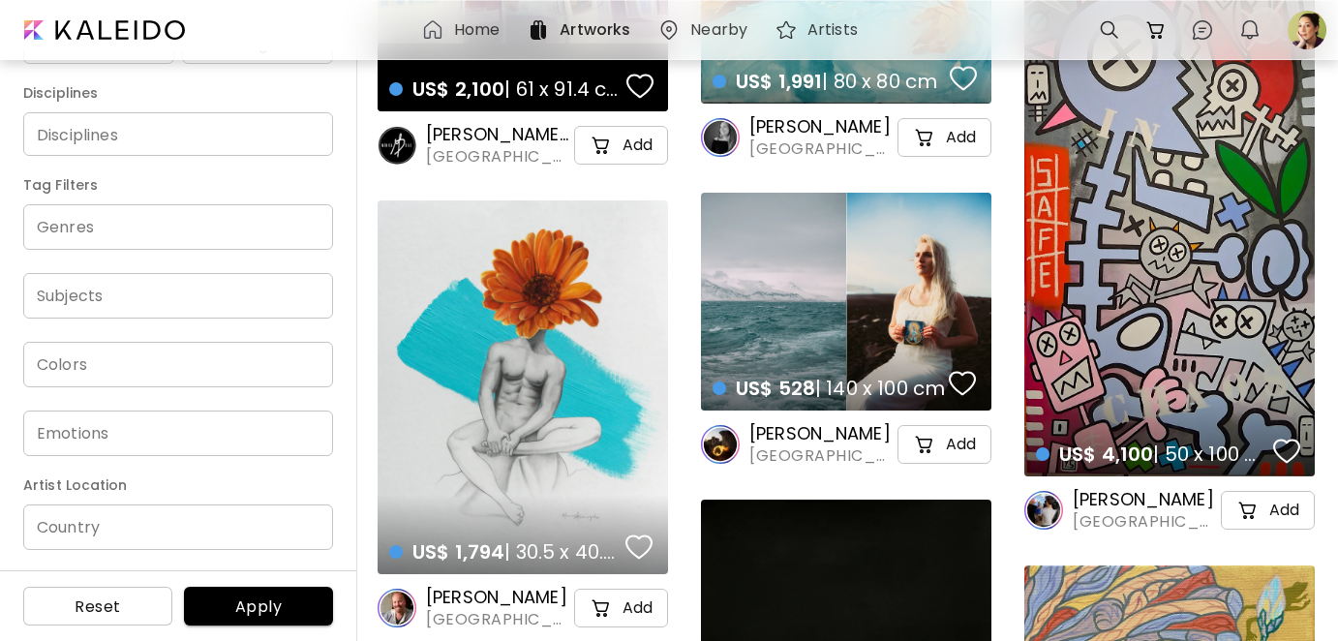
scroll to position [581, 0]
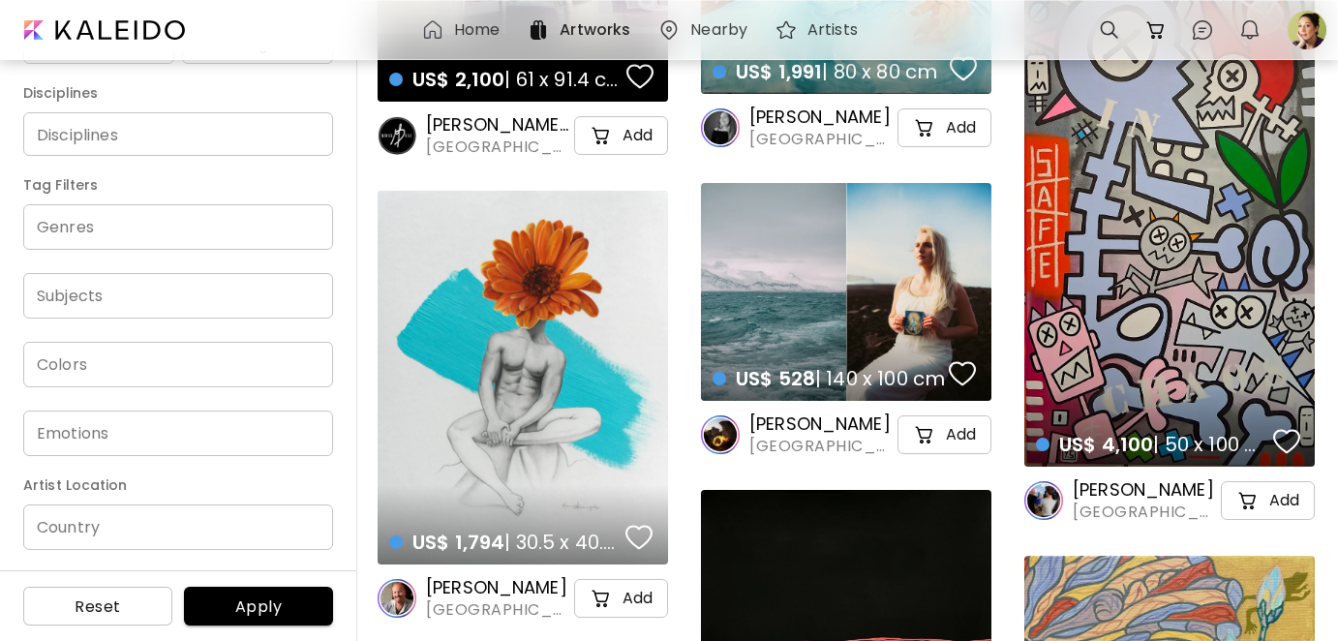
click at [209, 536] on input "Country" at bounding box center [178, 528] width 310 height 46
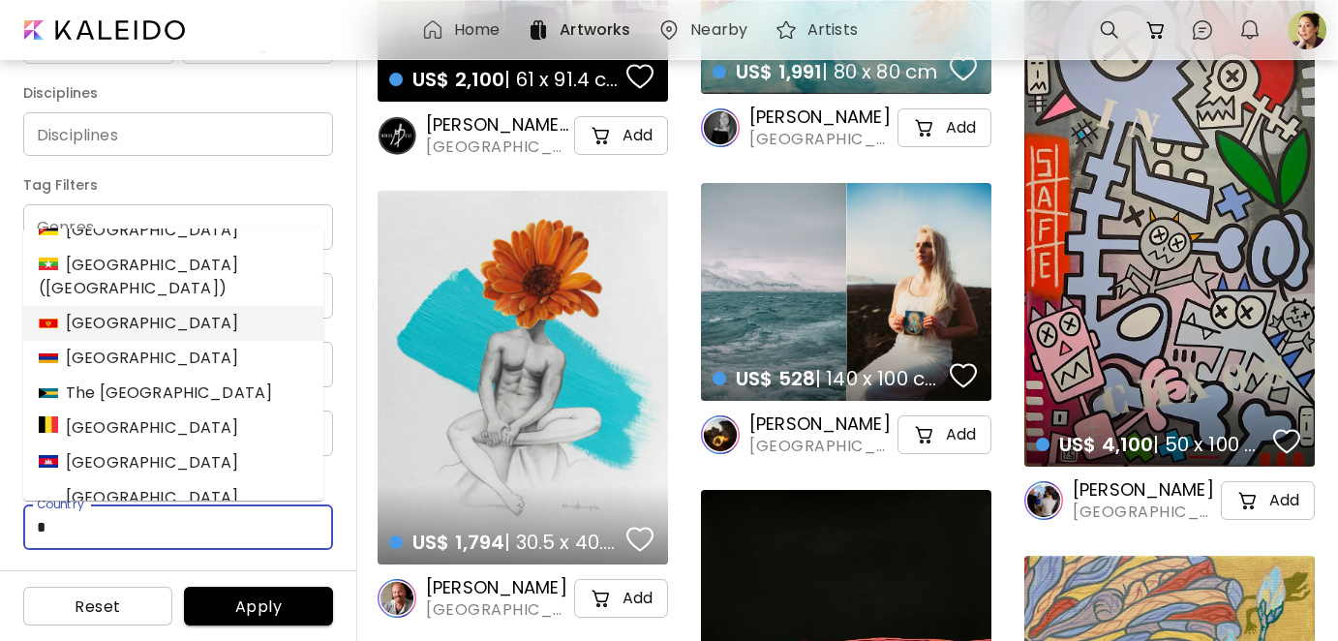
click at [132, 312] on div "[GEOGRAPHIC_DATA]" at bounding box center [139, 323] width 200 height 23
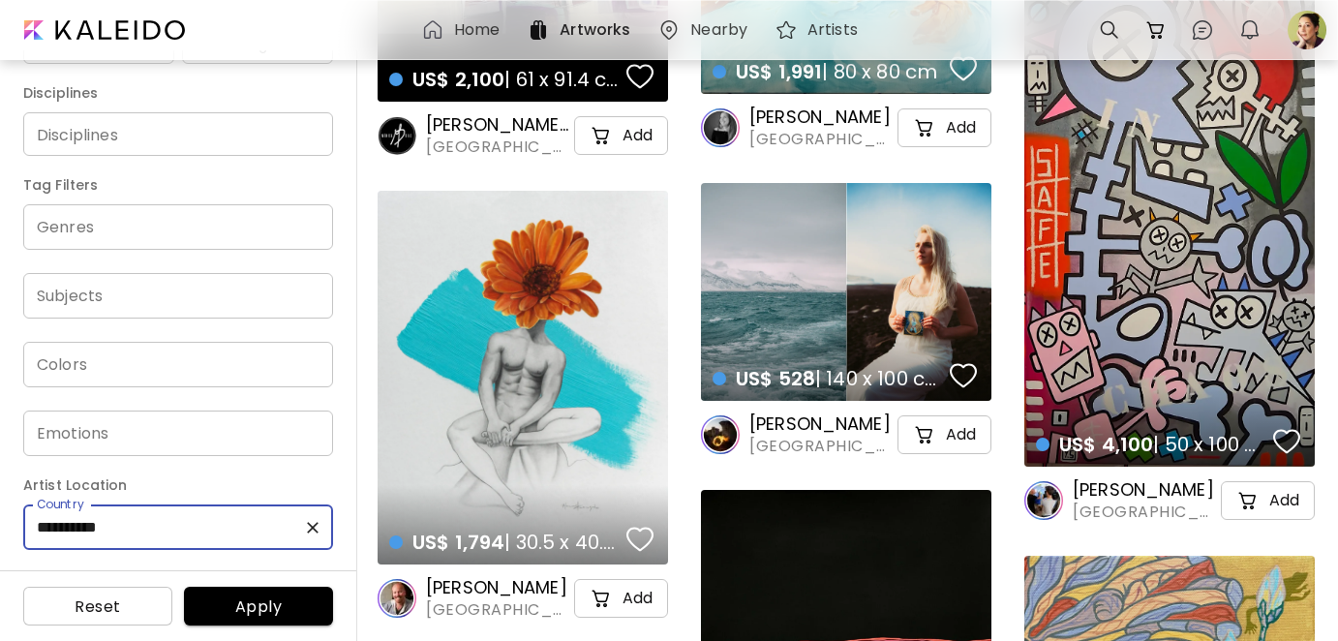
type input "**********"
click at [209, 600] on span "Apply" at bounding box center [258, 607] width 118 height 20
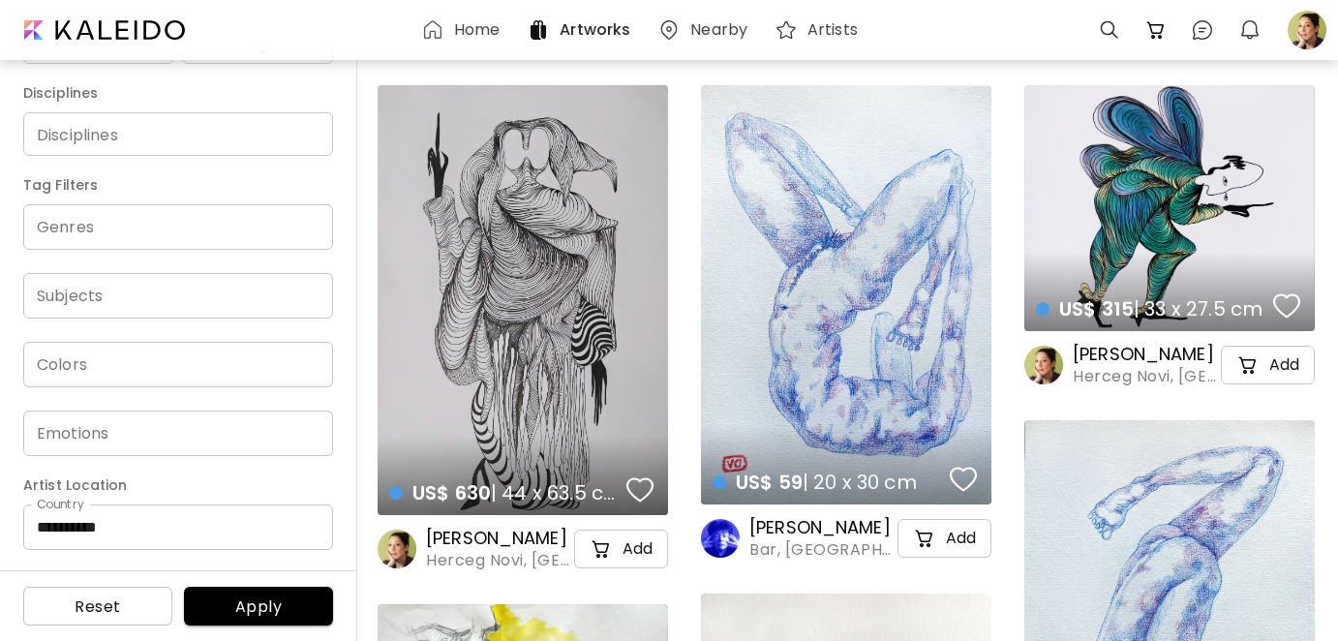
scroll to position [291, 0]
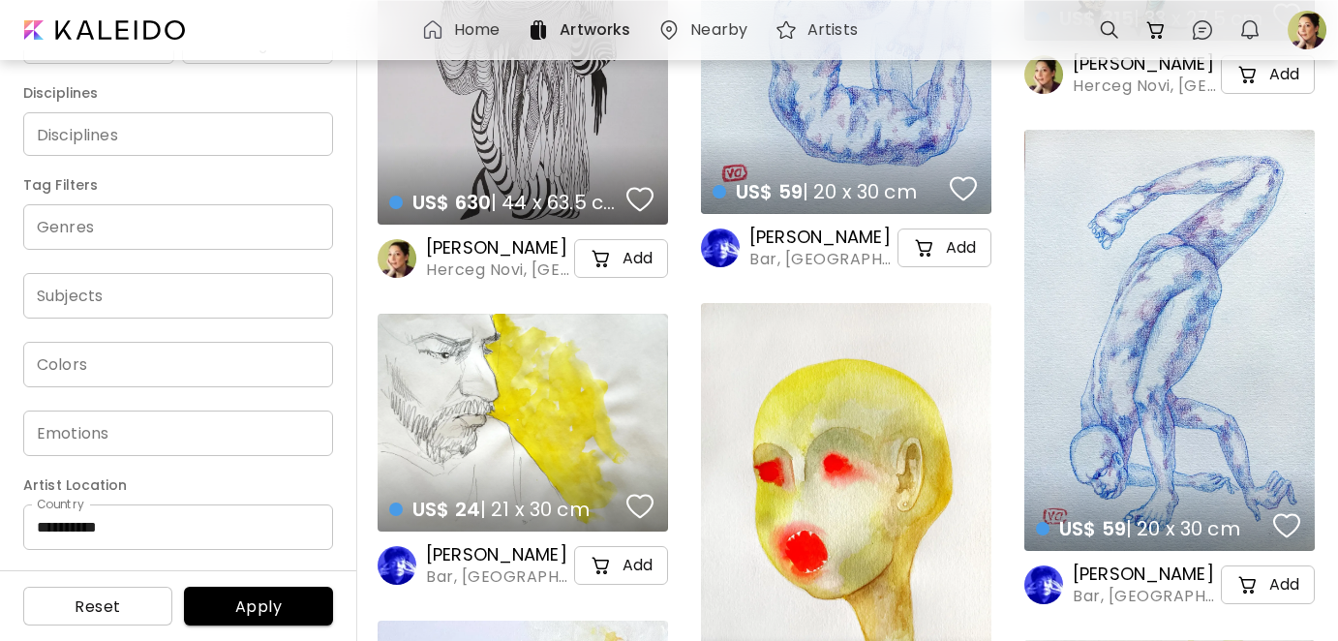
click at [795, 234] on h6 "[PERSON_NAME]" at bounding box center [822, 237] width 144 height 23
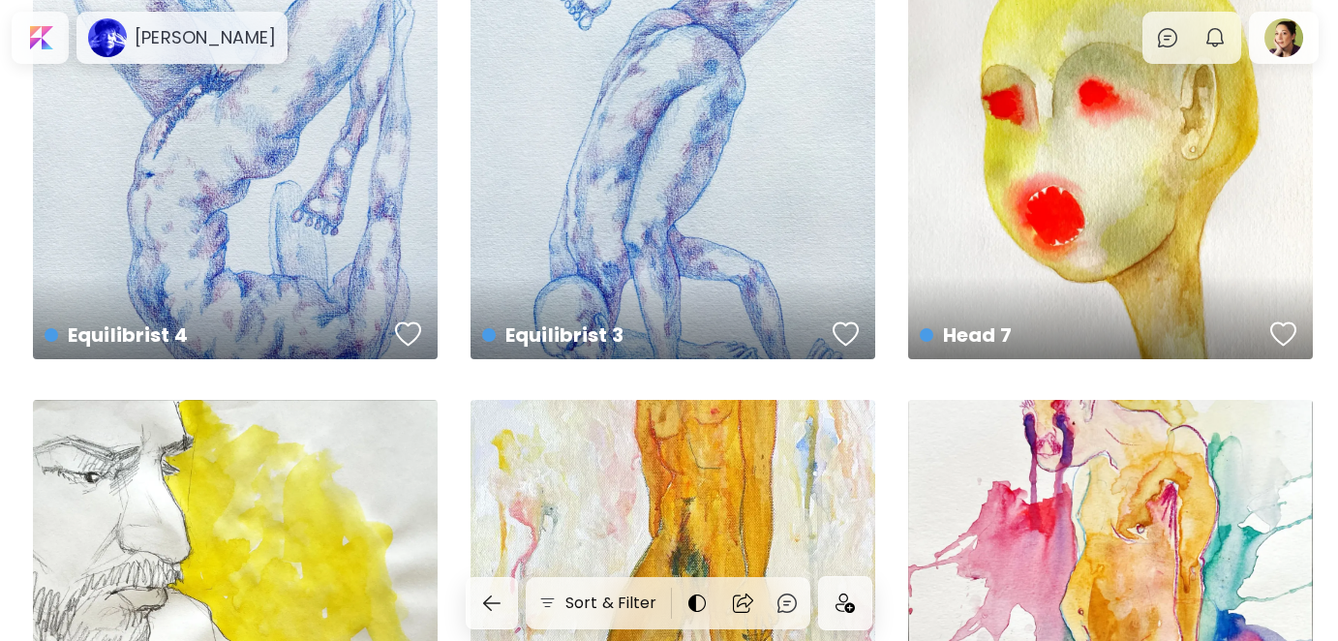
scroll to position [194, 0]
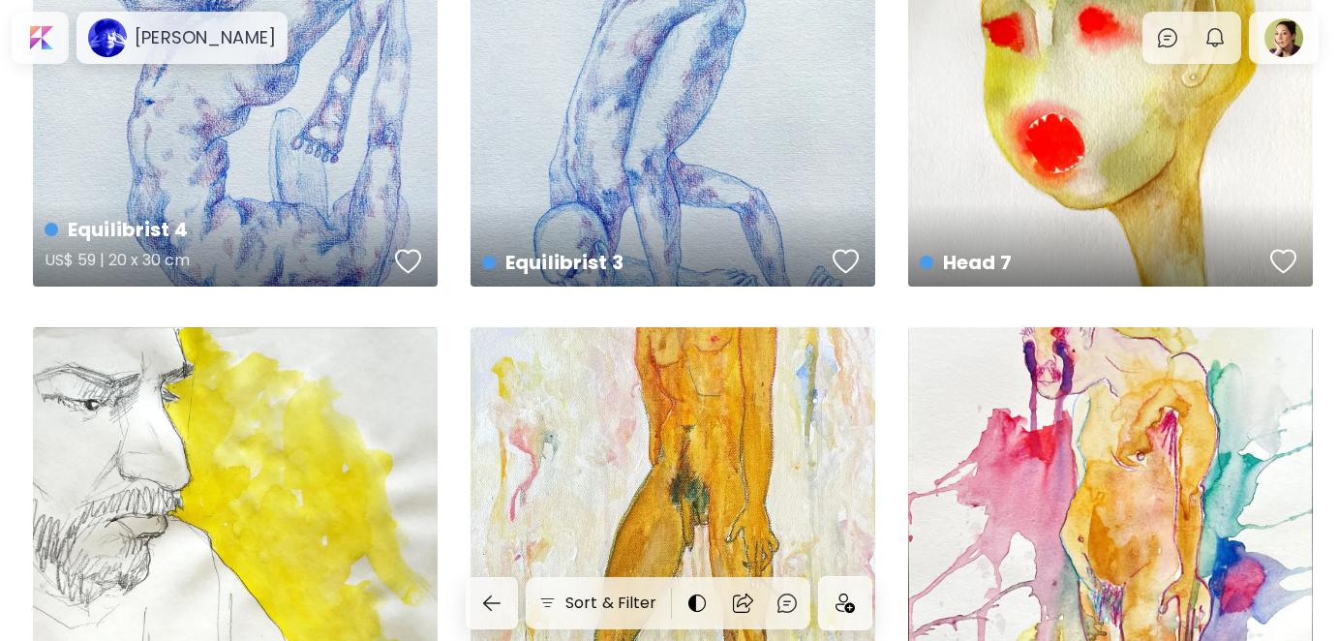
click at [414, 260] on div "button" at bounding box center [408, 261] width 27 height 29
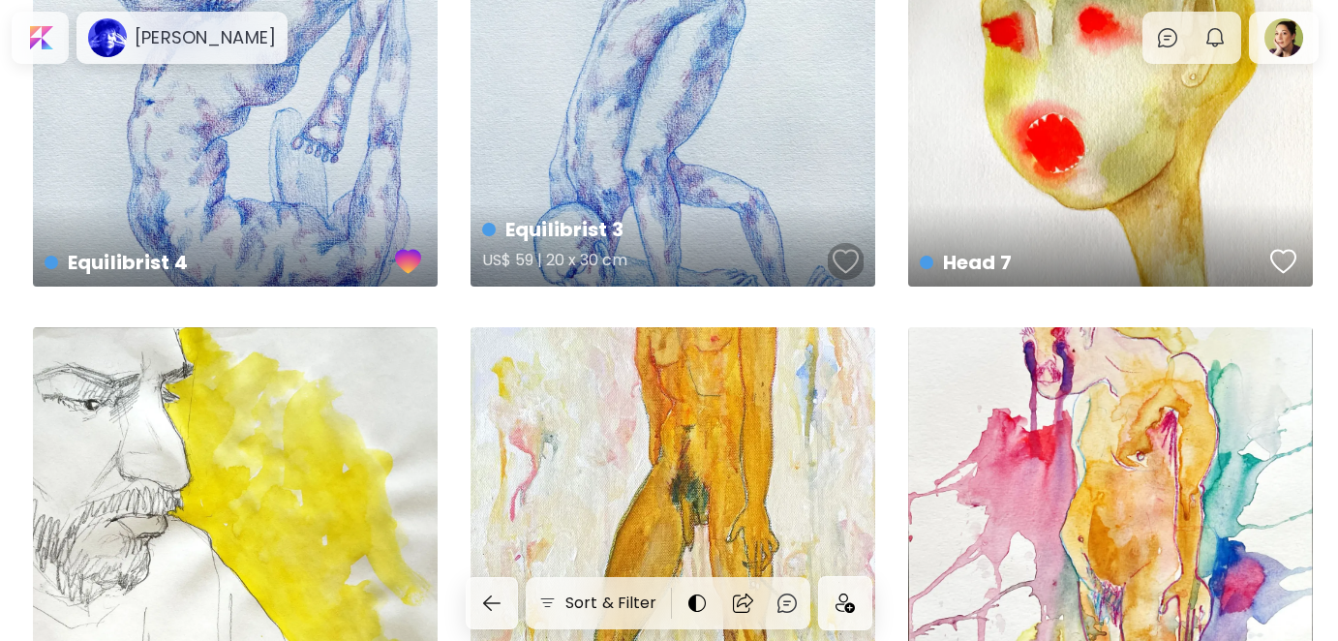
click at [848, 261] on div "button" at bounding box center [846, 261] width 27 height 29
click at [1283, 268] on div "button" at bounding box center [1284, 261] width 27 height 29
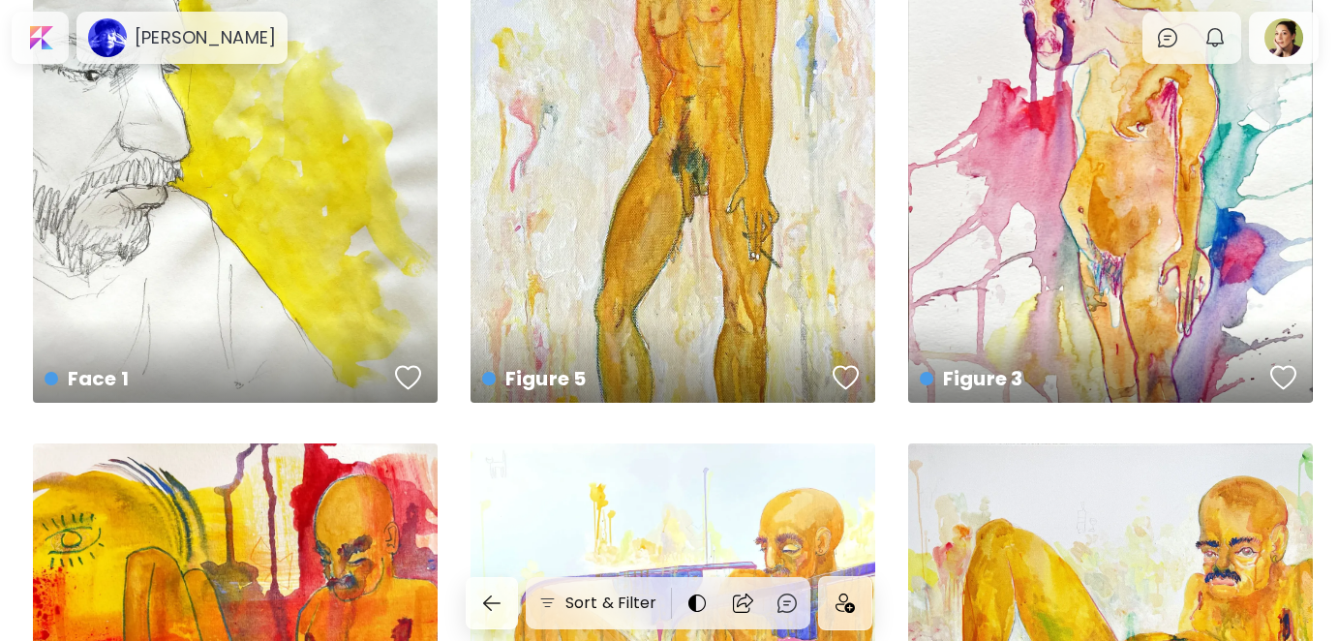
scroll to position [581, 0]
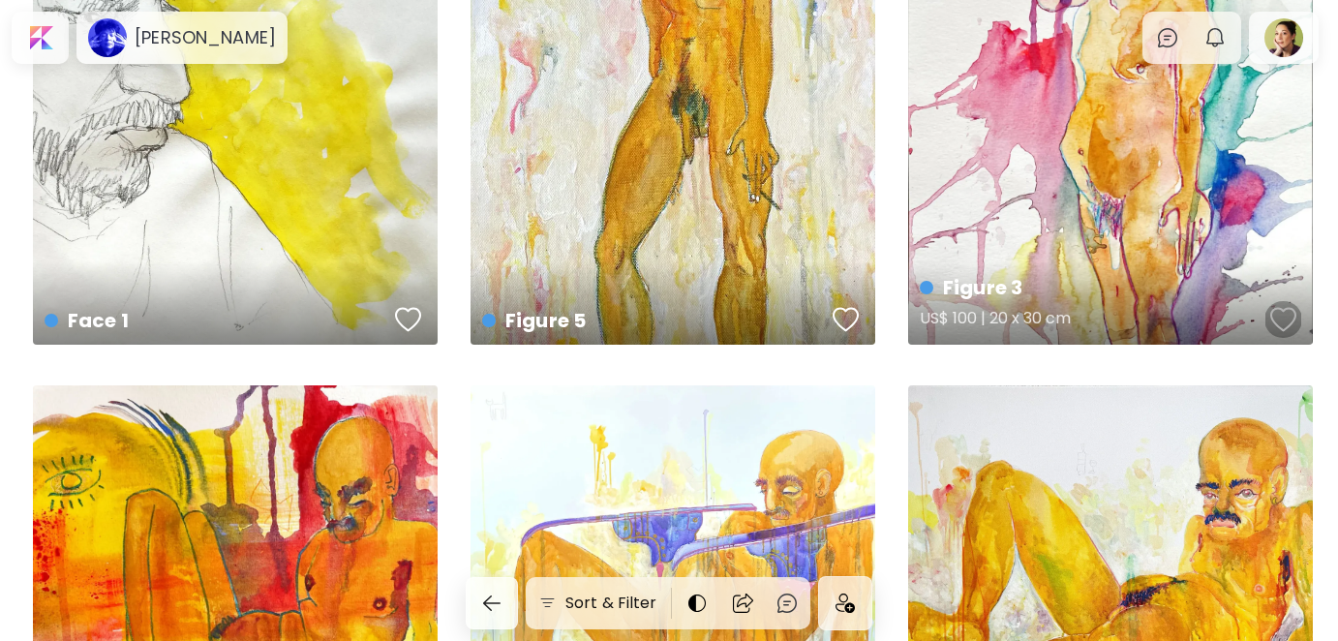
click at [1279, 319] on div "button" at bounding box center [1284, 319] width 27 height 29
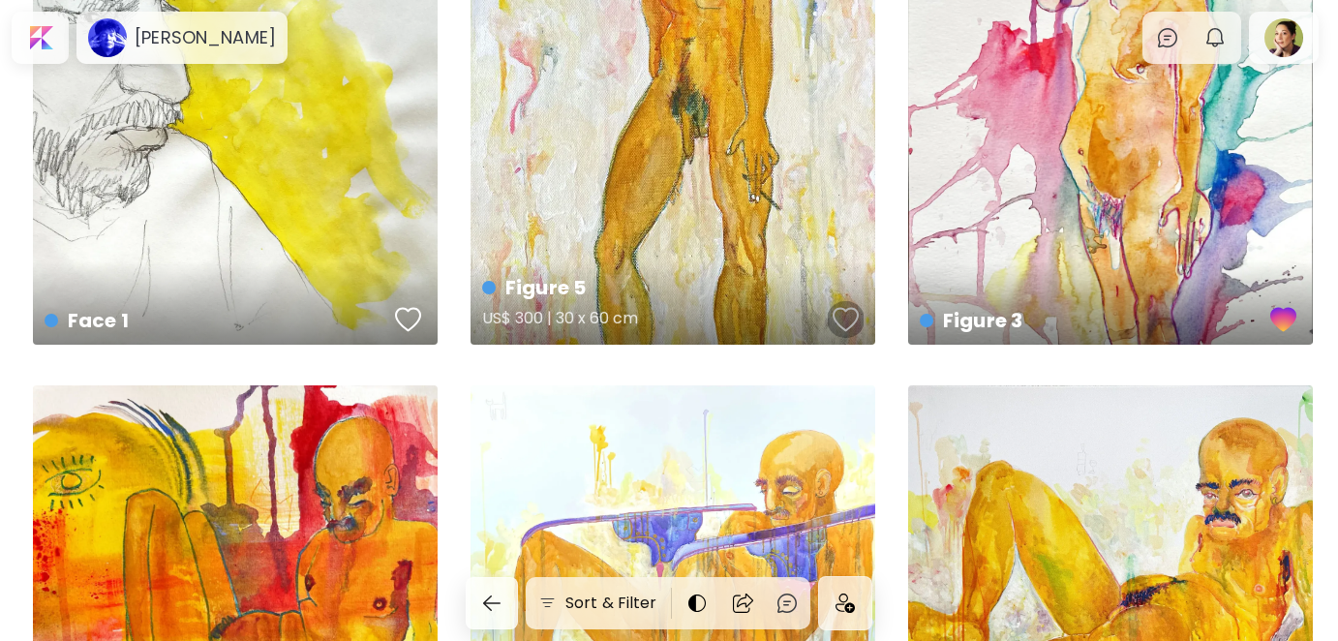
drag, startPoint x: 848, startPoint y: 317, endPoint x: 793, endPoint y: 298, distance: 58.2
click at [848, 318] on div "button" at bounding box center [846, 319] width 27 height 29
click at [409, 317] on div "button" at bounding box center [408, 319] width 27 height 29
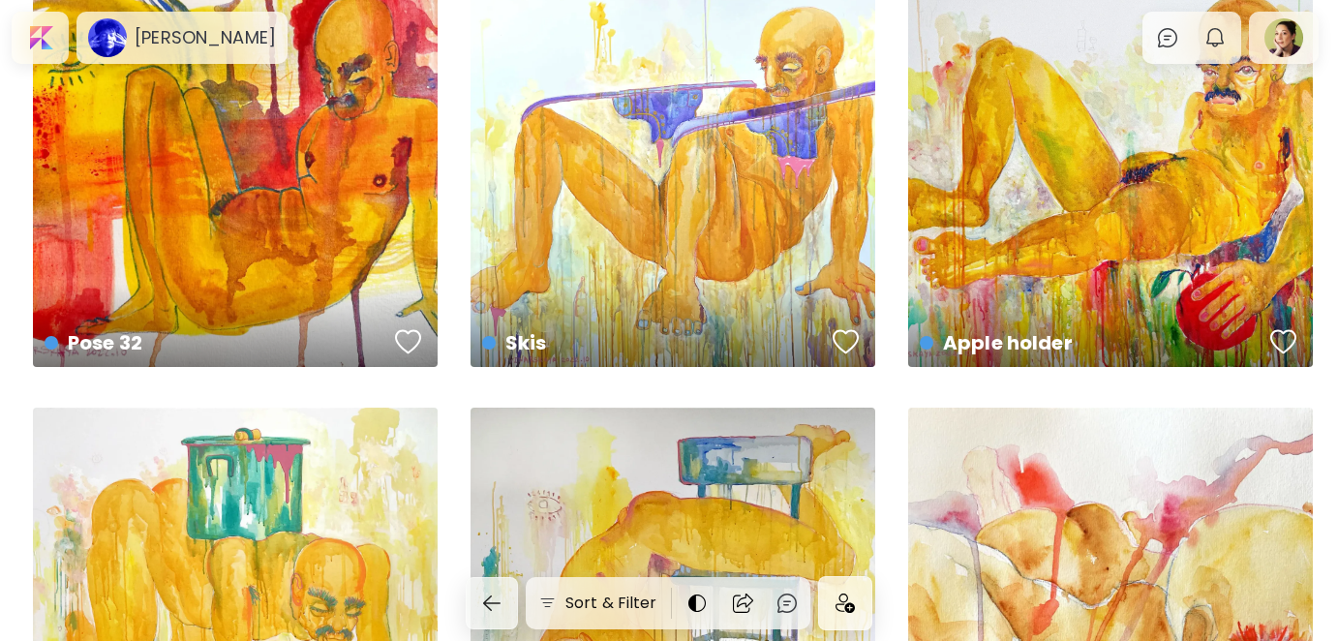
scroll to position [1065, 0]
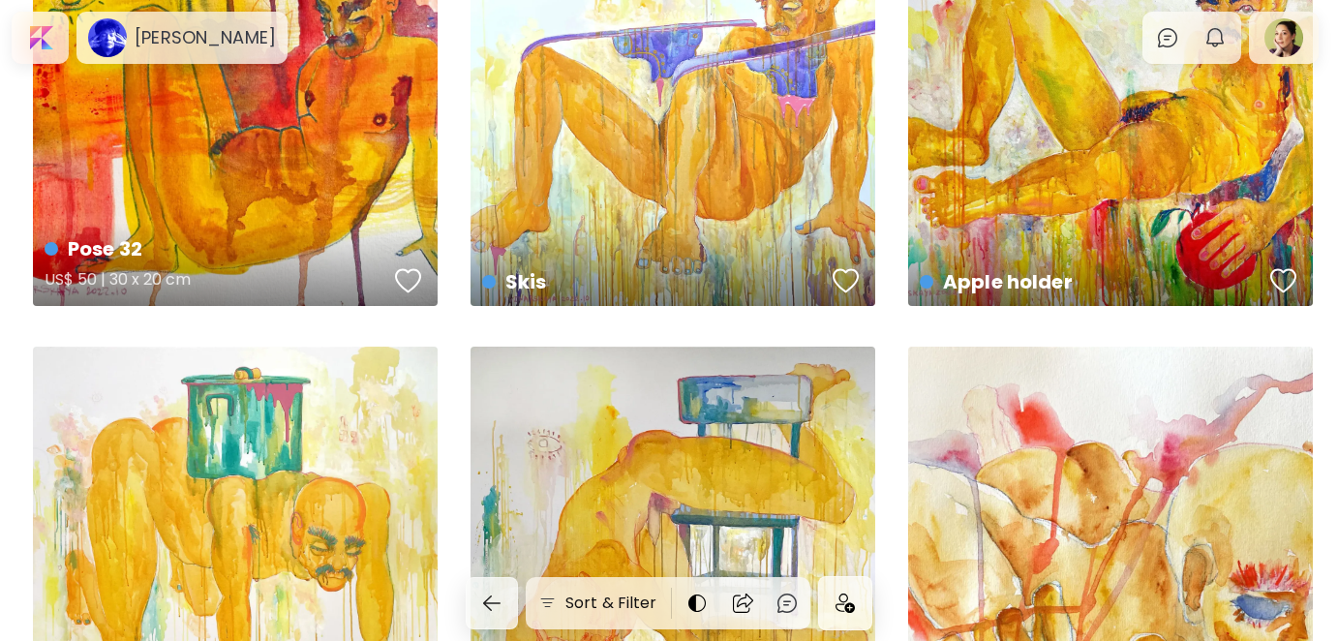
click at [404, 278] on div "button" at bounding box center [408, 280] width 27 height 29
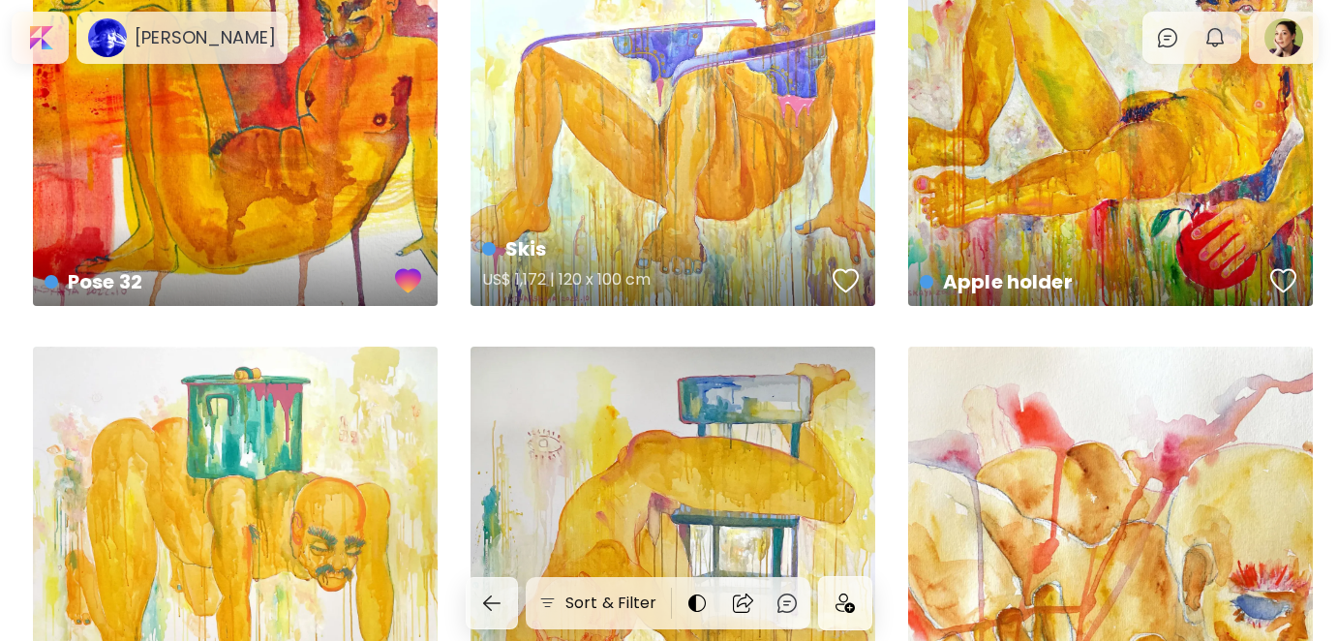
click at [851, 275] on div "button" at bounding box center [846, 280] width 27 height 29
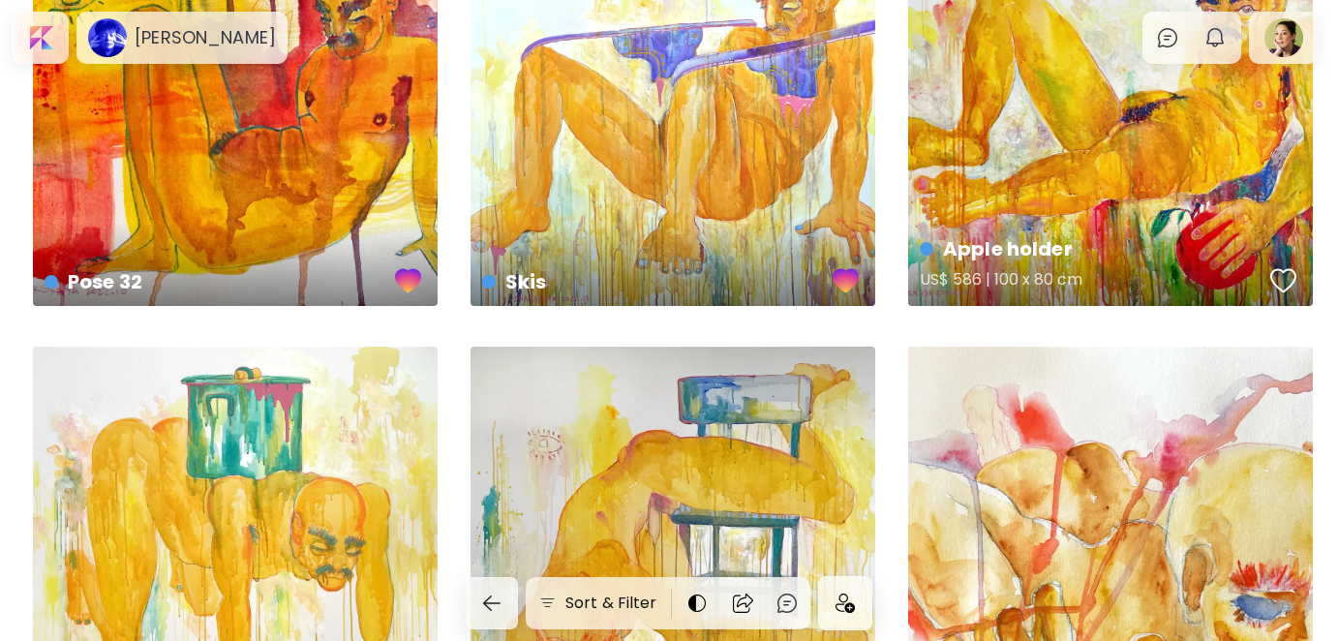
click at [1282, 275] on div "button" at bounding box center [1284, 280] width 27 height 29
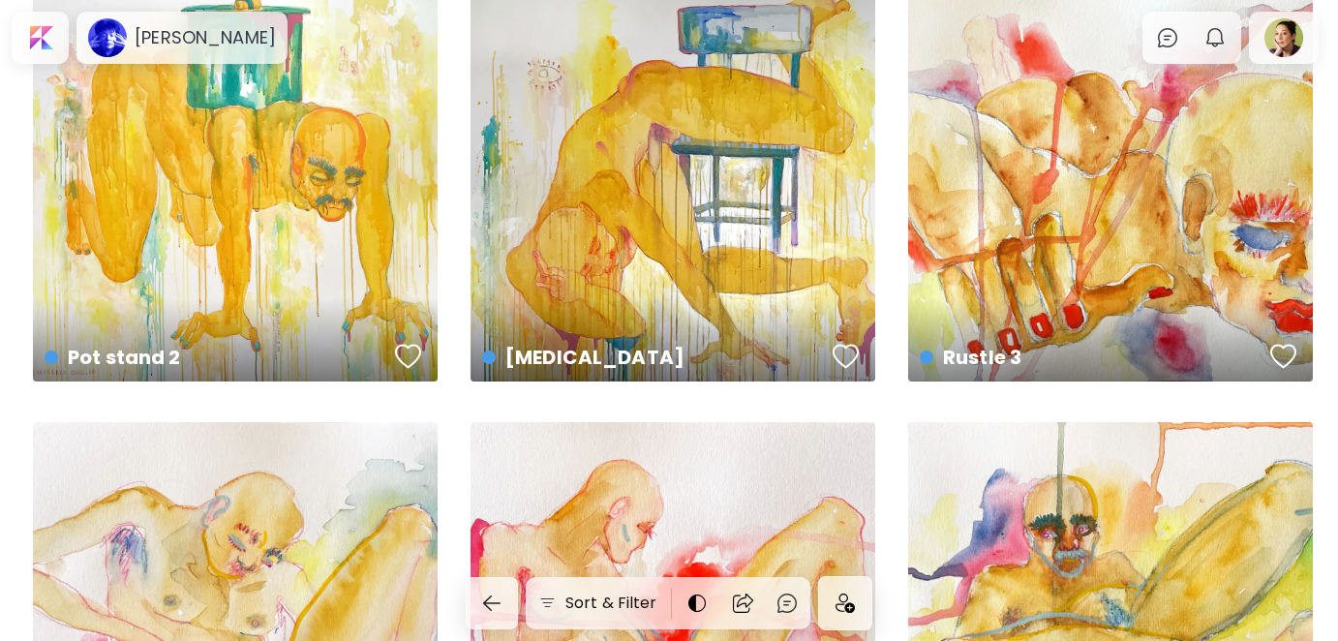
scroll to position [1453, 0]
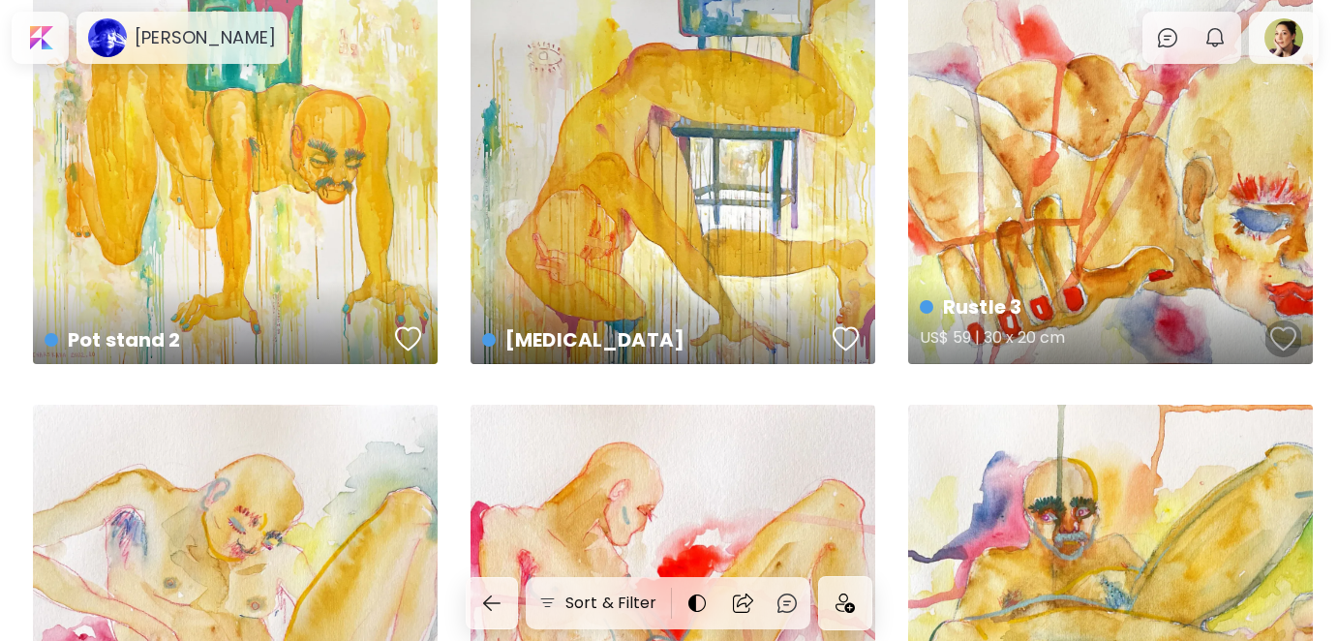
drag, startPoint x: 1277, startPoint y: 331, endPoint x: 1267, endPoint y: 321, distance: 15.1
click at [1278, 332] on div "button" at bounding box center [1284, 338] width 27 height 29
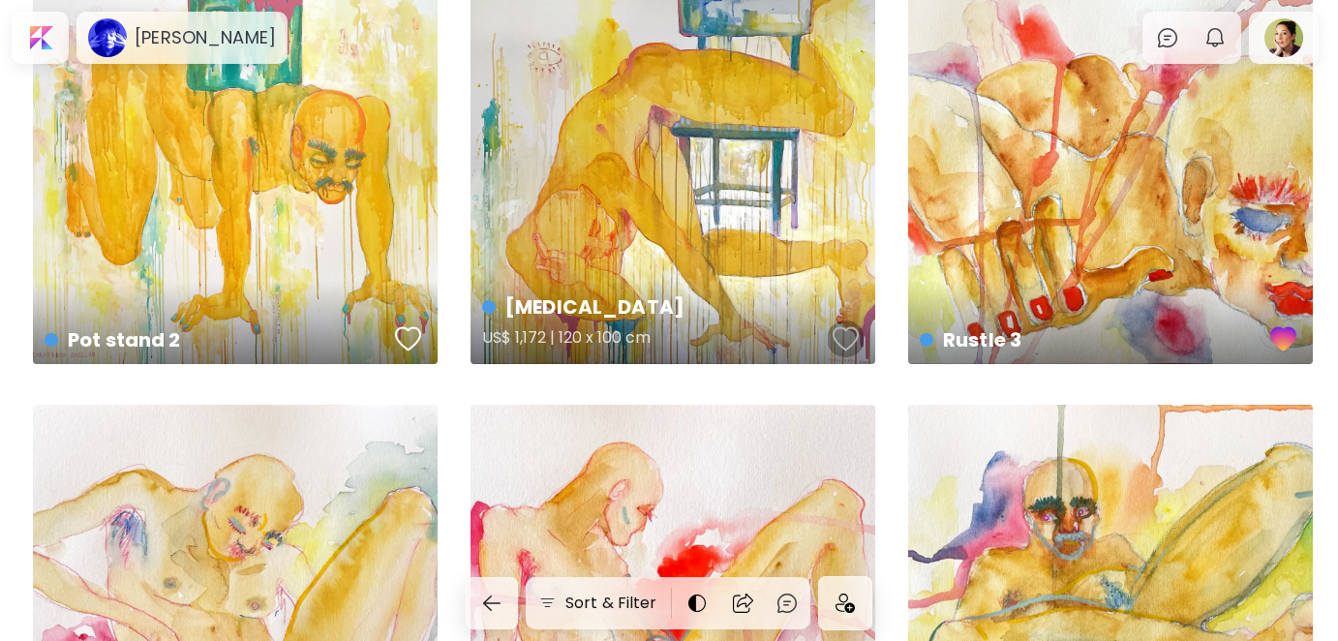
click at [853, 338] on div "button" at bounding box center [846, 338] width 27 height 29
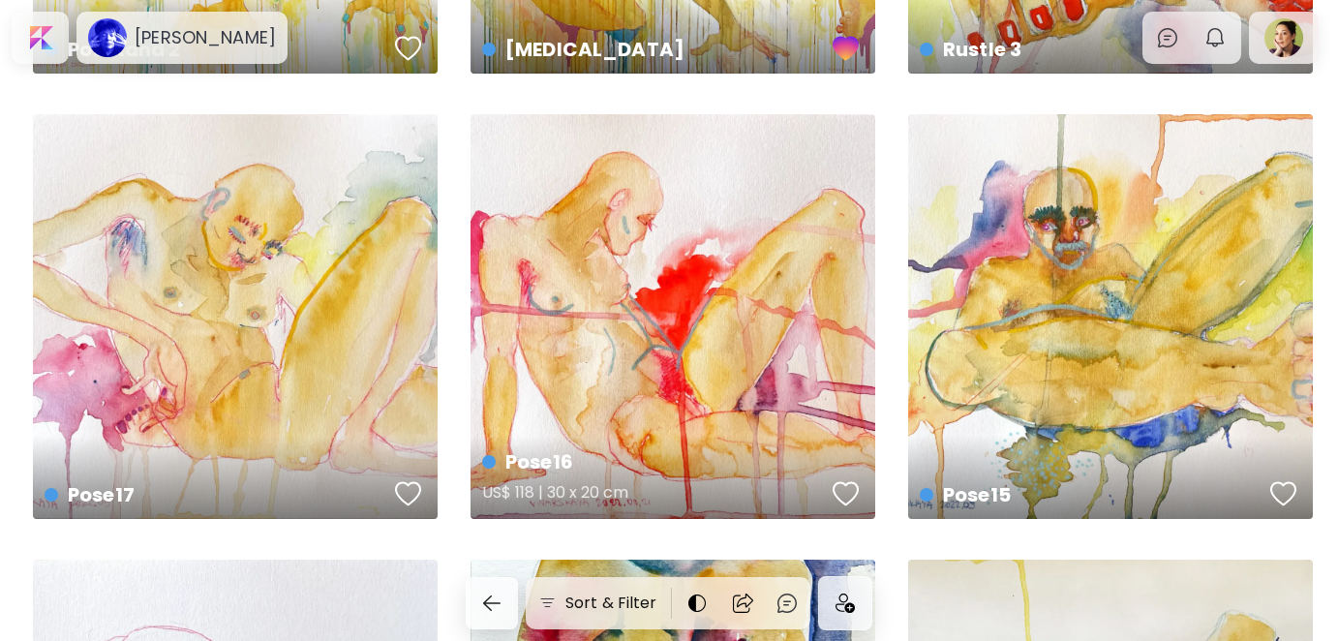
scroll to position [1840, 0]
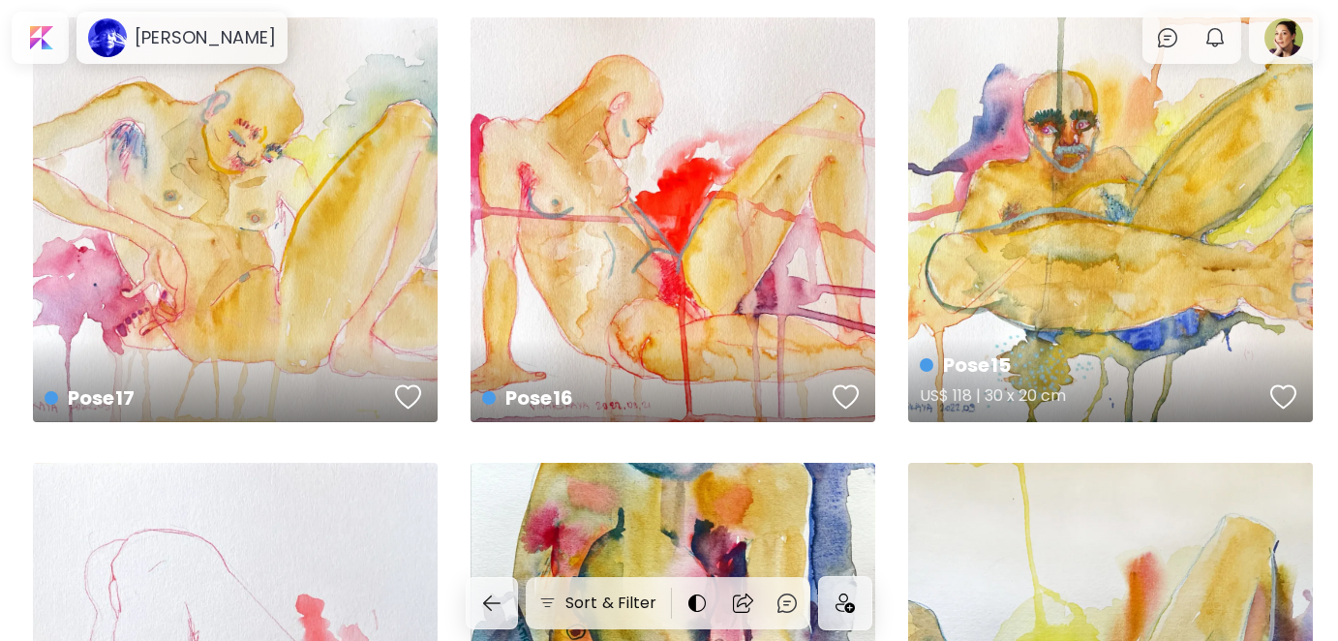
click at [1276, 397] on div "button" at bounding box center [1284, 397] width 27 height 29
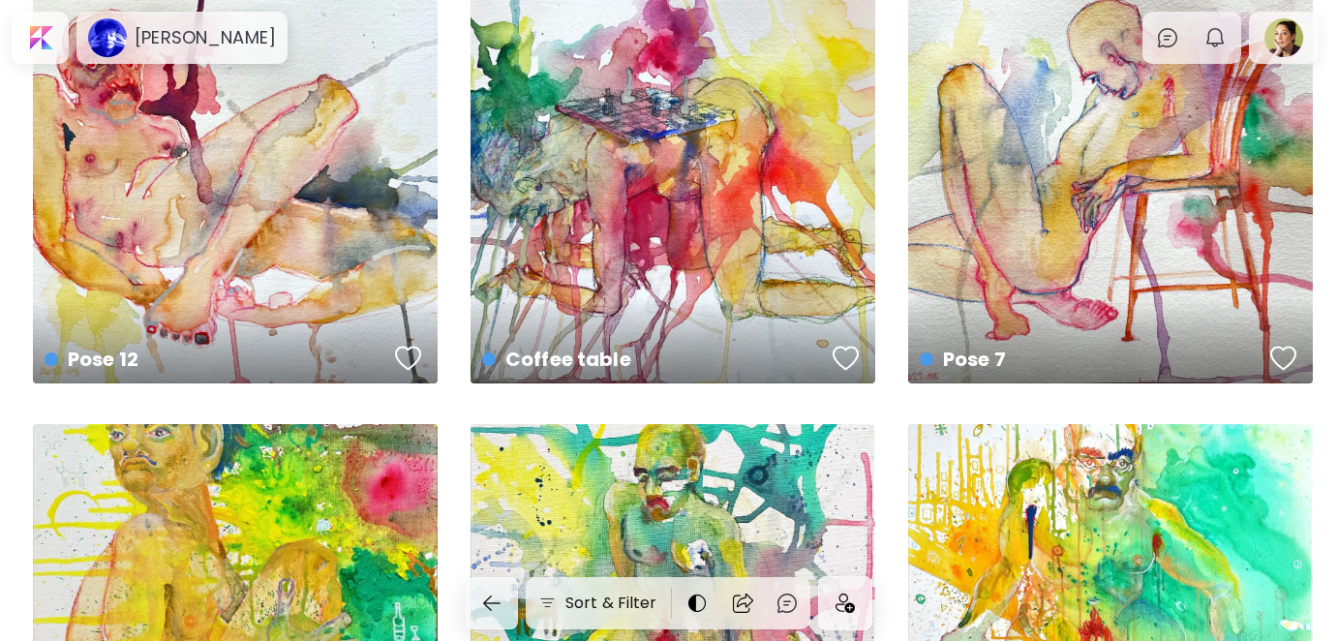
scroll to position [2808, 0]
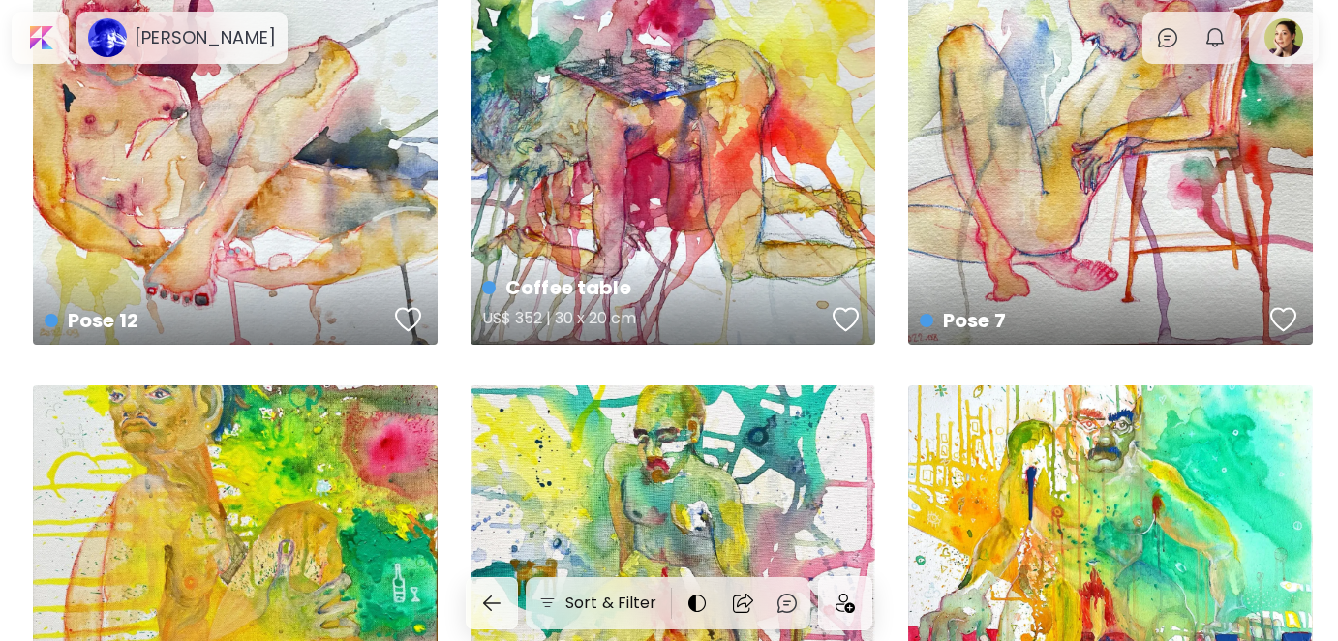
click at [846, 318] on div "button" at bounding box center [846, 319] width 27 height 29
click at [1289, 321] on div "button" at bounding box center [1284, 319] width 27 height 29
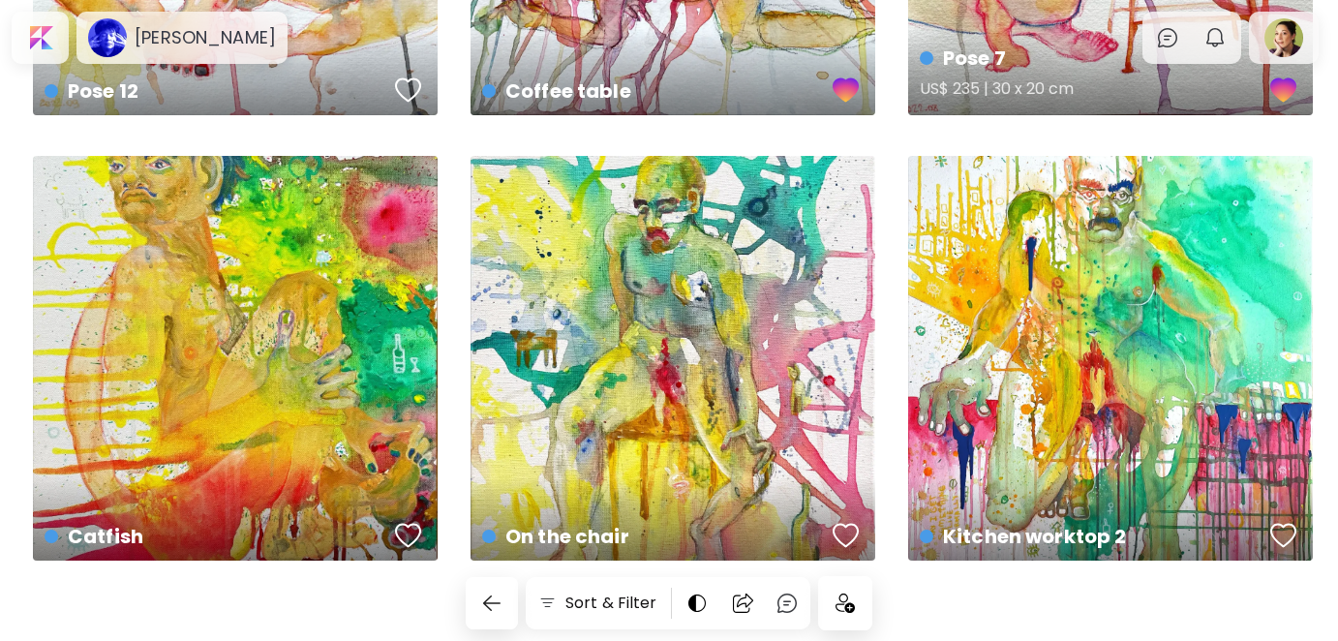
scroll to position [3064, 0]
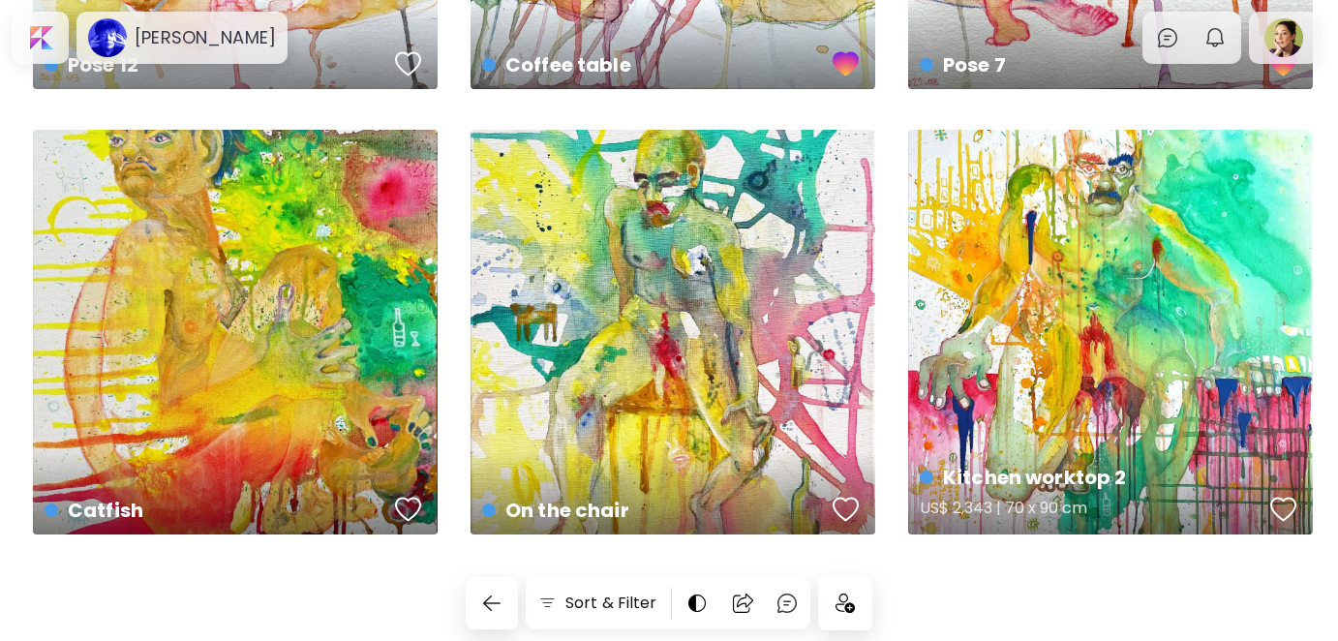
click at [1281, 506] on div "button" at bounding box center [1284, 509] width 27 height 29
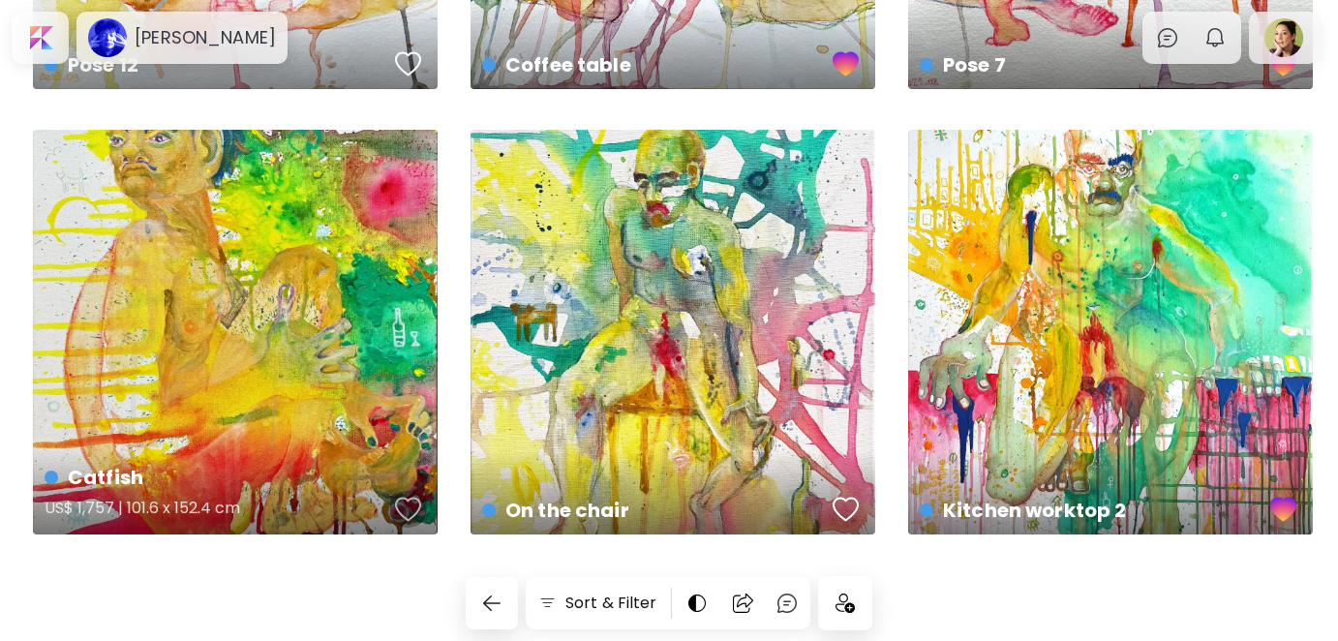
click at [408, 500] on div "button" at bounding box center [408, 509] width 27 height 29
click at [838, 602] on div at bounding box center [845, 603] width 52 height 52
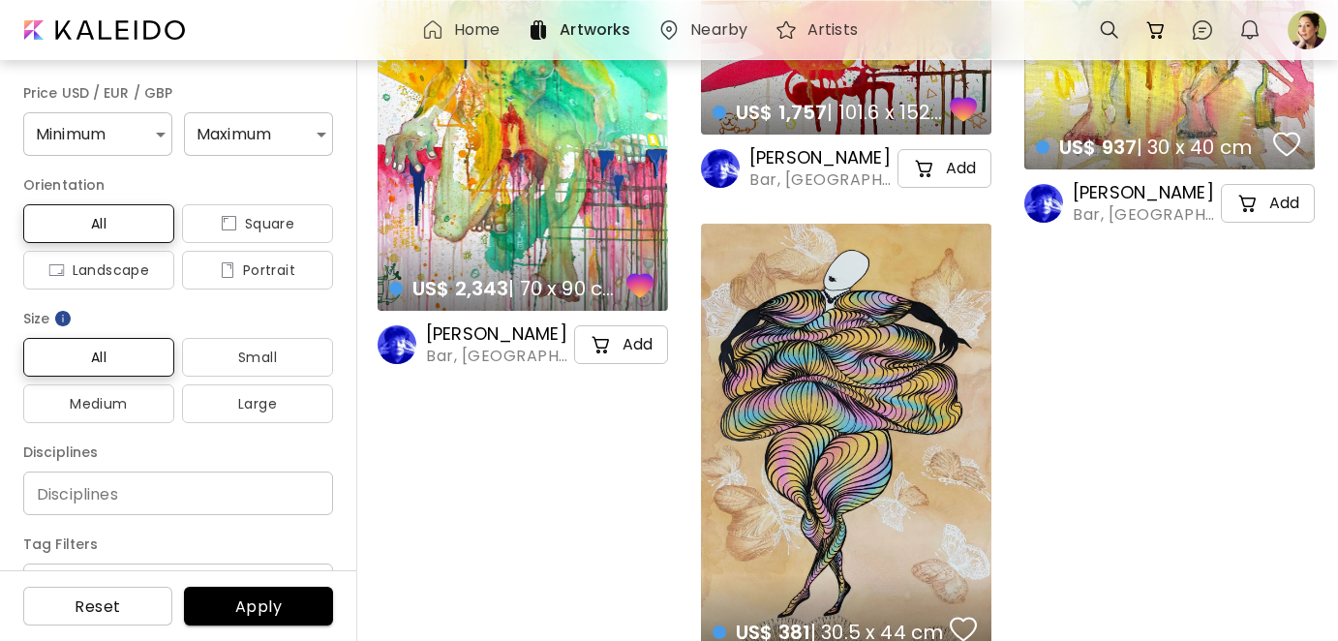
scroll to position [3120, 0]
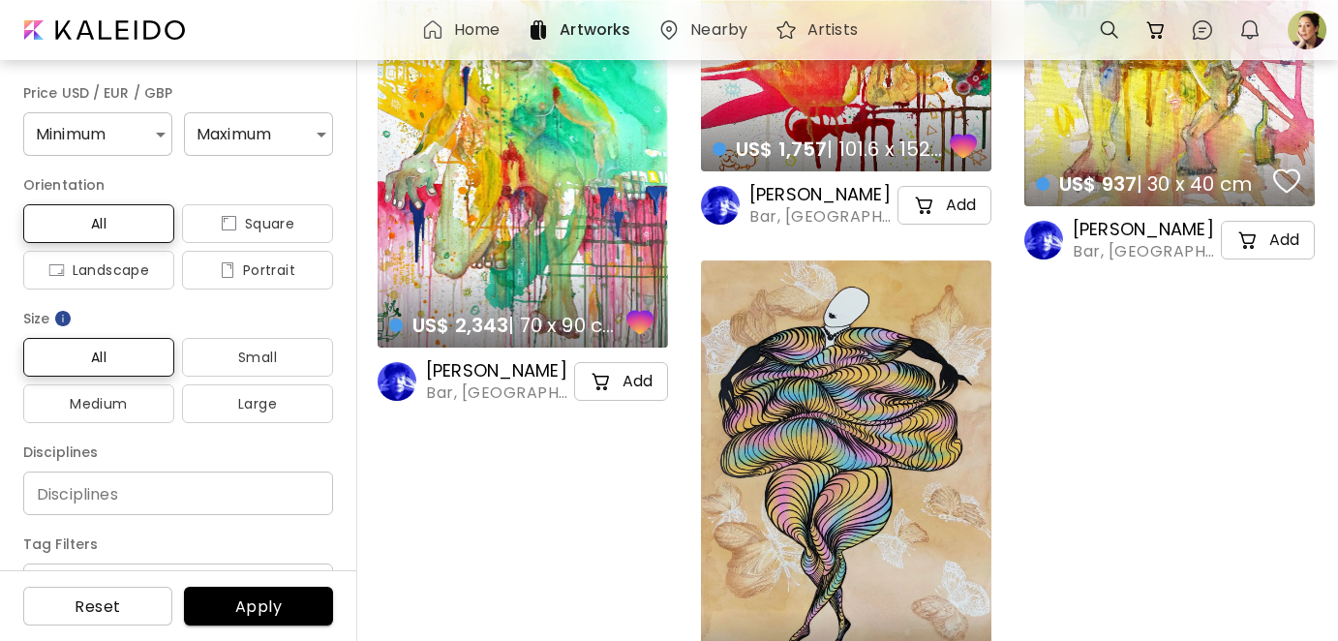
click at [407, 385] on image at bounding box center [397, 381] width 39 height 39
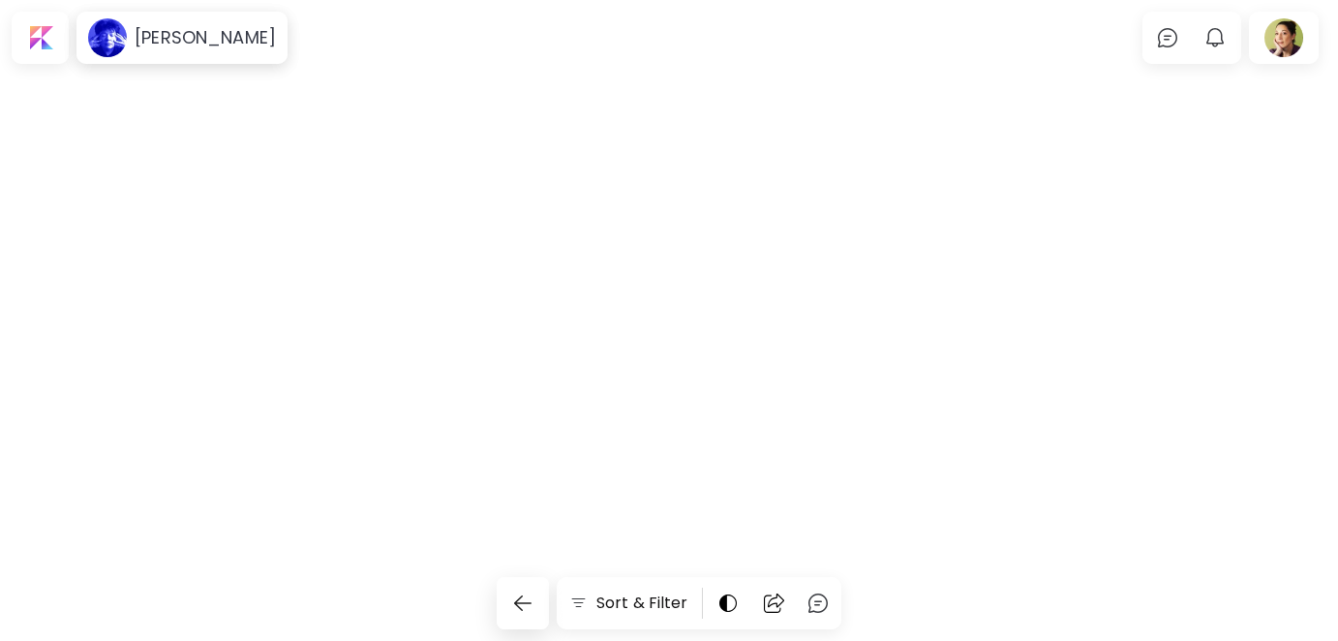
scroll to position [1098, 0]
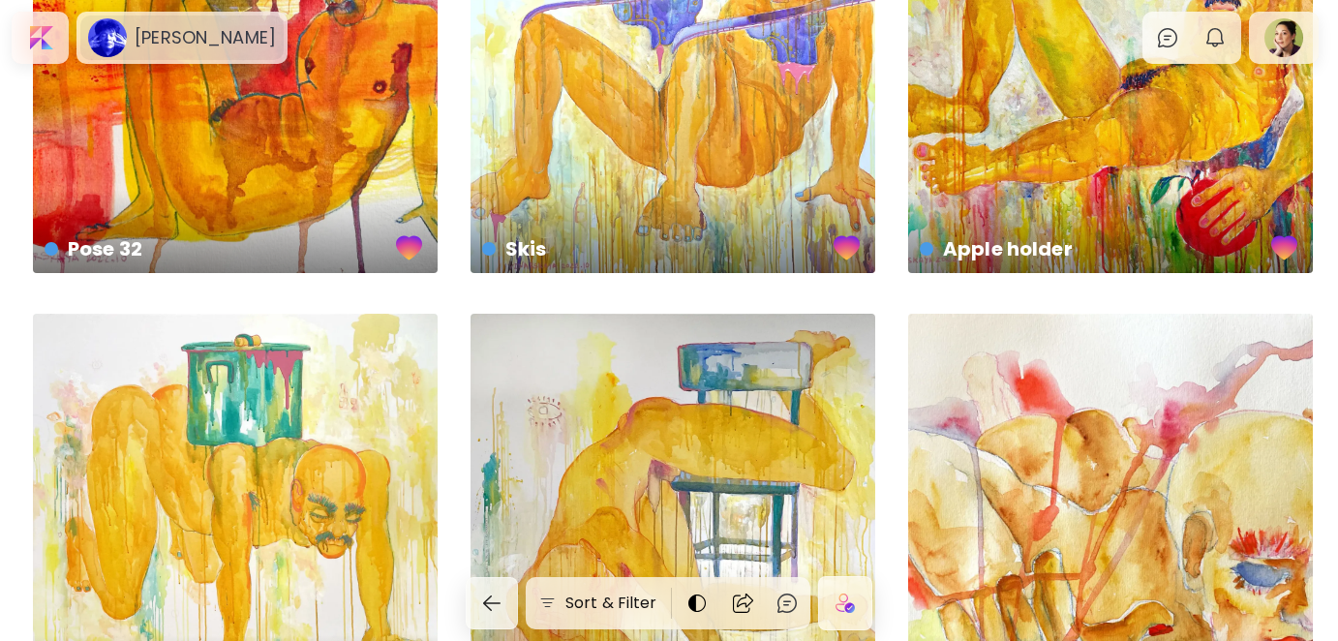
click at [194, 46] on h6 "[PERSON_NAME]" at bounding box center [205, 37] width 141 height 23
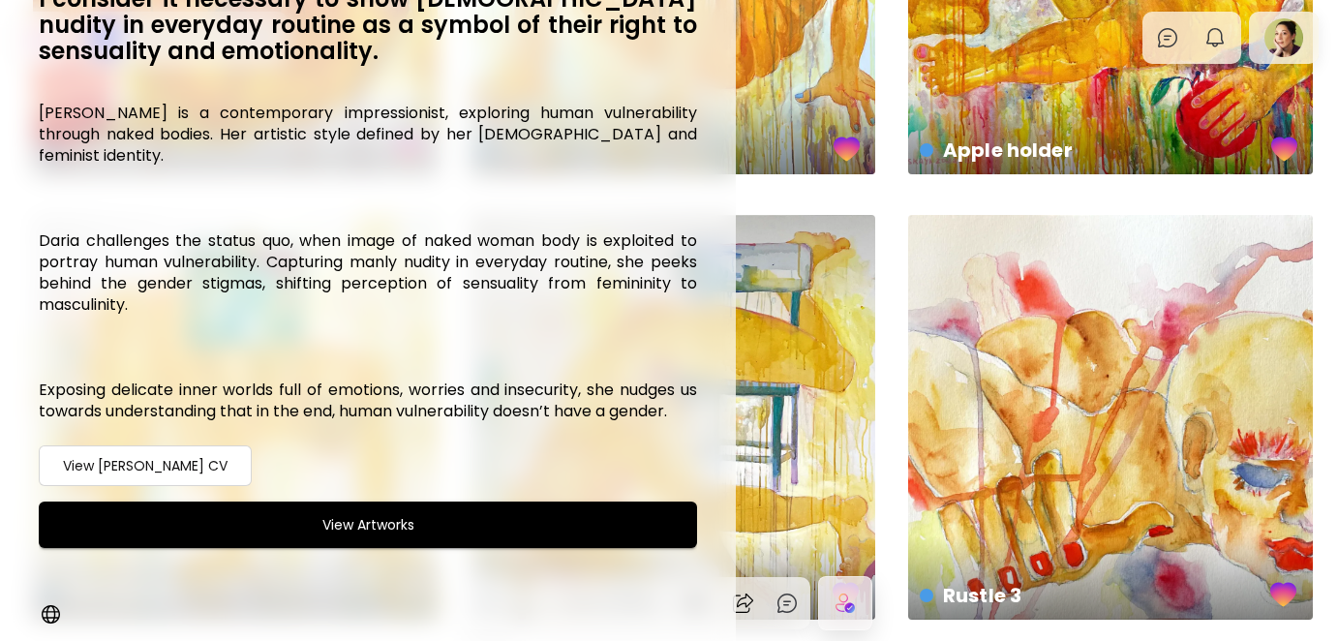
scroll to position [1292, 0]
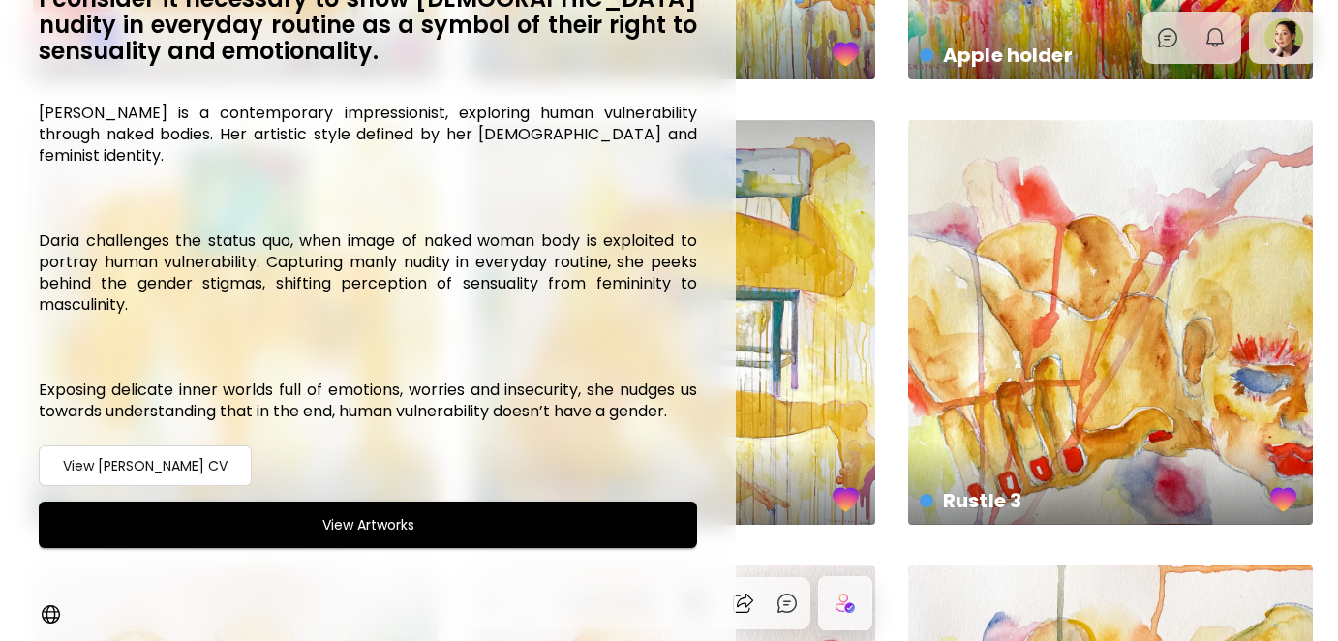
click at [160, 461] on h6 "View [PERSON_NAME] CV" at bounding box center [145, 465] width 165 height 23
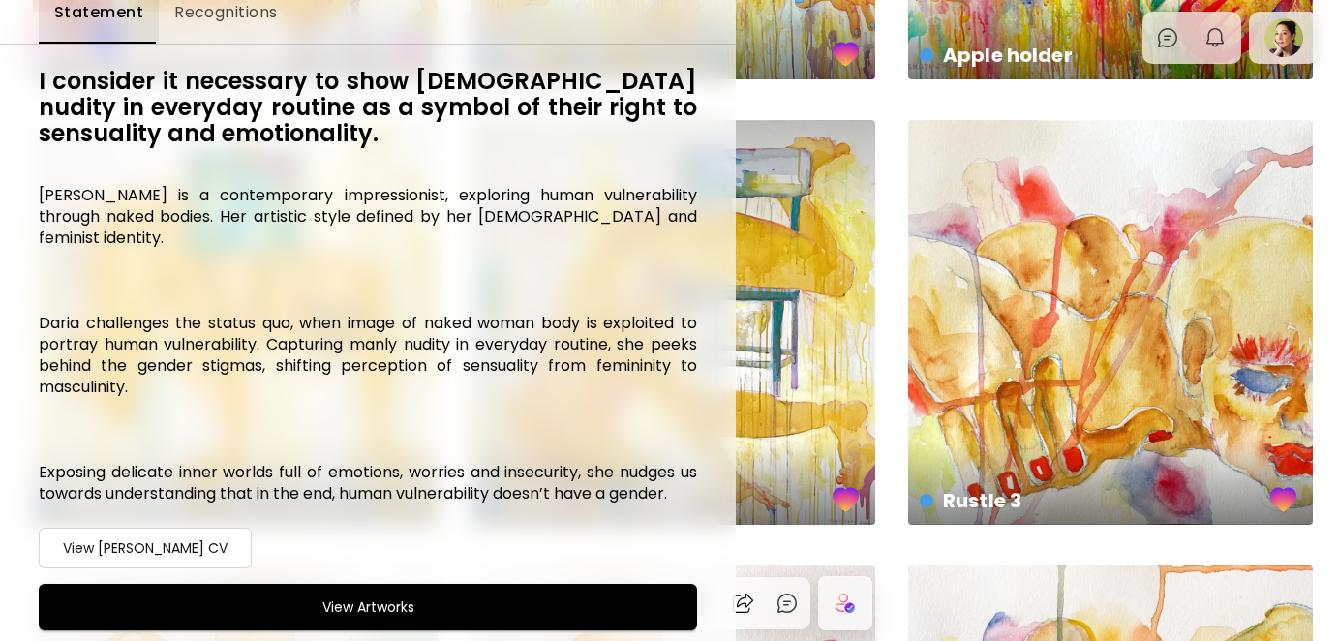
scroll to position [0, 0]
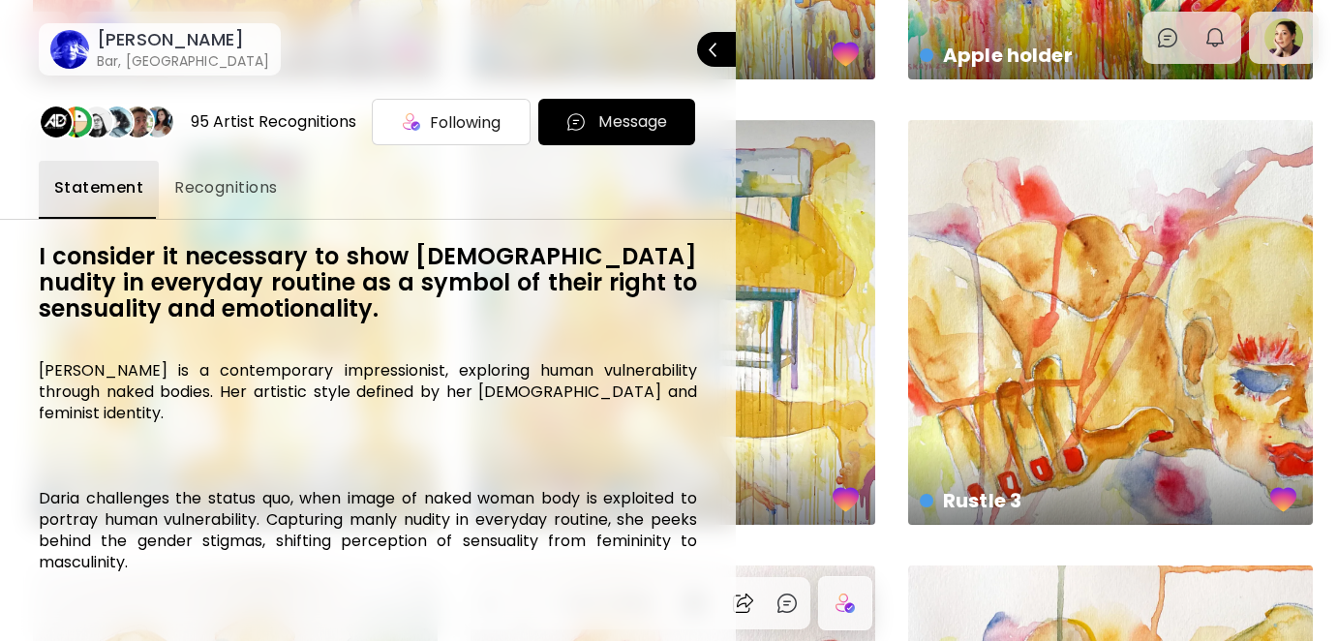
click at [235, 192] on span "Recognitions" at bounding box center [226, 187] width 104 height 23
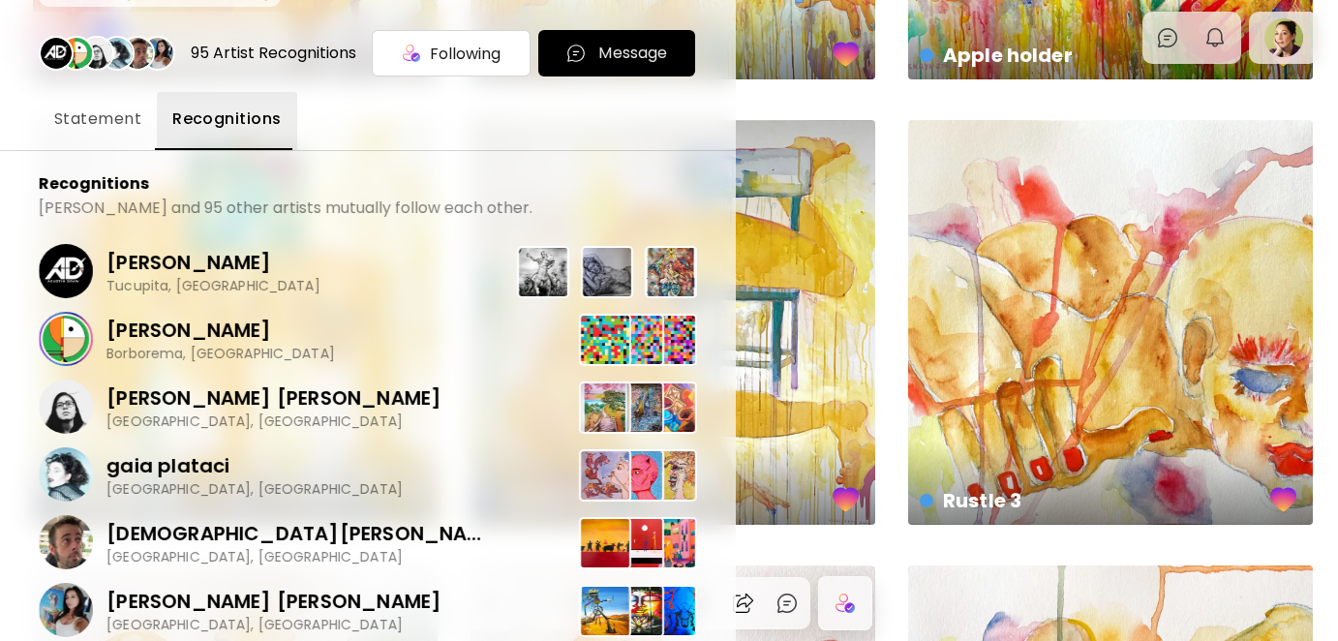
scroll to position [97, 0]
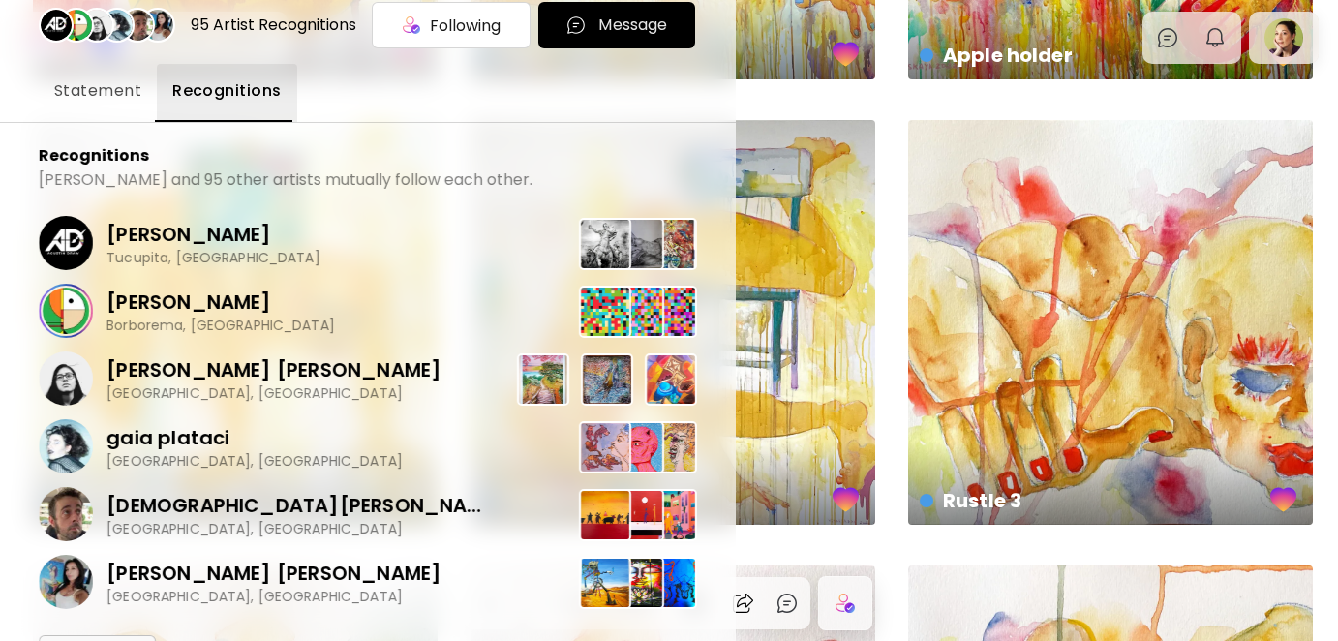
click at [230, 370] on p "[PERSON_NAME] [PERSON_NAME]" at bounding box center [274, 369] width 335 height 29
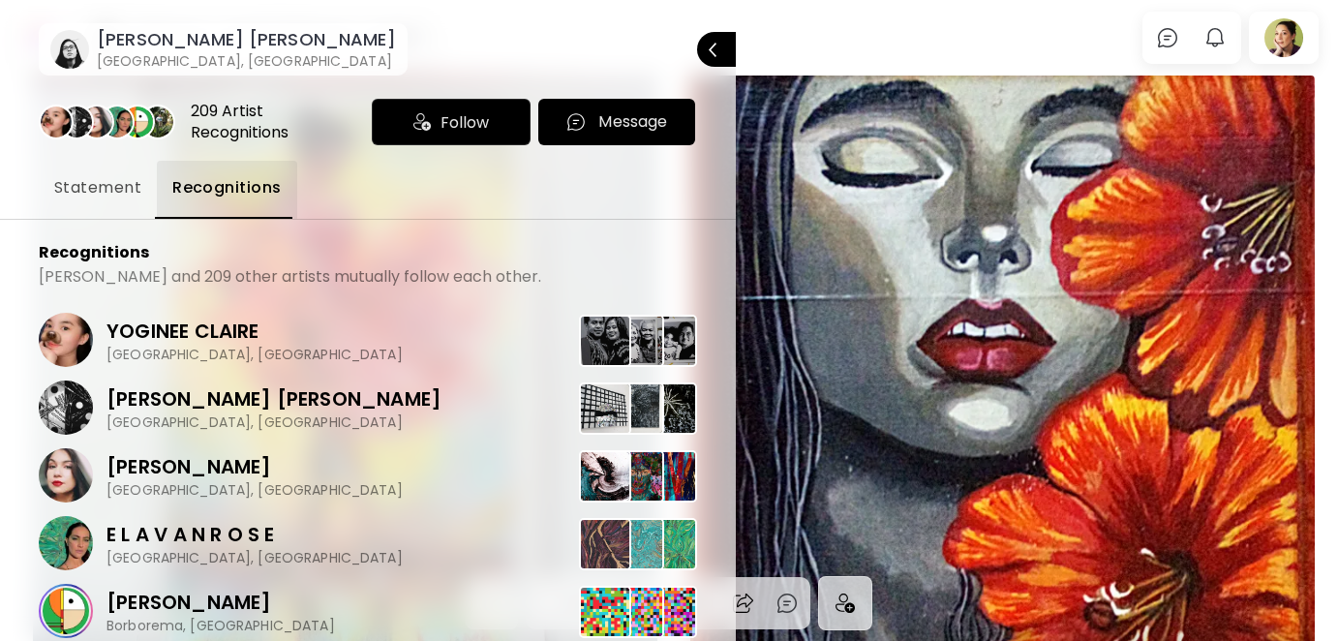
click at [108, 191] on span "Statement" at bounding box center [97, 187] width 87 height 23
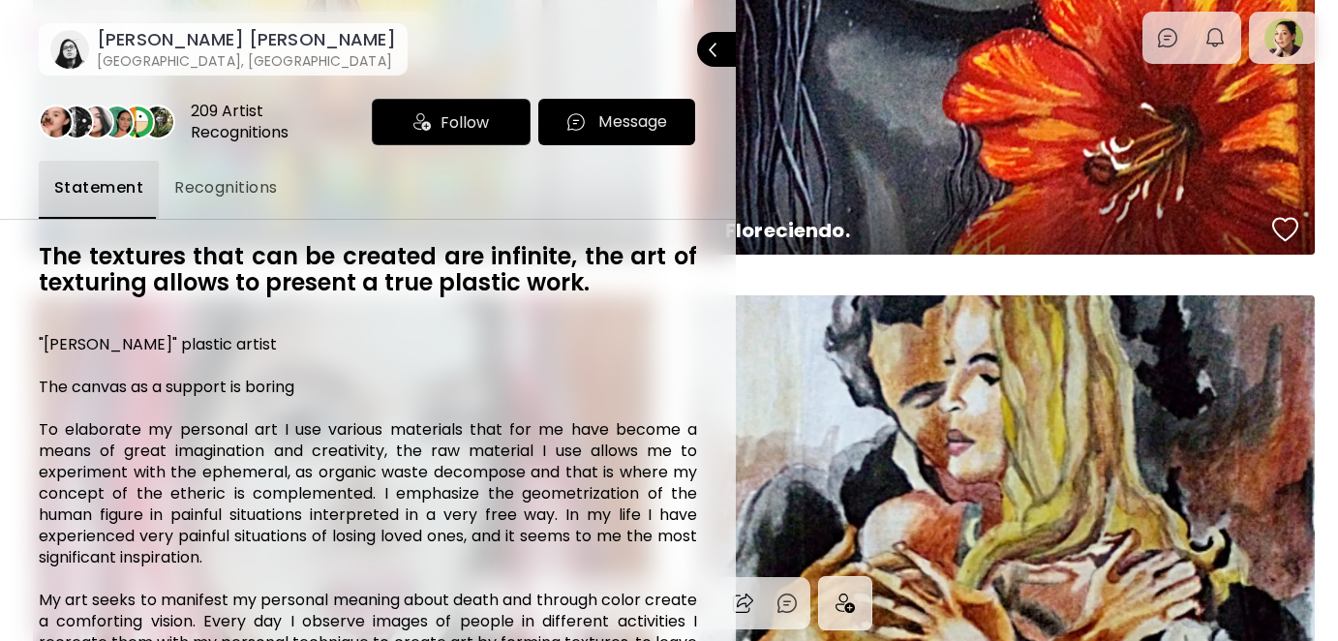
scroll to position [678, 0]
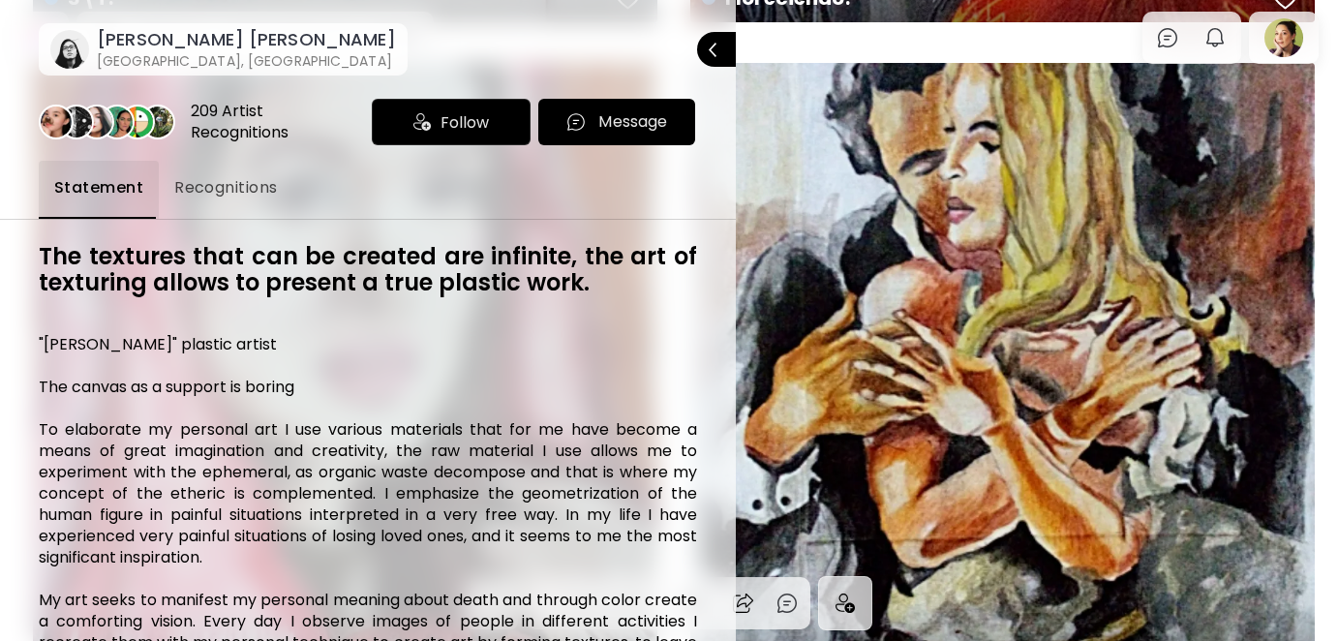
click at [148, 42] on h6 "[PERSON_NAME] [PERSON_NAME]" at bounding box center [246, 39] width 299 height 23
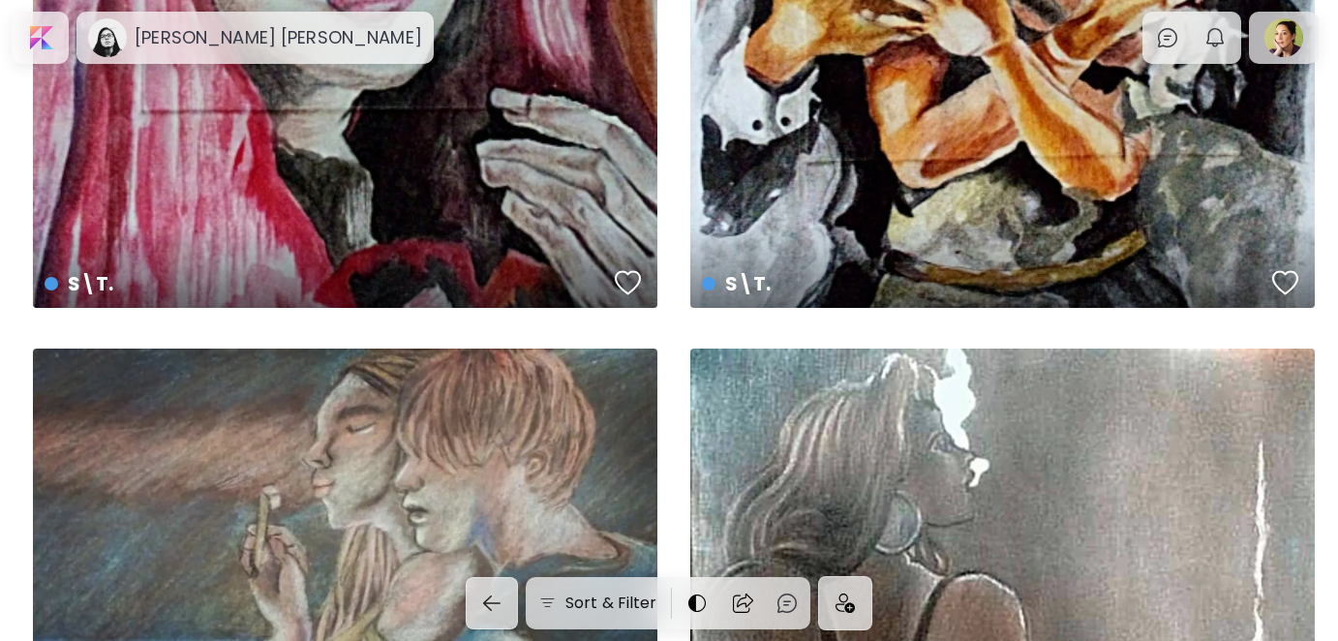
scroll to position [1065, 0]
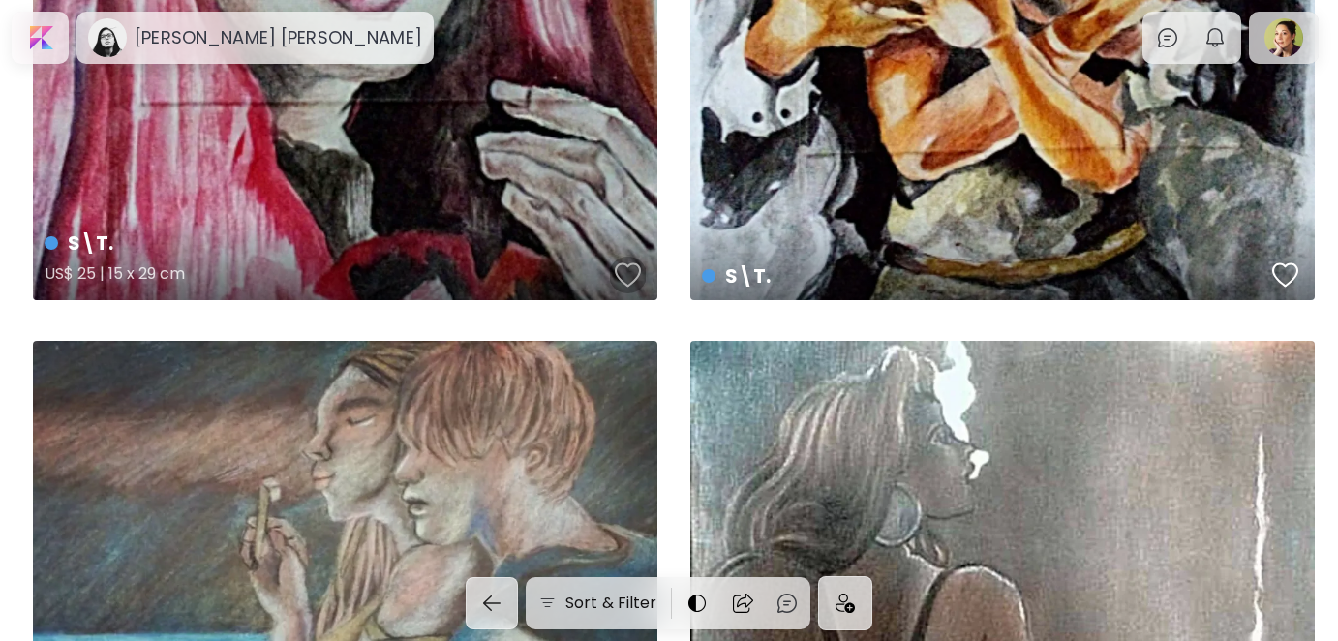
click at [626, 279] on div "button" at bounding box center [628, 274] width 27 height 29
click at [1297, 277] on div "button" at bounding box center [1285, 274] width 27 height 29
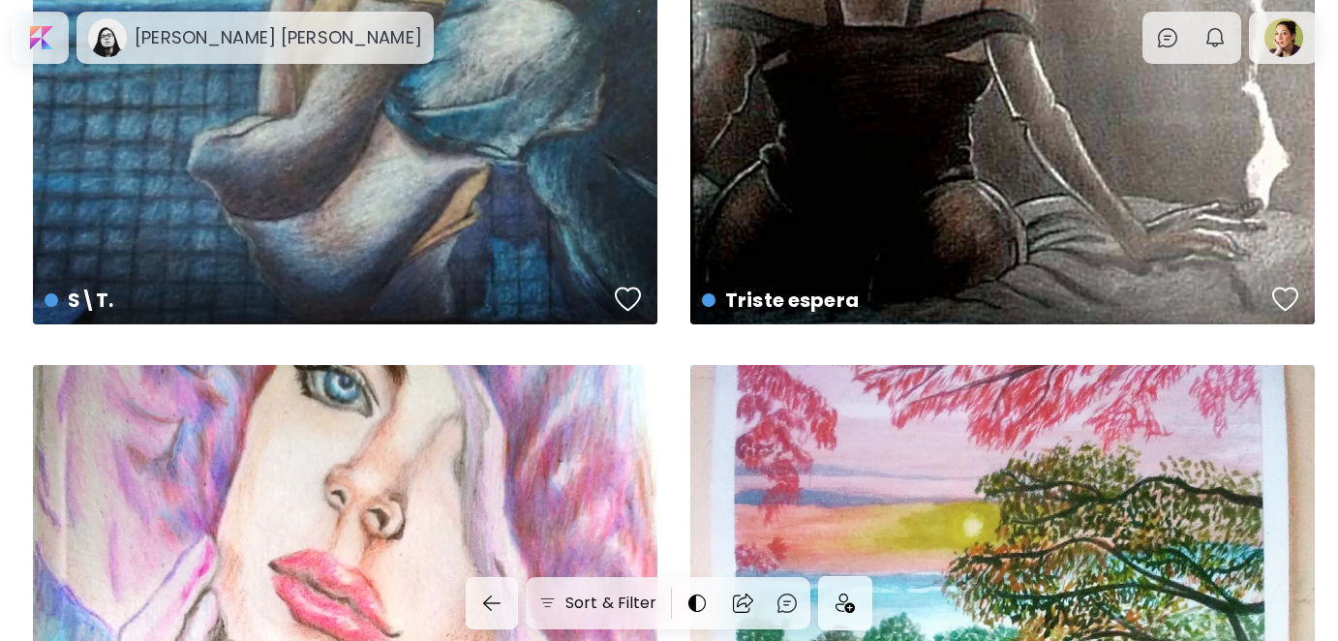
scroll to position [1743, 0]
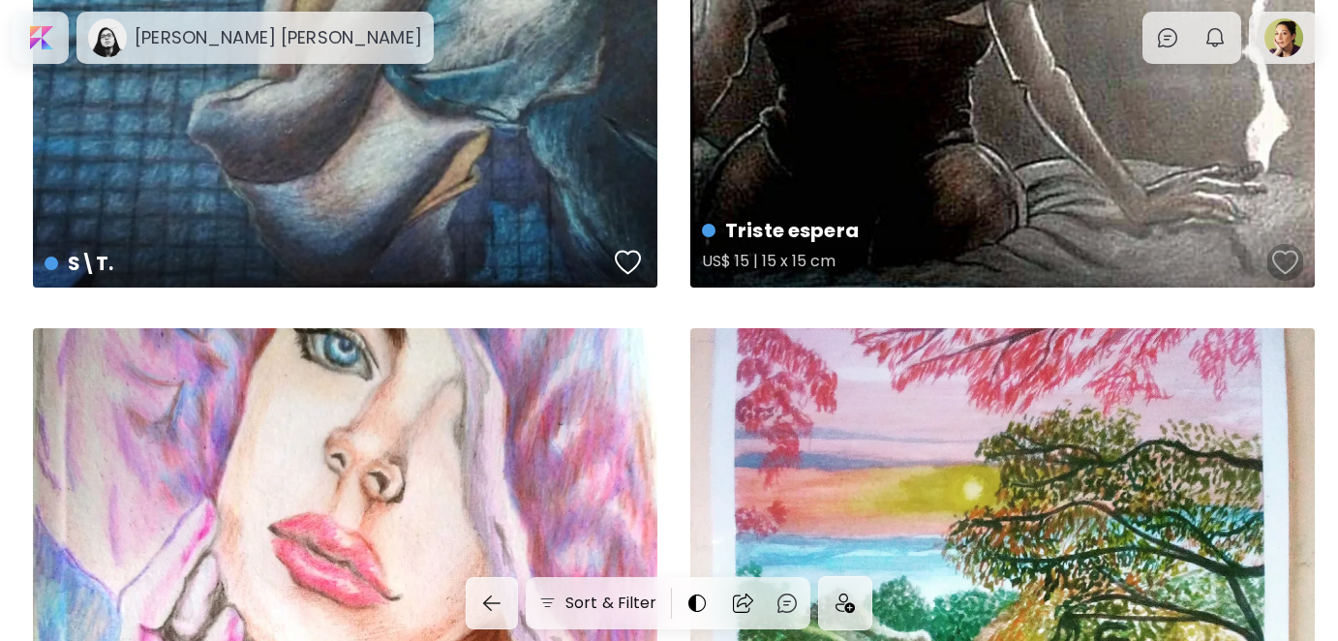
click at [1275, 265] on div "button" at bounding box center [1285, 262] width 27 height 29
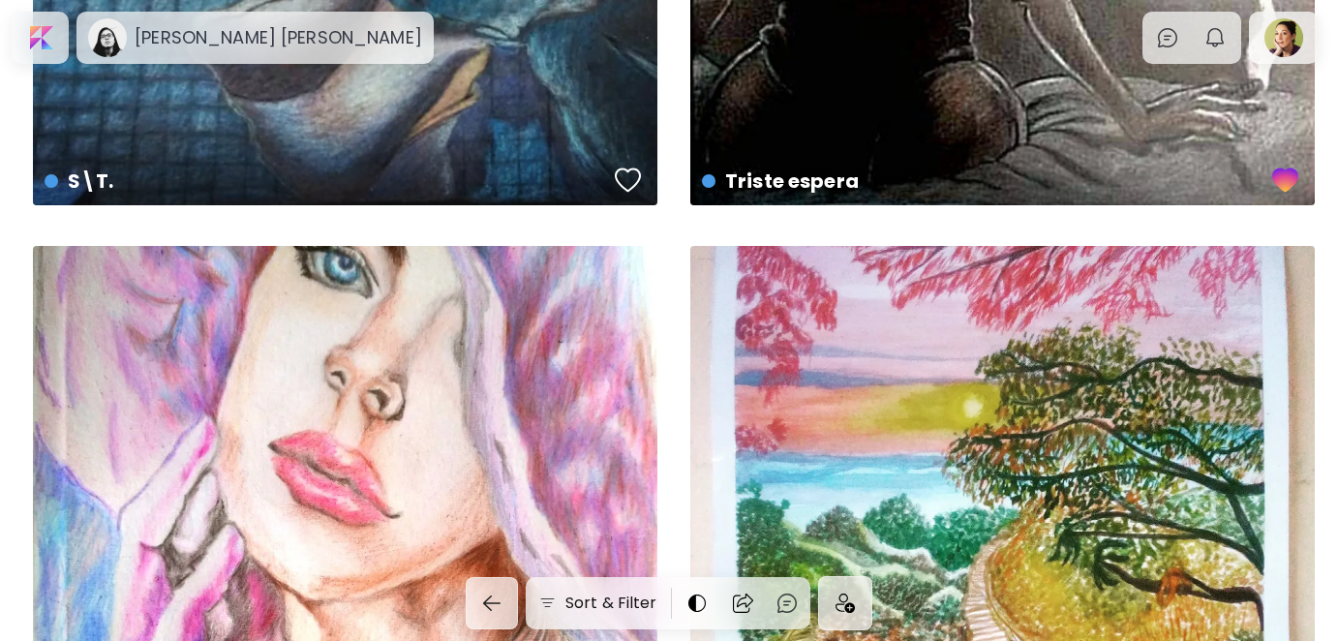
scroll to position [1937, 0]
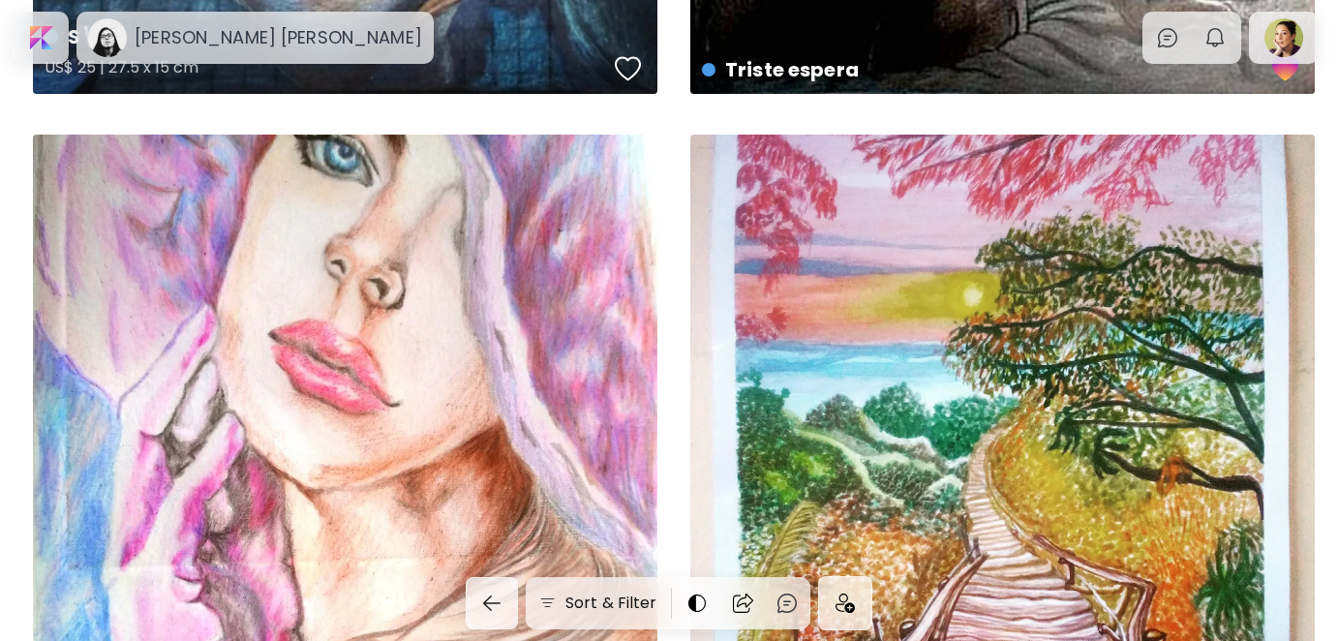
click at [628, 66] on div "button" at bounding box center [628, 68] width 27 height 29
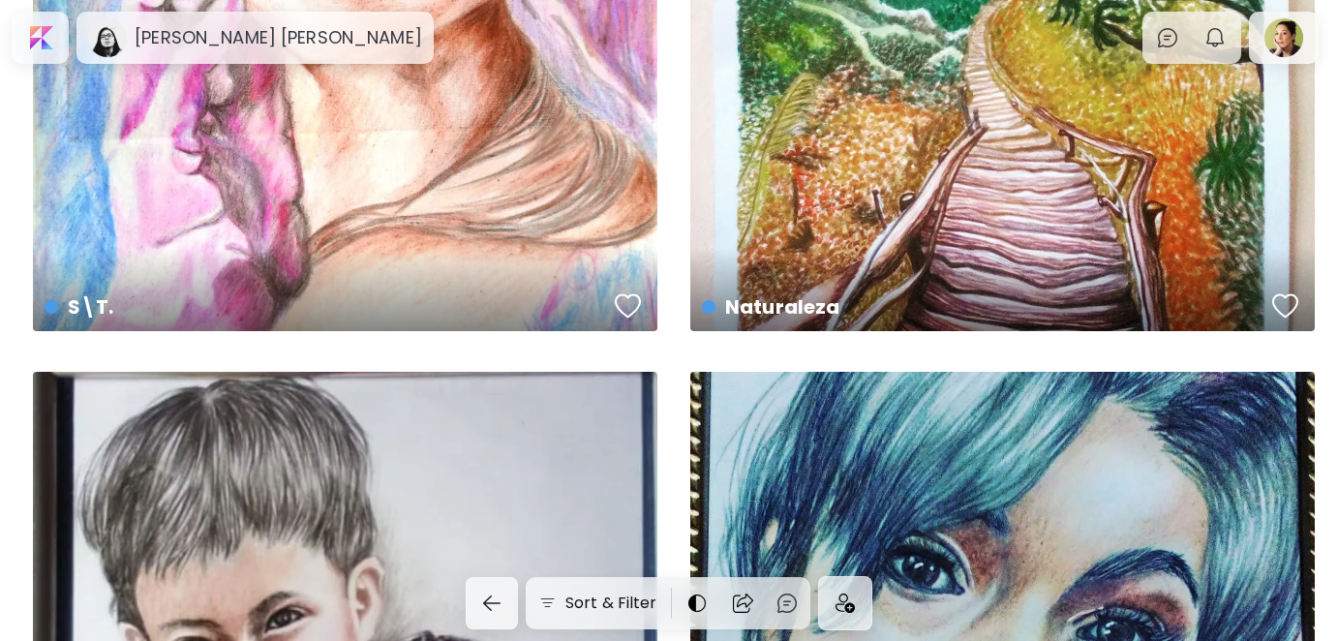
scroll to position [2421, 0]
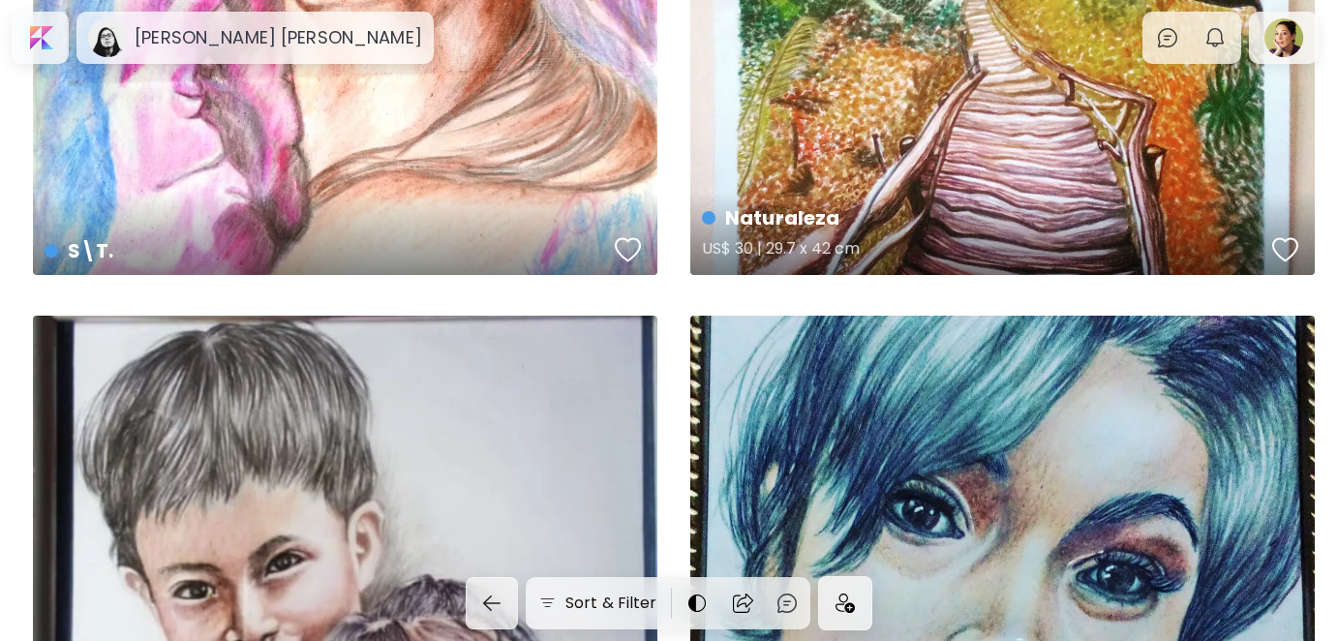
click at [1286, 244] on div "button" at bounding box center [1285, 249] width 27 height 29
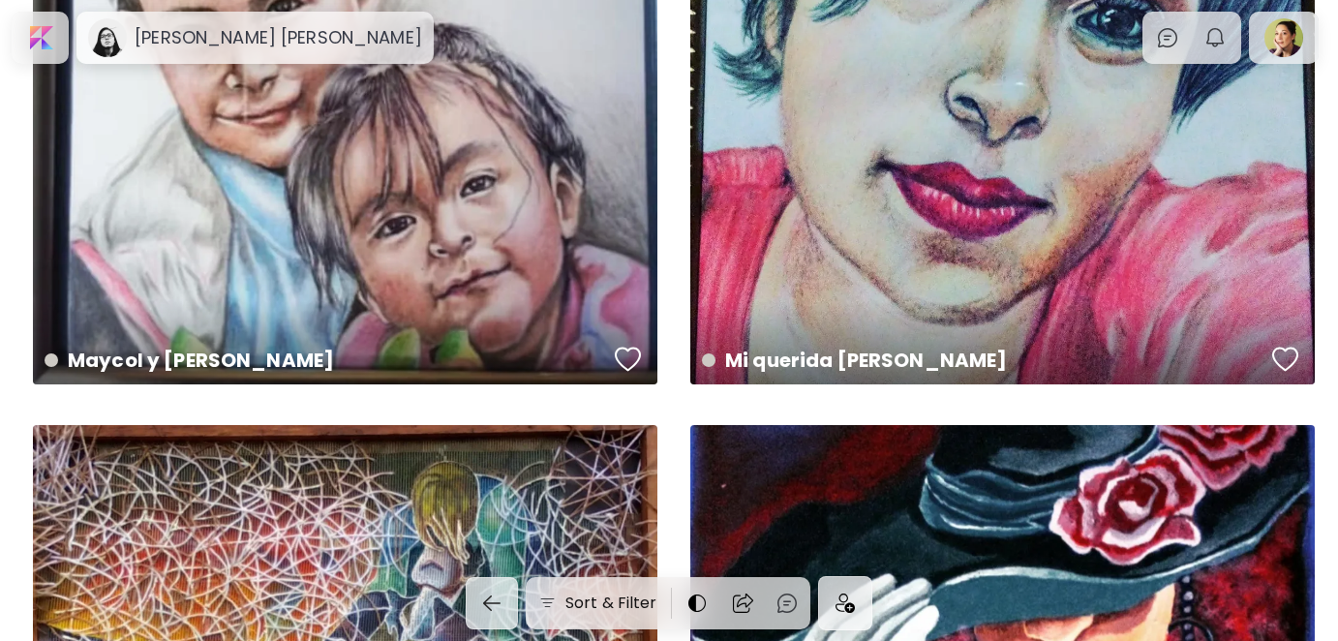
scroll to position [3002, 0]
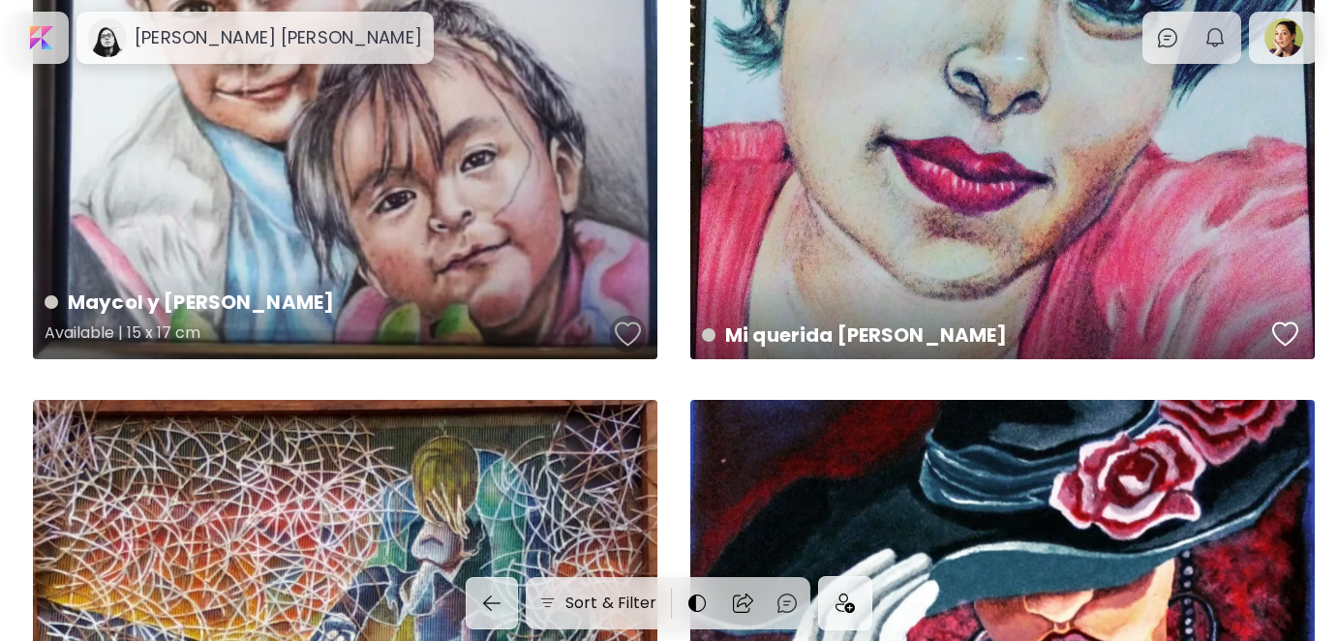
click at [624, 331] on div "button" at bounding box center [628, 334] width 27 height 29
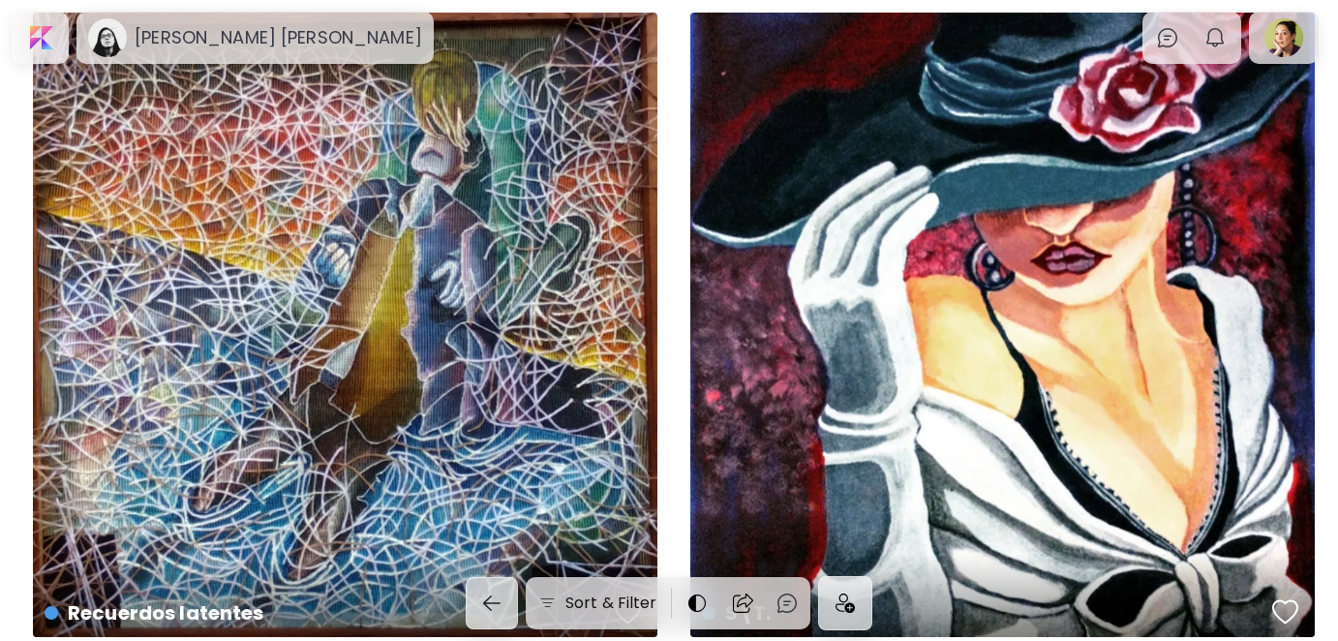
scroll to position [3583, 0]
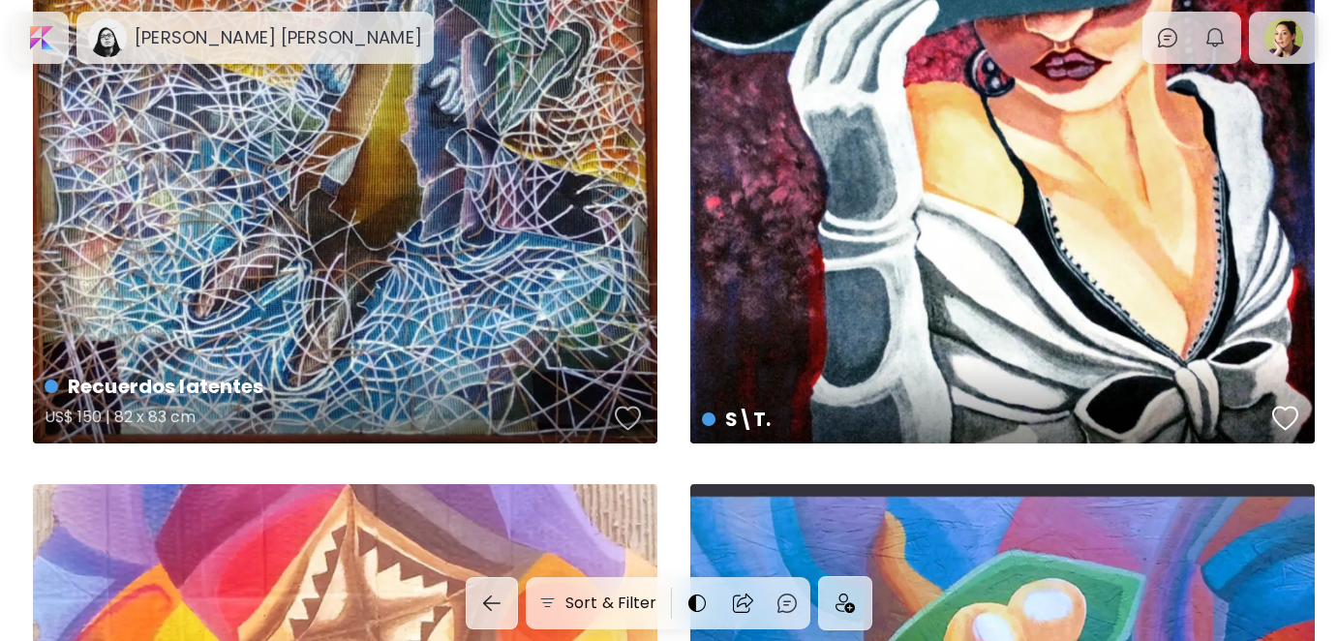
click at [632, 416] on div "button" at bounding box center [628, 418] width 27 height 29
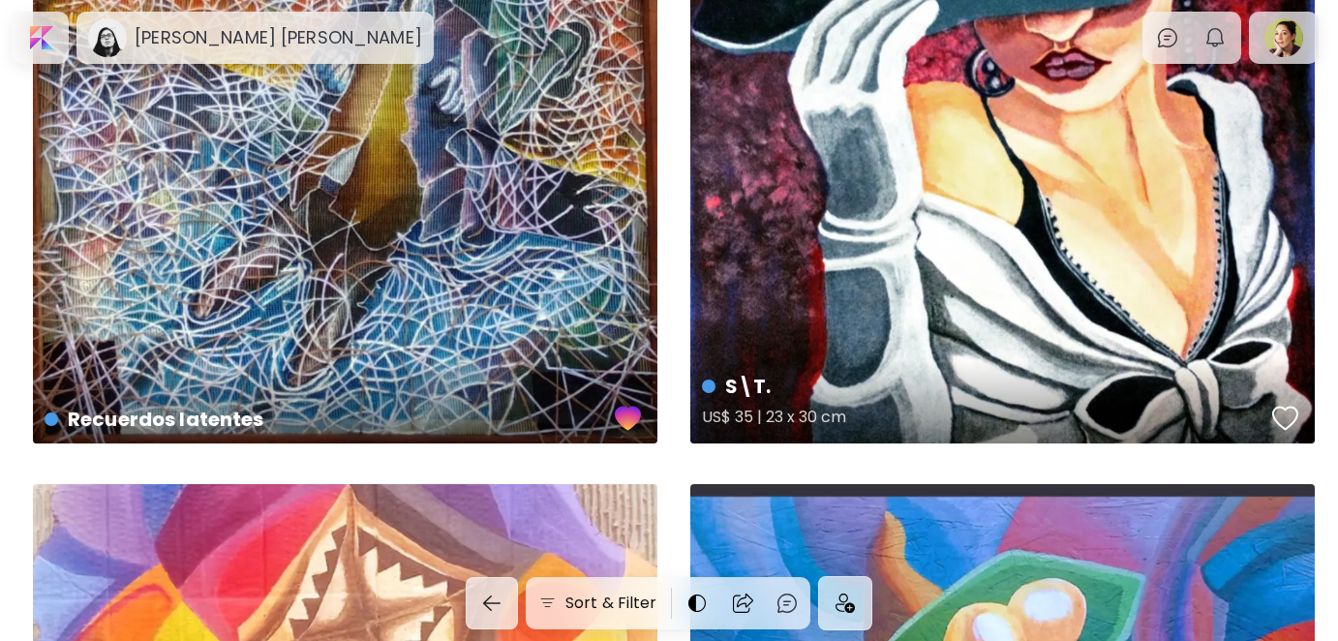
click at [1299, 418] on button "button" at bounding box center [1286, 418] width 37 height 39
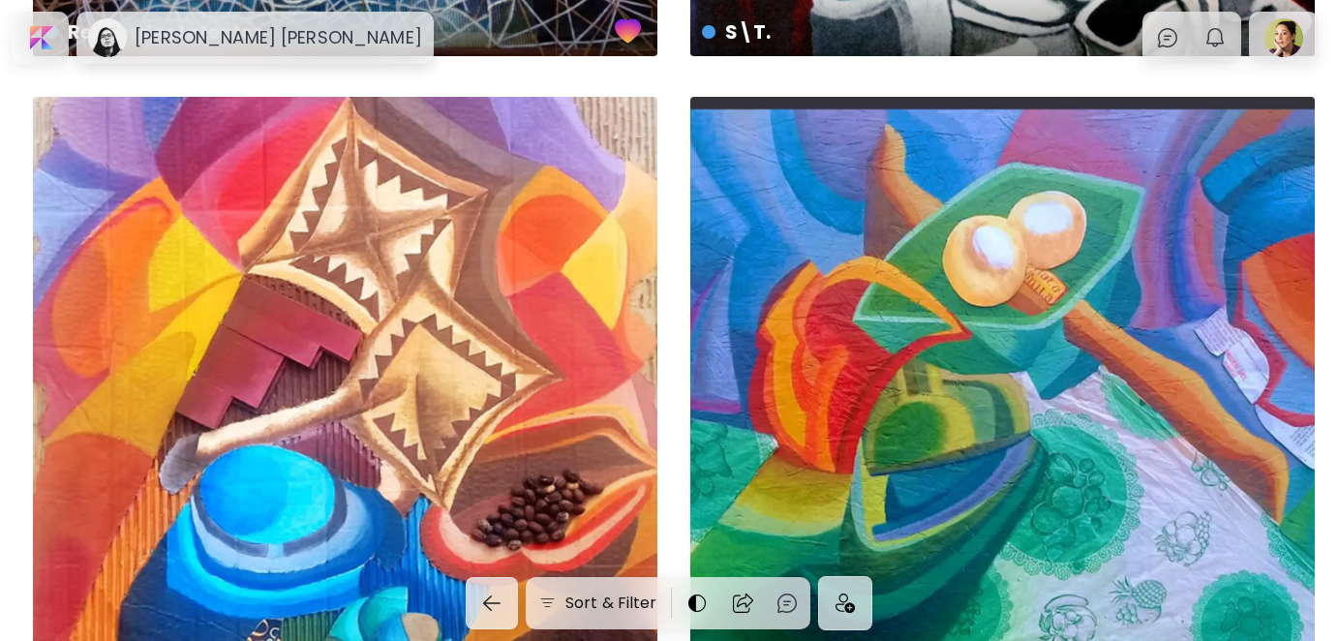
scroll to position [4261, 0]
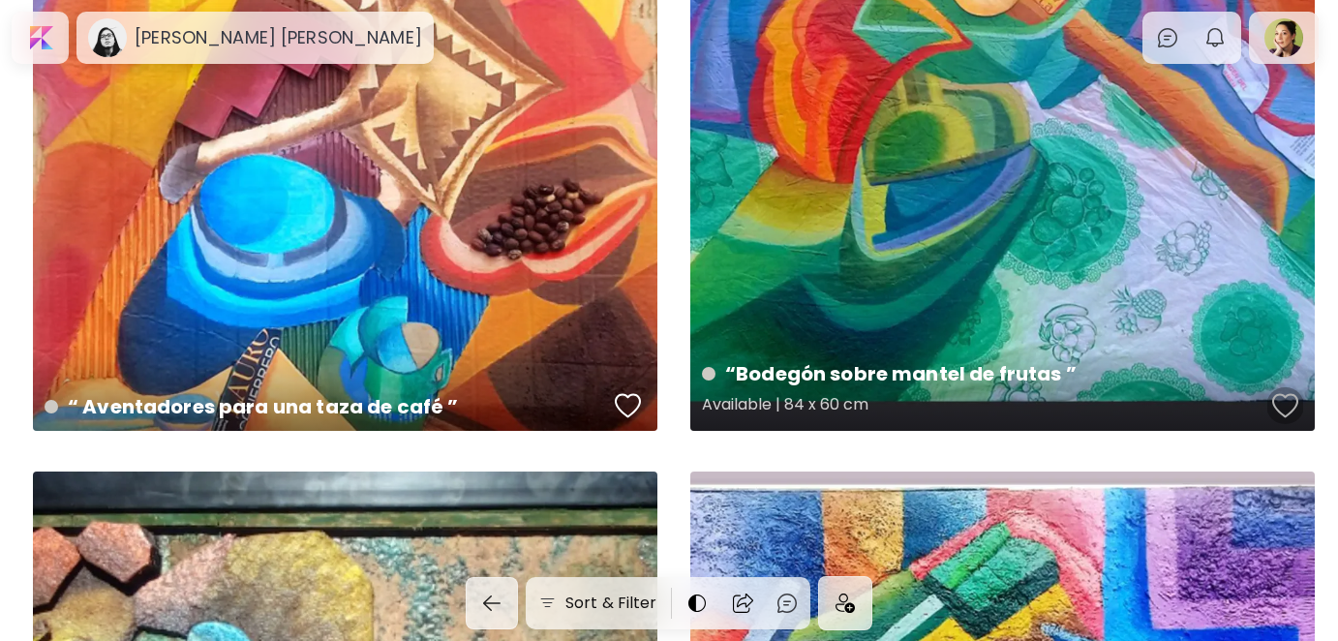
click at [1290, 402] on div "button" at bounding box center [1285, 405] width 27 height 29
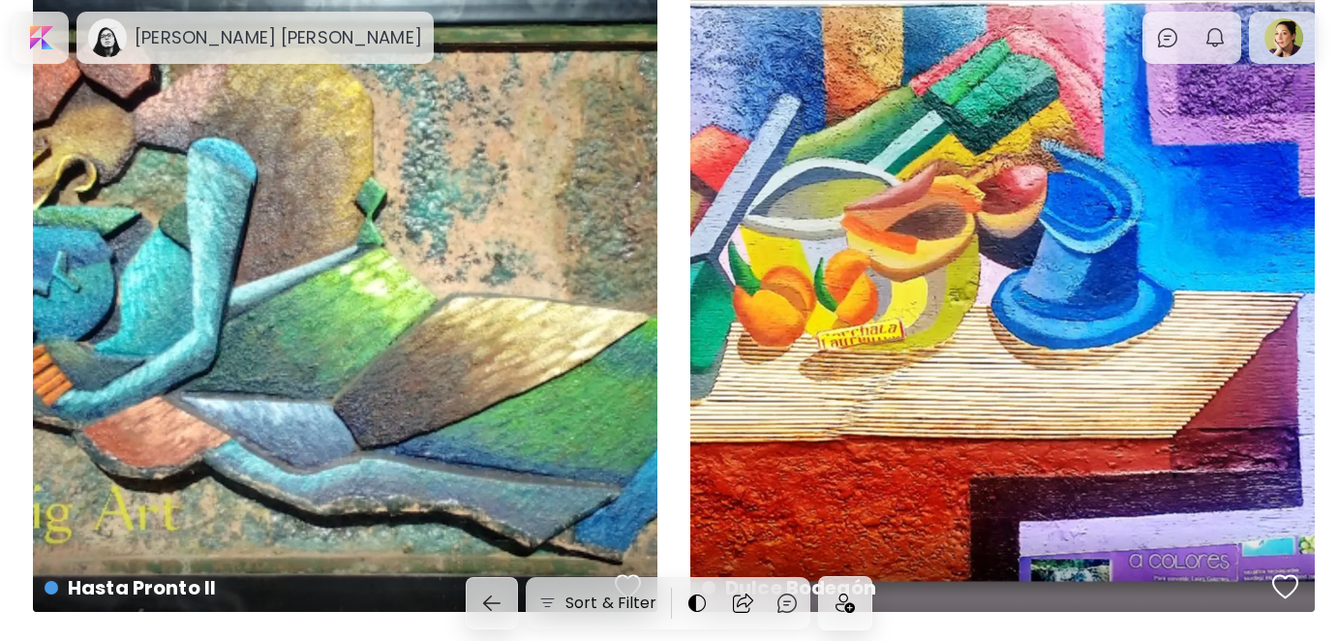
scroll to position [4757, 0]
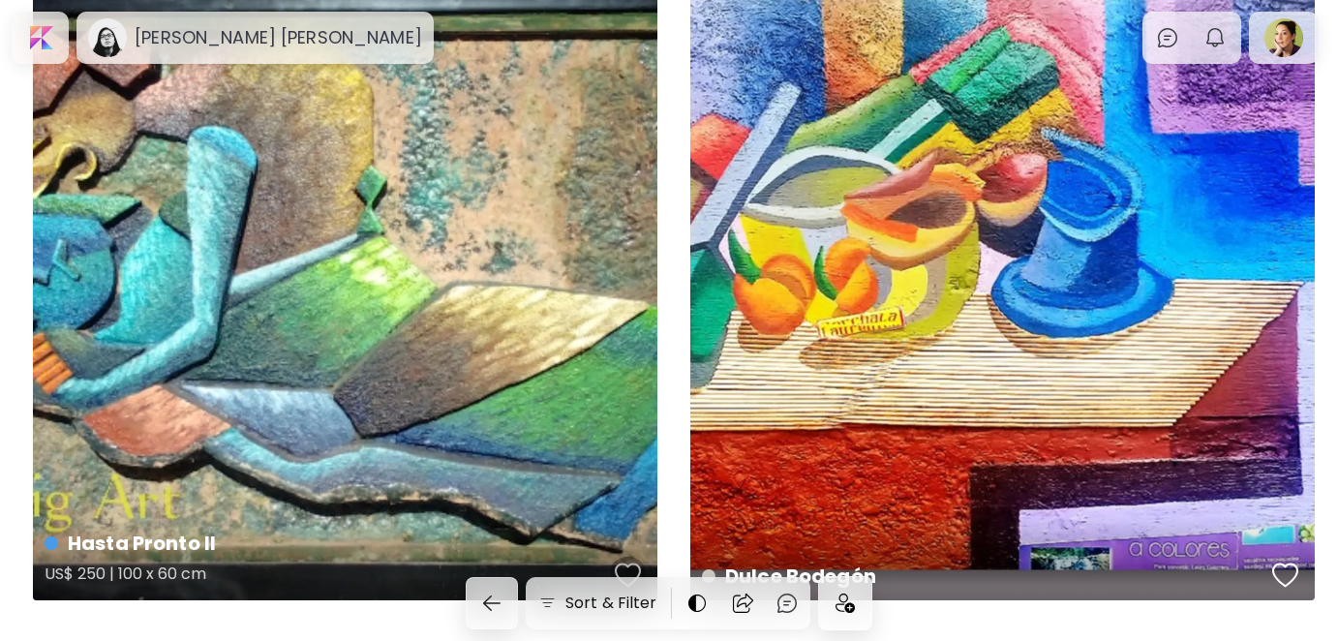
click at [627, 570] on div "button" at bounding box center [628, 575] width 27 height 29
click at [846, 592] on div at bounding box center [845, 603] width 52 height 52
click at [1286, 38] on div at bounding box center [1284, 37] width 62 height 45
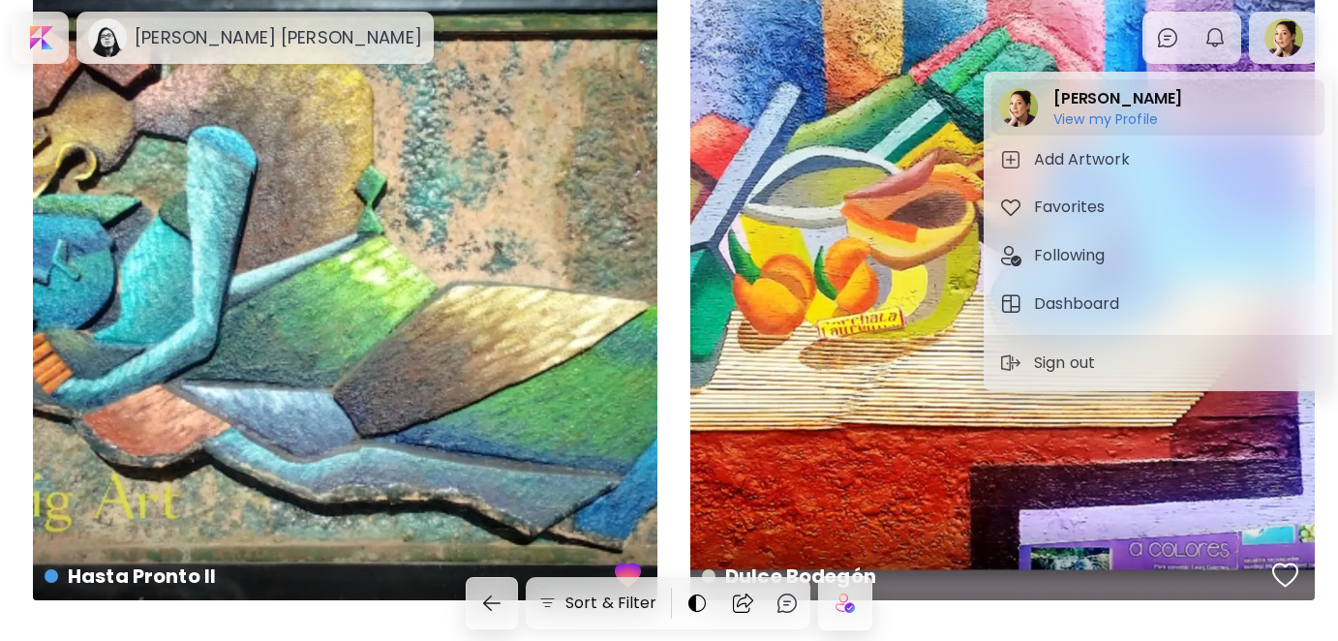
click at [1081, 99] on h2 "[PERSON_NAME]" at bounding box center [1118, 98] width 129 height 23
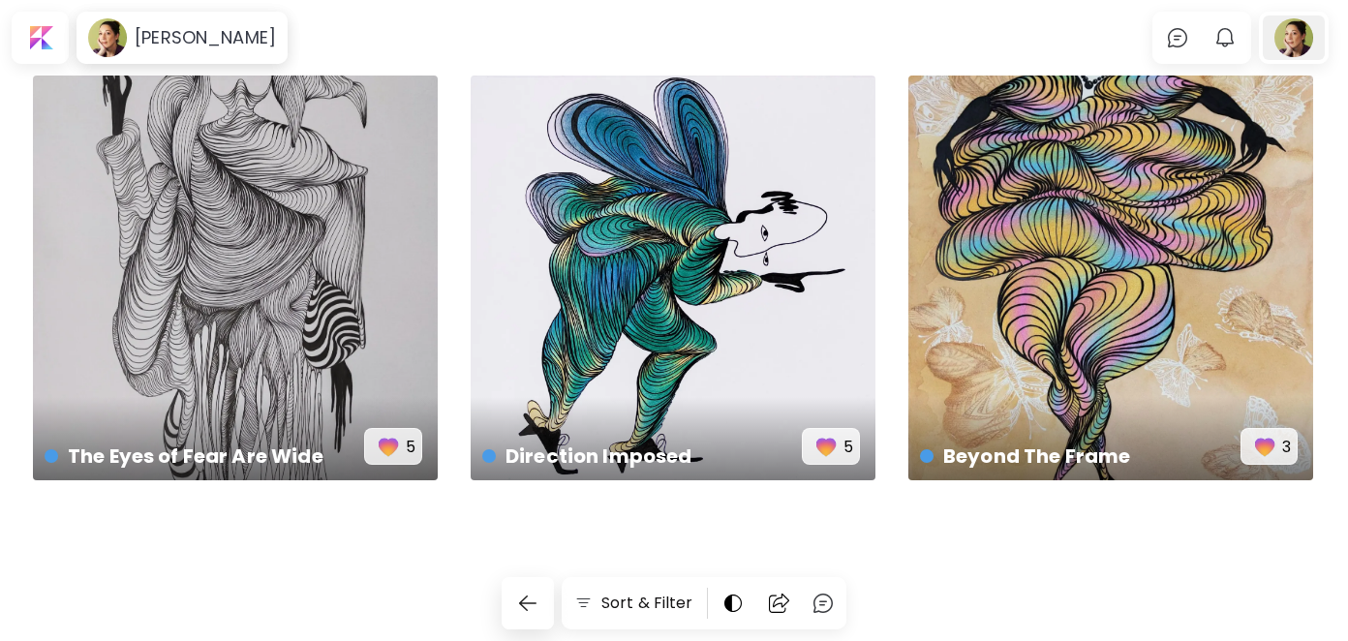
click at [1293, 37] on div at bounding box center [1294, 37] width 62 height 45
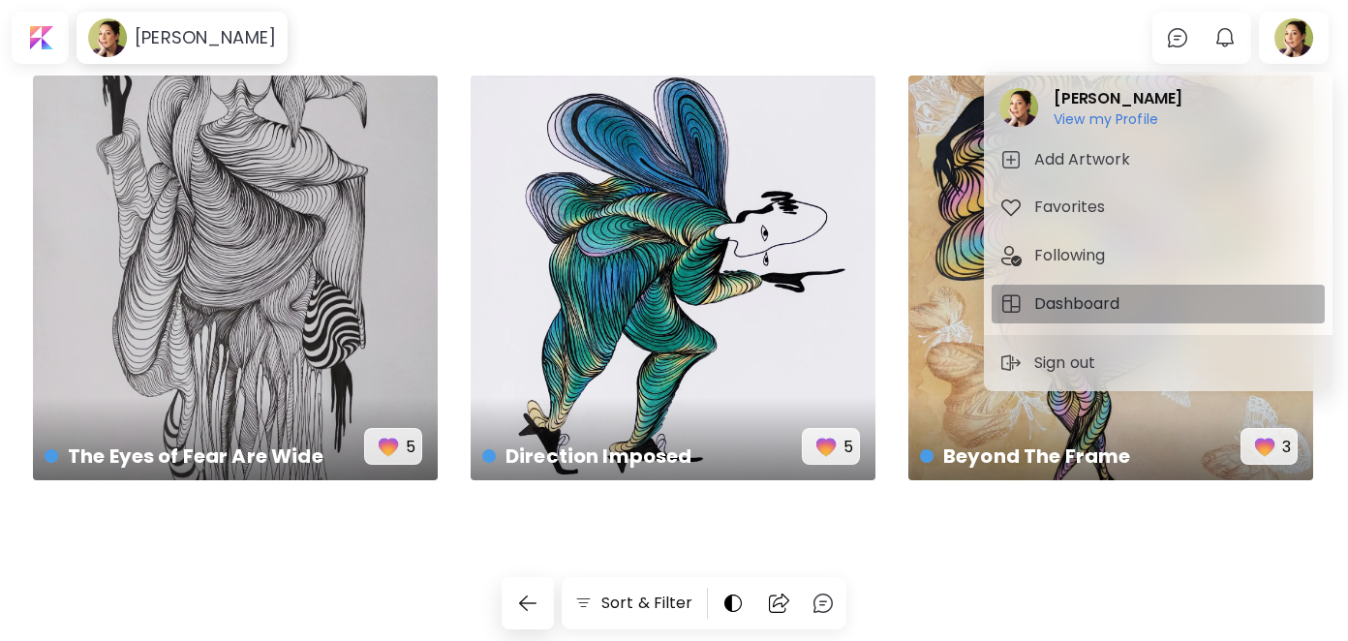
click at [1070, 304] on h5 "Dashboard" at bounding box center [1079, 303] width 91 height 23
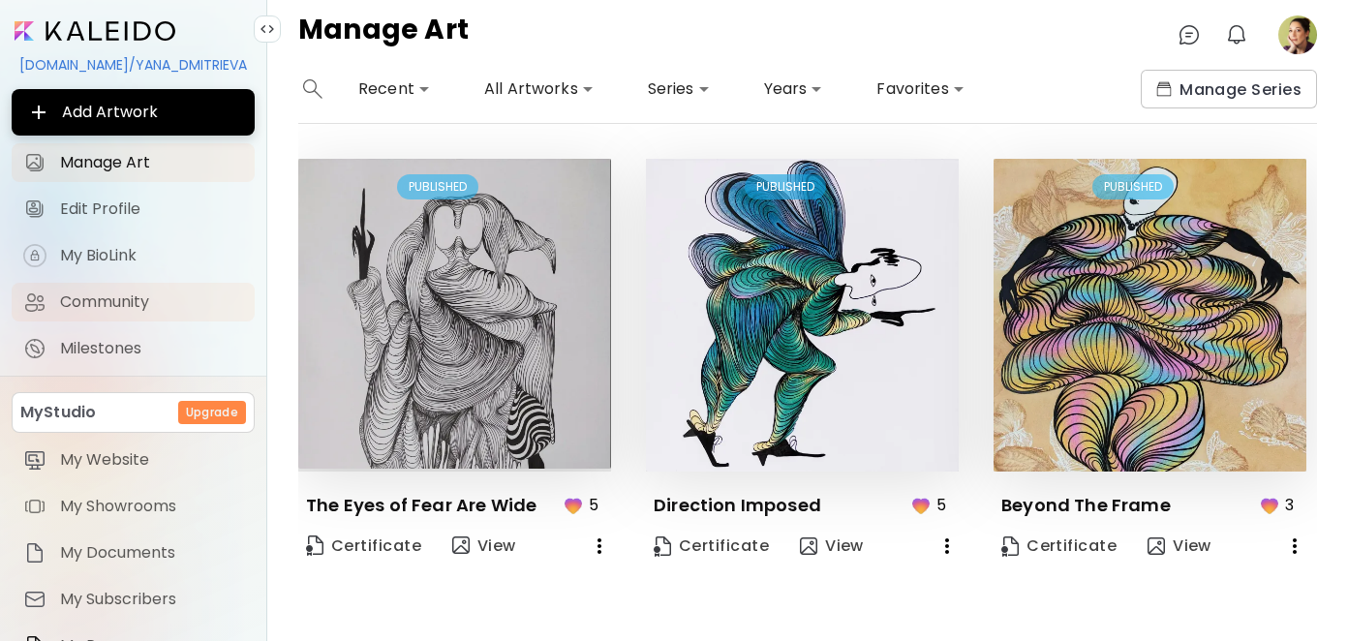
click at [116, 311] on span "Community" at bounding box center [151, 301] width 183 height 19
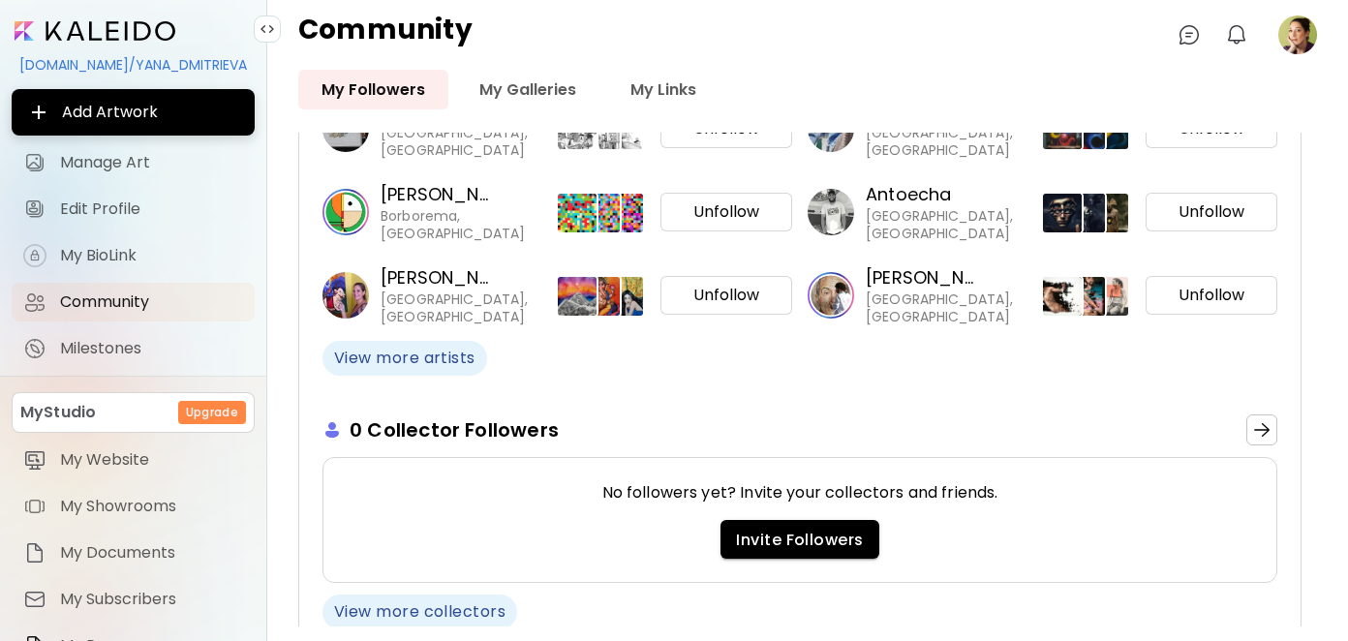
scroll to position [291, 0]
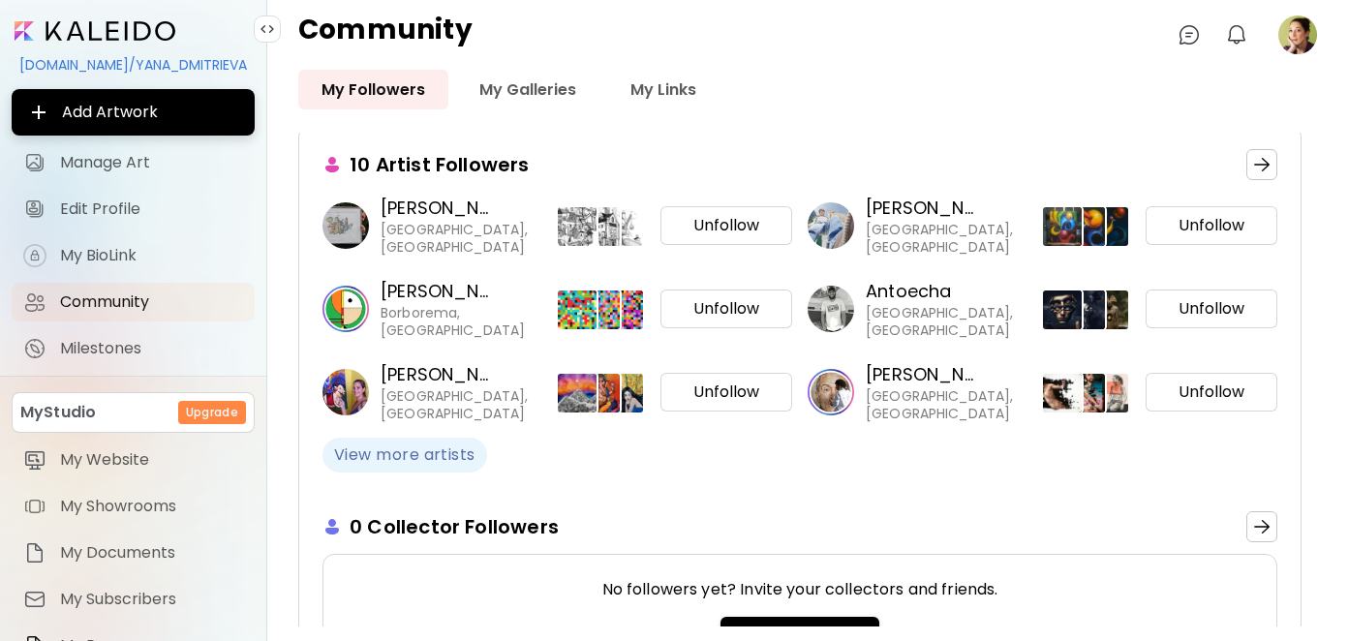
click at [428, 445] on span "View more artists" at bounding box center [404, 454] width 141 height 21
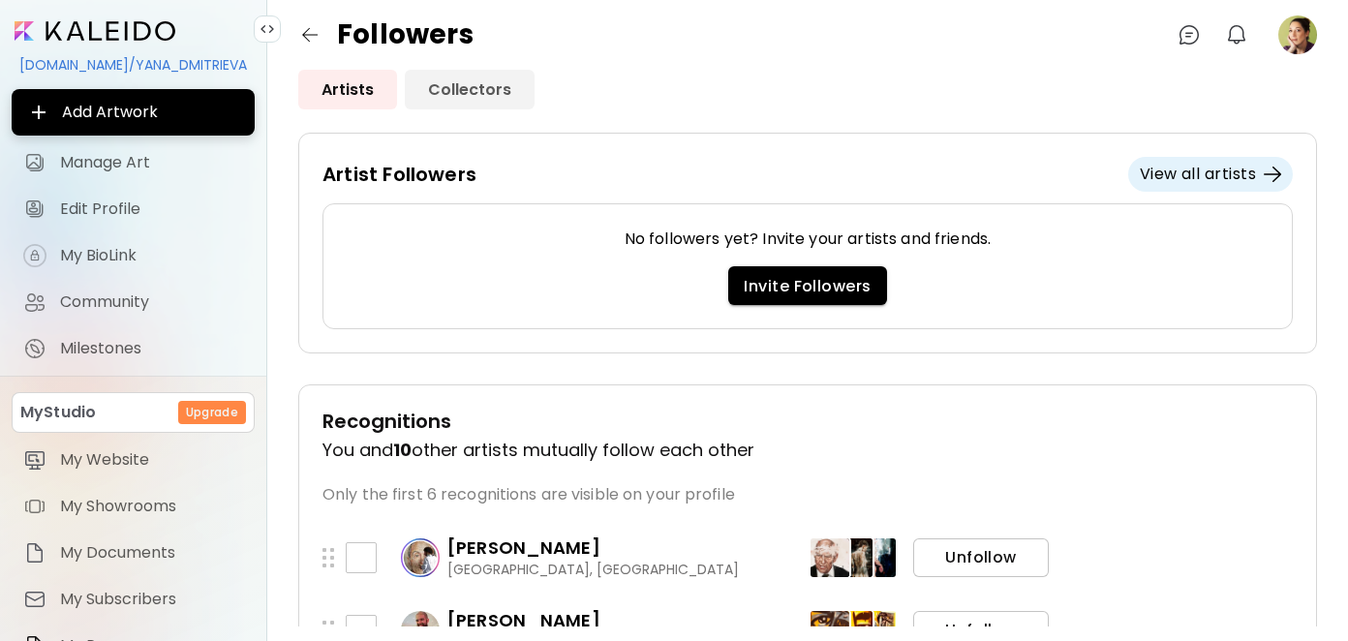
click at [455, 93] on link "Collectors" at bounding box center [470, 90] width 130 height 40
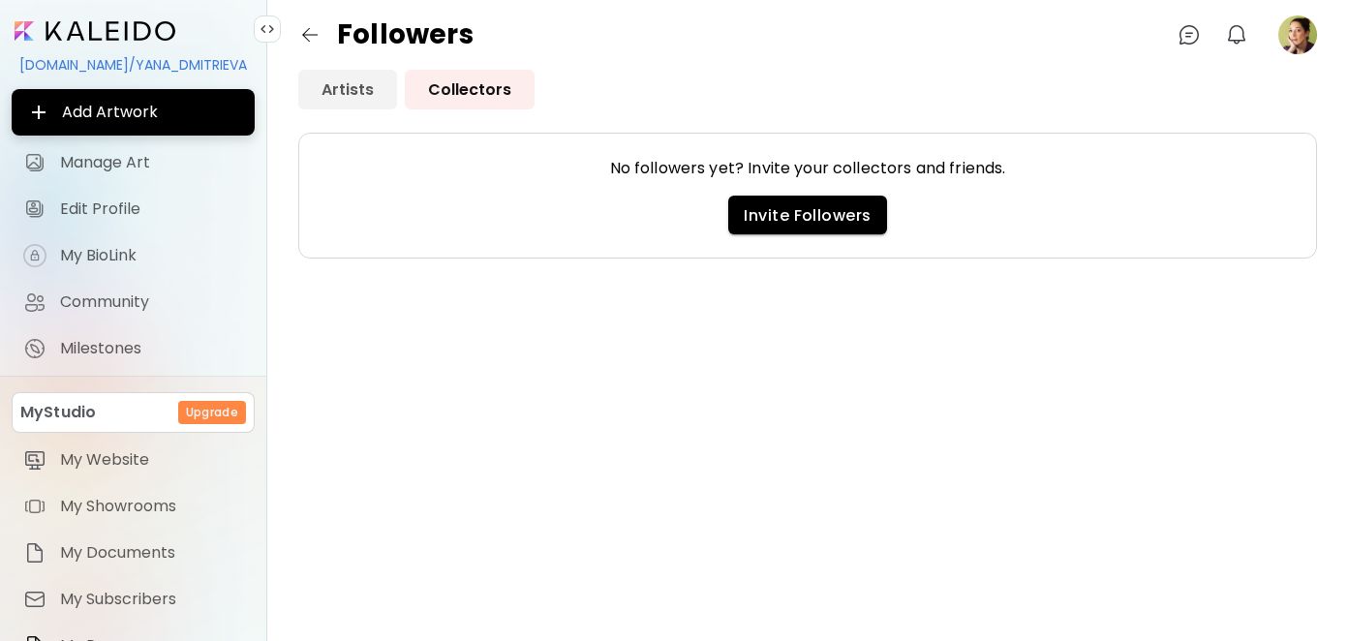
click at [353, 89] on link "Artists" at bounding box center [347, 90] width 99 height 40
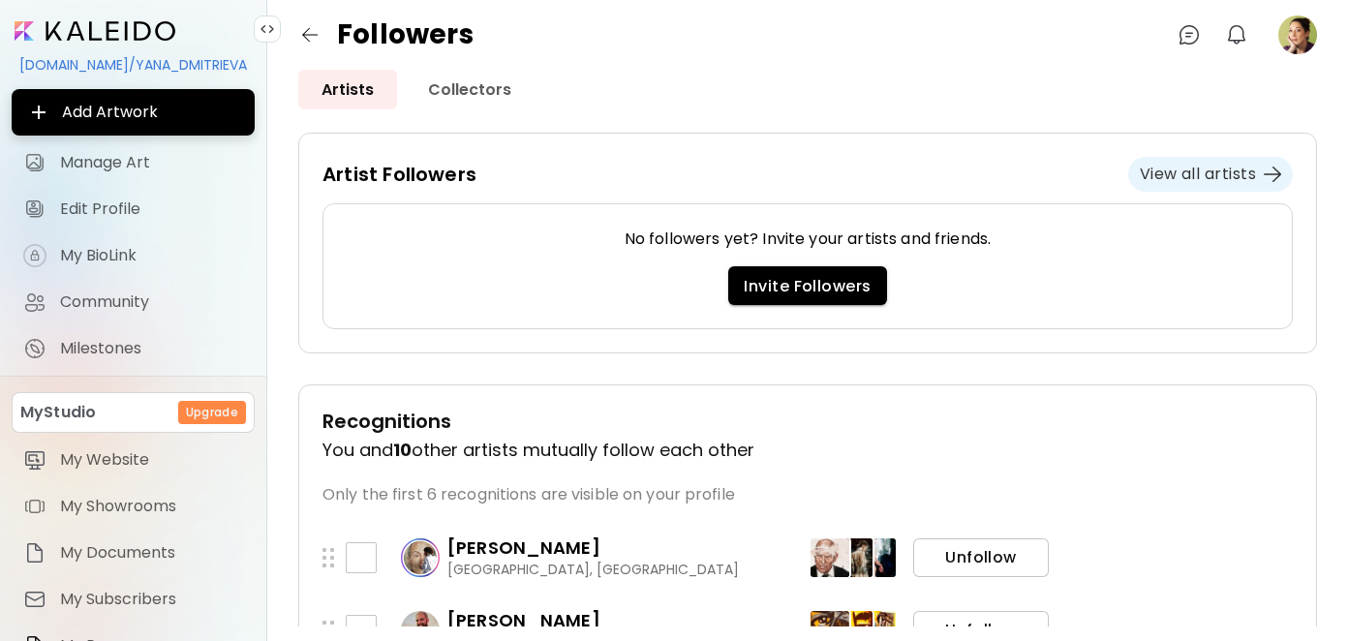
click at [1197, 162] on button "View all artists" at bounding box center [1210, 174] width 165 height 35
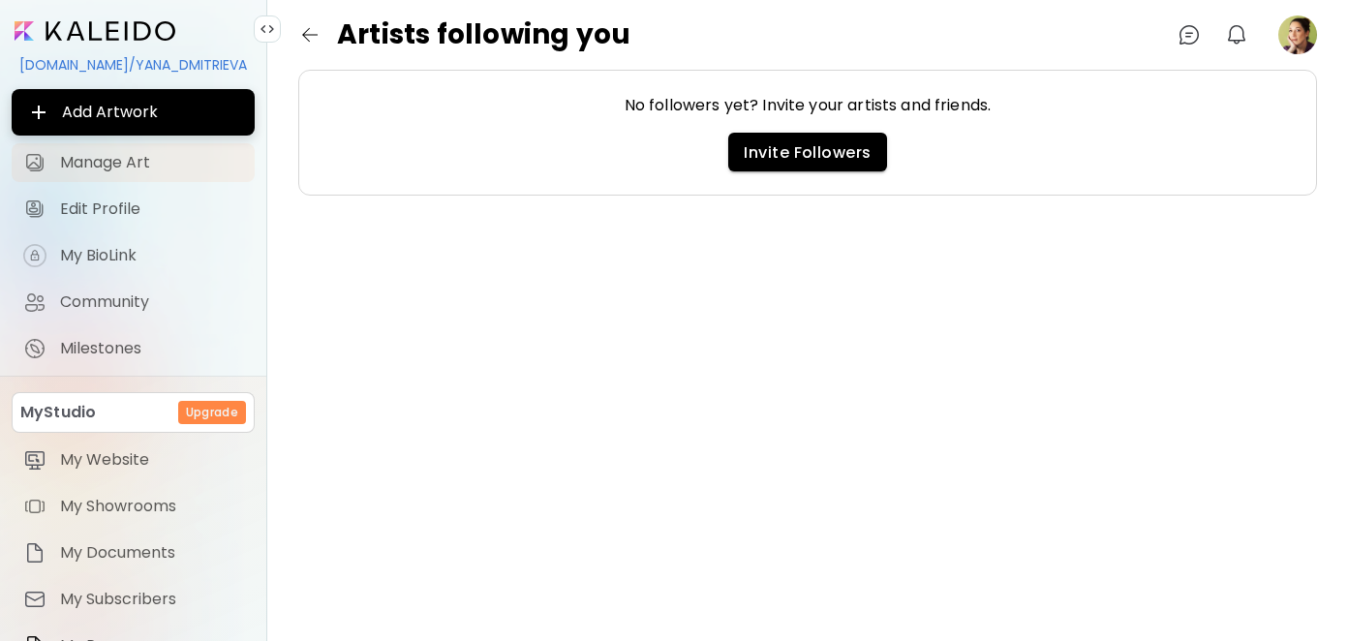
click at [110, 157] on span "Manage Art" at bounding box center [151, 162] width 183 height 19
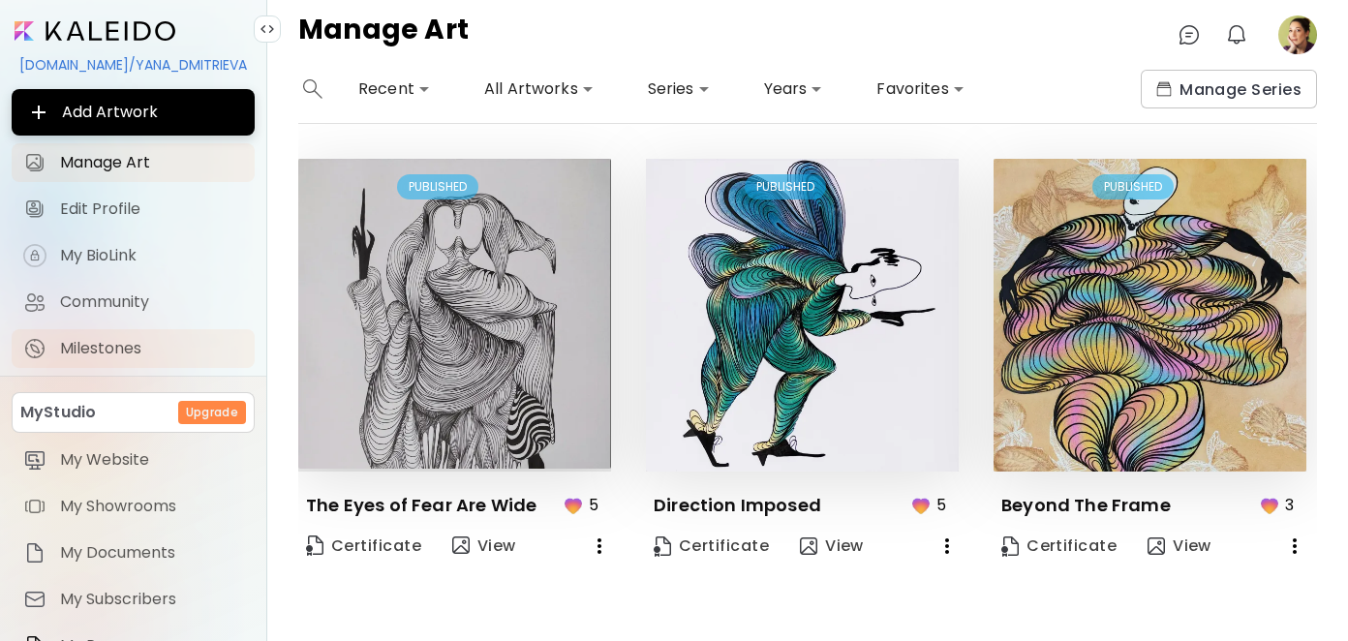
click at [129, 339] on span "Milestones" at bounding box center [151, 348] width 183 height 19
